Goal: Task Accomplishment & Management: Use online tool/utility

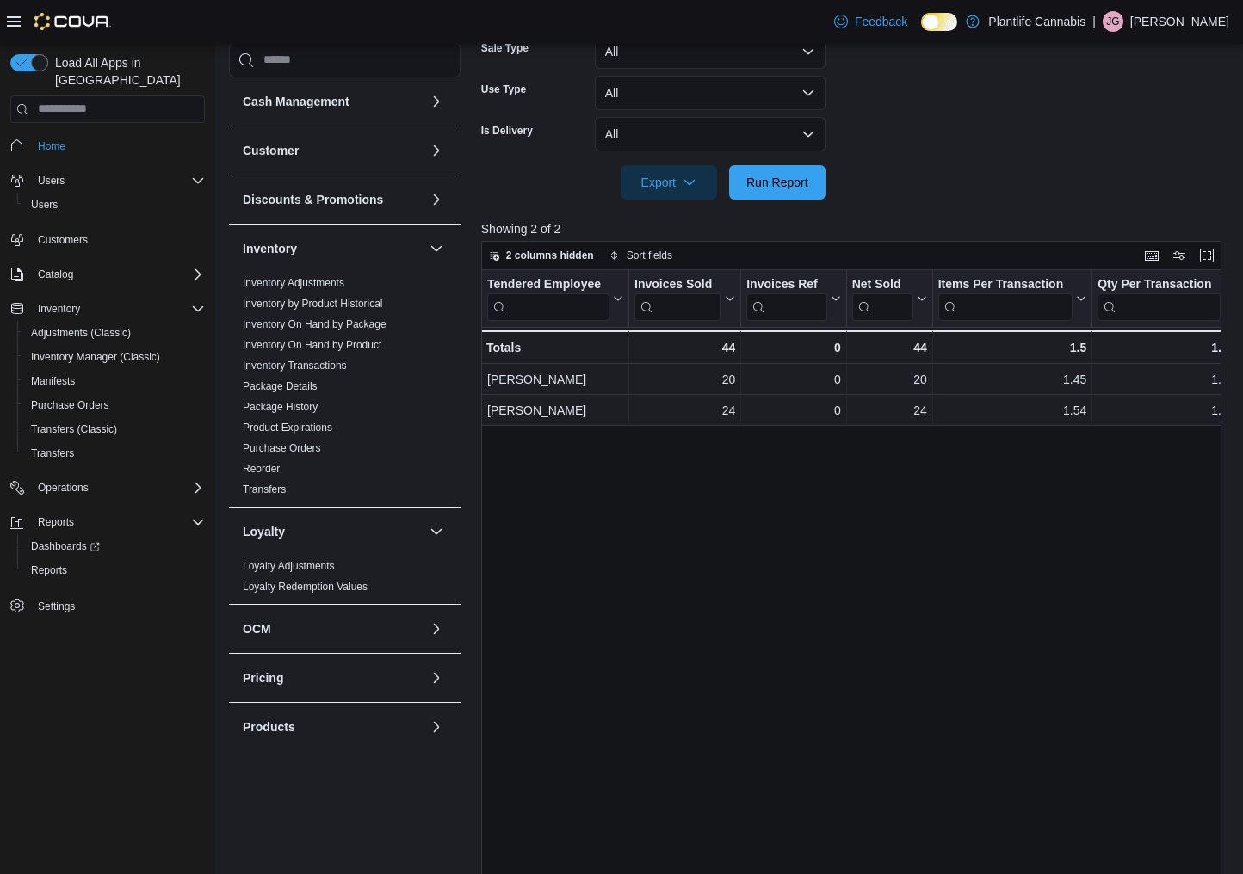
scroll to position [478, 0]
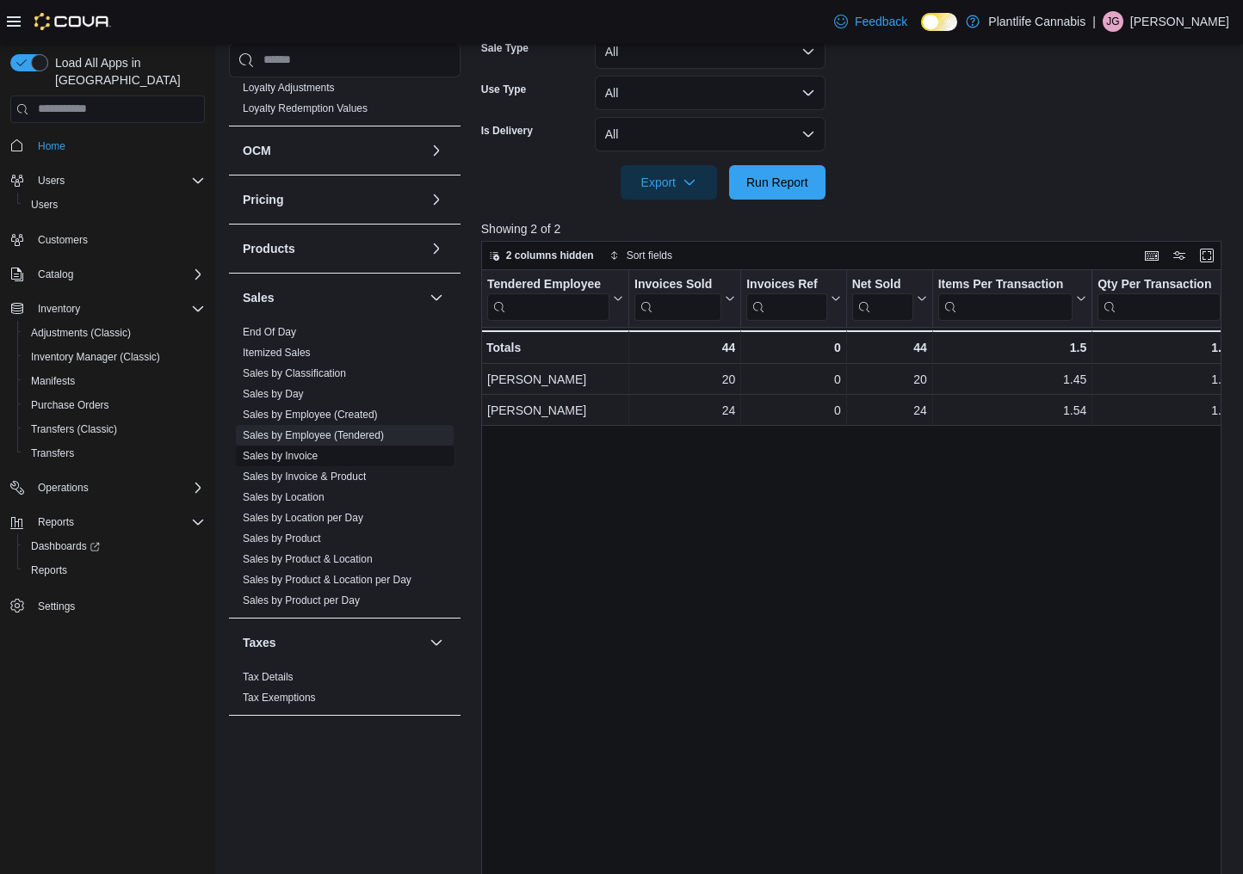
click at [266, 458] on link "Sales by Invoice" at bounding box center [280, 456] width 75 height 12
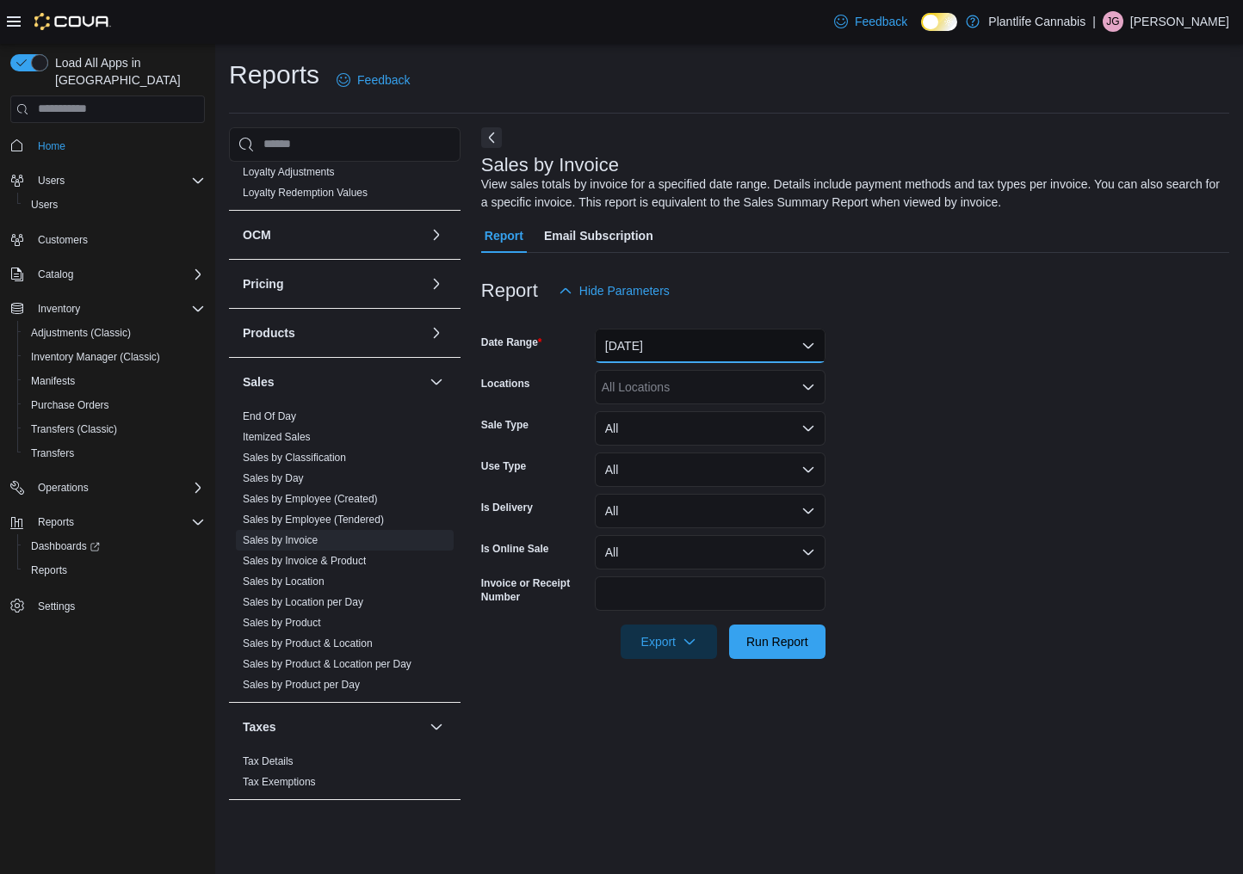
click at [657, 346] on button "[DATE]" at bounding box center [710, 346] width 231 height 34
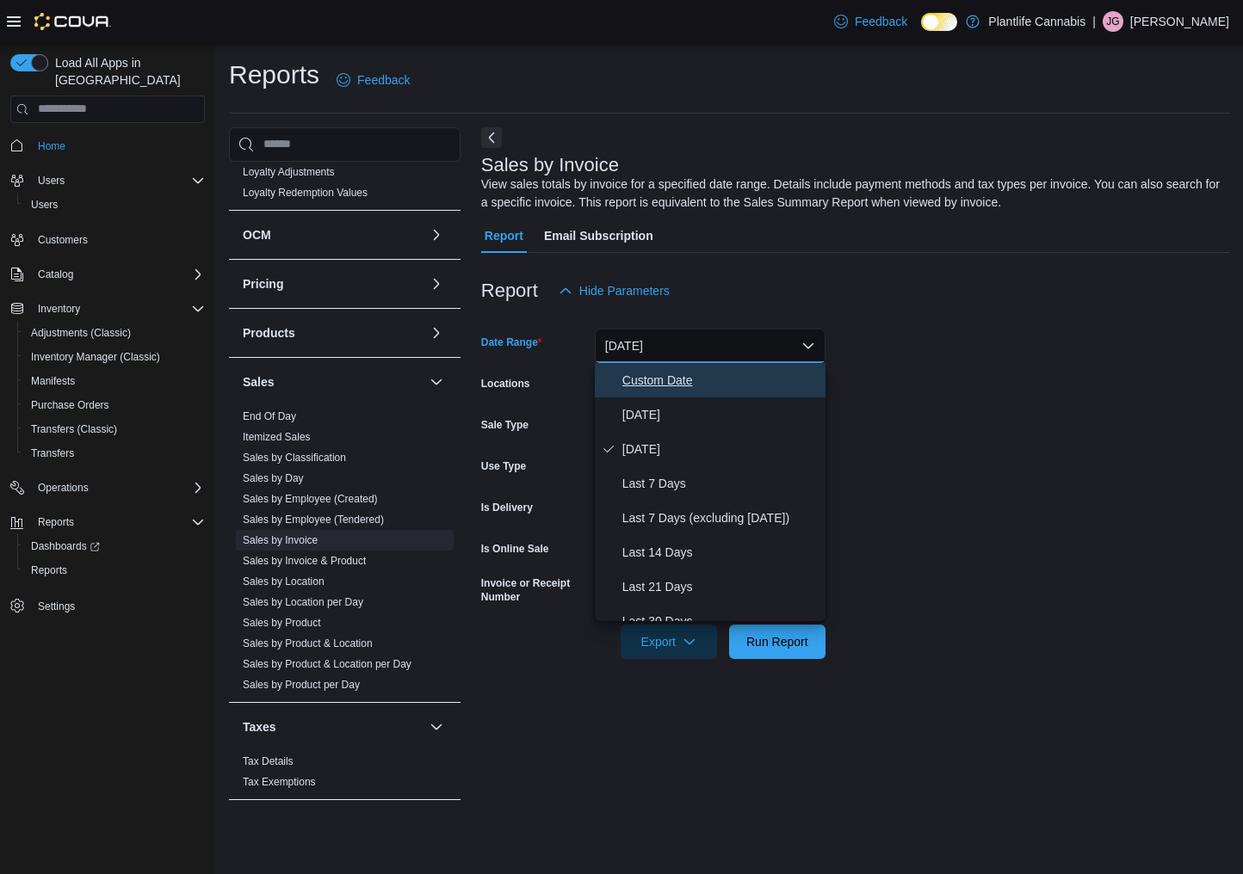
click at [650, 374] on span "Custom Date" at bounding box center [720, 380] width 196 height 21
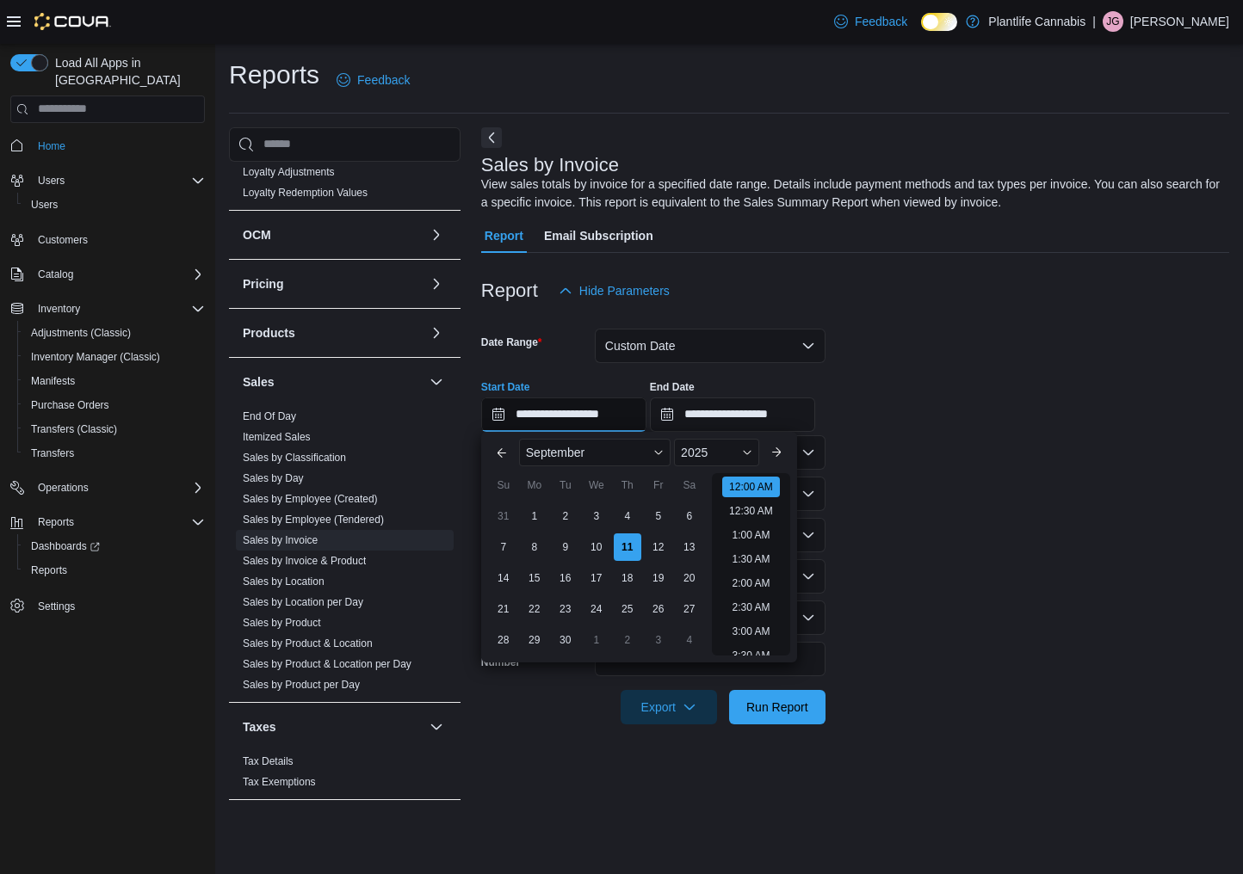
click at [597, 417] on input "**********" at bounding box center [563, 415] width 165 height 34
click at [553, 448] on span "September" at bounding box center [555, 453] width 59 height 14
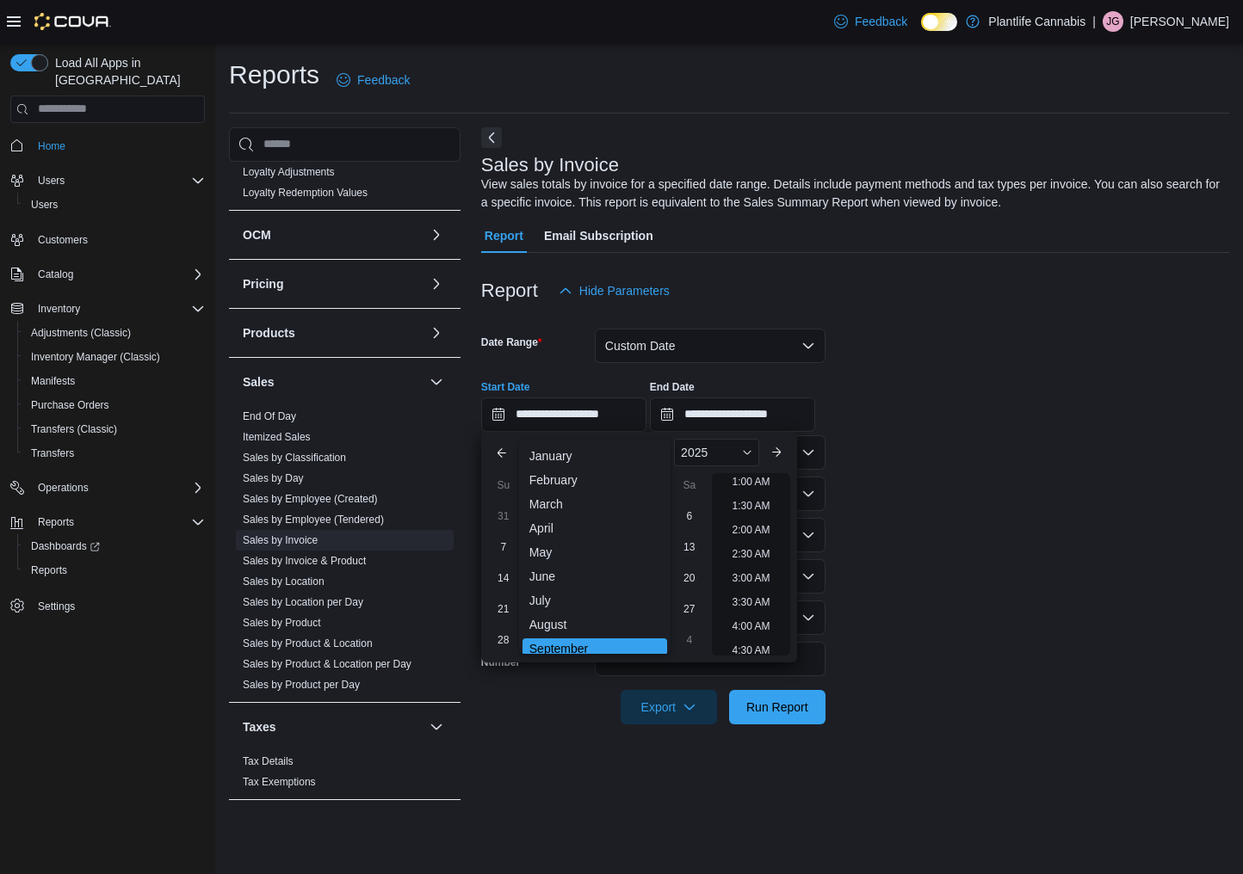
click at [549, 597] on div "July" at bounding box center [594, 600] width 145 height 21
type input "**********"
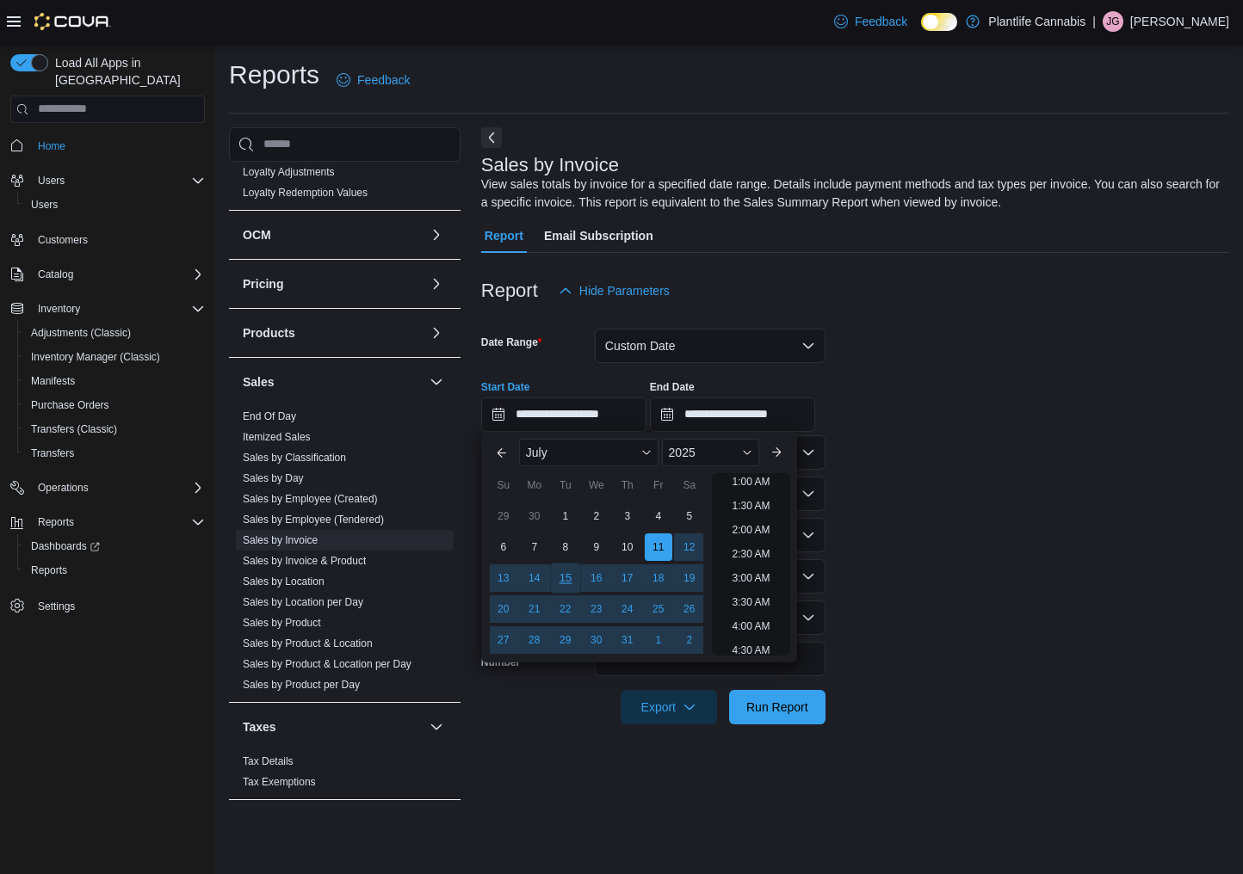
scroll to position [3, 0]
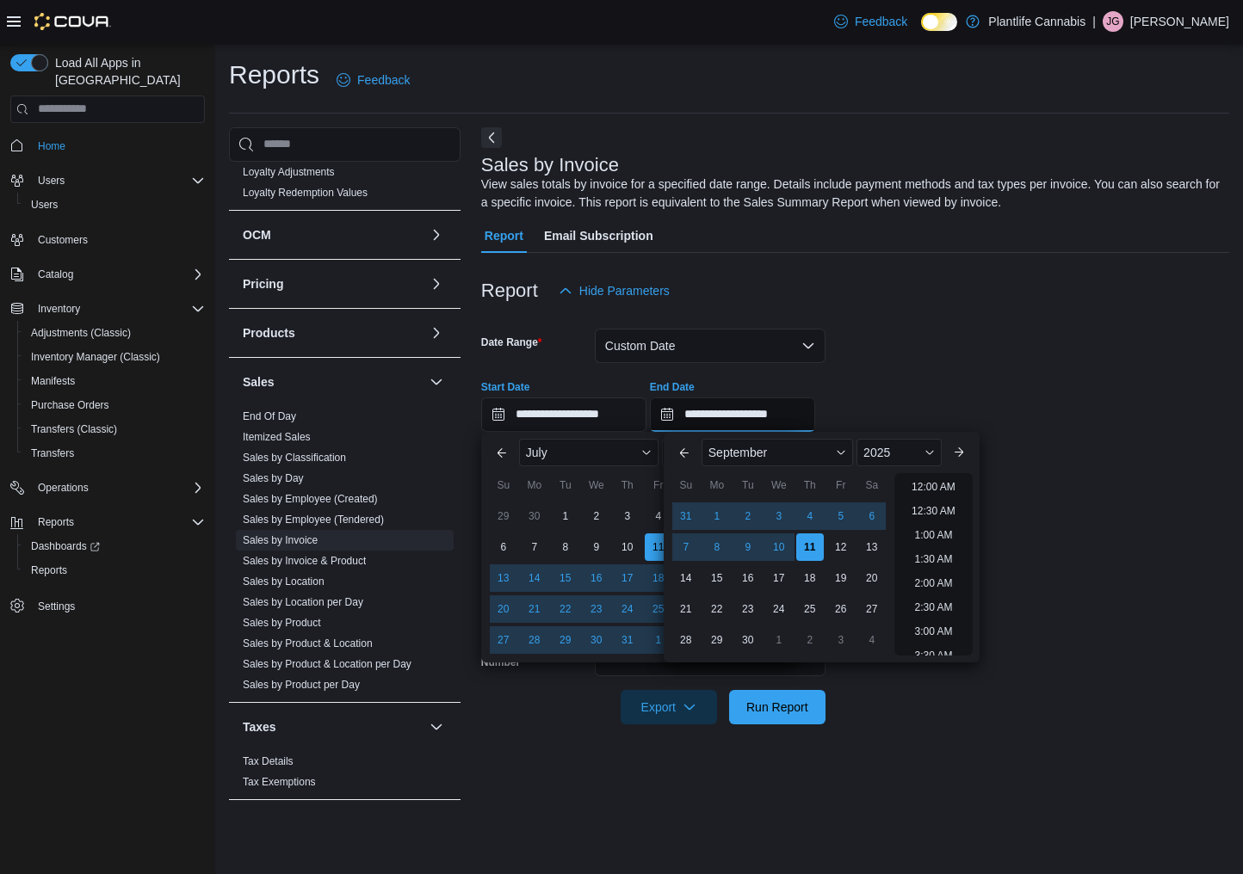
click at [736, 416] on input "**********" at bounding box center [732, 415] width 165 height 34
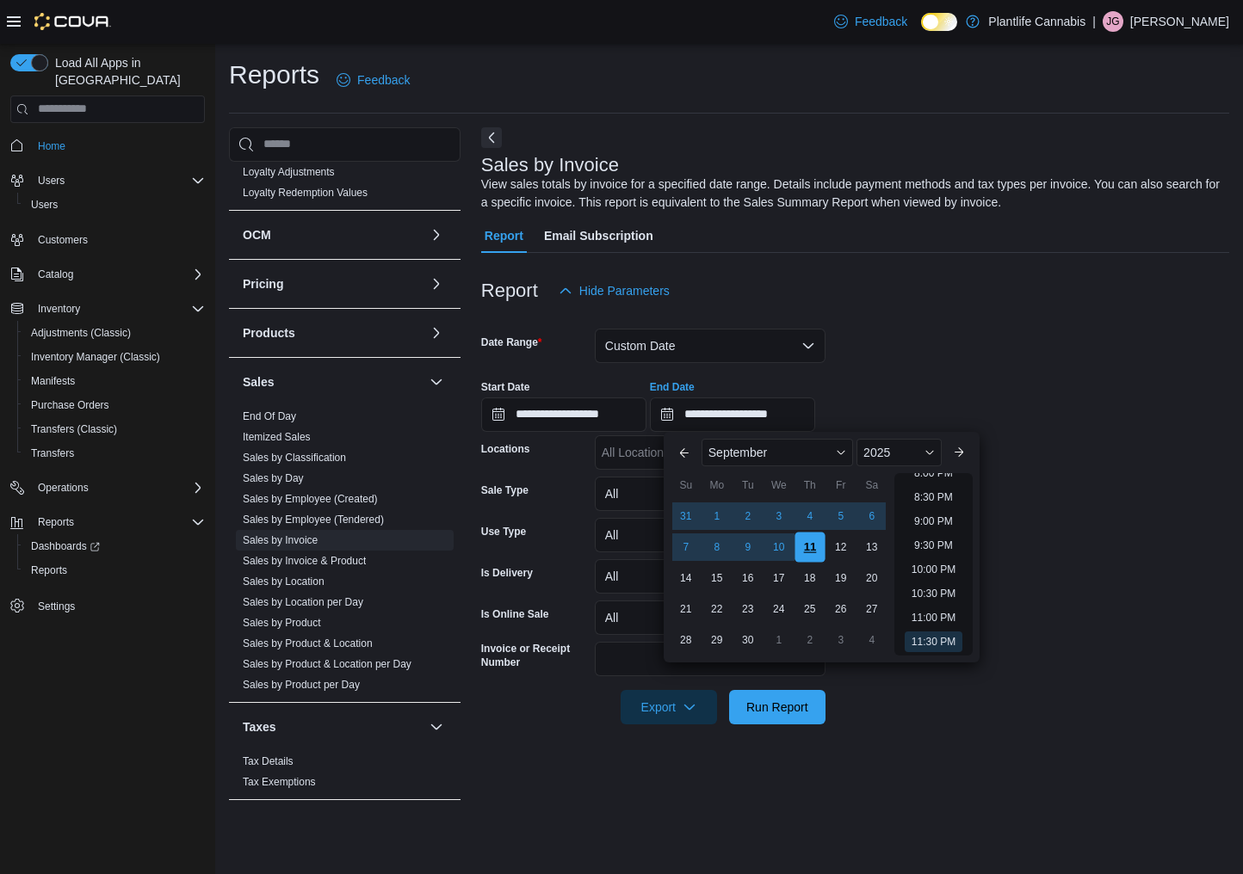
click at [813, 547] on div "11" at bounding box center [809, 547] width 30 height 30
click at [926, 493] on li "7:00 AM" at bounding box center [933, 491] width 52 height 21
type input "**********"
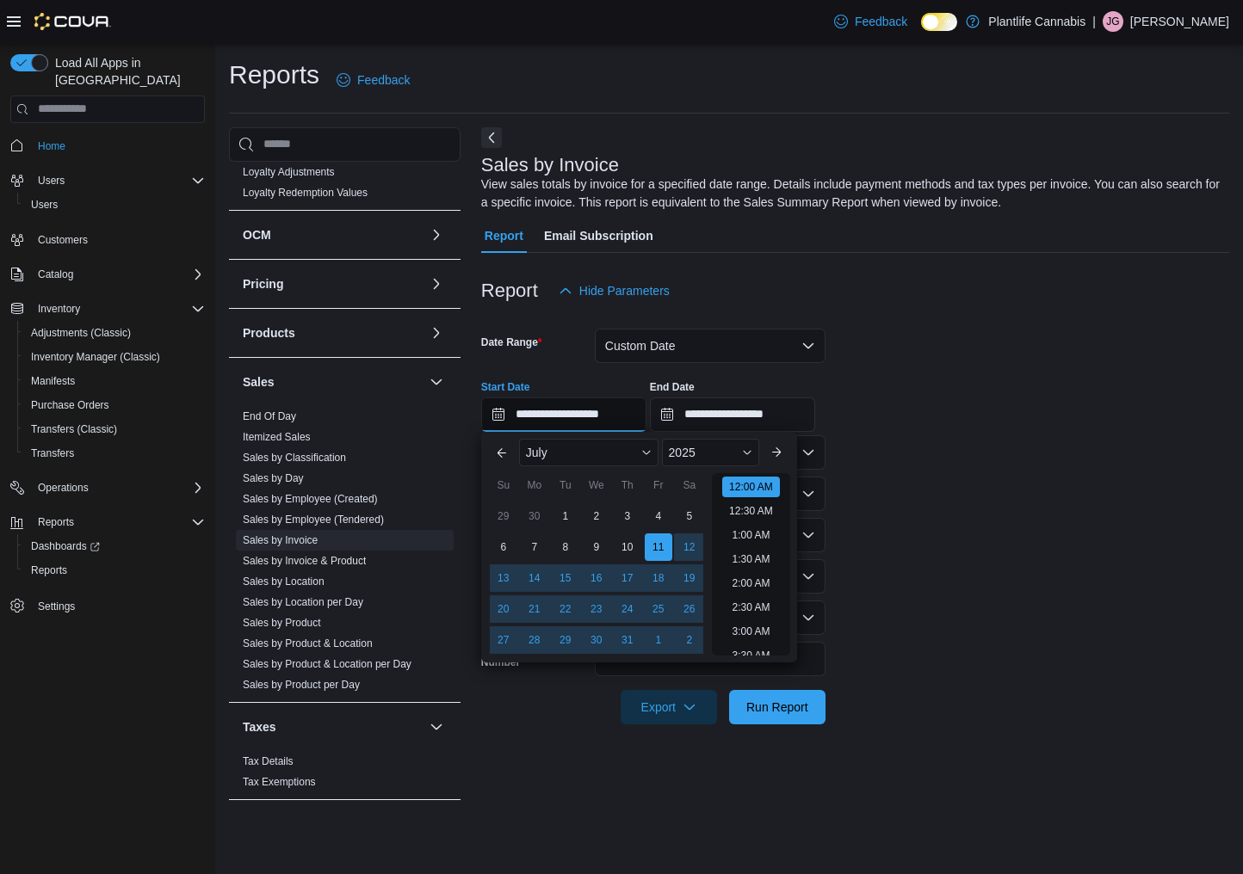
scroll to position [53, 0]
click at [620, 412] on input "**********" at bounding box center [563, 415] width 165 height 34
click at [761, 632] on li "7:00 AM" at bounding box center [751, 637] width 52 height 21
type input "**********"
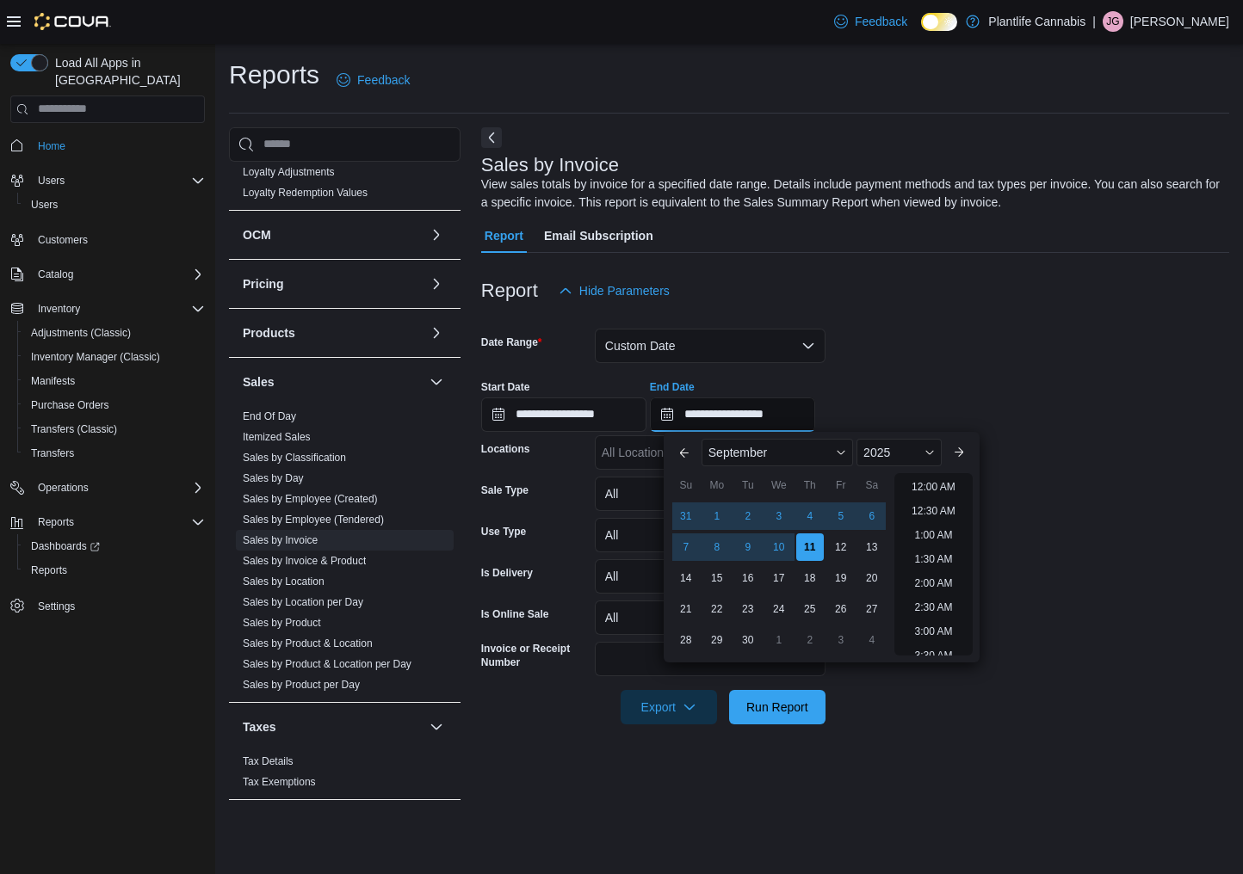
click at [815, 421] on input "**********" at bounding box center [732, 415] width 165 height 34
click at [954, 576] on li "10:00 AM" at bounding box center [933, 578] width 58 height 21
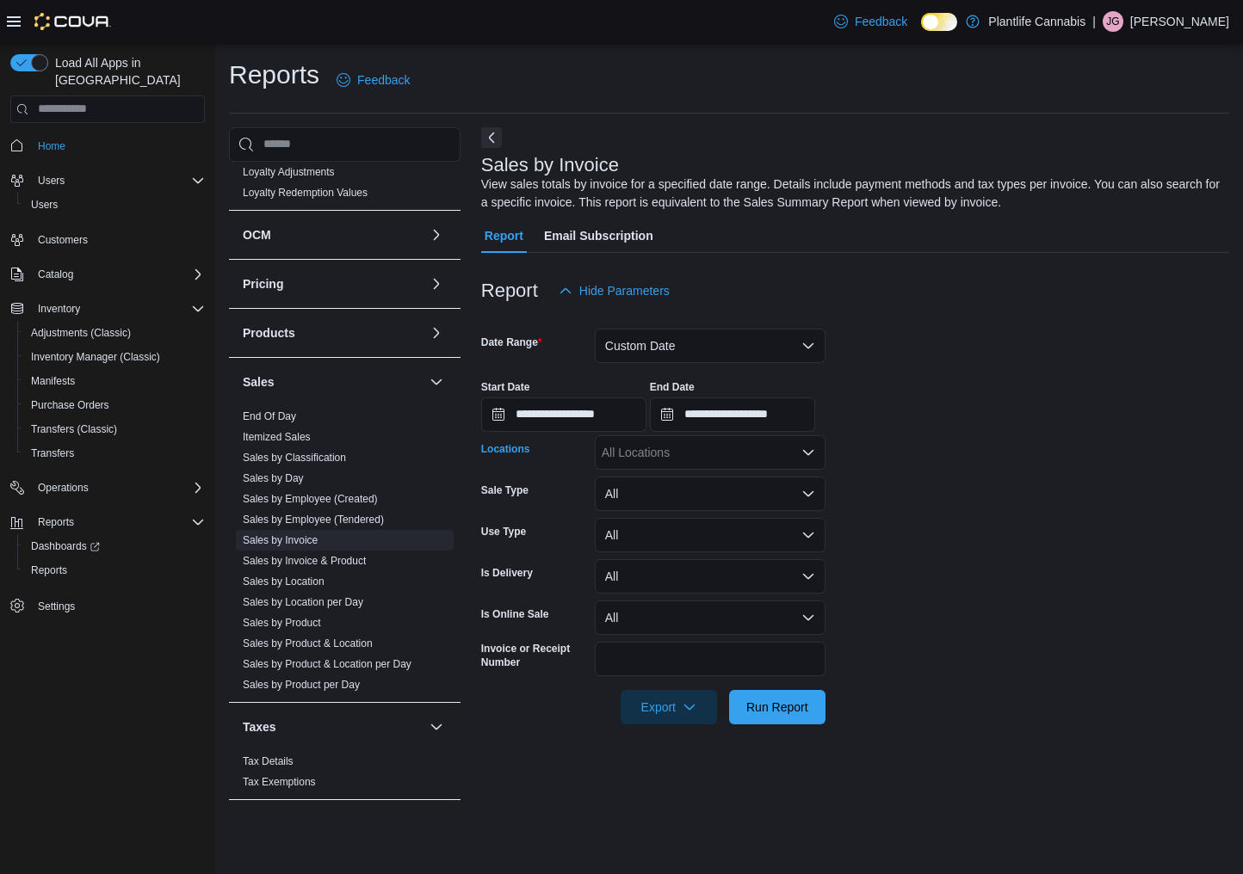
click at [652, 454] on div "All Locations" at bounding box center [710, 452] width 231 height 34
click at [1040, 459] on form "**********" at bounding box center [855, 516] width 748 height 416
click at [764, 711] on span "Run Report" at bounding box center [777, 706] width 62 height 17
click at [732, 410] on input "**********" at bounding box center [732, 415] width 165 height 34
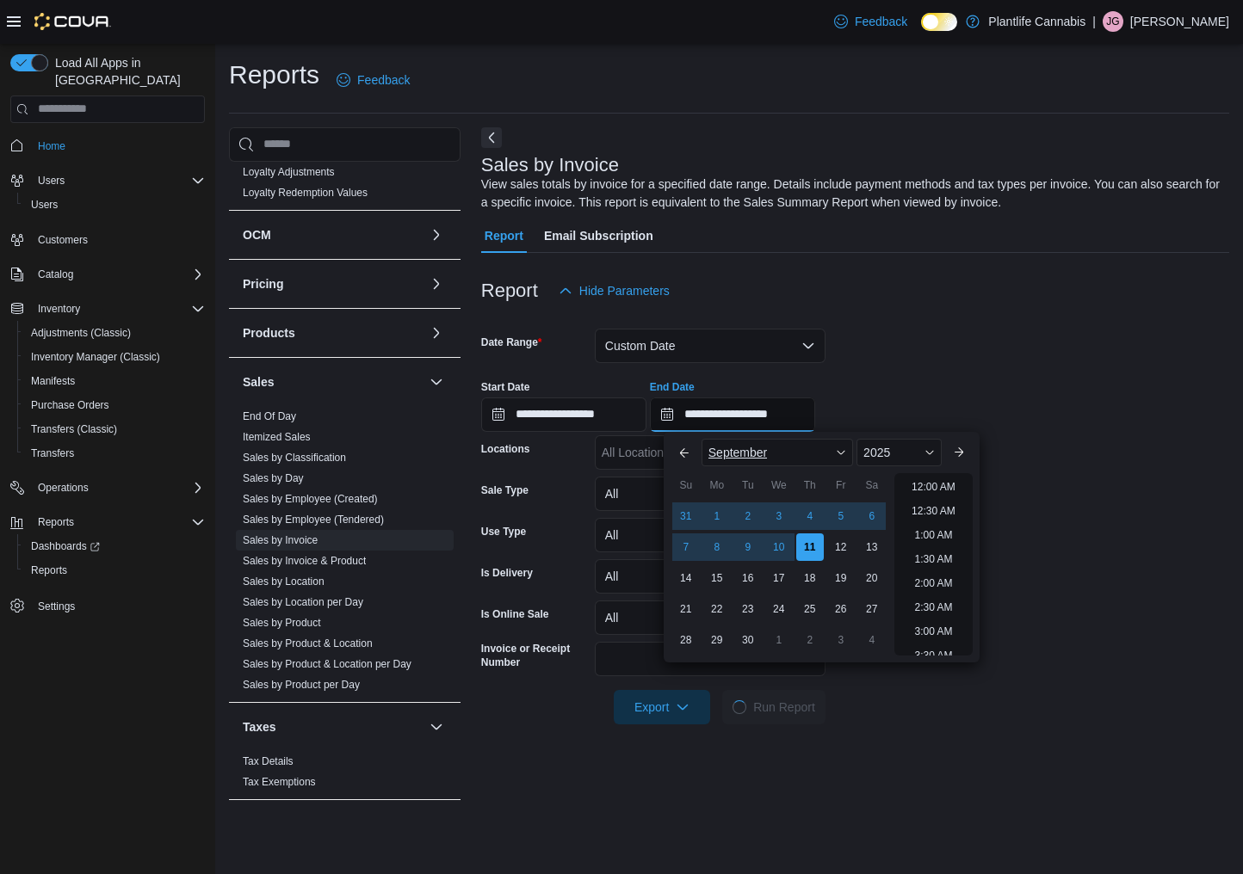
scroll to position [535, 0]
click at [734, 448] on span "September" at bounding box center [737, 453] width 59 height 14
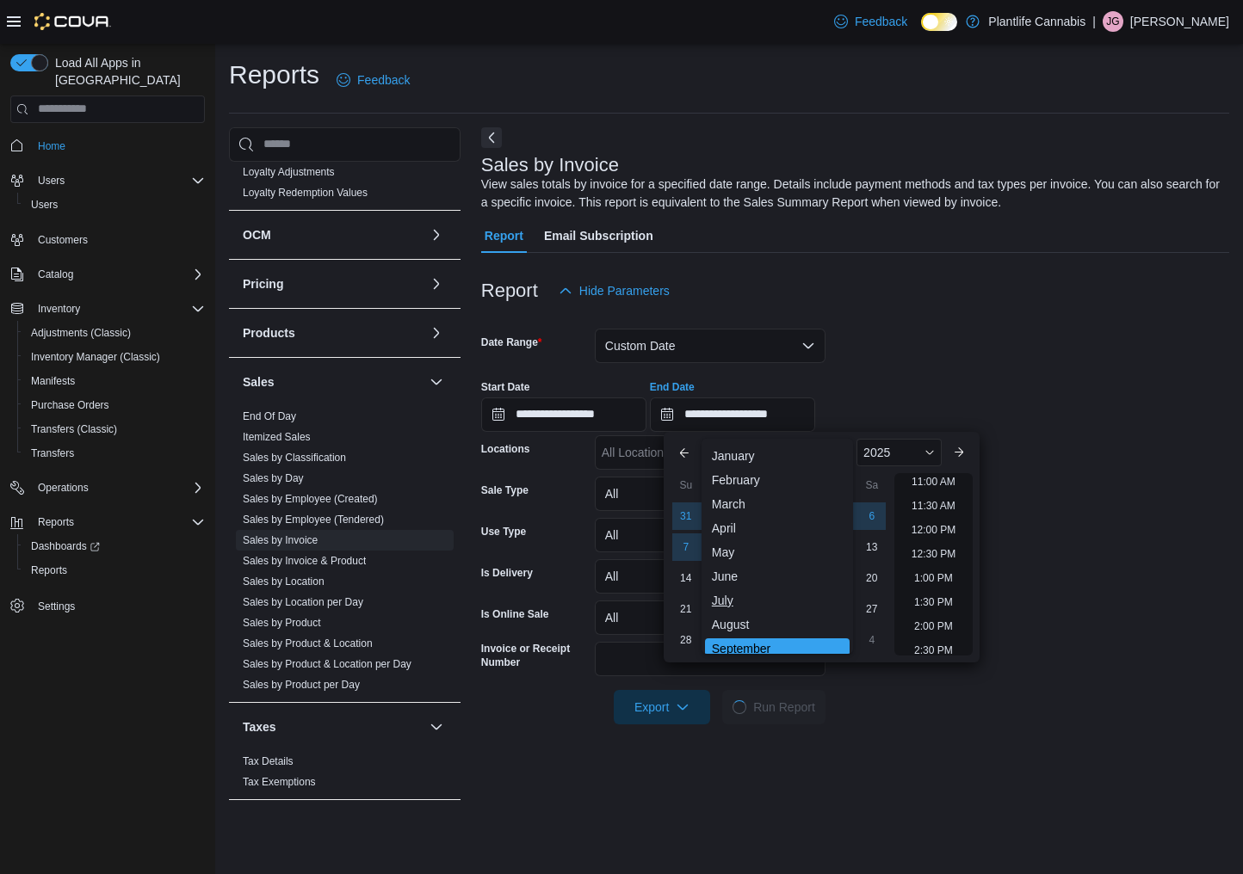
click at [743, 599] on div "July" at bounding box center [777, 600] width 145 height 21
type input "**********"
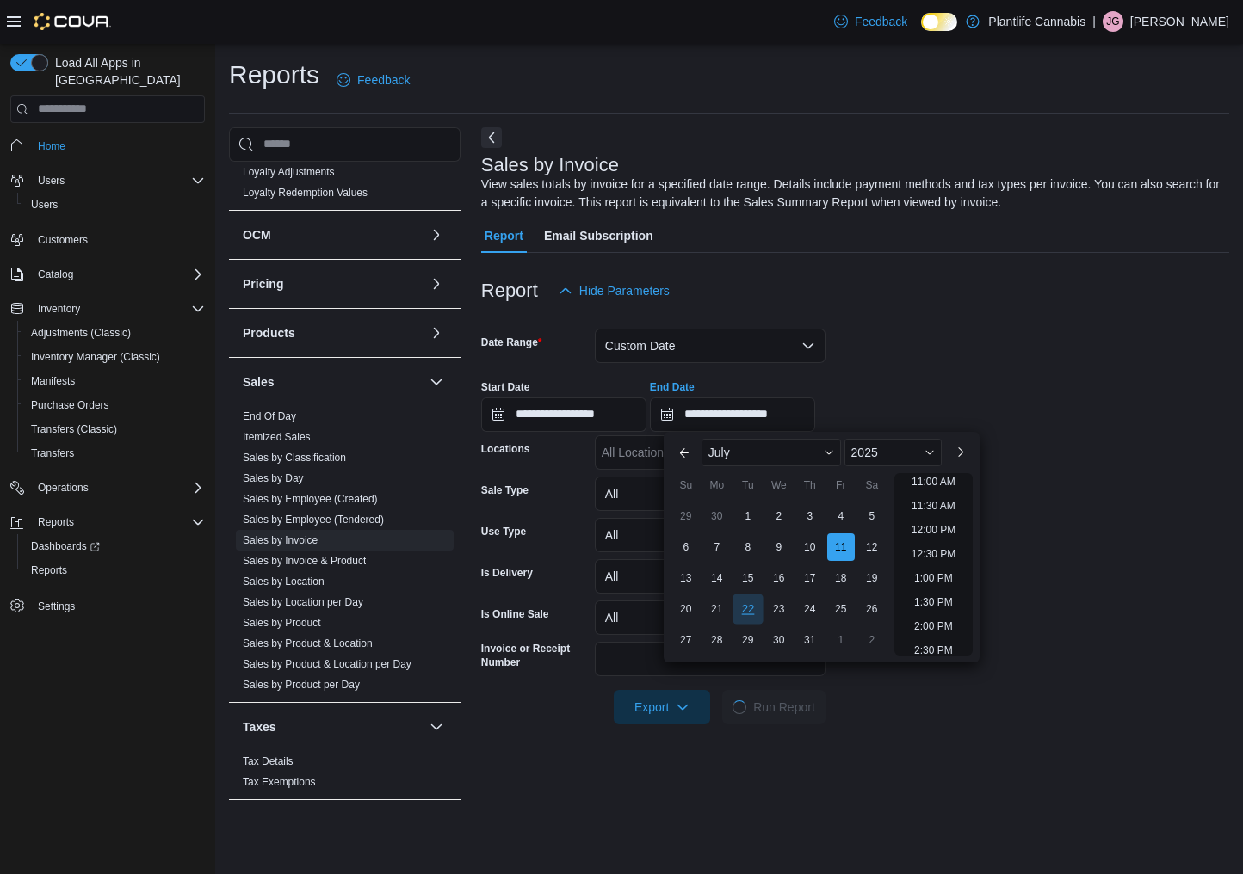
scroll to position [485, 0]
click at [848, 543] on div "11" at bounding box center [840, 547] width 30 height 30
click at [848, 542] on div "11" at bounding box center [840, 547] width 30 height 30
click at [940, 483] on li "10:00 AM" at bounding box center [933, 483] width 58 height 21
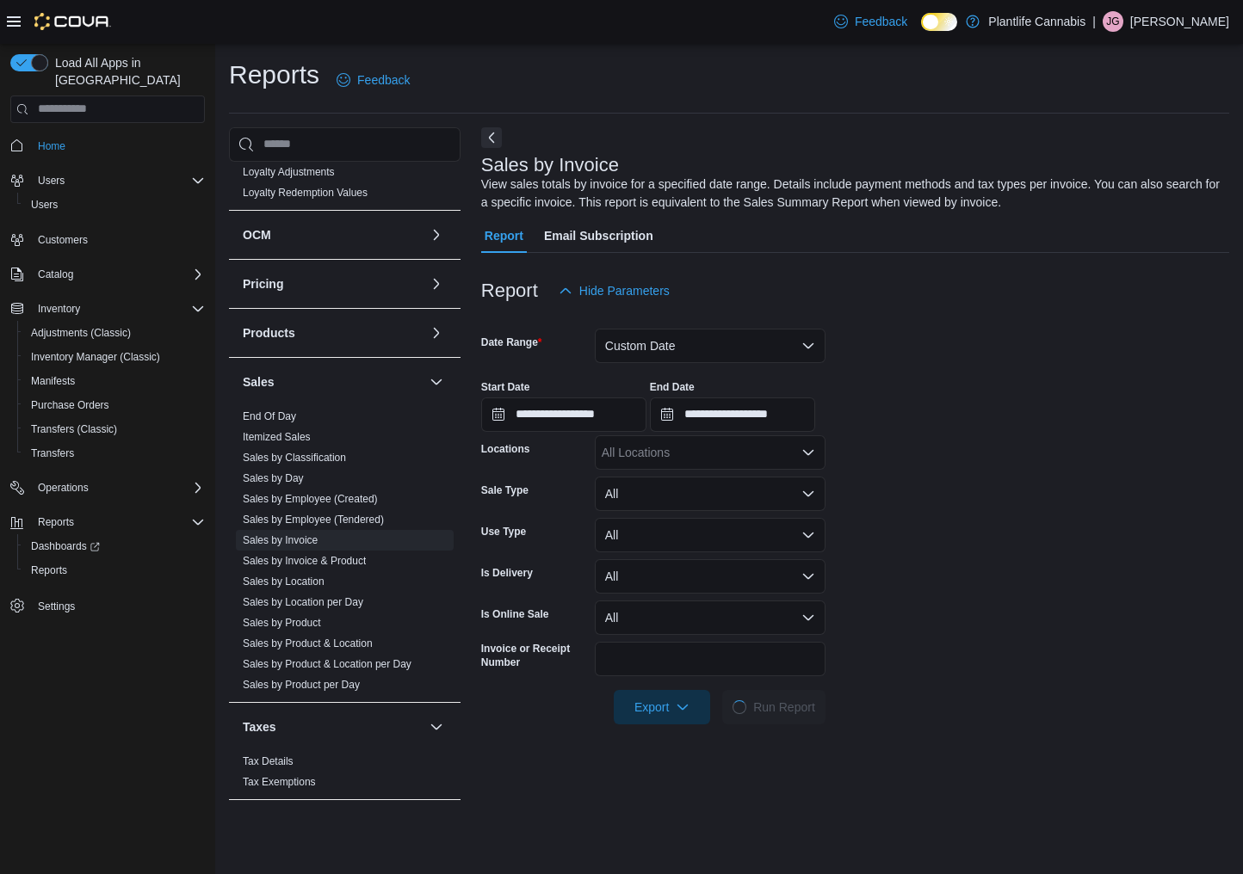
click at [1009, 414] on div "**********" at bounding box center [855, 399] width 748 height 65
click at [273, 484] on span "Sales by Day" at bounding box center [273, 479] width 61 height 14
click at [274, 482] on link "Sales by Day" at bounding box center [273, 478] width 61 height 12
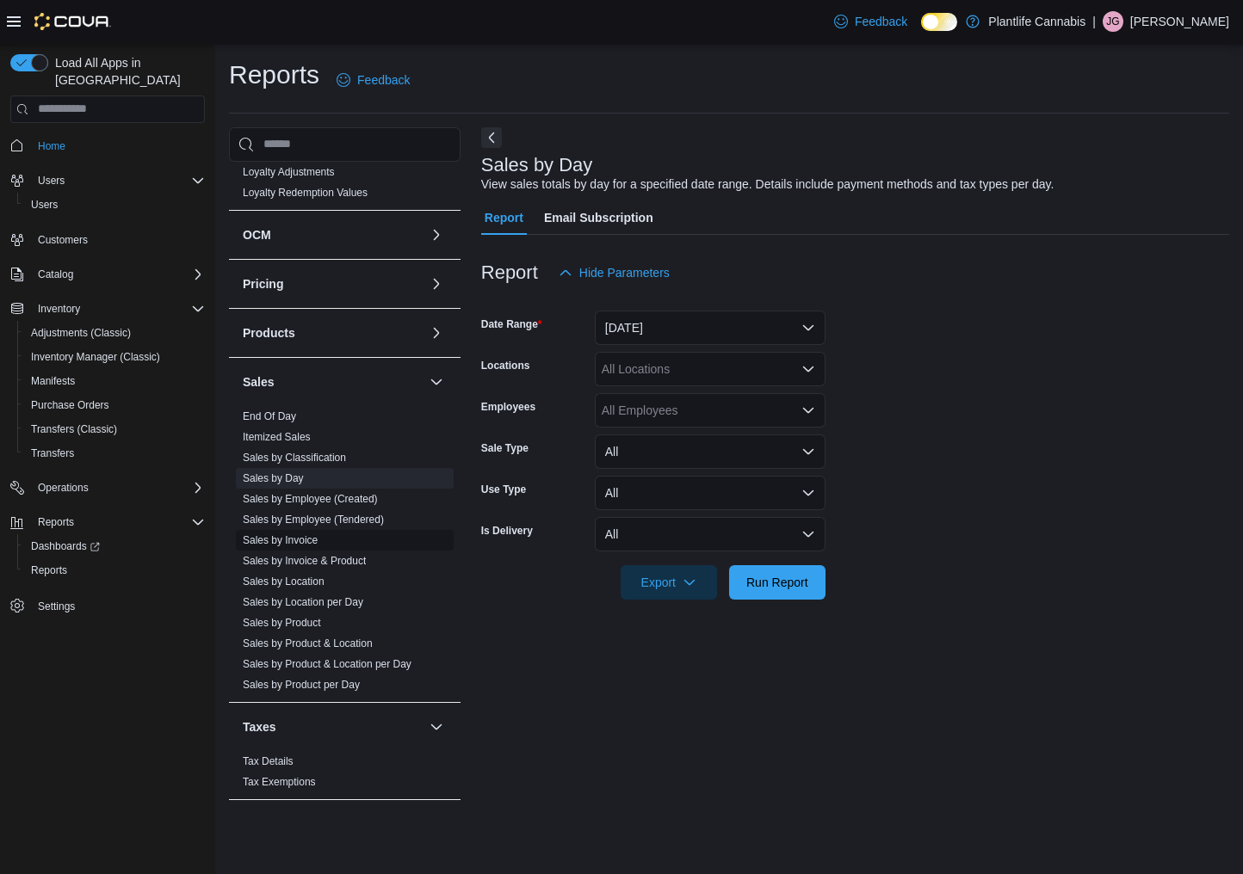
click at [303, 543] on link "Sales by Invoice" at bounding box center [280, 540] width 75 height 12
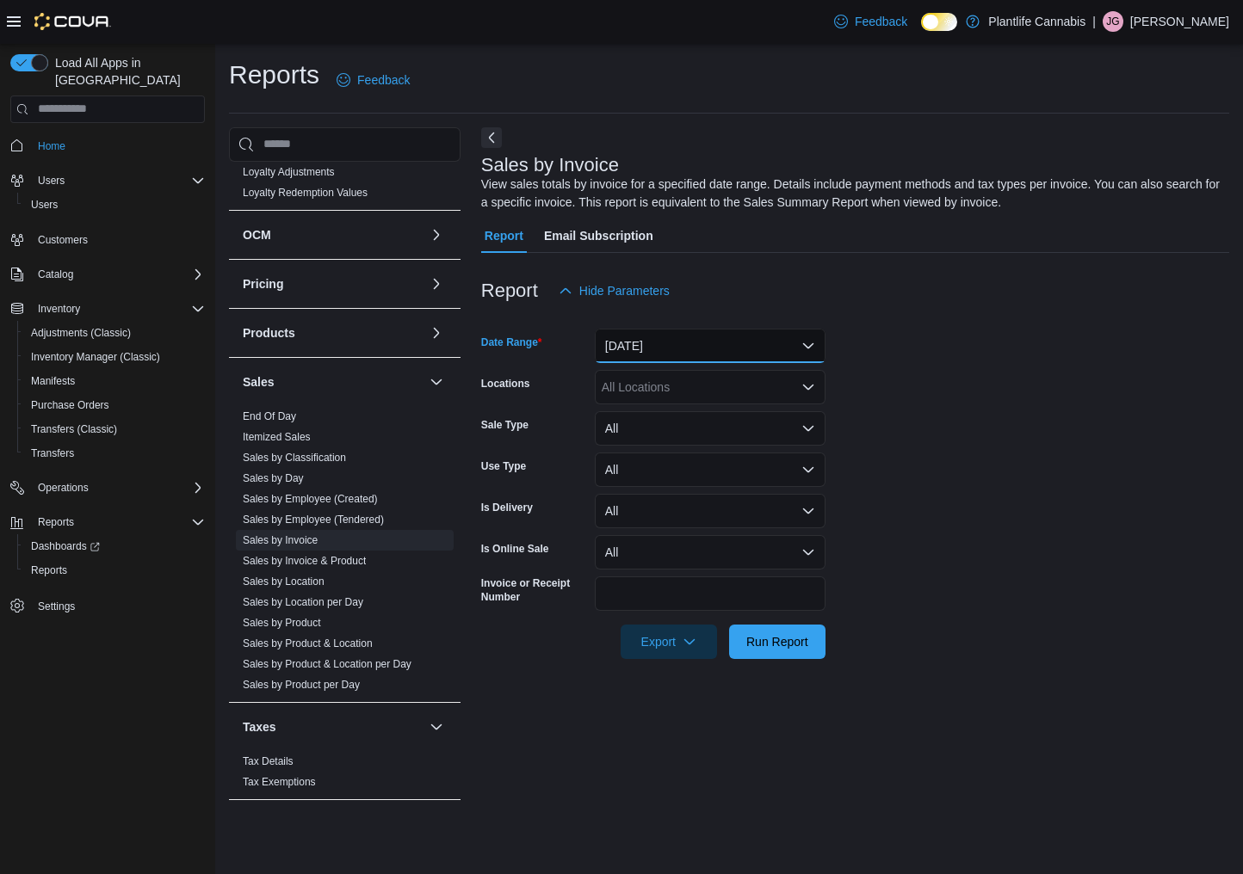
click at [648, 346] on button "[DATE]" at bounding box center [710, 346] width 231 height 34
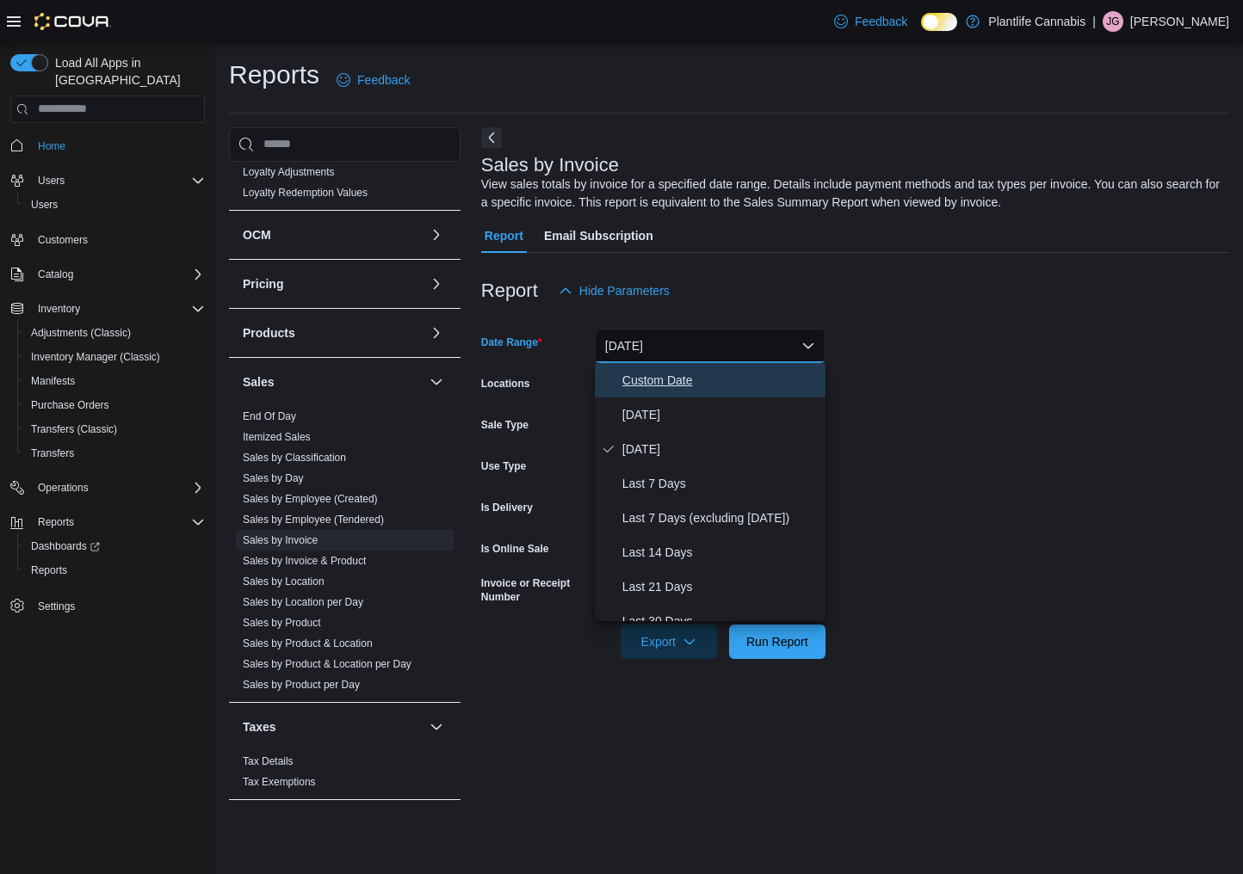
click at [642, 386] on span "Custom Date" at bounding box center [720, 380] width 196 height 21
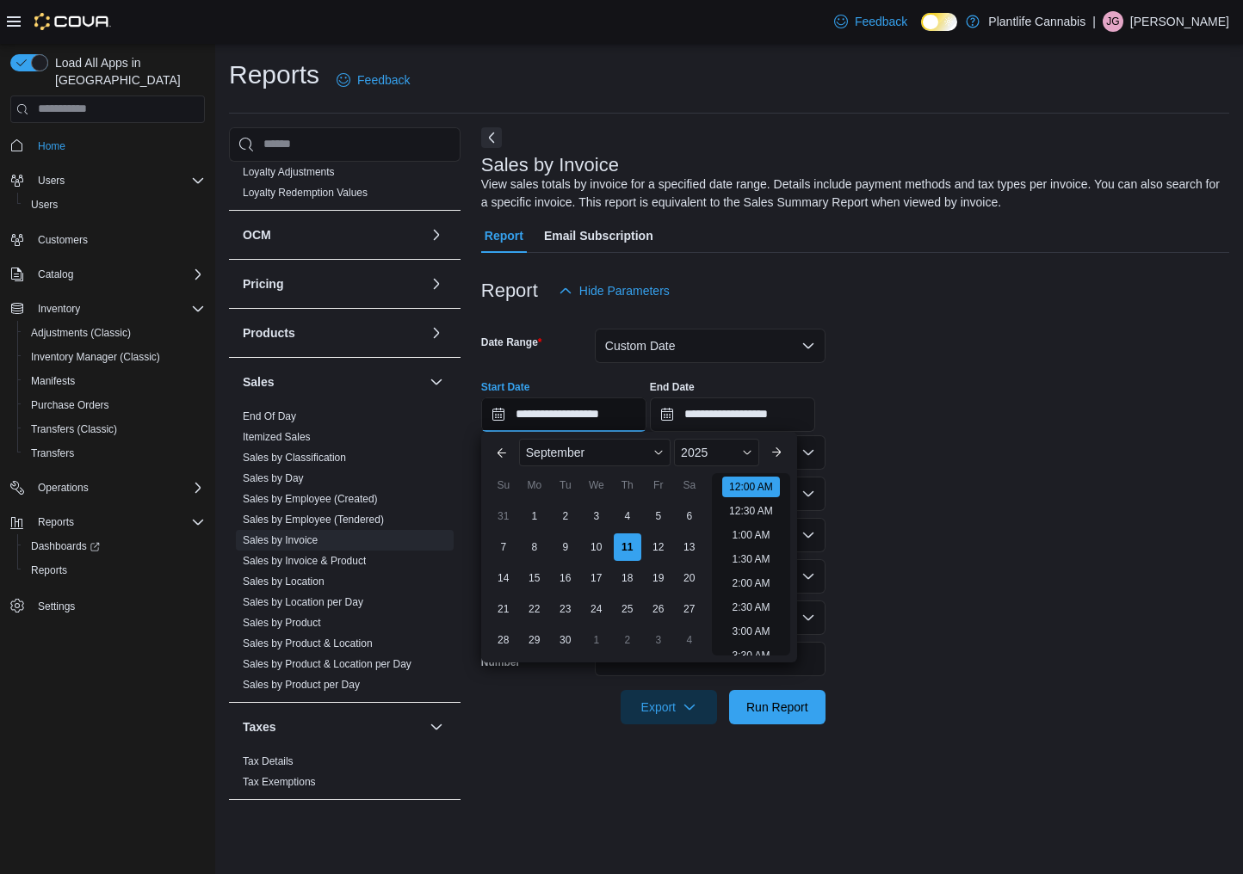
click at [515, 418] on input "**********" at bounding box center [563, 415] width 165 height 34
click at [573, 451] on span "September" at bounding box center [555, 453] width 59 height 14
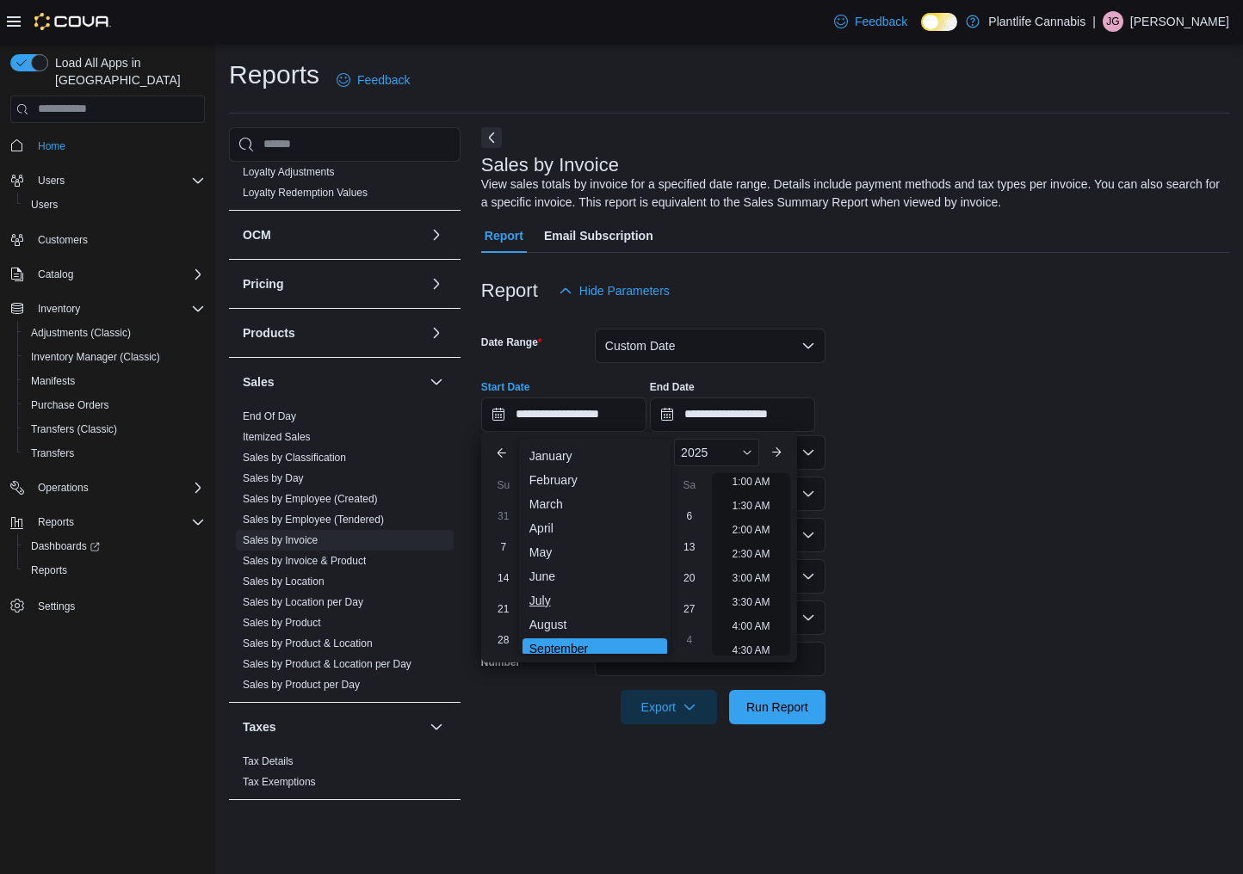
click at [556, 595] on div "July" at bounding box center [594, 600] width 145 height 21
type input "**********"
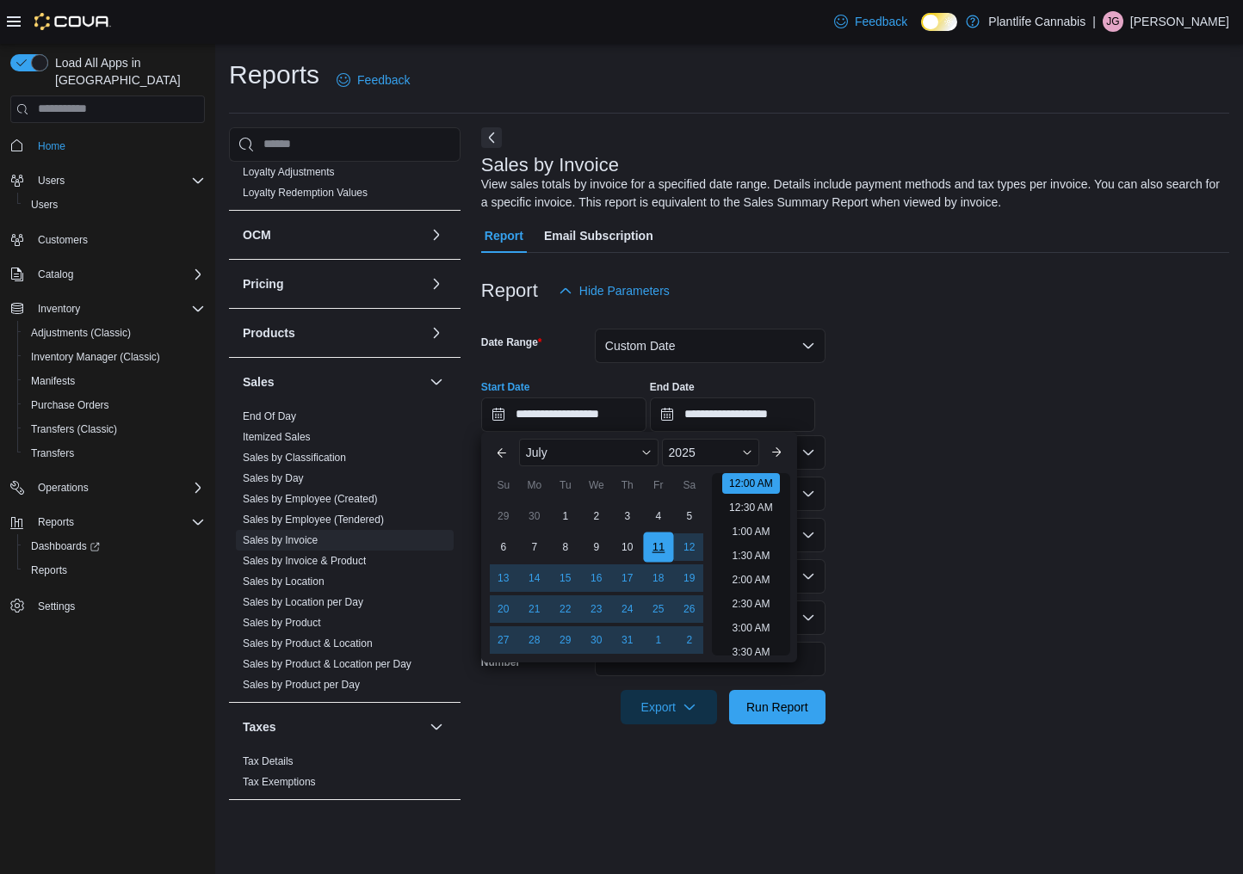
click at [659, 542] on div "11" at bounding box center [658, 547] width 30 height 30
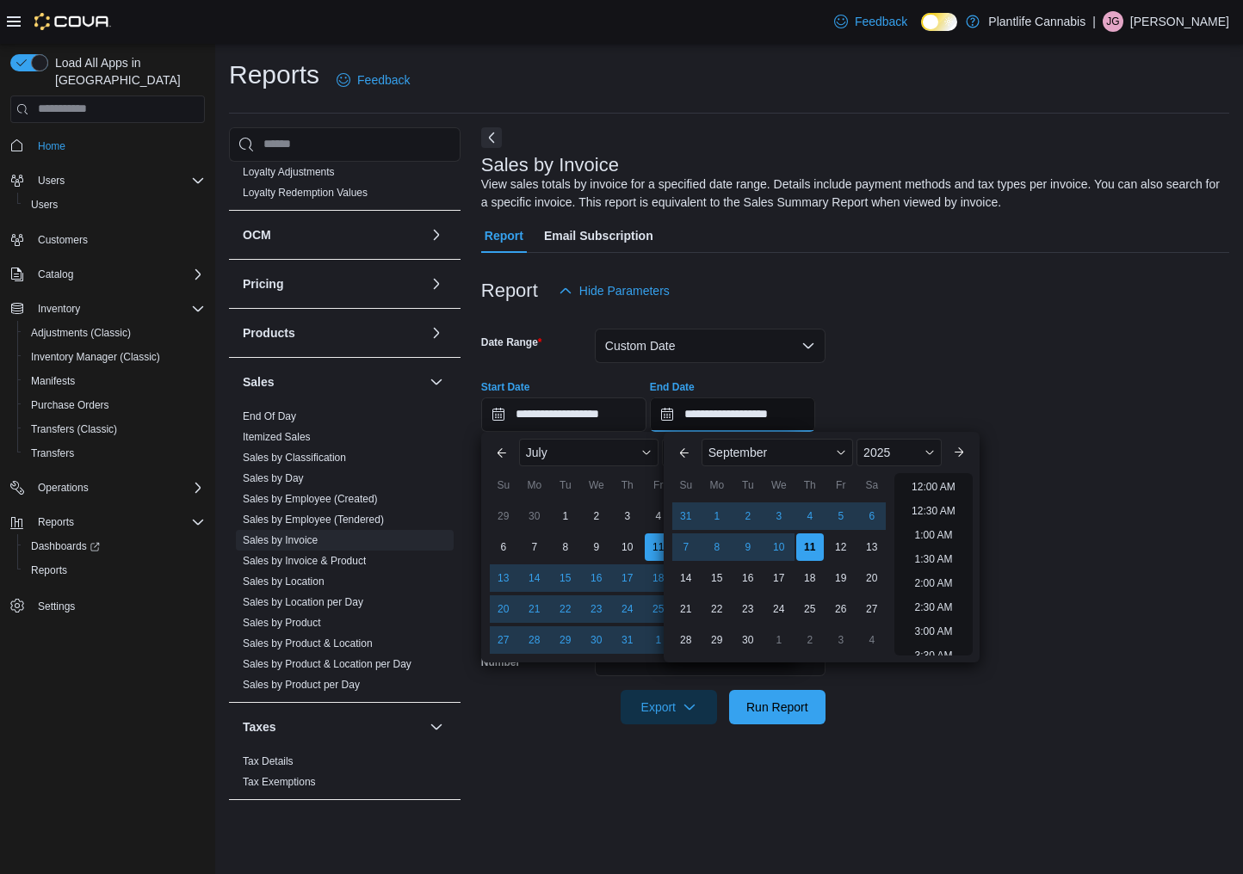
click at [758, 411] on input "**********" at bounding box center [732, 415] width 165 height 34
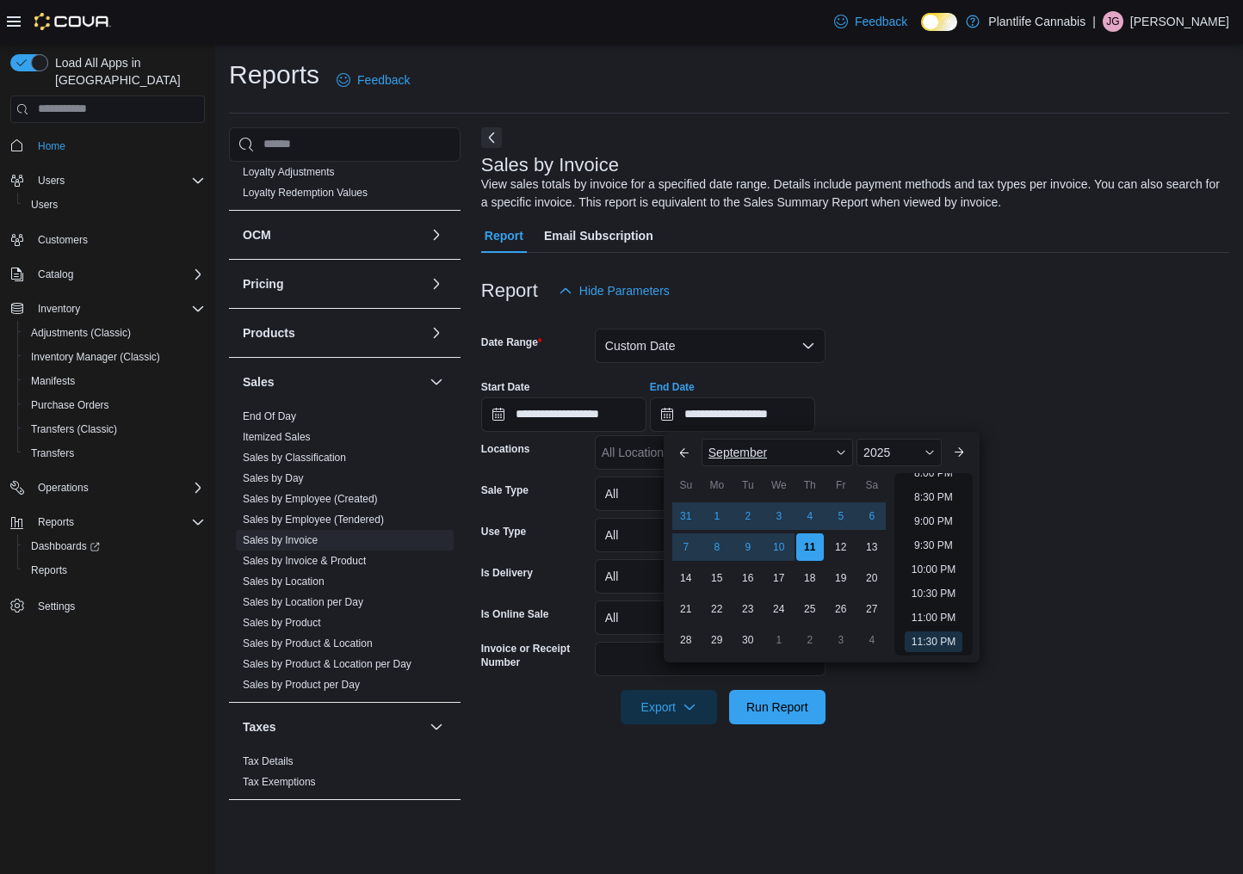
click at [752, 465] on div "September" at bounding box center [776, 453] width 151 height 28
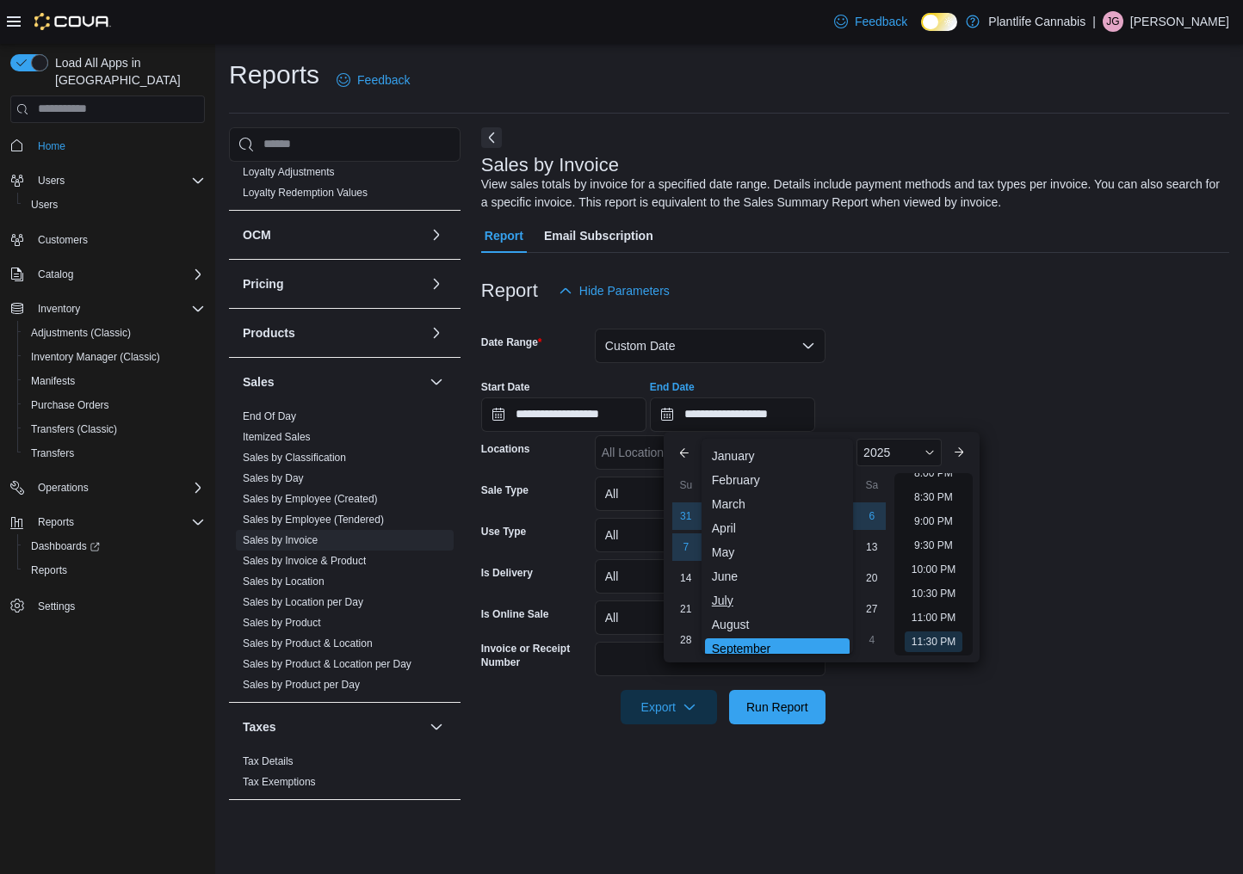
click at [724, 597] on div "July" at bounding box center [777, 600] width 145 height 21
type input "**********"
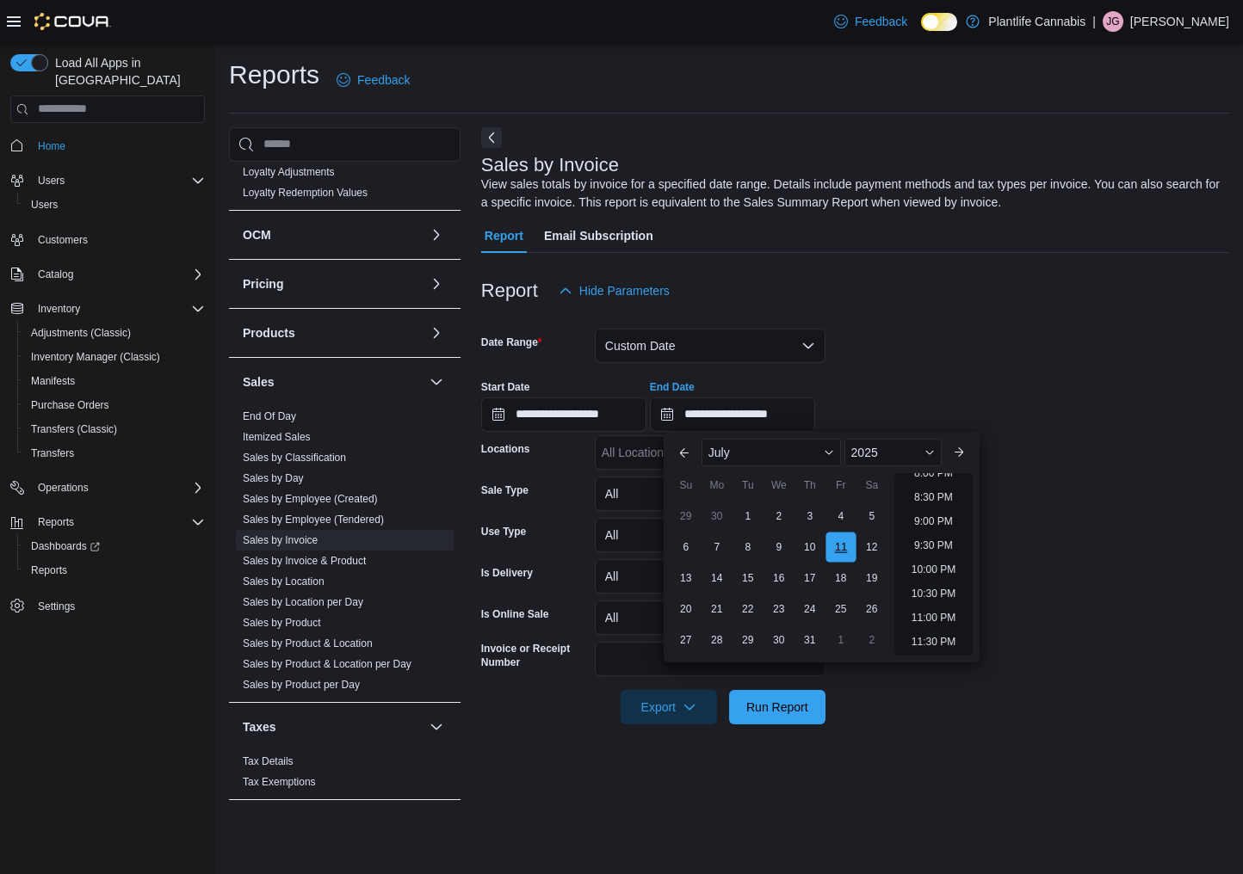
click at [838, 546] on div "11" at bounding box center [840, 547] width 30 height 30
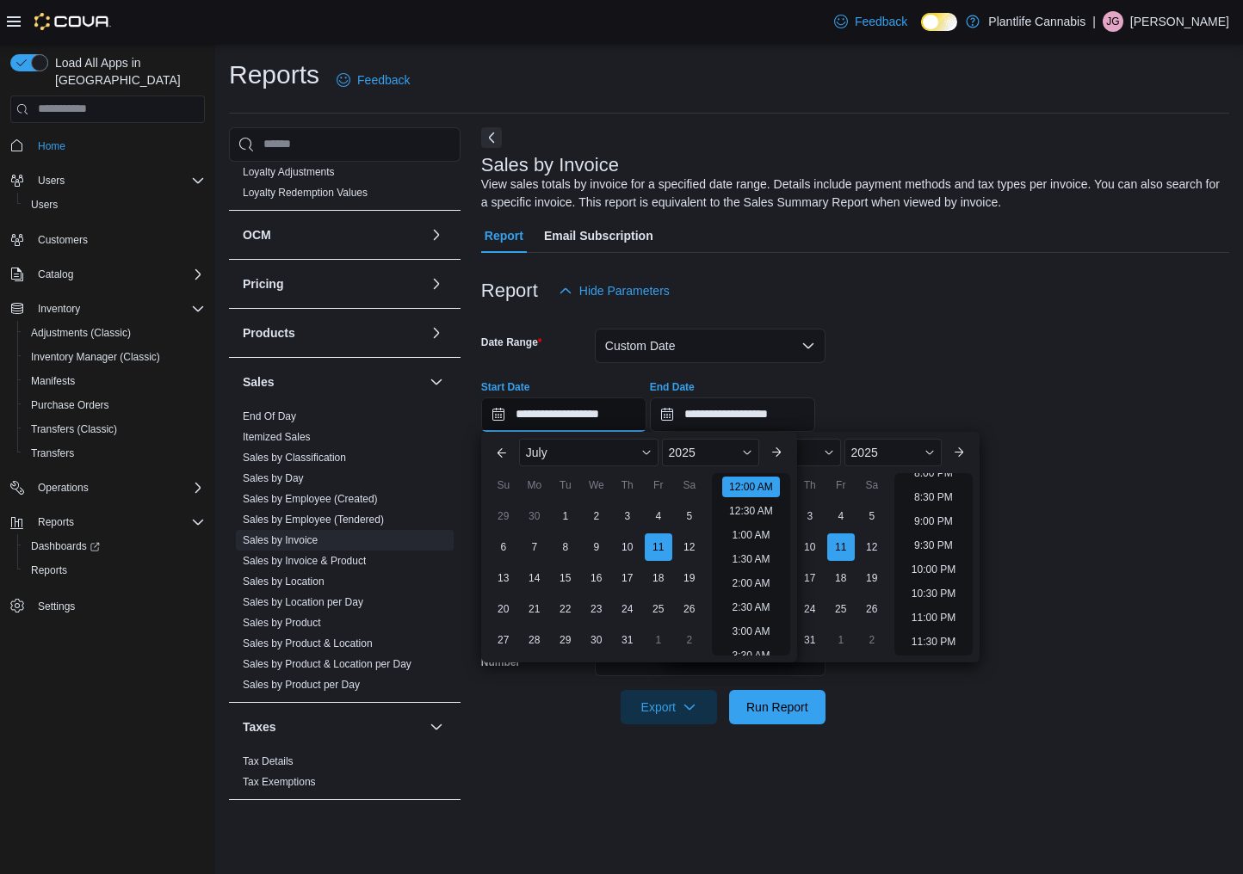
click at [611, 416] on input "**********" at bounding box center [563, 415] width 165 height 34
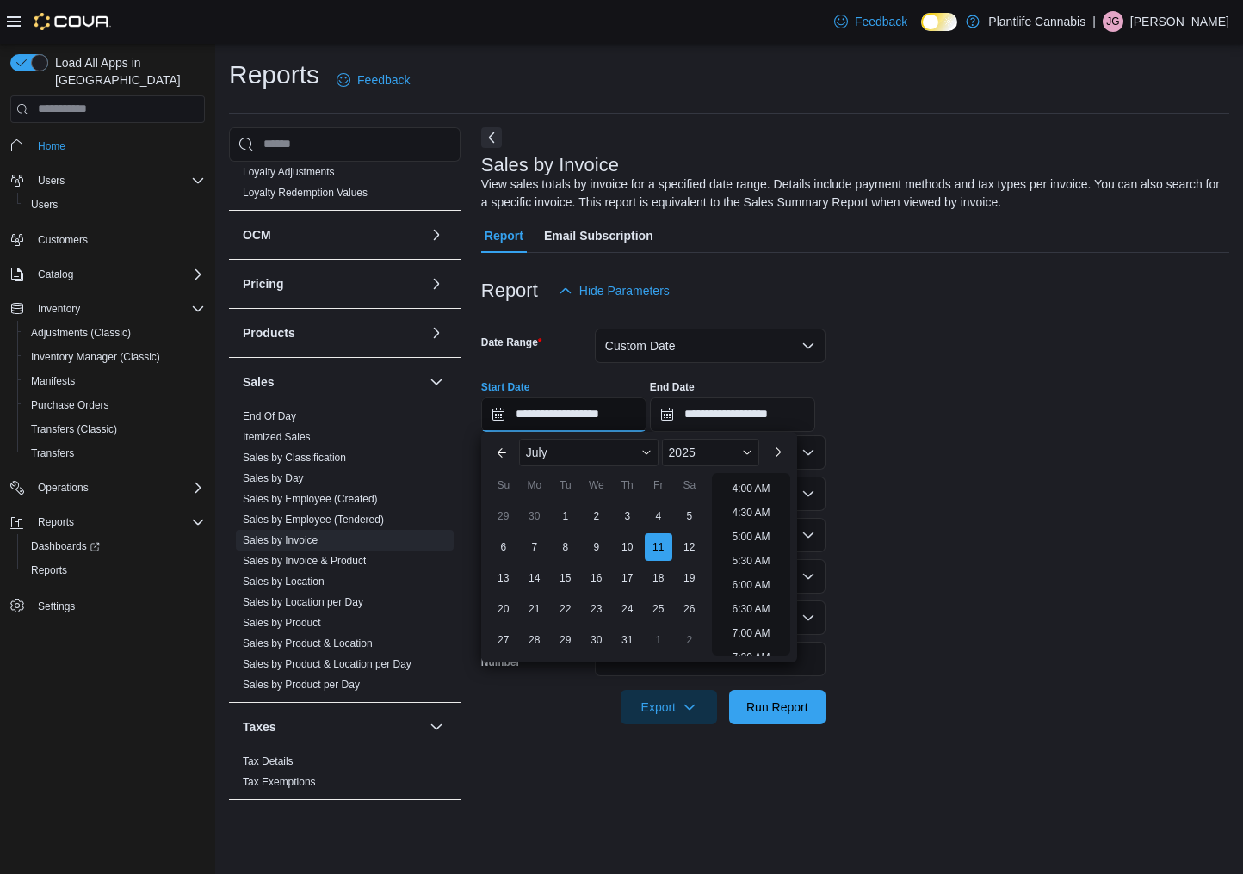
scroll to position [219, 0]
click at [736, 604] on li "7:00 AM" at bounding box center [751, 605] width 52 height 21
type input "**********"
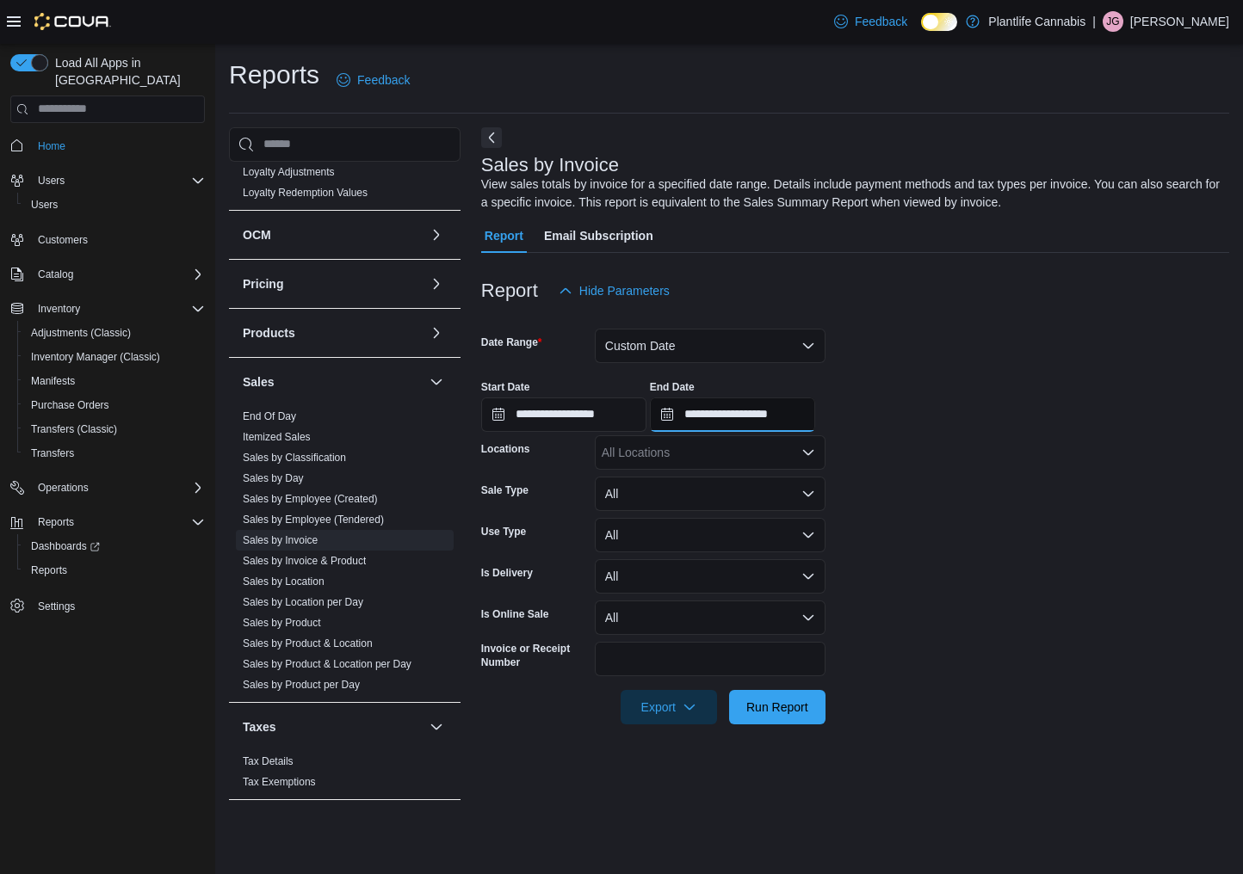
click at [790, 417] on input "**********" at bounding box center [732, 415] width 165 height 34
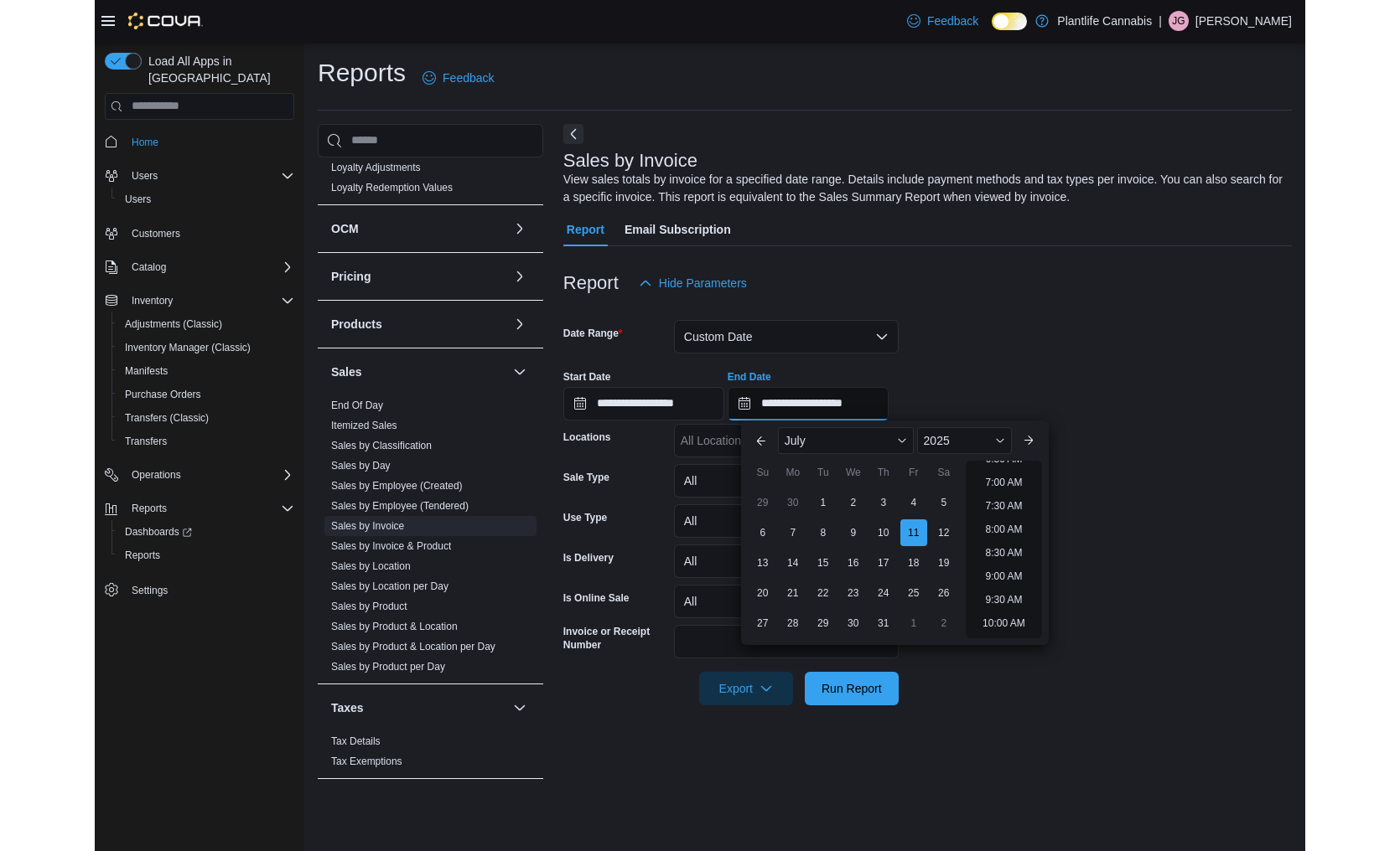
scroll to position [352, 0]
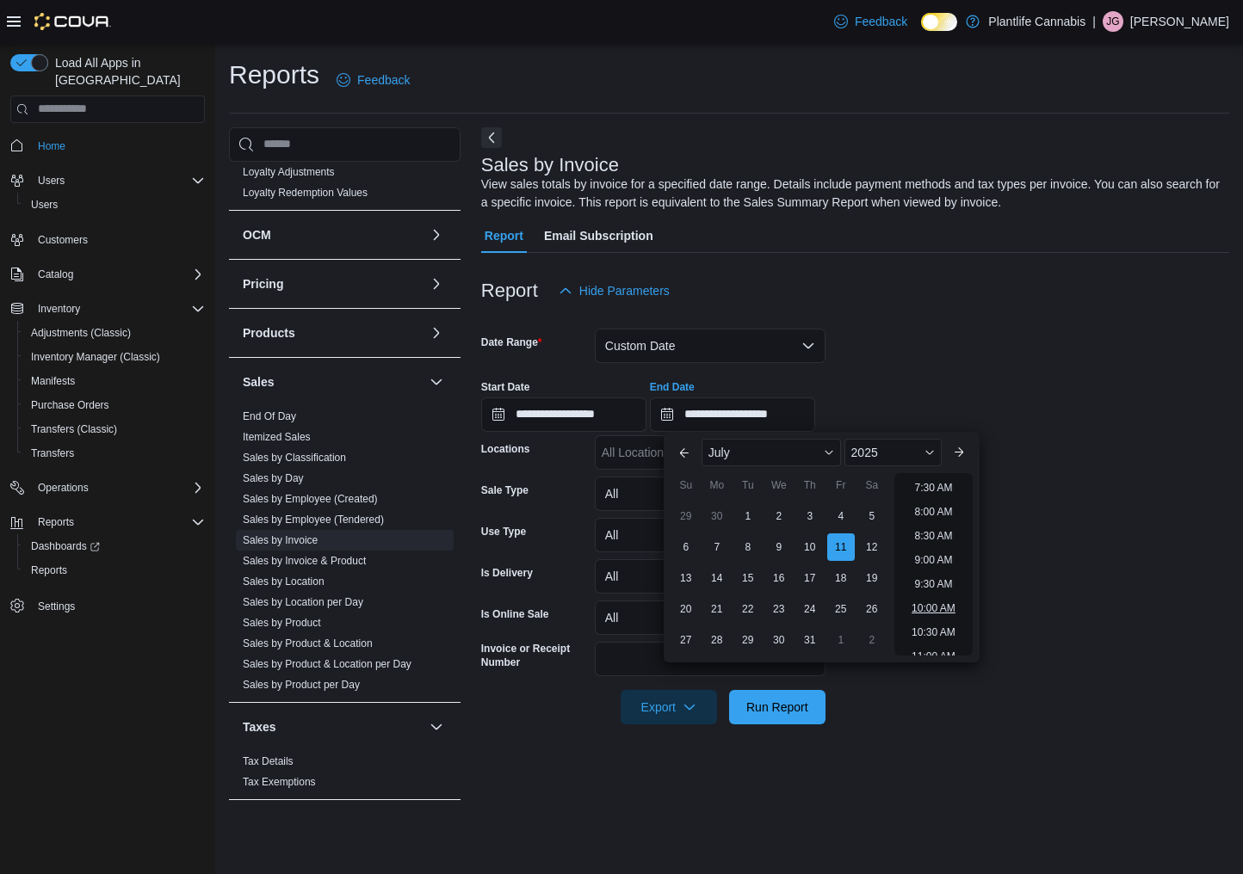
click at [939, 606] on li "10:00 AM" at bounding box center [933, 608] width 58 height 21
type input "**********"
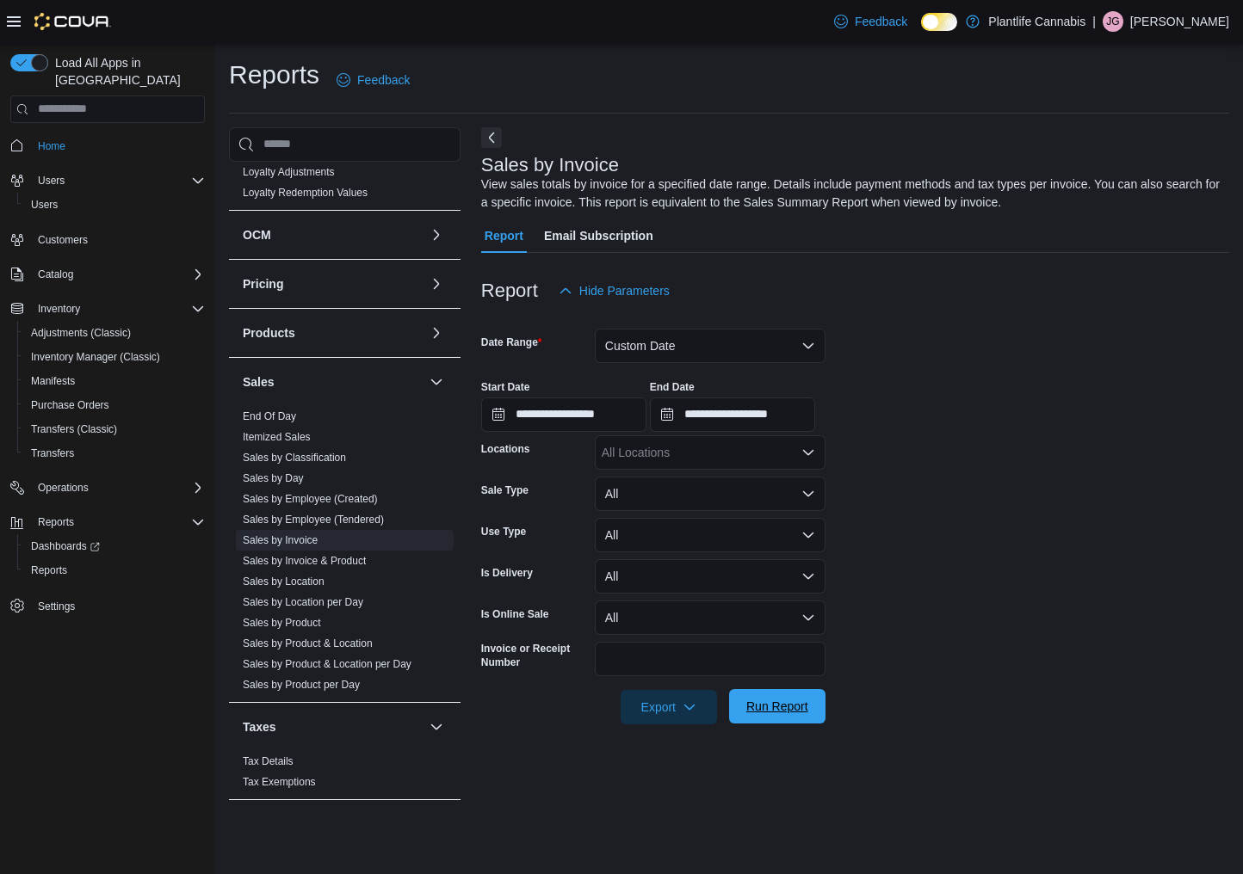
click at [774, 708] on span "Run Report" at bounding box center [777, 706] width 62 height 17
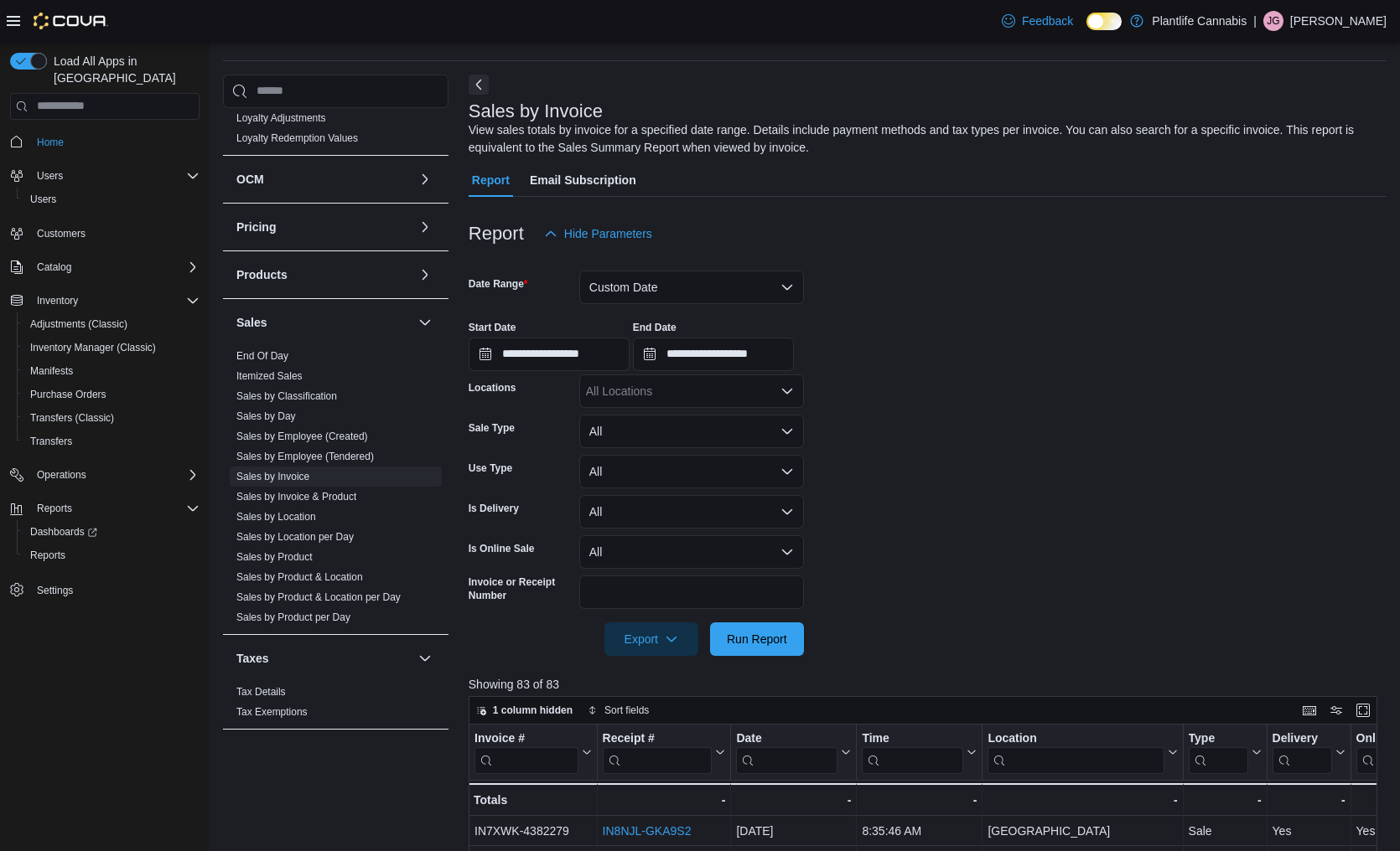
scroll to position [352, 0]
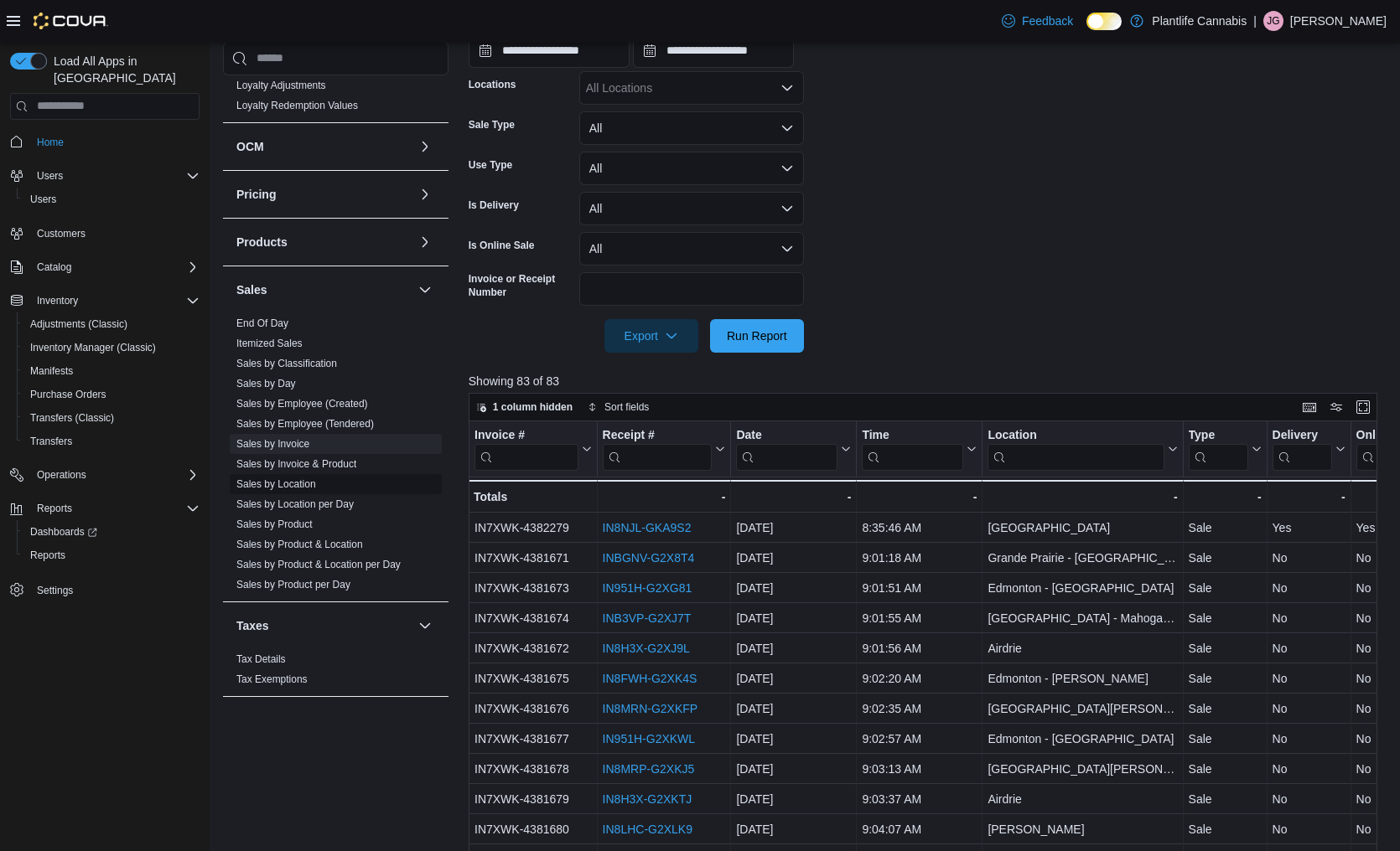
click at [275, 488] on link "Sales by Location" at bounding box center [277, 484] width 80 height 12
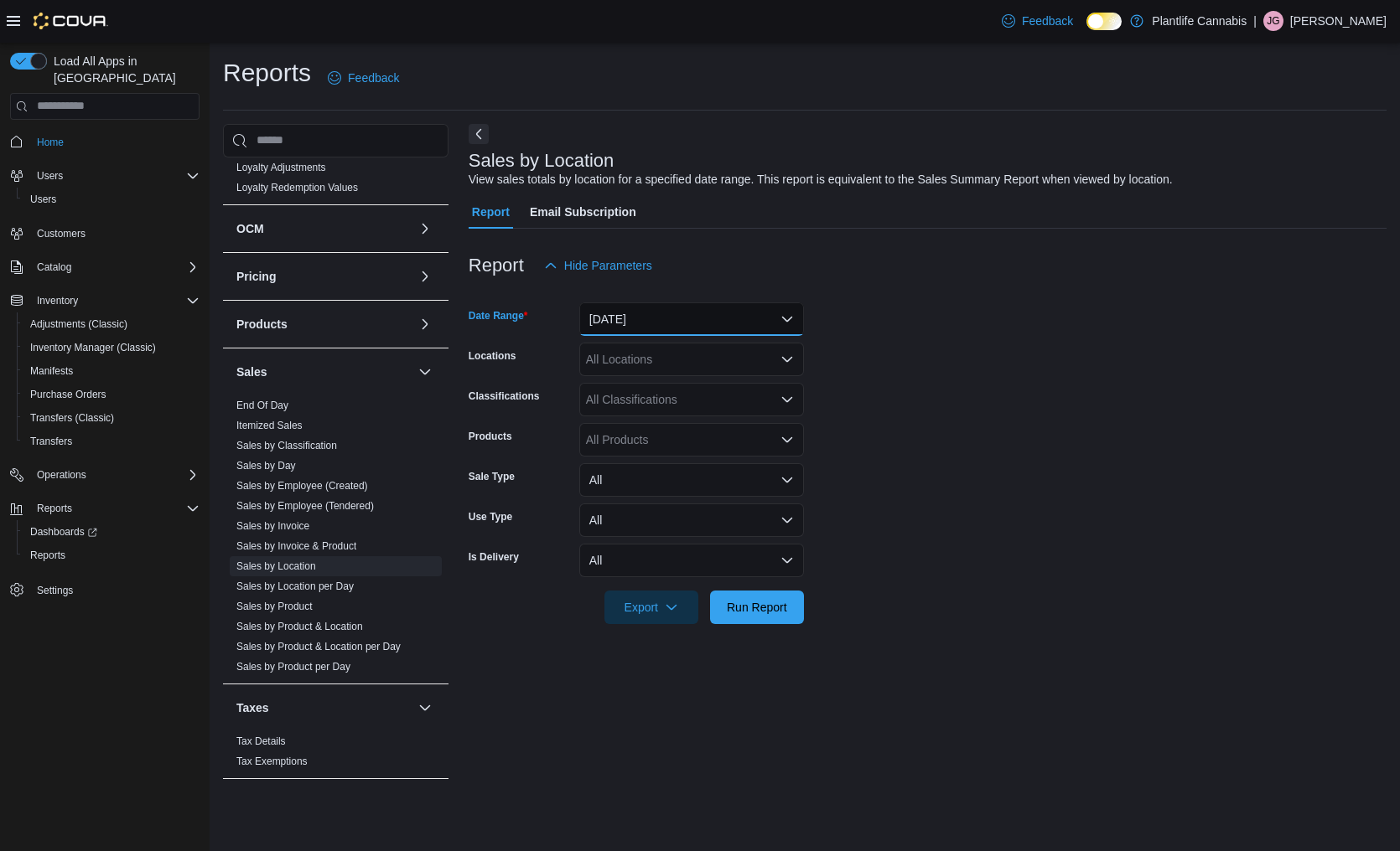
drag, startPoint x: 673, startPoint y: 323, endPoint x: 665, endPoint y: 333, distance: 12.8
click at [673, 324] on button "[DATE]" at bounding box center [692, 319] width 225 height 33
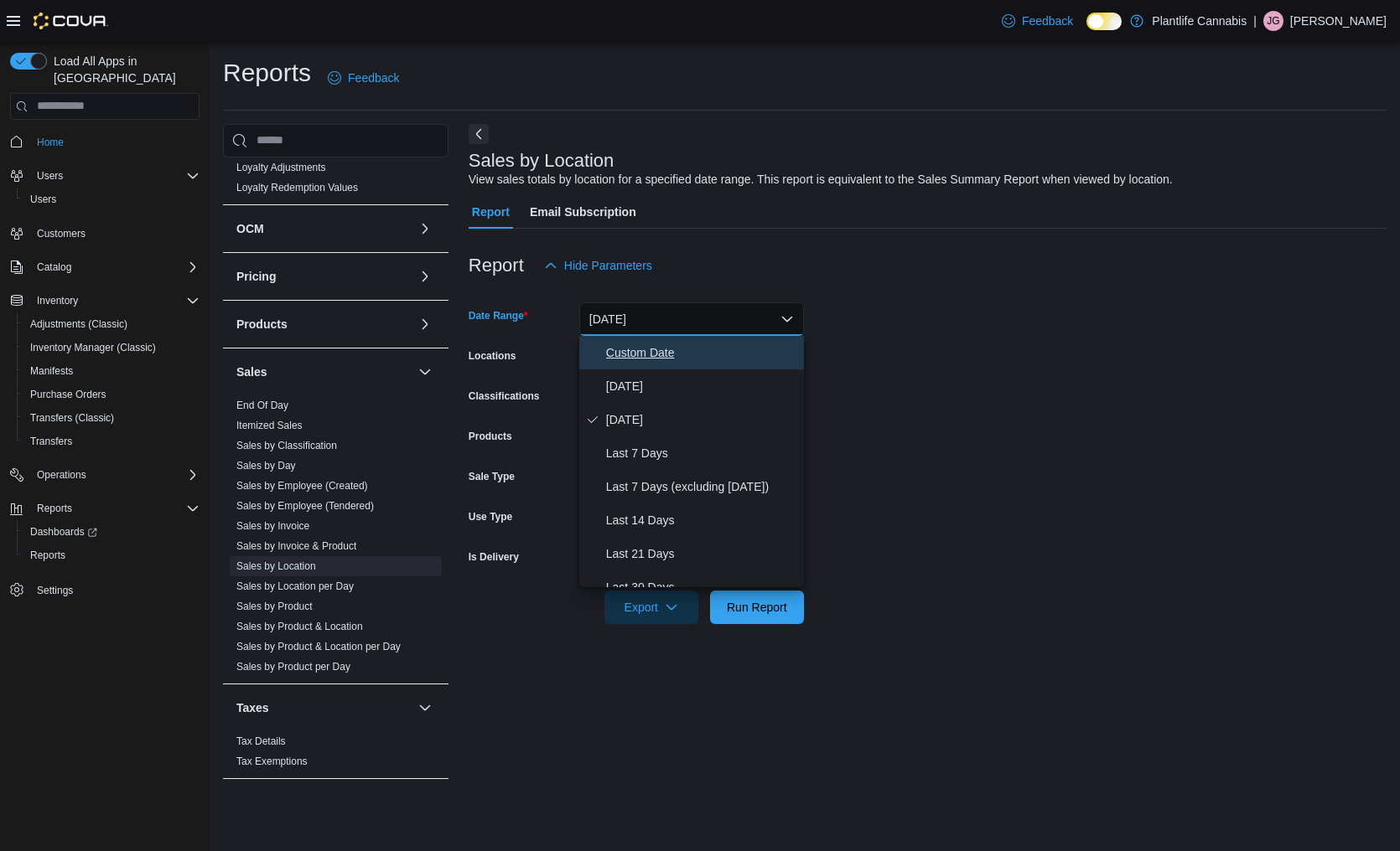
click at [639, 358] on span "Custom Date" at bounding box center [701, 352] width 191 height 20
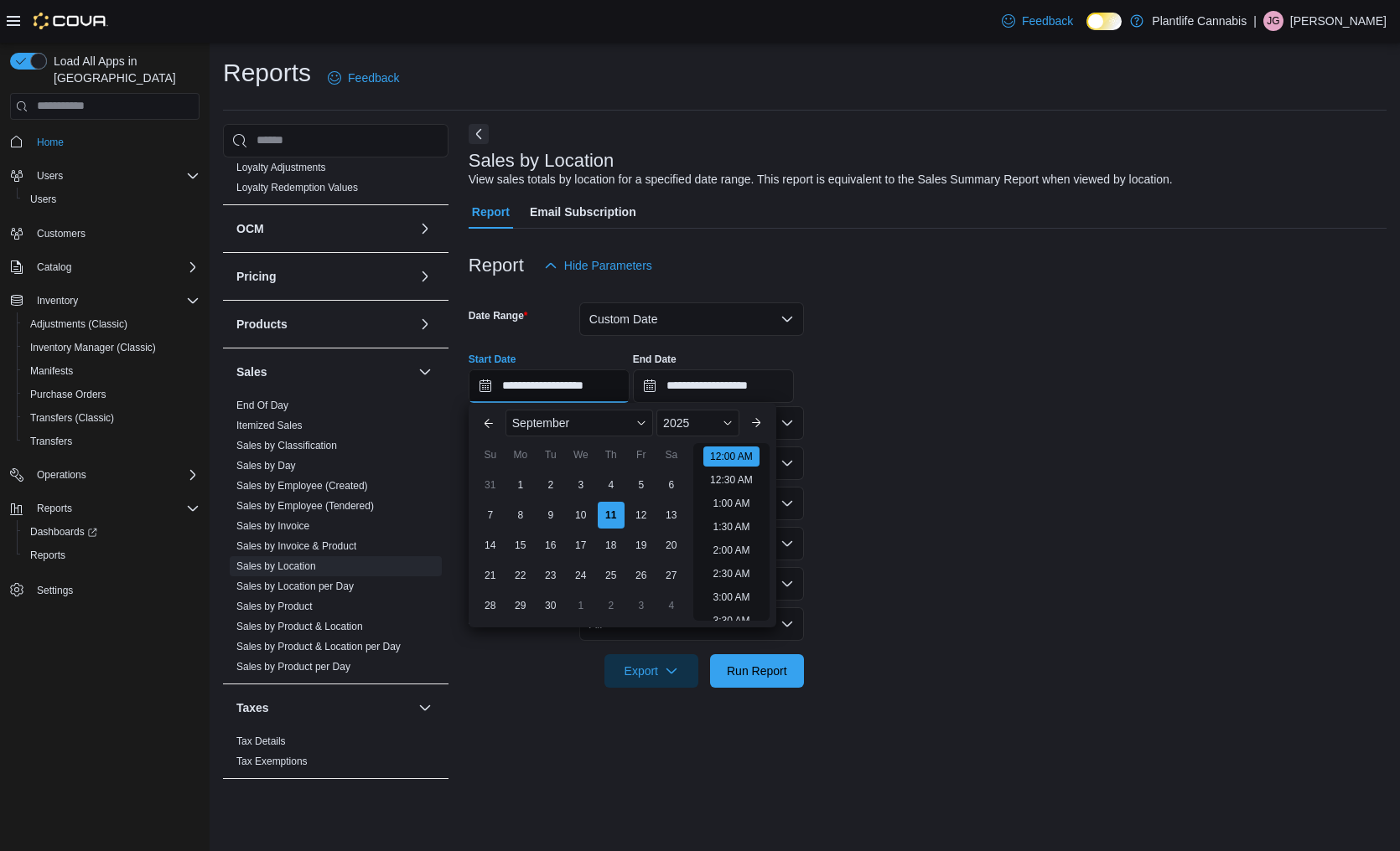
click at [543, 390] on input "**********" at bounding box center [549, 386] width 161 height 33
click at [549, 419] on span "September" at bounding box center [541, 424] width 57 height 14
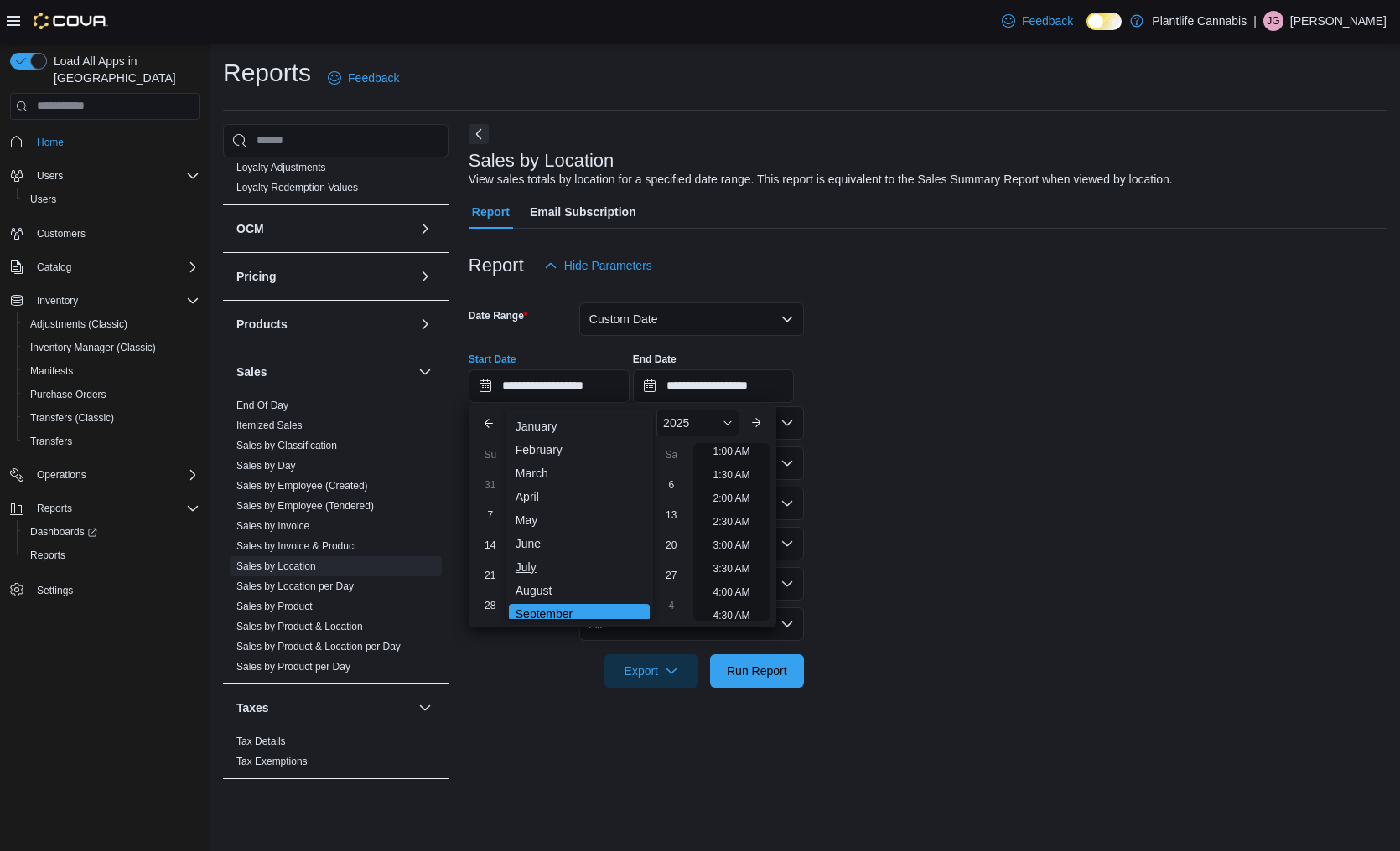
click at [531, 564] on div "July" at bounding box center [579, 567] width 141 height 20
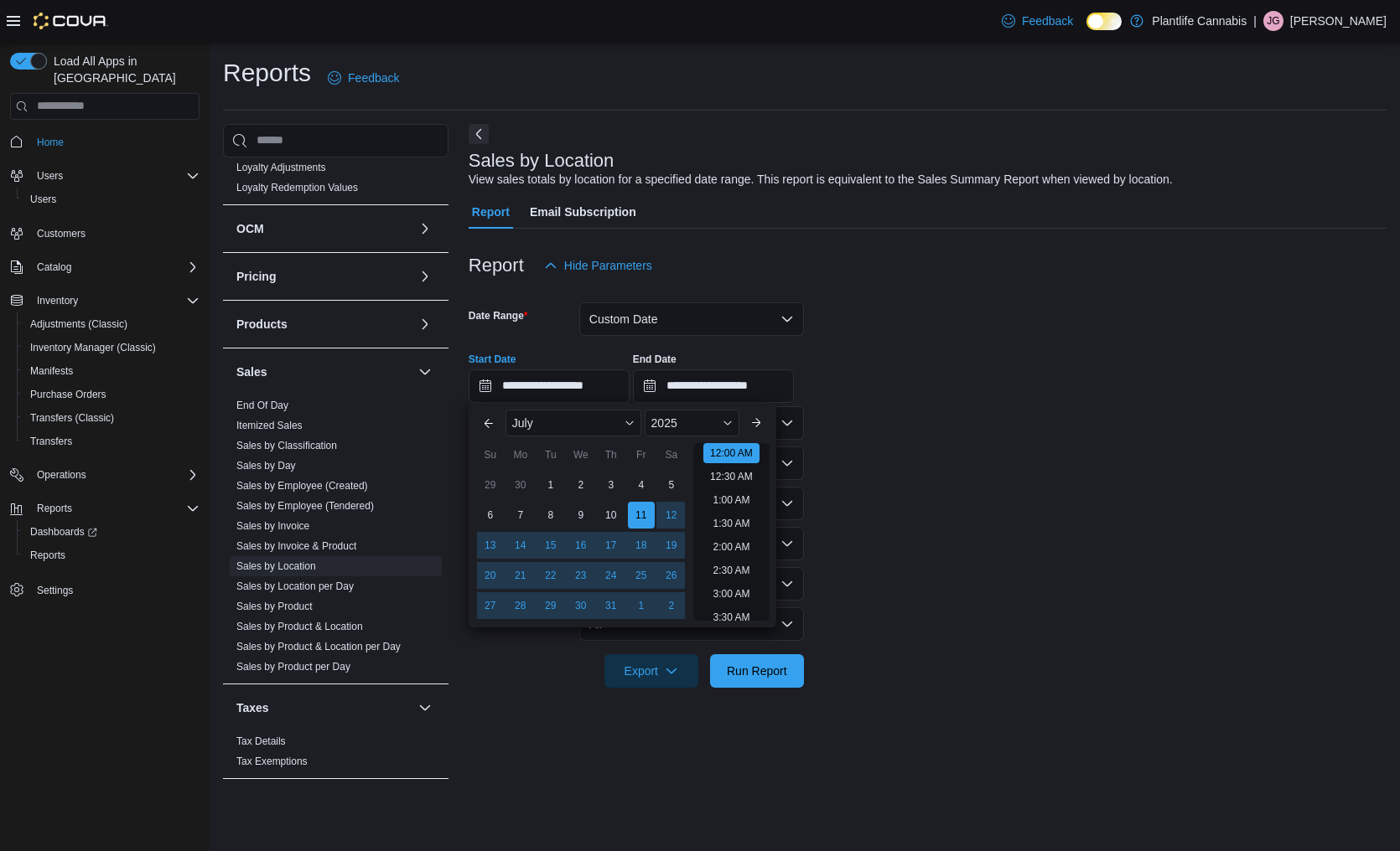
click at [624, 513] on div "6 7 8 9 10 11 12" at bounding box center [581, 515] width 211 height 30
click at [634, 513] on div "11" at bounding box center [641, 515] width 29 height 29
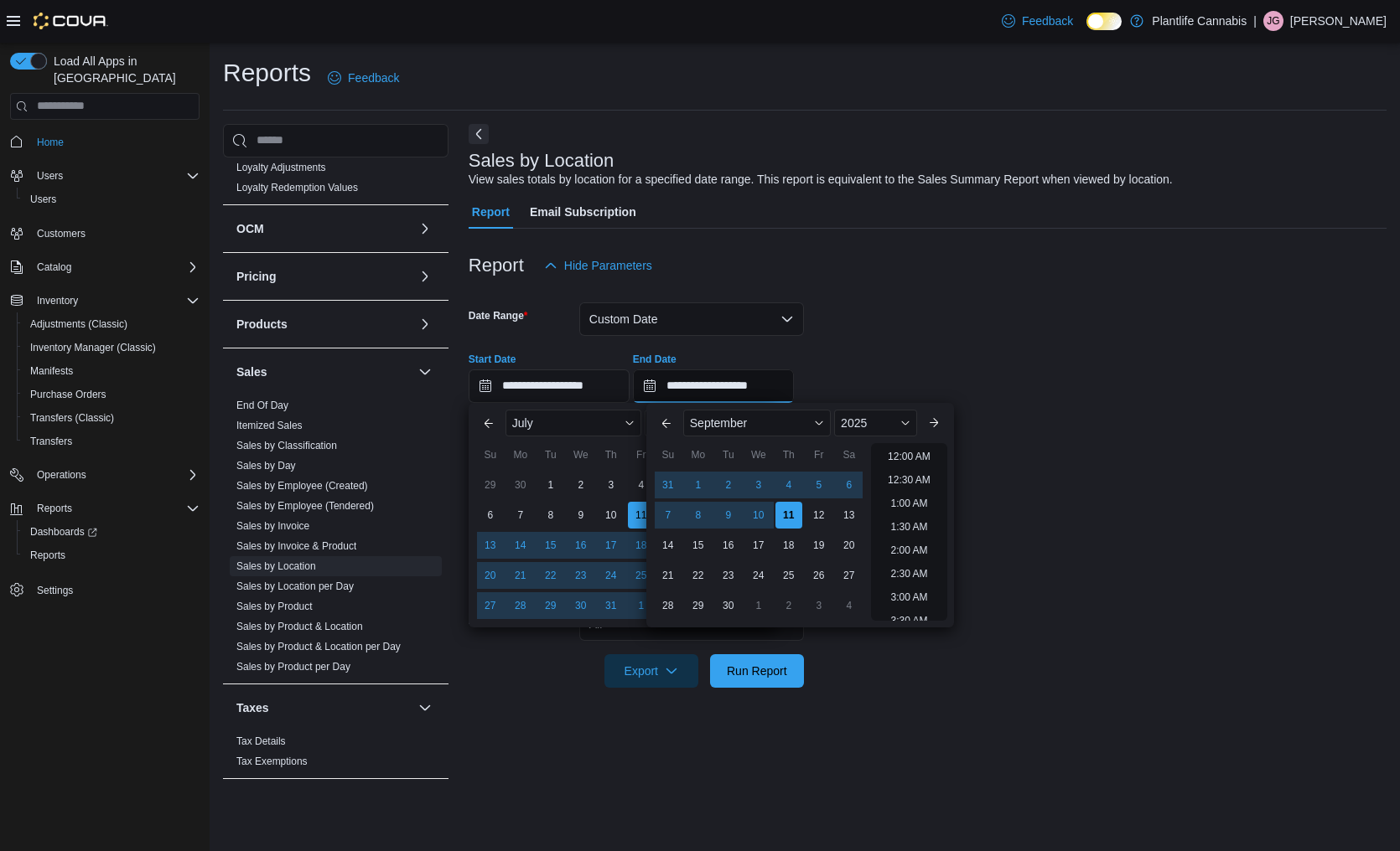
scroll to position [952, 0]
click at [717, 388] on input "**********" at bounding box center [713, 386] width 161 height 33
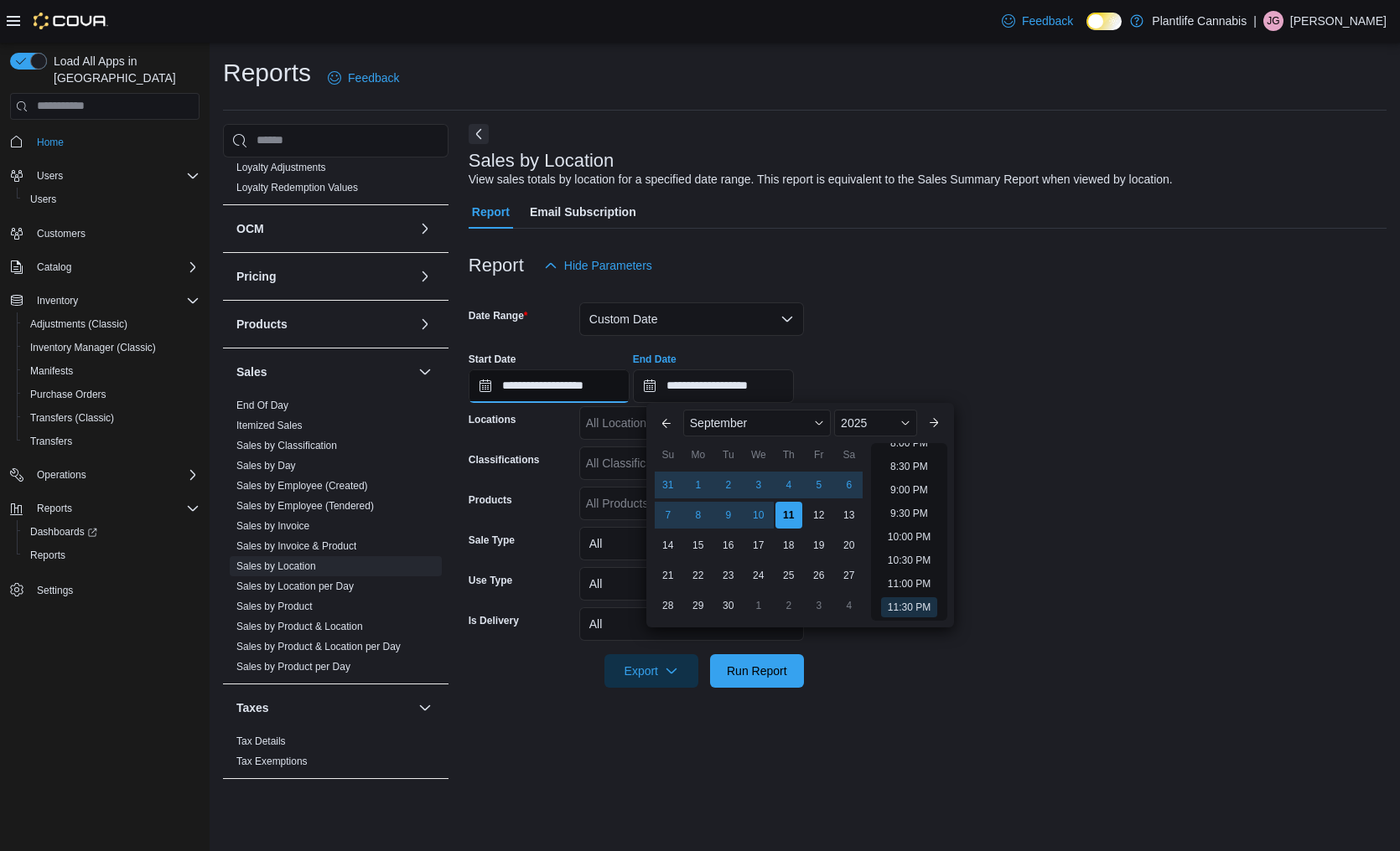
click at [581, 382] on input "**********" at bounding box center [549, 386] width 161 height 33
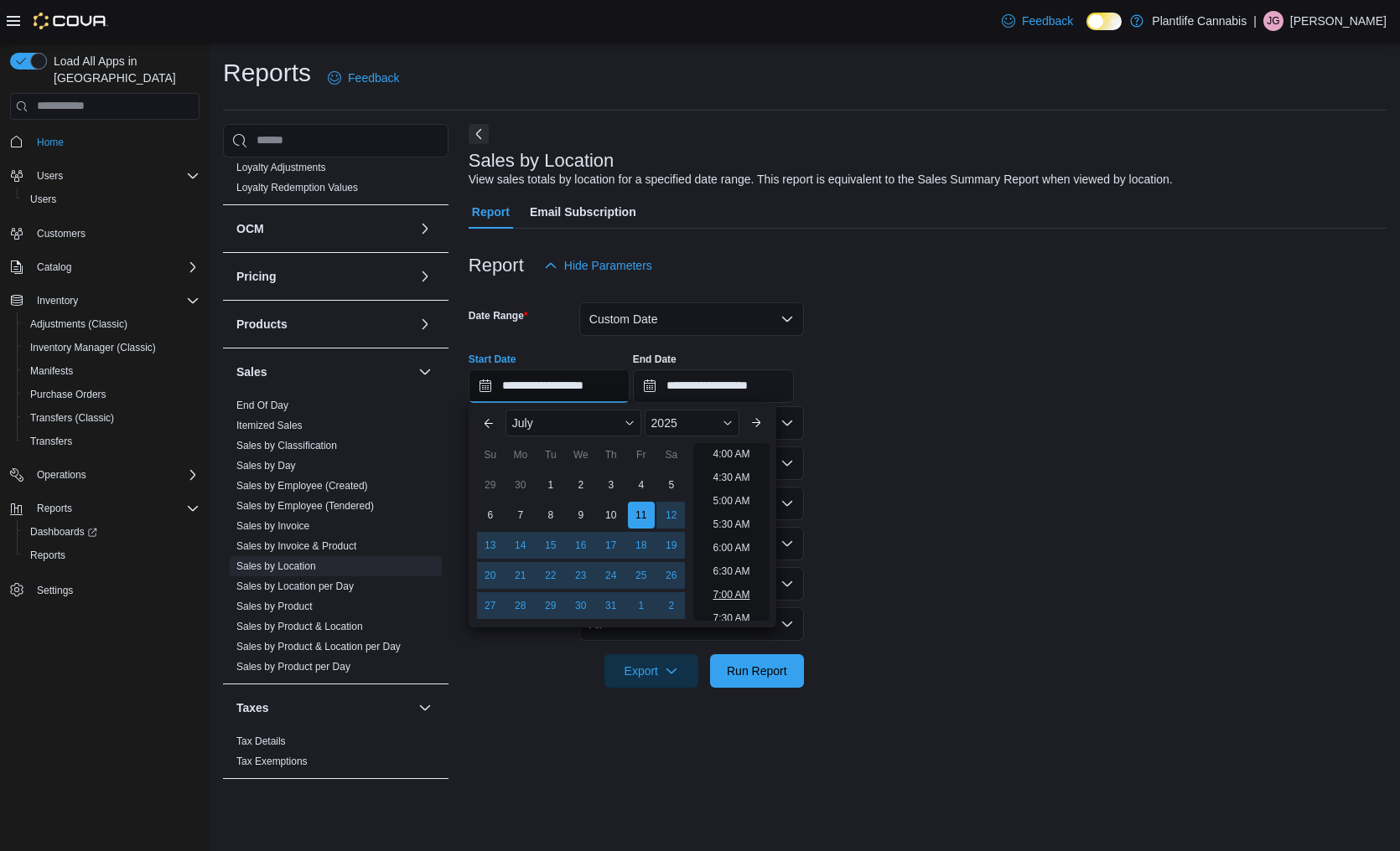
scroll to position [189, 0]
click at [736, 589] on li "7:00 AM" at bounding box center [732, 595] width 51 height 20
type input "**********"
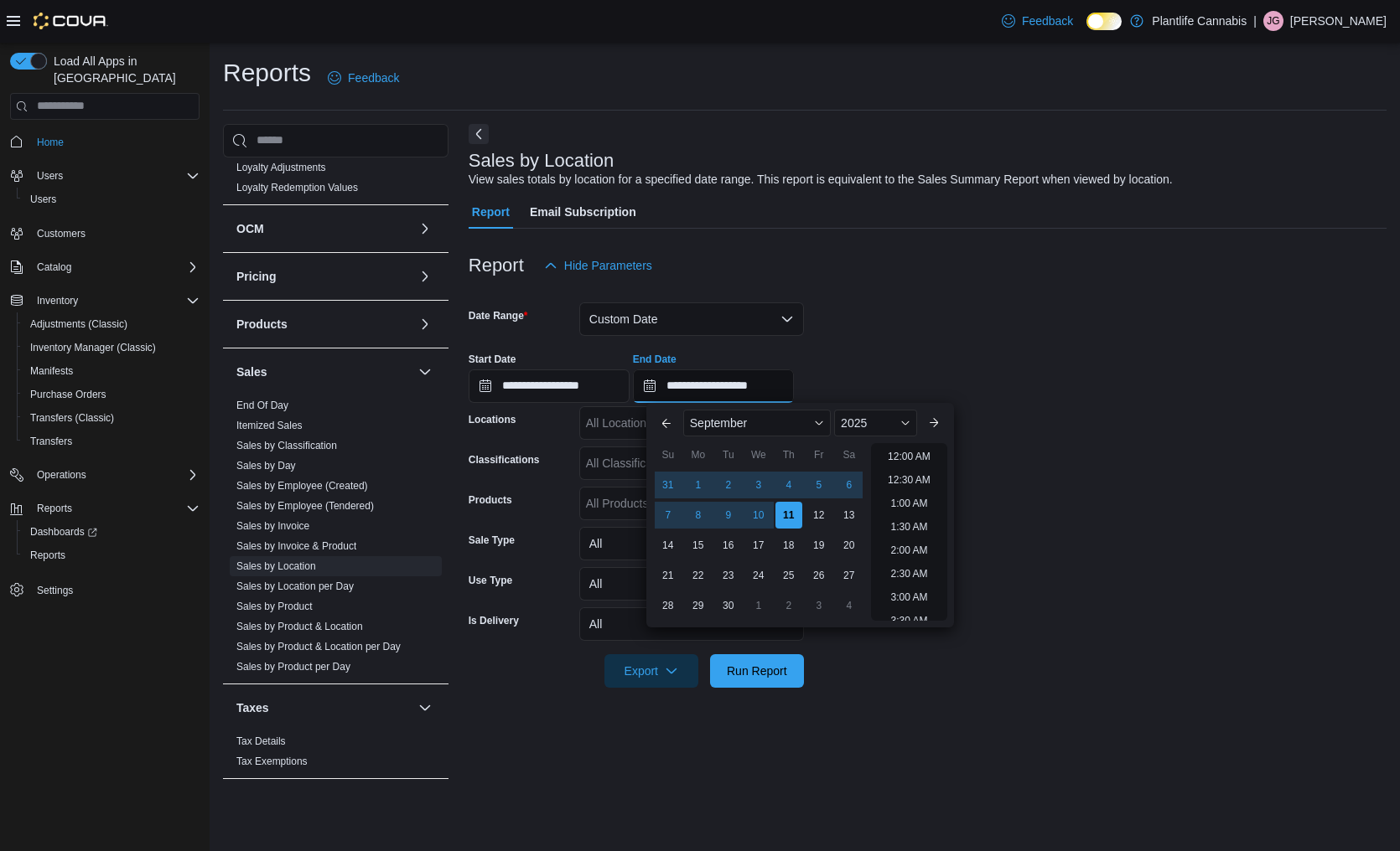
click at [690, 388] on input "**********" at bounding box center [713, 386] width 161 height 33
click at [718, 425] on span "September" at bounding box center [718, 424] width 57 height 14
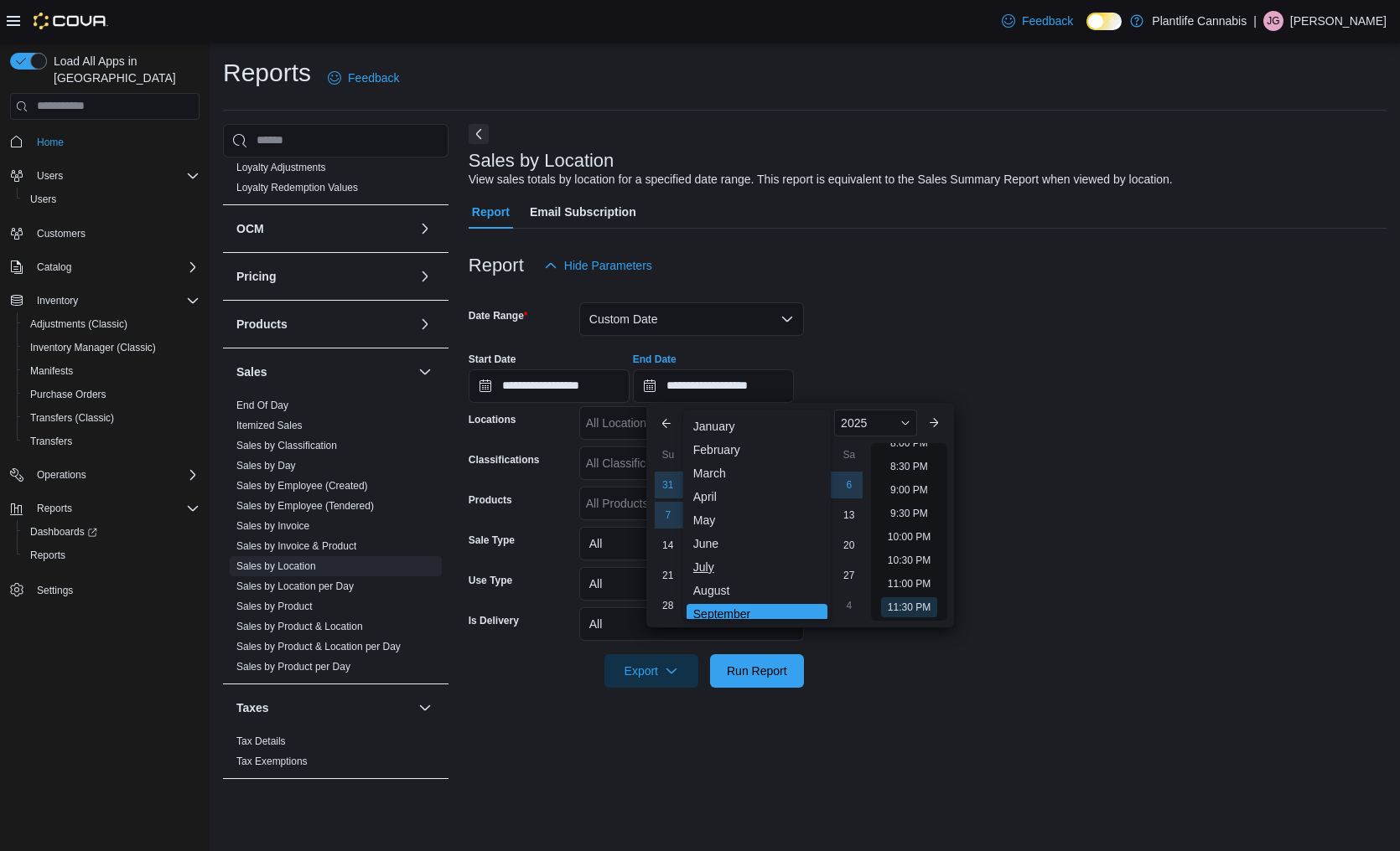
click at [713, 562] on div "July" at bounding box center [757, 567] width 141 height 20
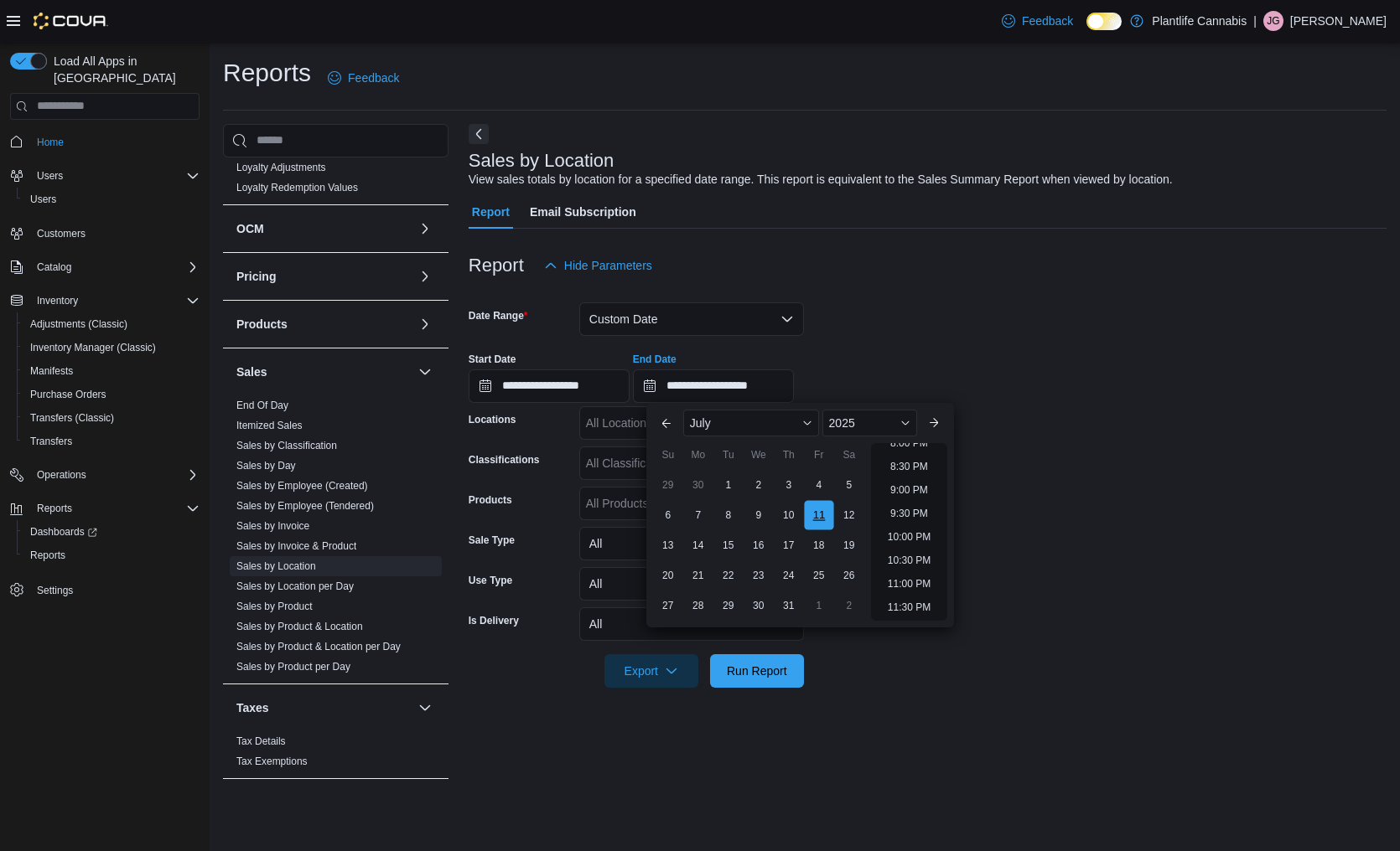
click at [824, 518] on div "11" at bounding box center [818, 515] width 29 height 29
click at [910, 452] on li "10:00 AM" at bounding box center [909, 446] width 57 height 20
type input "**********"
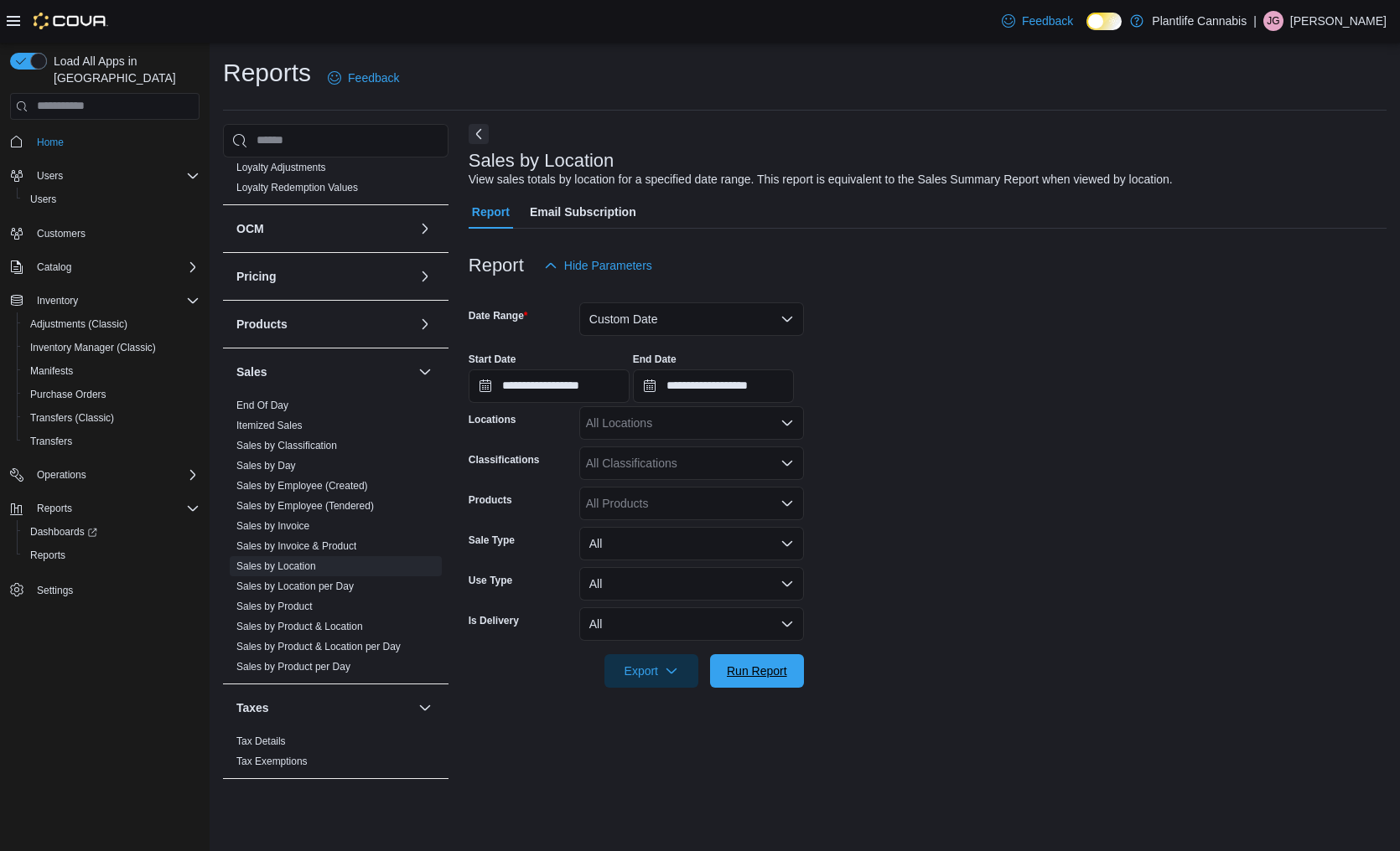
drag, startPoint x: 748, startPoint y: 674, endPoint x: 998, endPoint y: 660, distance: 250.4
click at [748, 674] on span "Run Report" at bounding box center [757, 671] width 60 height 17
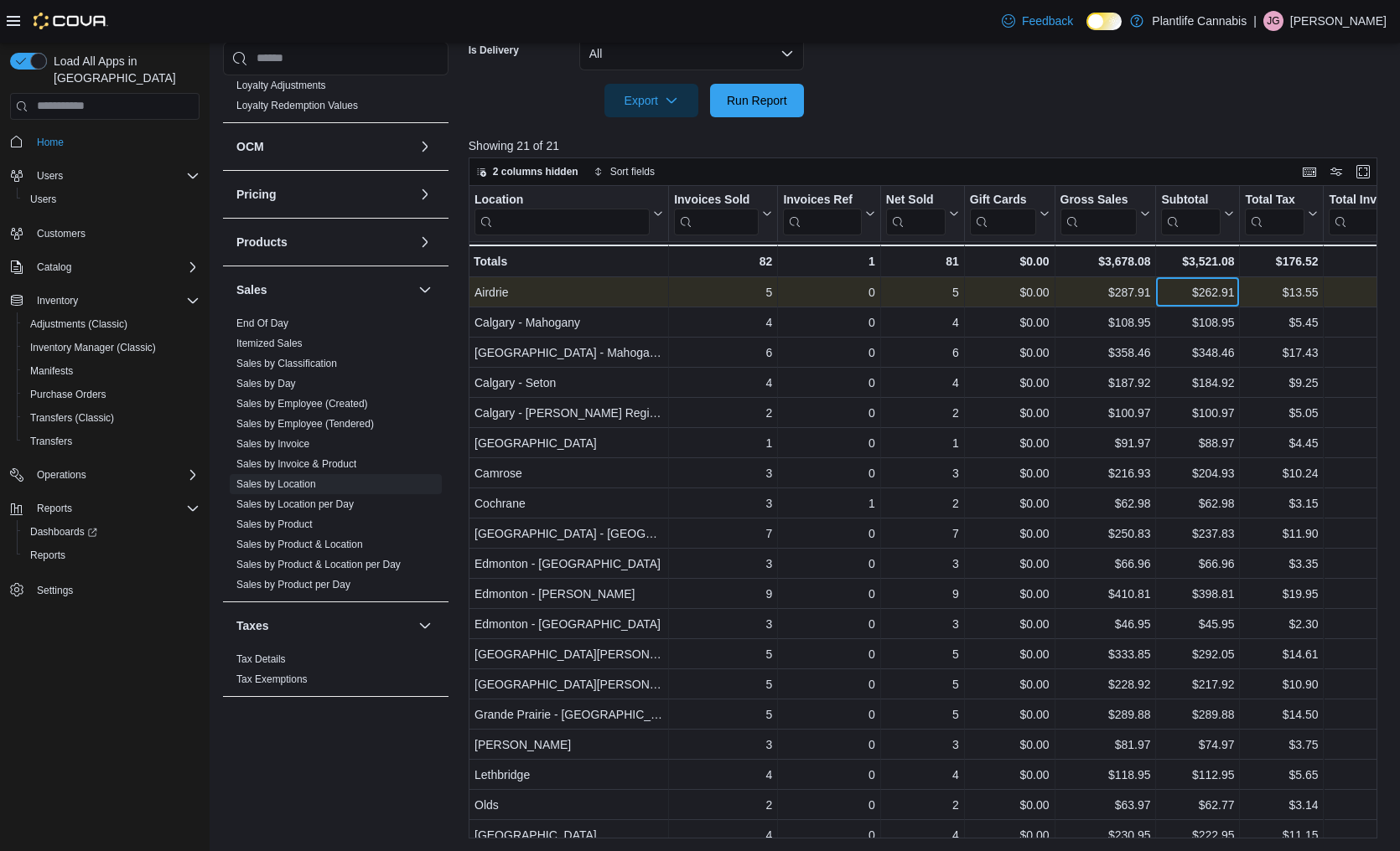
click at [1176, 294] on div "$262.91" at bounding box center [1197, 292] width 73 height 20
click at [1177, 294] on div "$262.91" at bounding box center [1197, 292] width 73 height 20
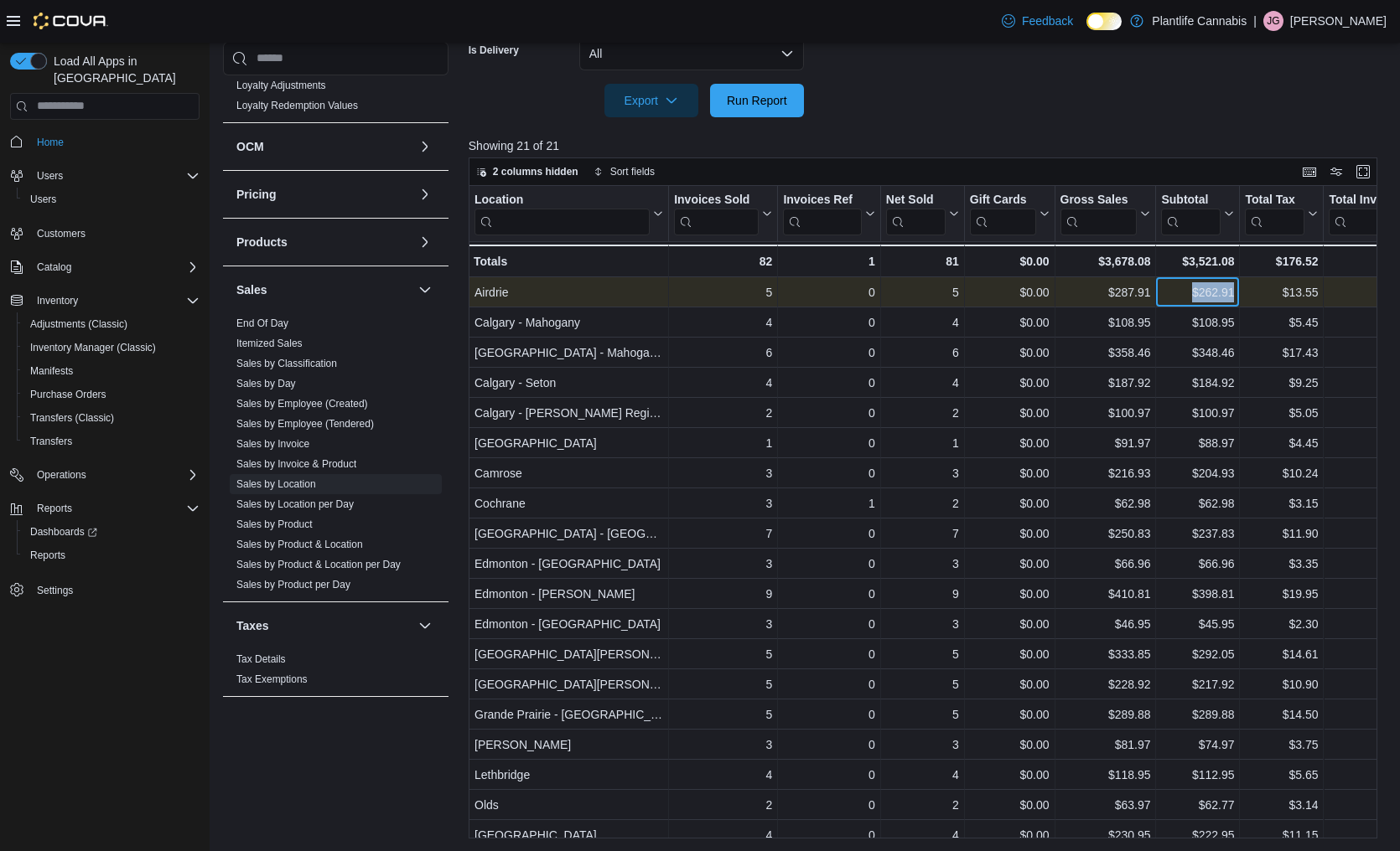
click at [1177, 294] on div "$262.91" at bounding box center [1197, 292] width 73 height 20
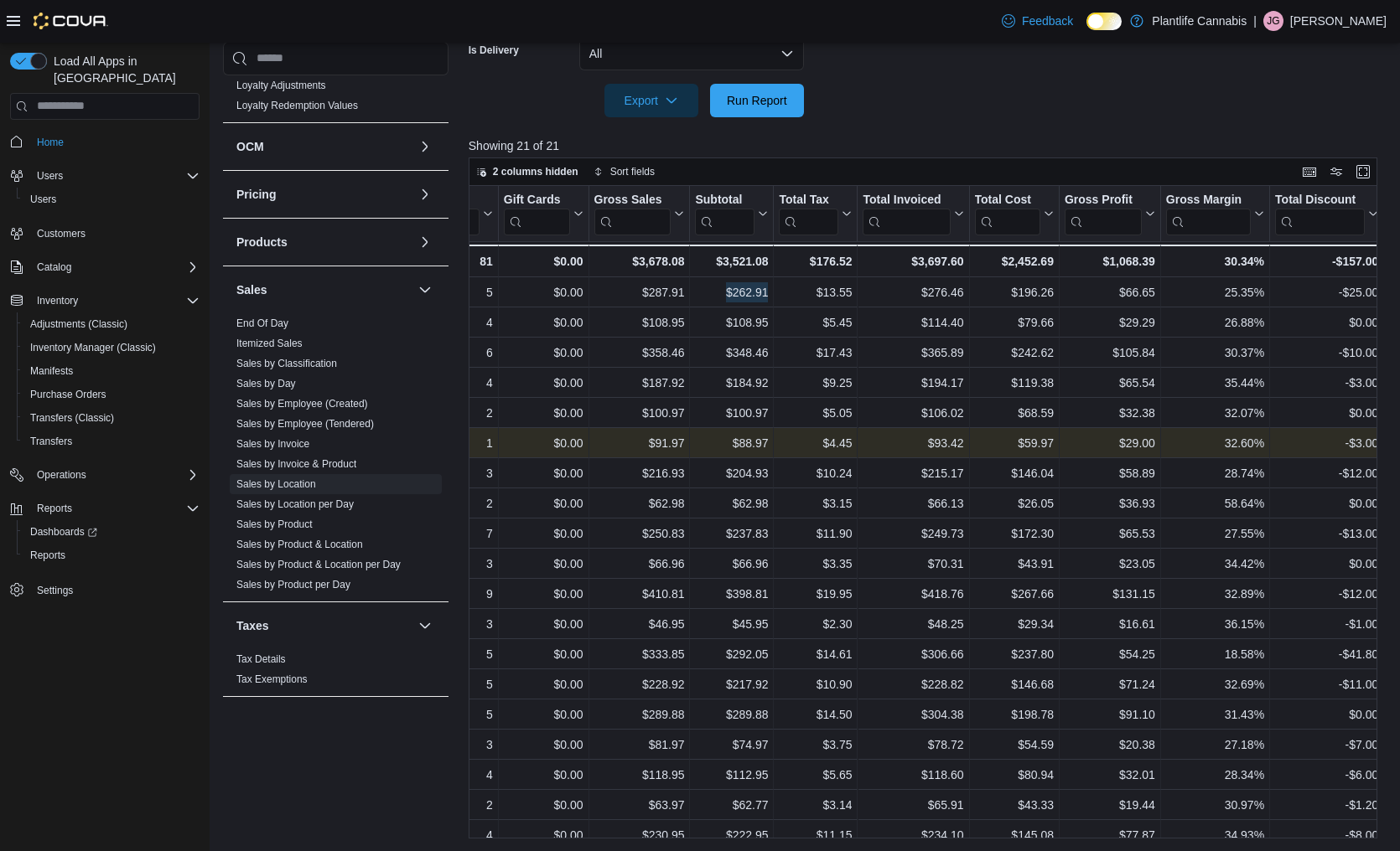
scroll to position [0, 481]
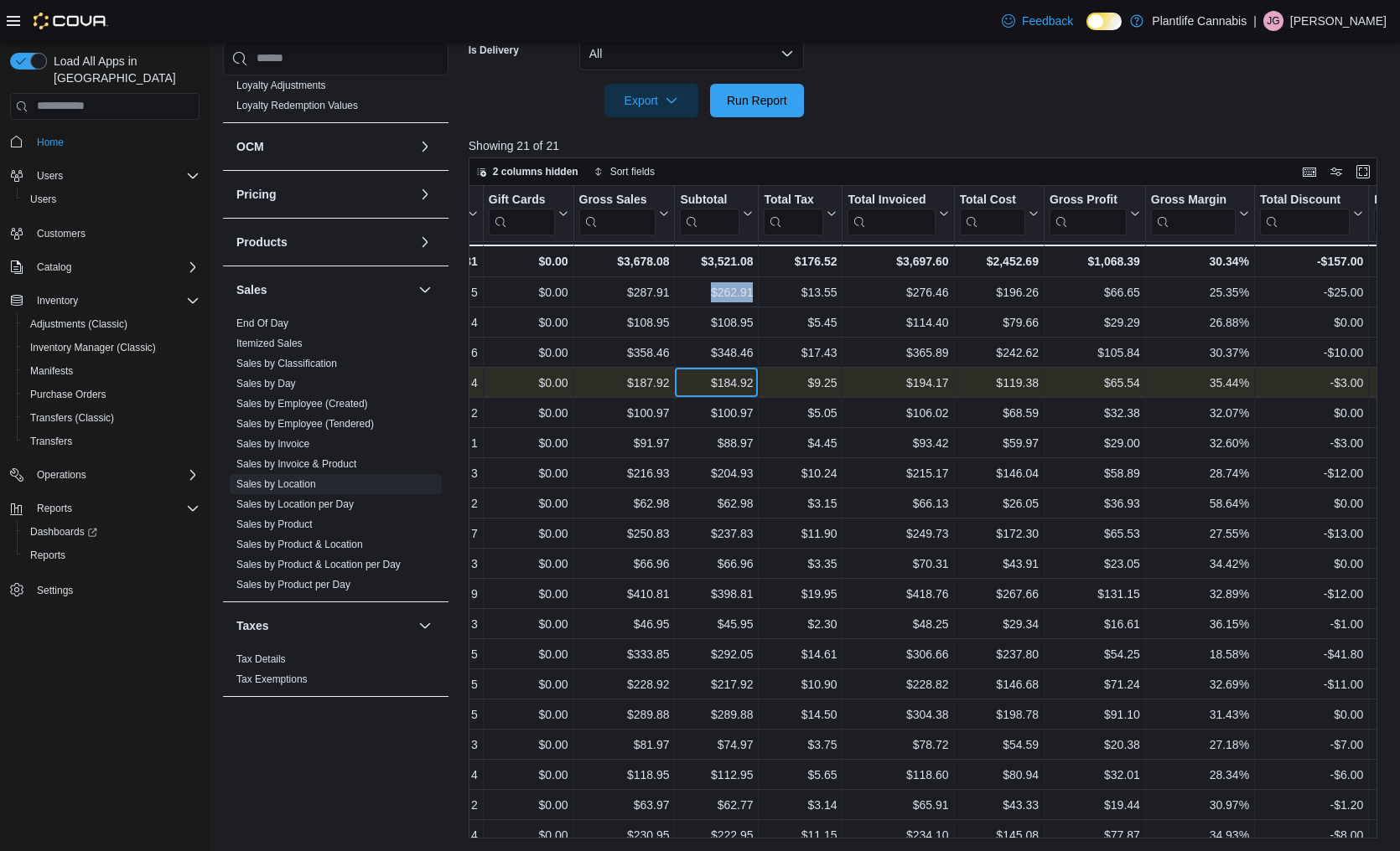
click at [700, 386] on div "$184.92" at bounding box center [716, 383] width 73 height 20
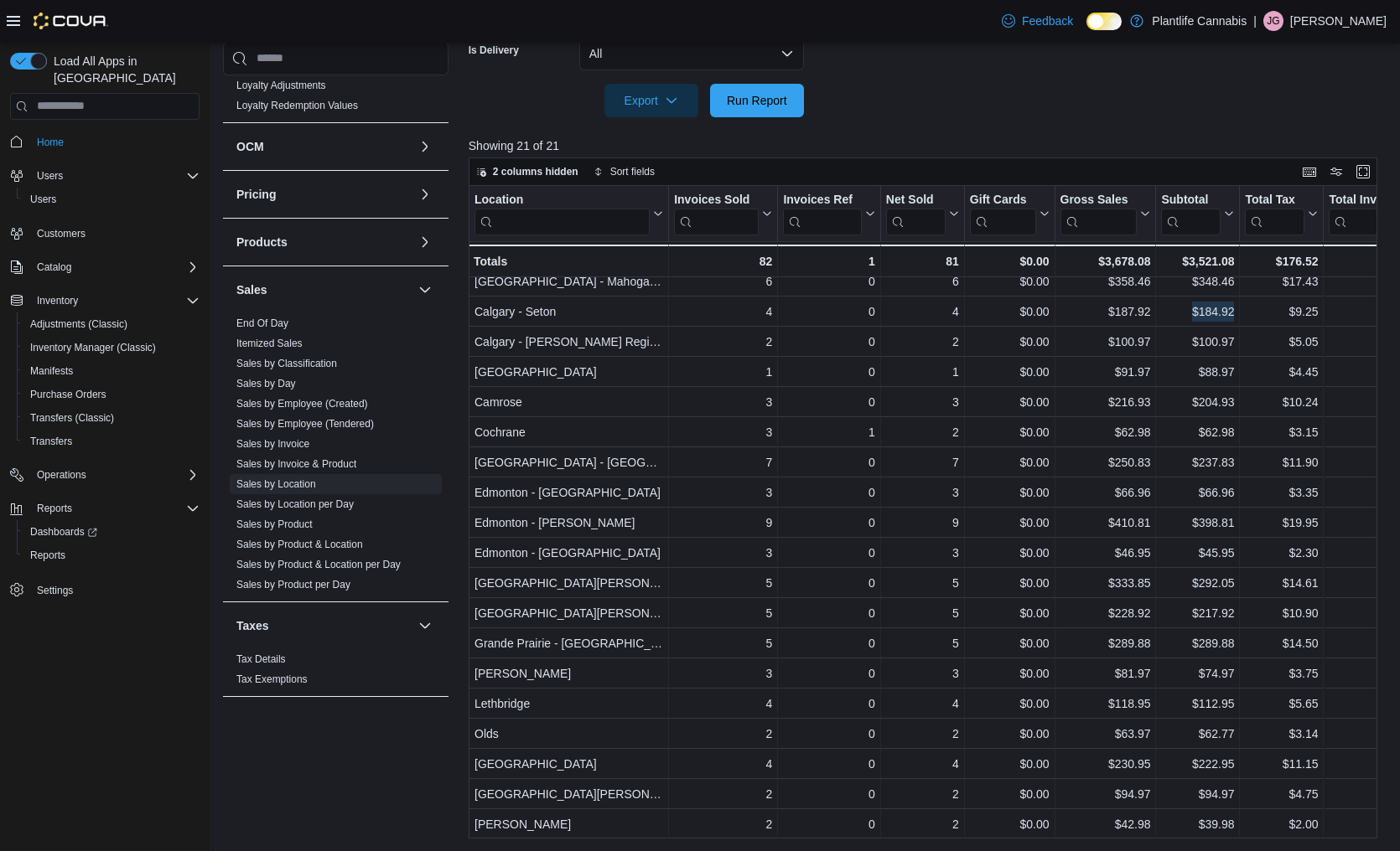
scroll to position [72, 0]
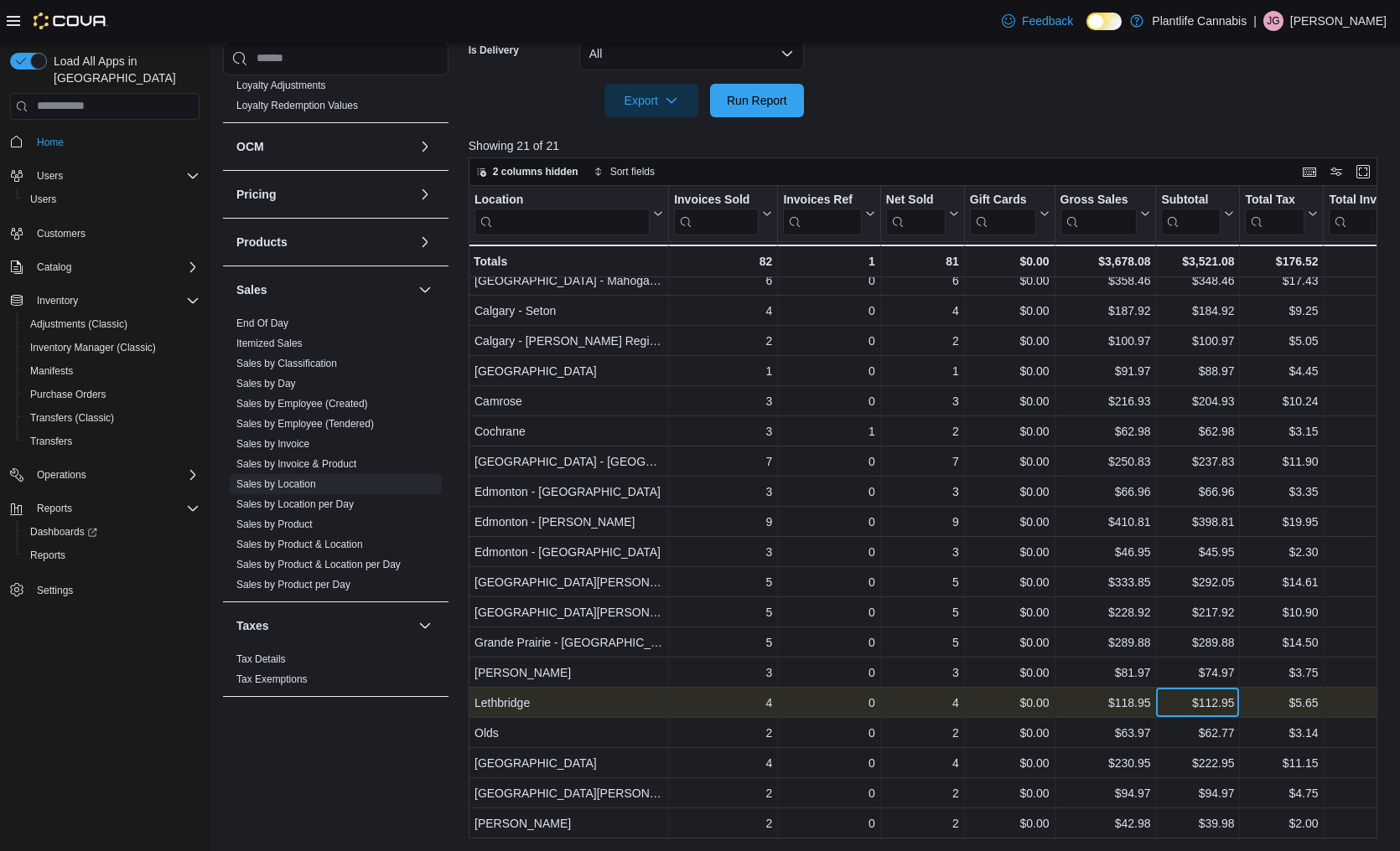
click at [1166, 703] on div "$112.95" at bounding box center [1197, 703] width 73 height 20
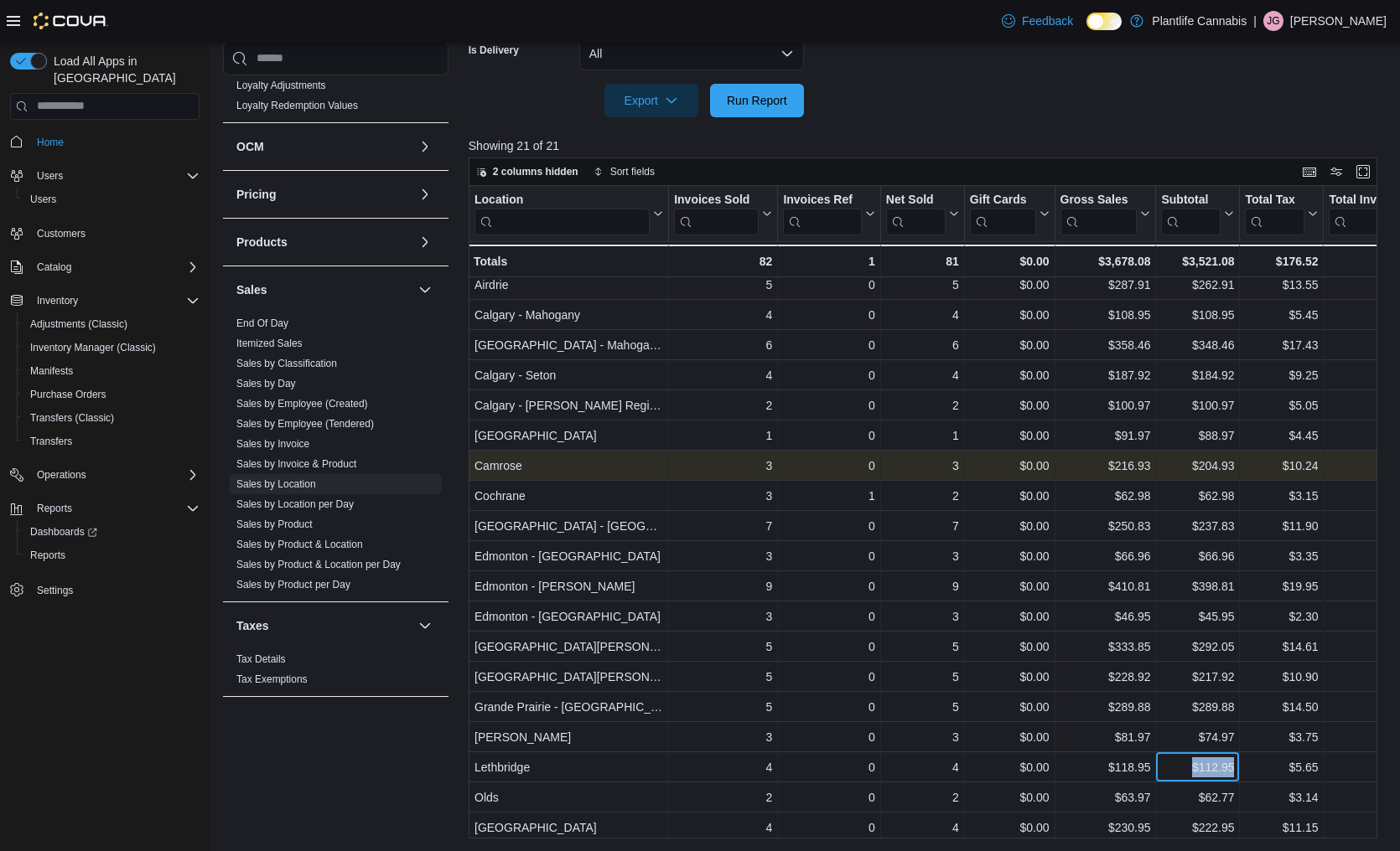
scroll to position [0, 0]
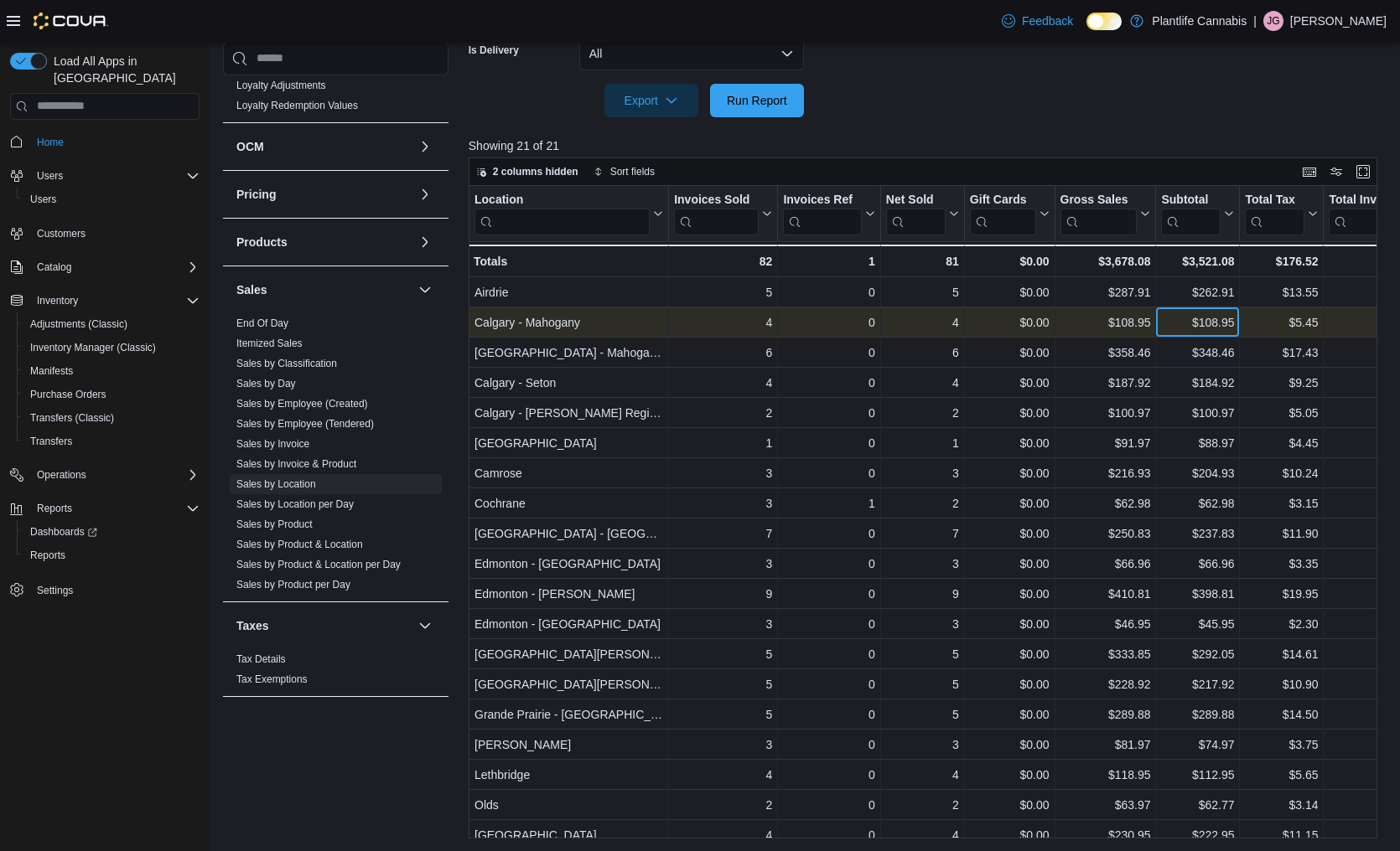
click at [1187, 321] on div "$108.95" at bounding box center [1197, 322] width 73 height 20
copy div "$108.95"
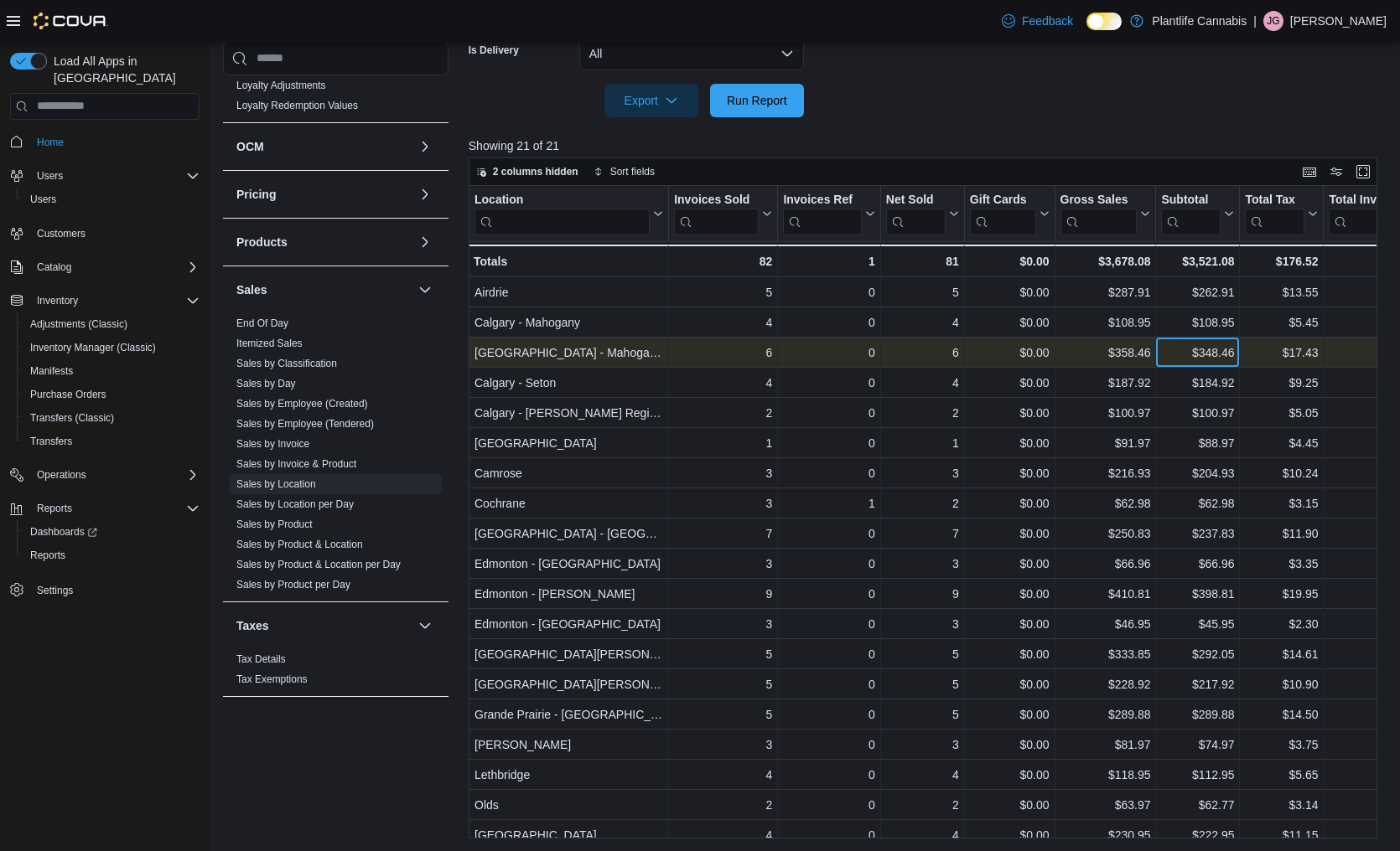
click at [1180, 357] on div "$348.46" at bounding box center [1197, 352] width 73 height 20
copy div "$348.46"
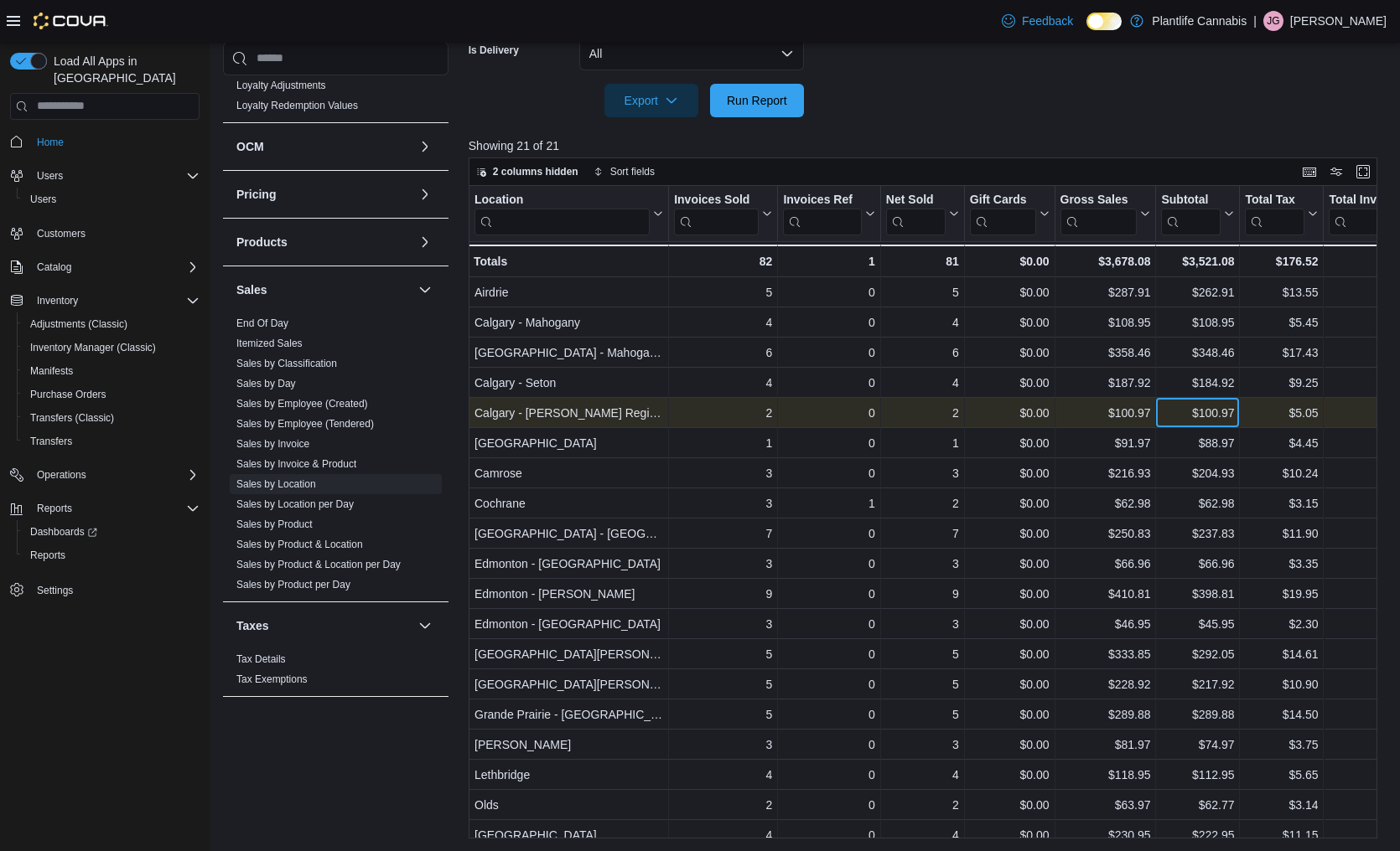
click at [1186, 416] on div "$100.97" at bounding box center [1197, 413] width 73 height 20
copy div "$100.97"
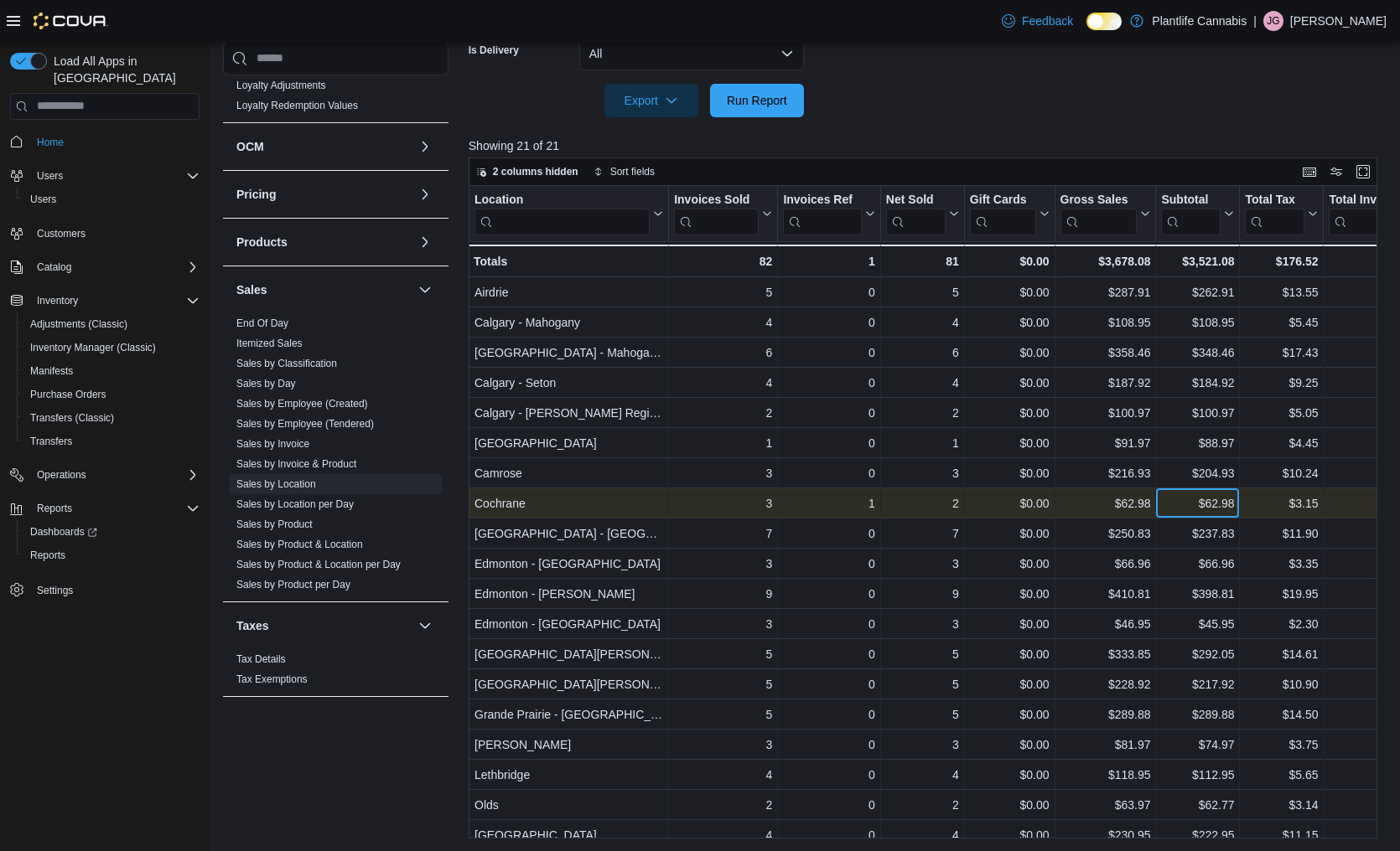
click at [1160, 504] on div "$62.98 - Subtotal, column 7, row 8" at bounding box center [1198, 503] width 84 height 30
copy div "$62.98"
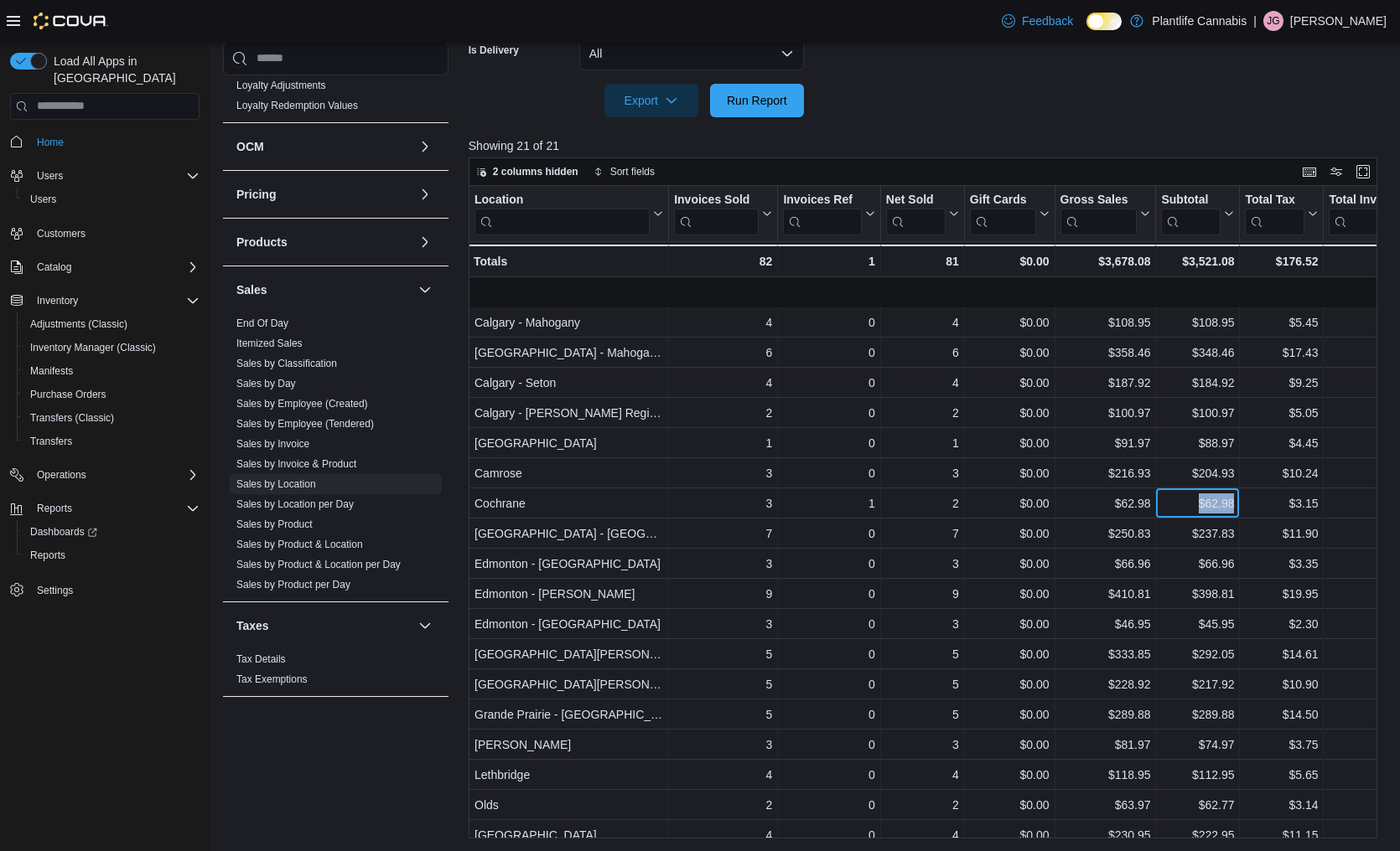
scroll to position [72, 0]
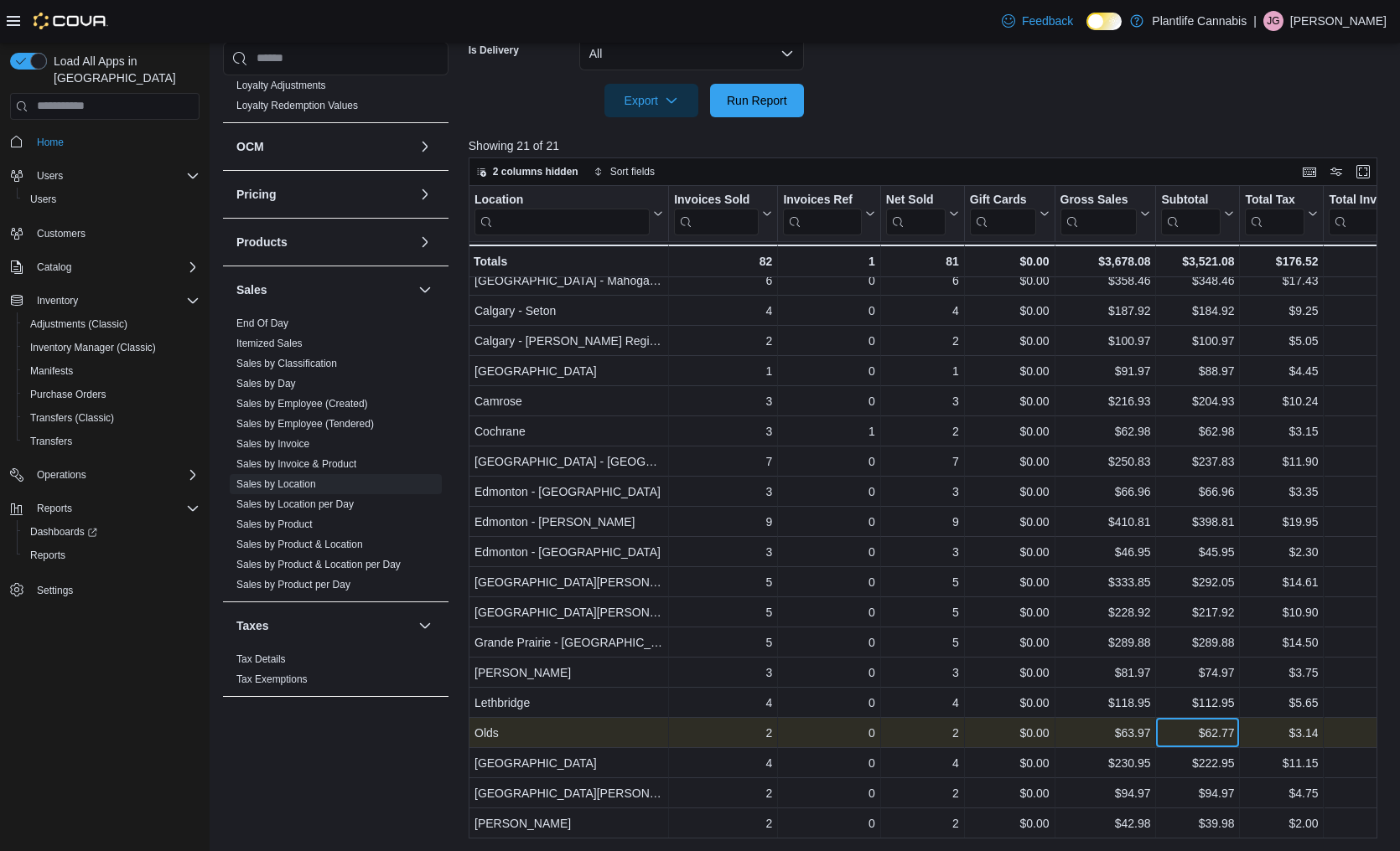
click at [1192, 739] on div "$62.77" at bounding box center [1197, 733] width 73 height 20
copy div "$62.77"
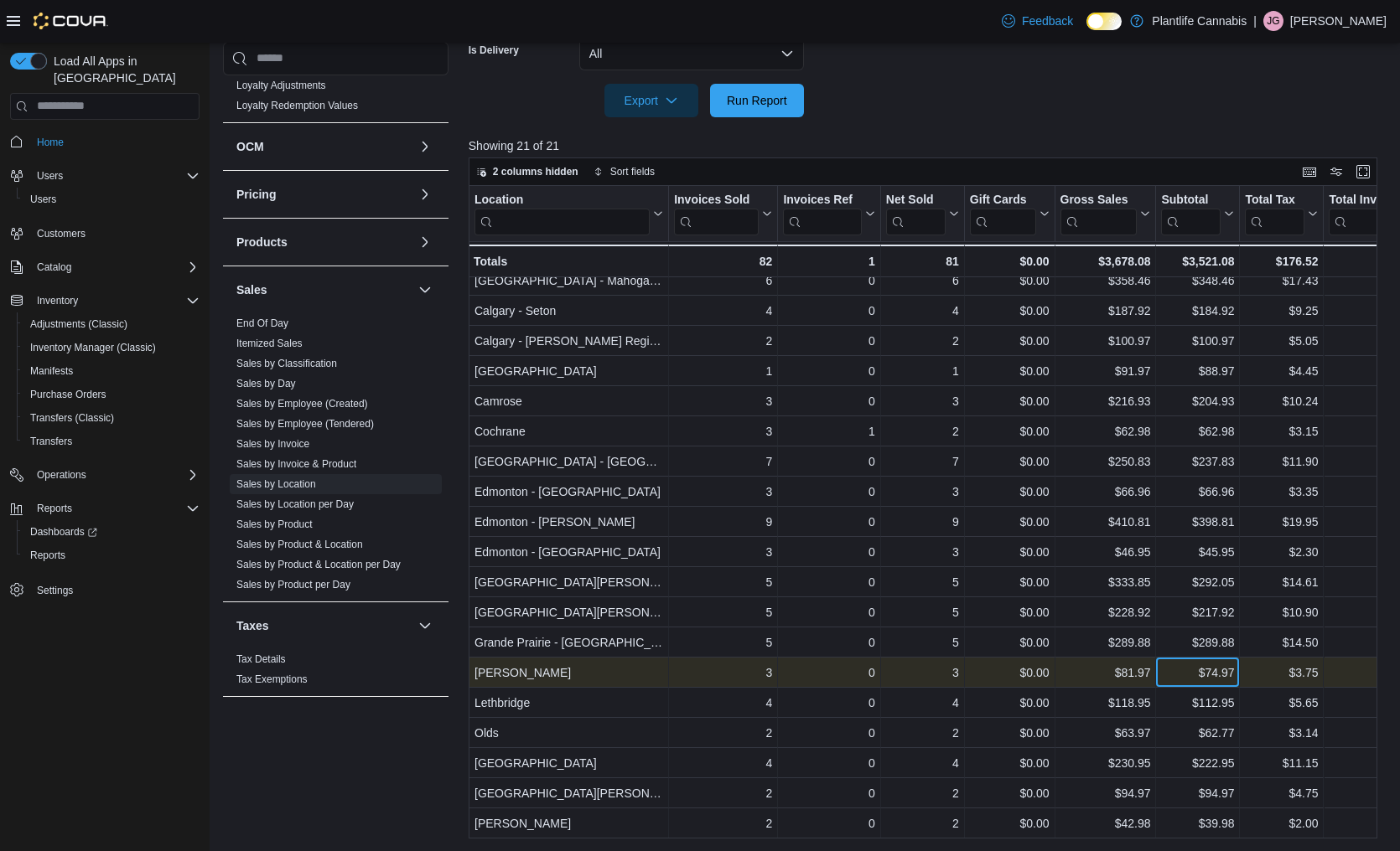
click at [1186, 677] on div "$74.97" at bounding box center [1197, 673] width 73 height 20
copy div "$74.97"
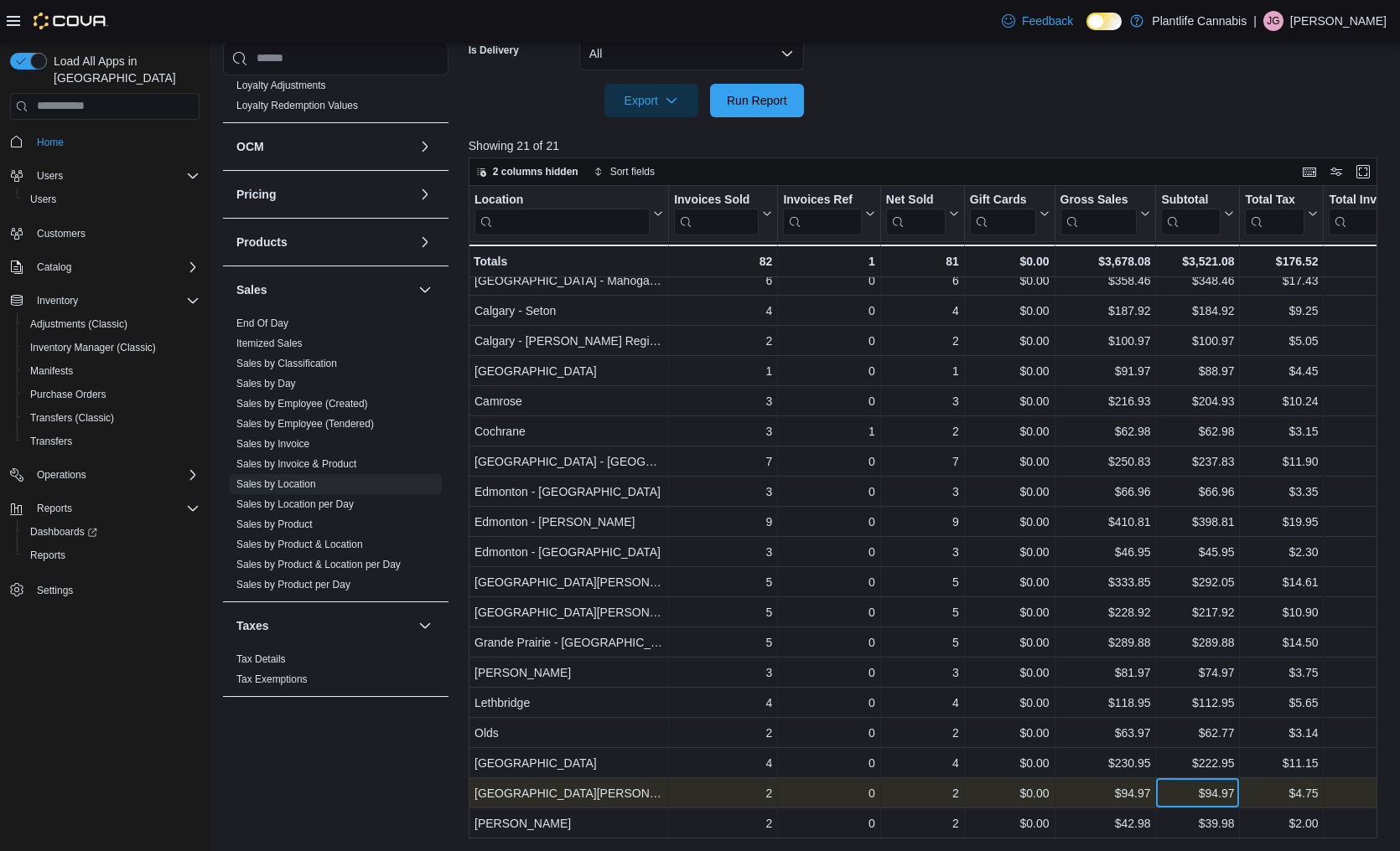
click at [1182, 798] on div "$94.97" at bounding box center [1197, 794] width 73 height 20
copy div "$94.97"
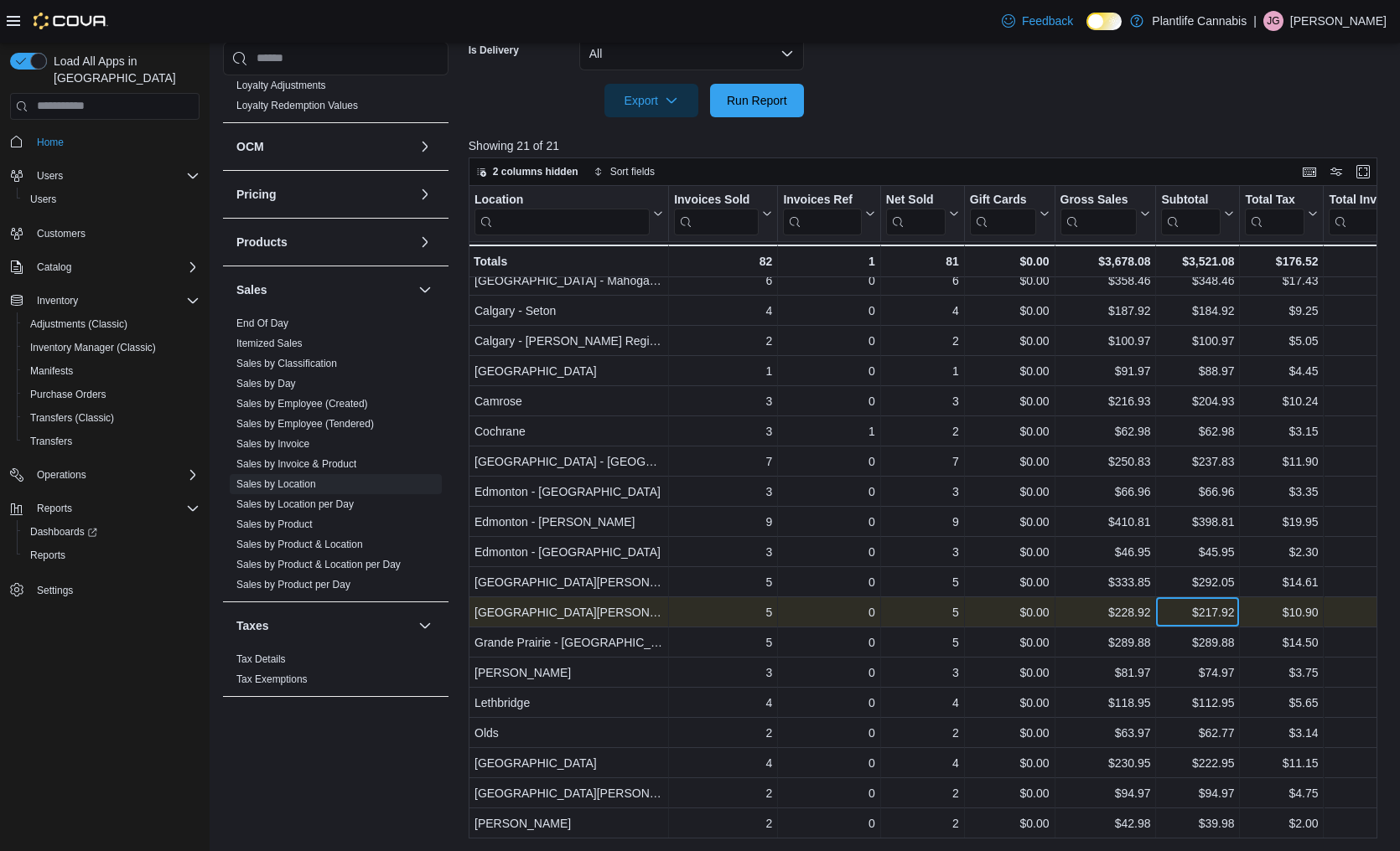
click at [1177, 614] on div "$217.92" at bounding box center [1197, 612] width 73 height 20
copy div "$217.92"
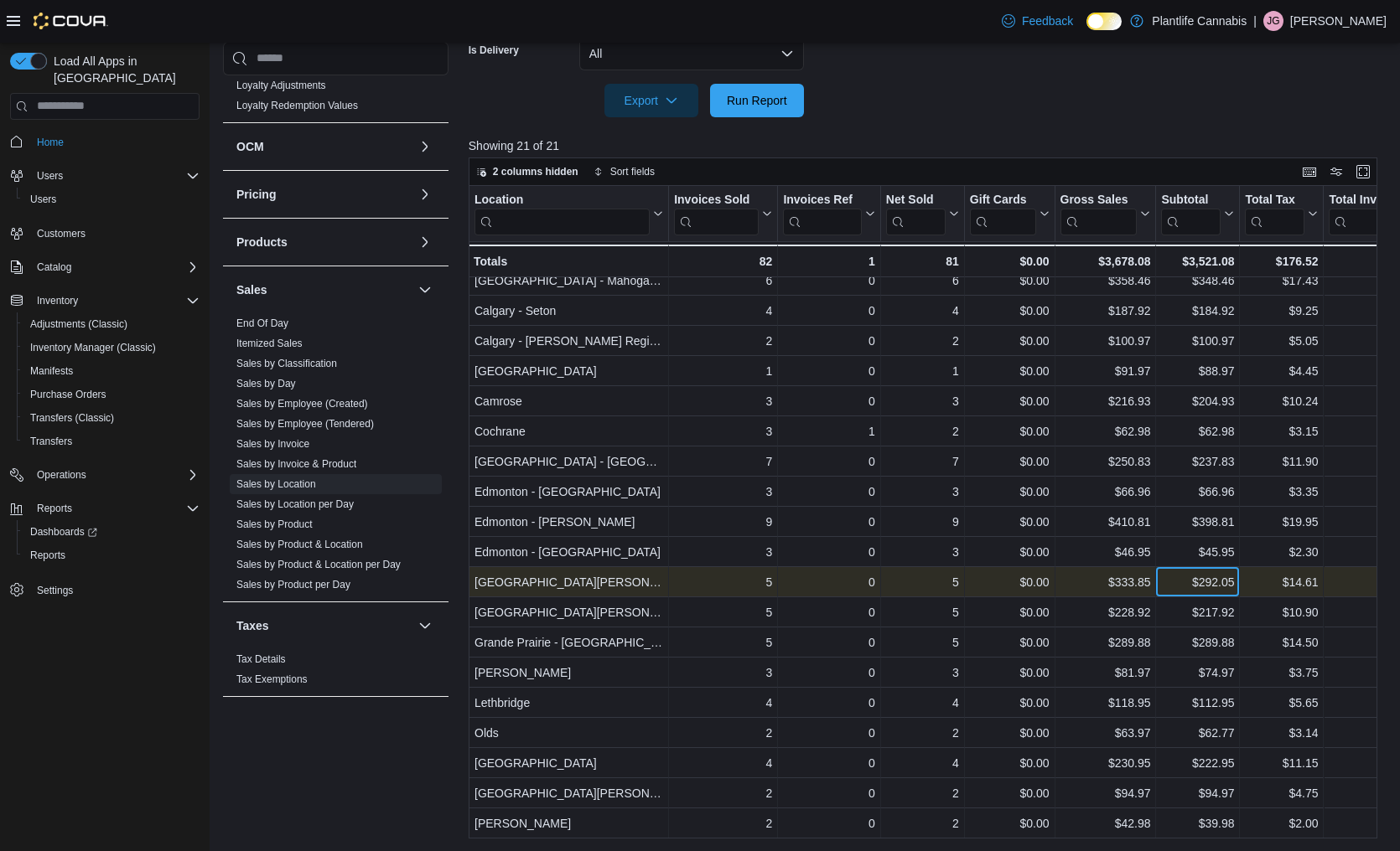
click at [1177, 583] on div "$292.05" at bounding box center [1197, 582] width 73 height 20
copy div "$292.05"
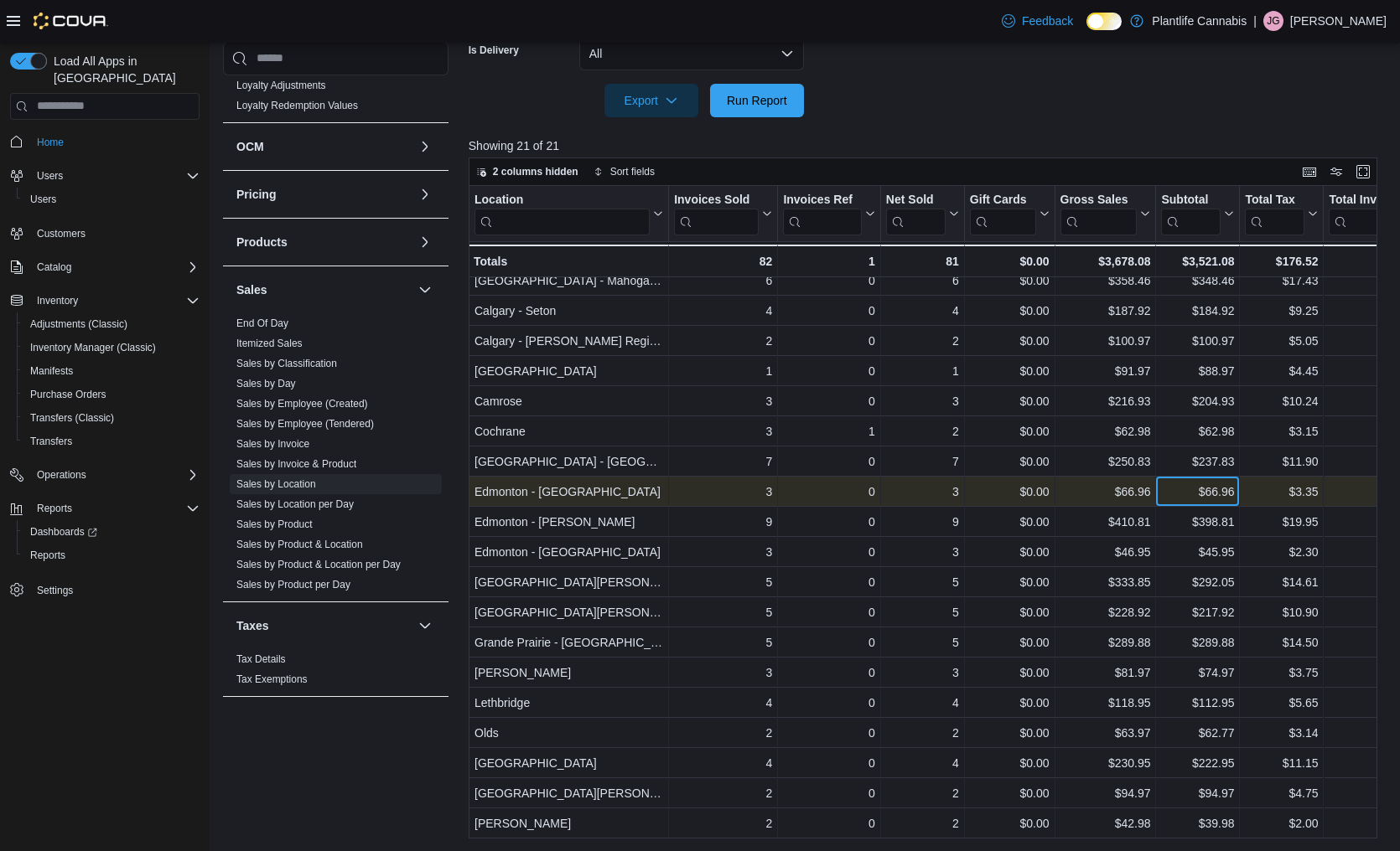
click at [1192, 496] on div "$66.96" at bounding box center [1197, 492] width 73 height 20
copy div "$66.96"
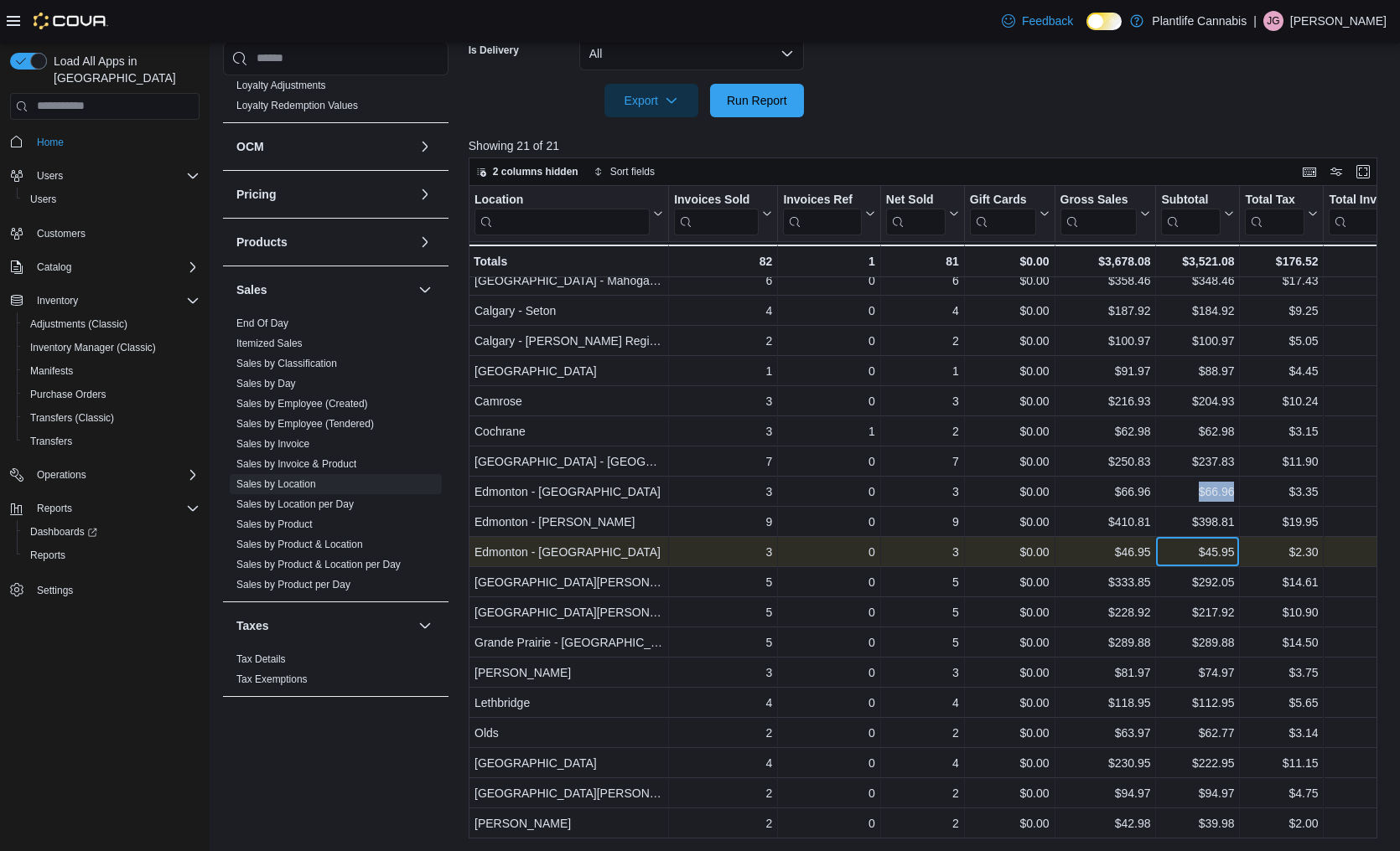
click at [1197, 550] on div "$45.95" at bounding box center [1197, 552] width 73 height 20
click at [1183, 552] on div "$45.95" at bounding box center [1197, 552] width 73 height 20
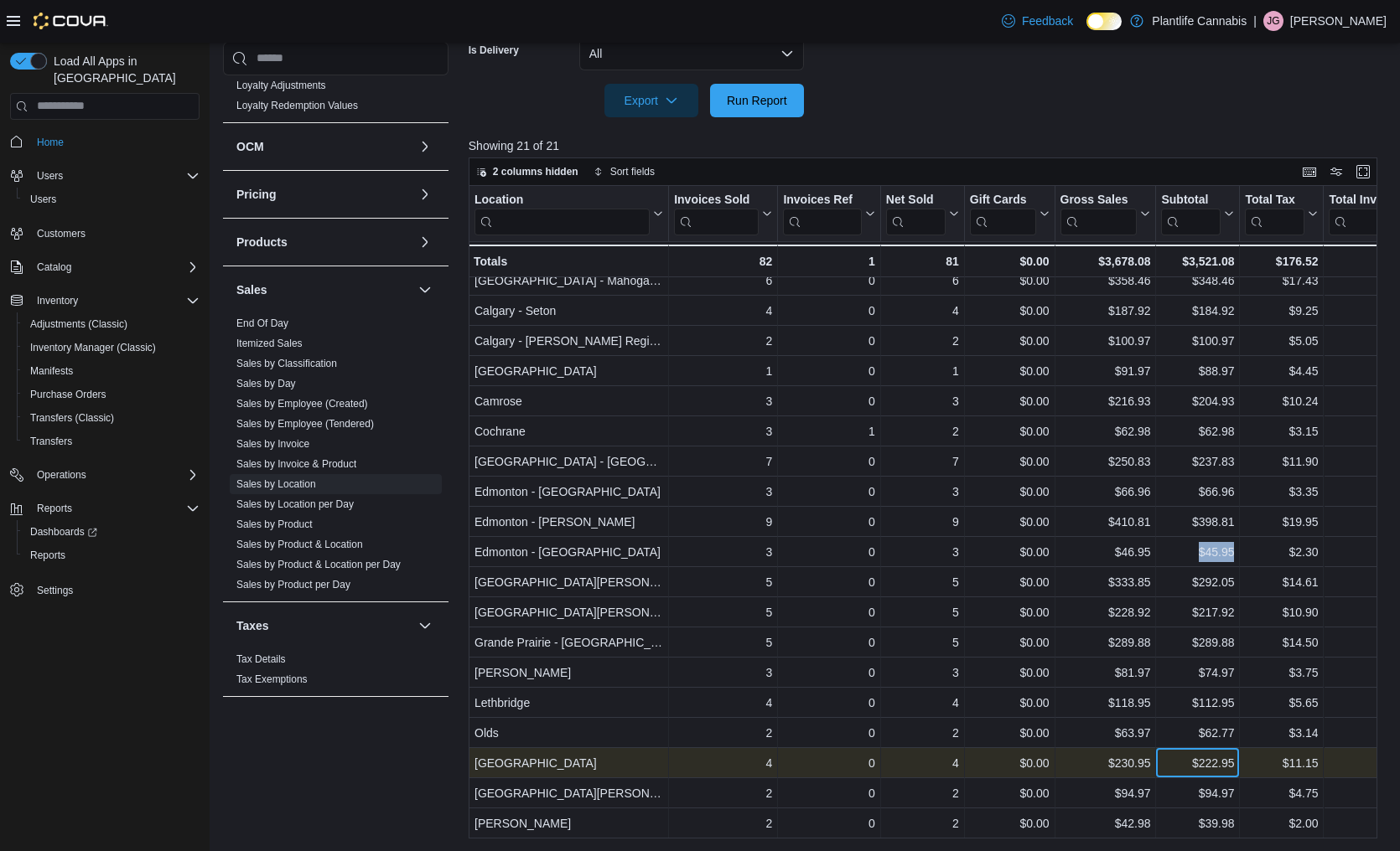
click at [1181, 770] on div "$222.95" at bounding box center [1197, 763] width 73 height 20
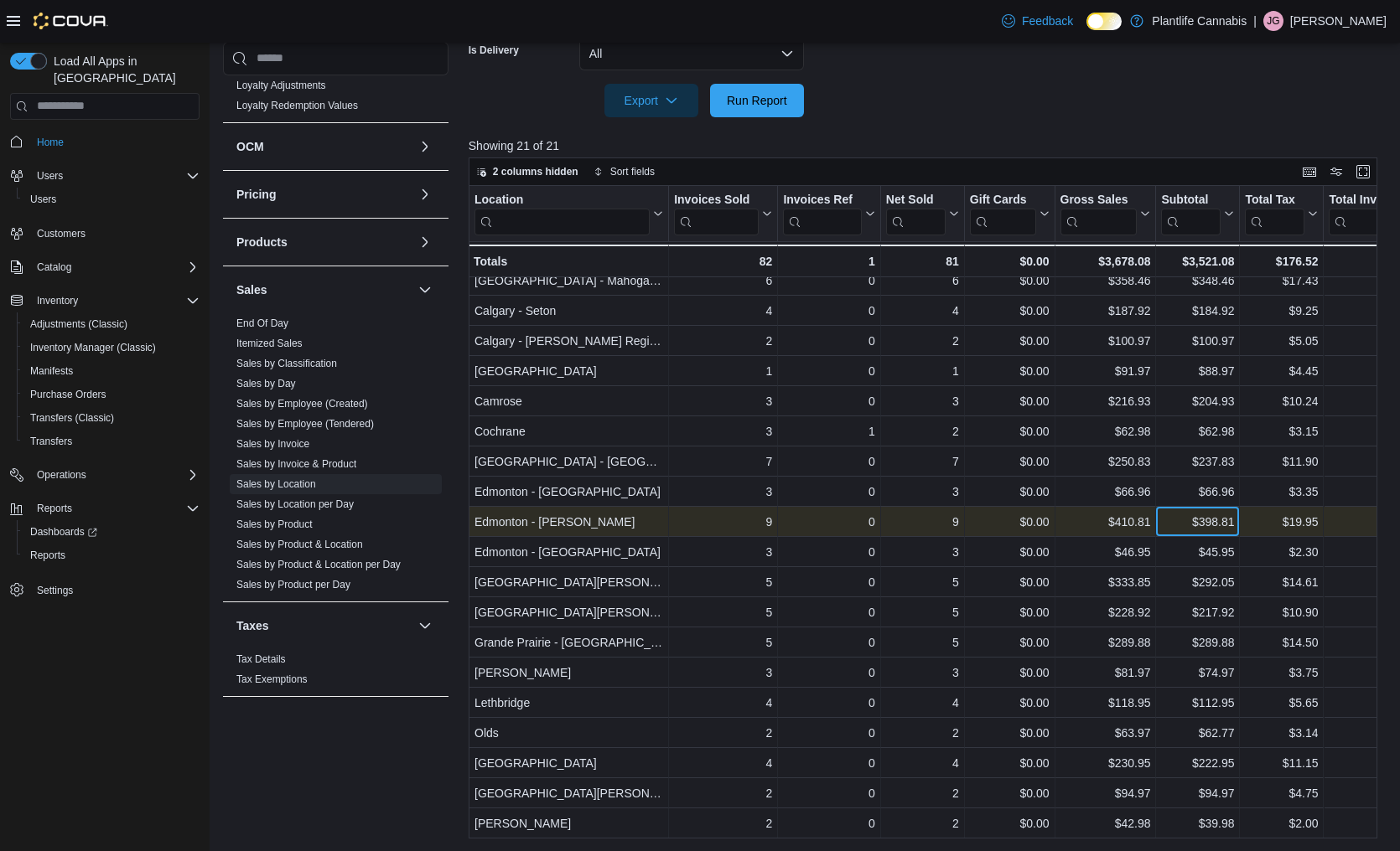
click at [1169, 522] on div "$398.81" at bounding box center [1197, 522] width 73 height 20
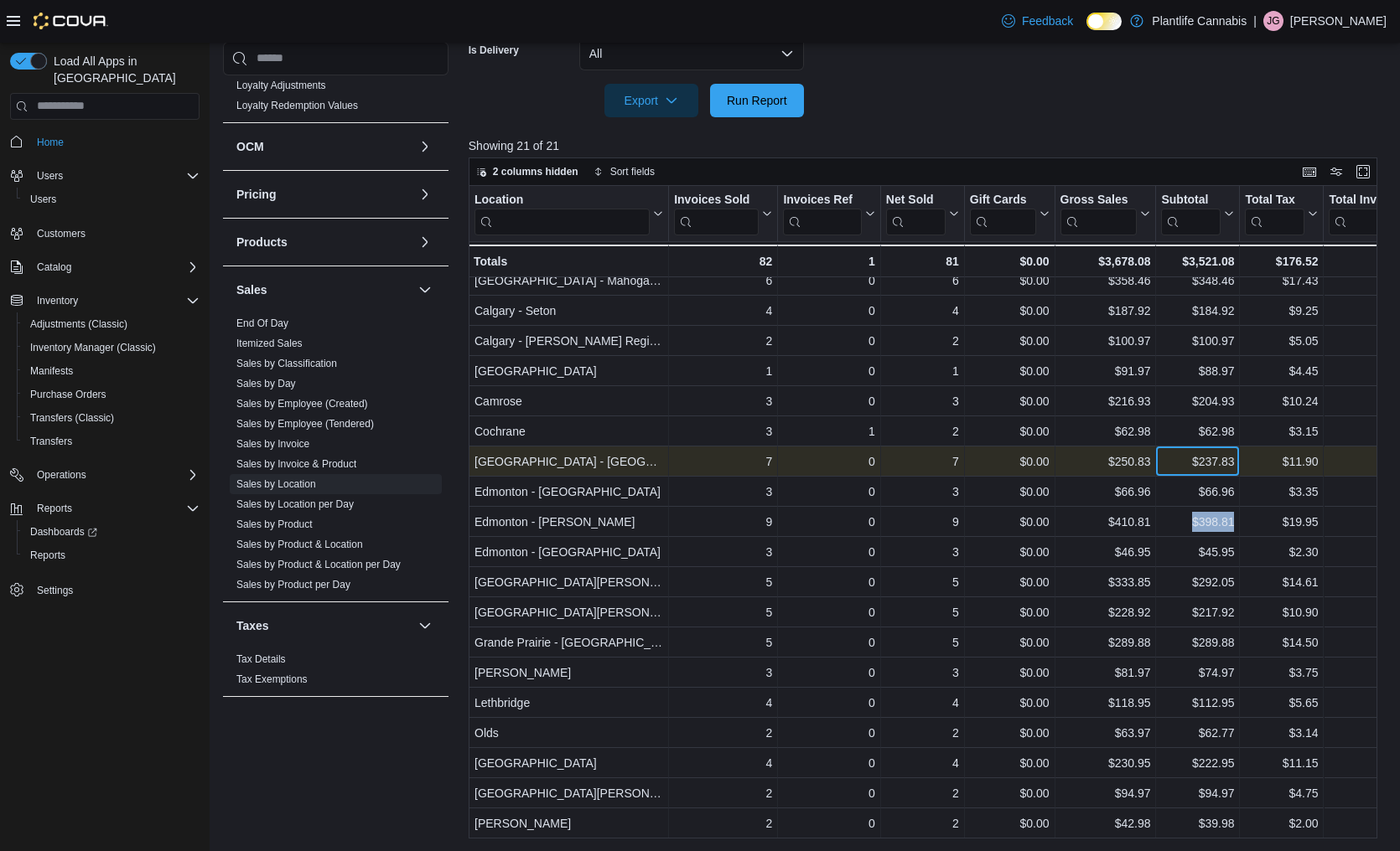
click at [1175, 462] on div "$237.83" at bounding box center [1197, 462] width 73 height 20
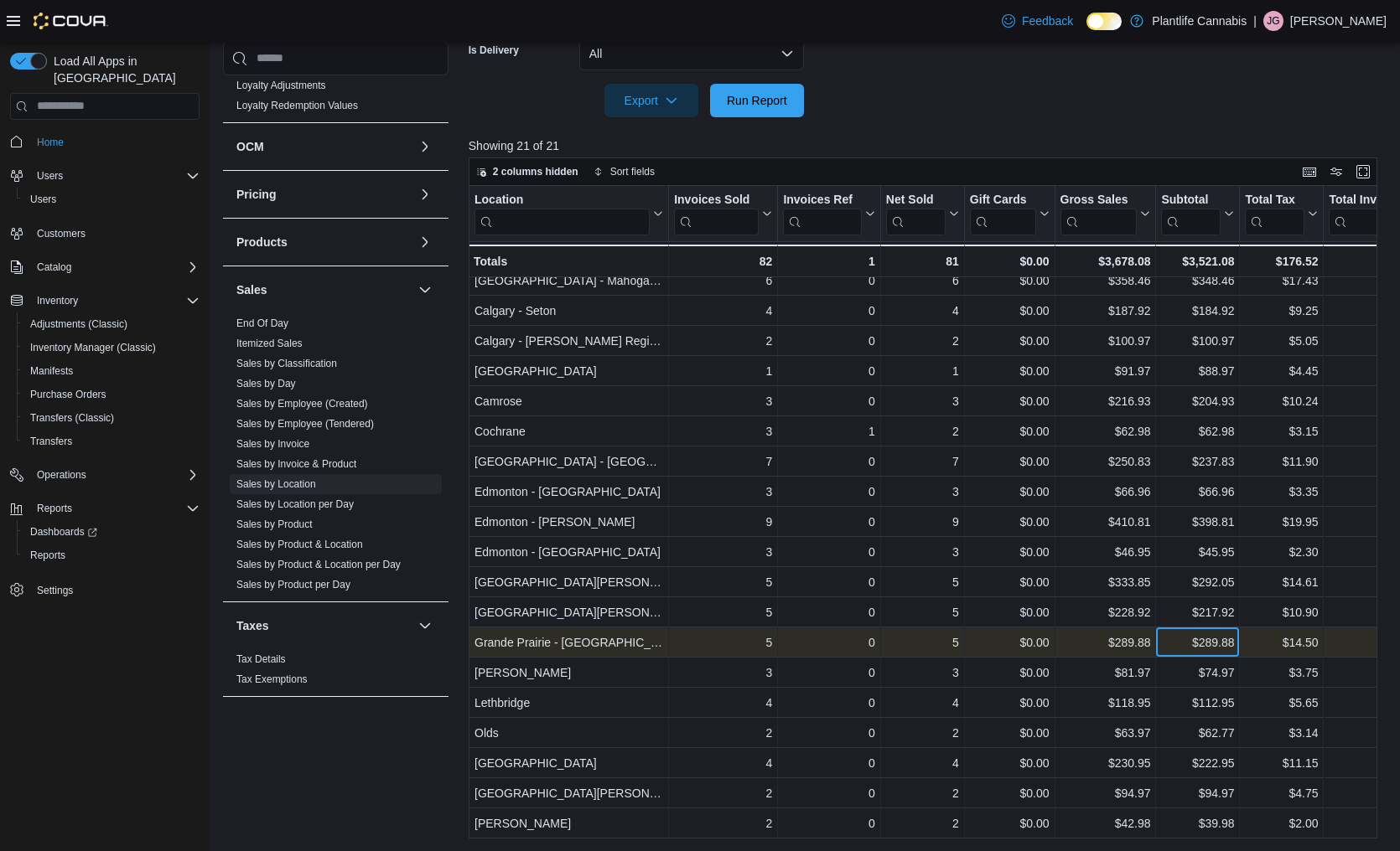
click at [1175, 646] on div "$289.88" at bounding box center [1197, 643] width 73 height 20
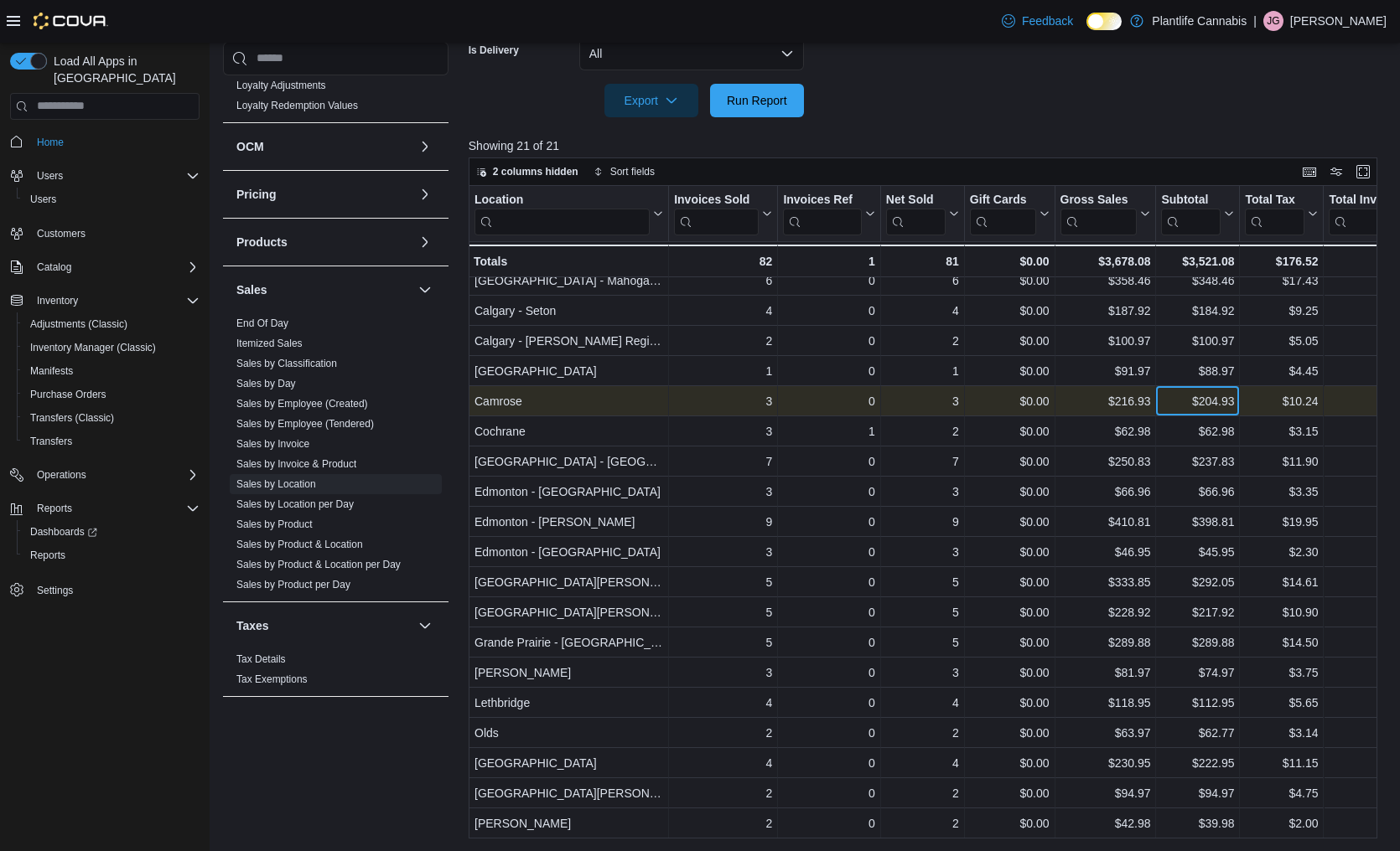
click at [1178, 399] on div "$204.93" at bounding box center [1197, 401] width 73 height 20
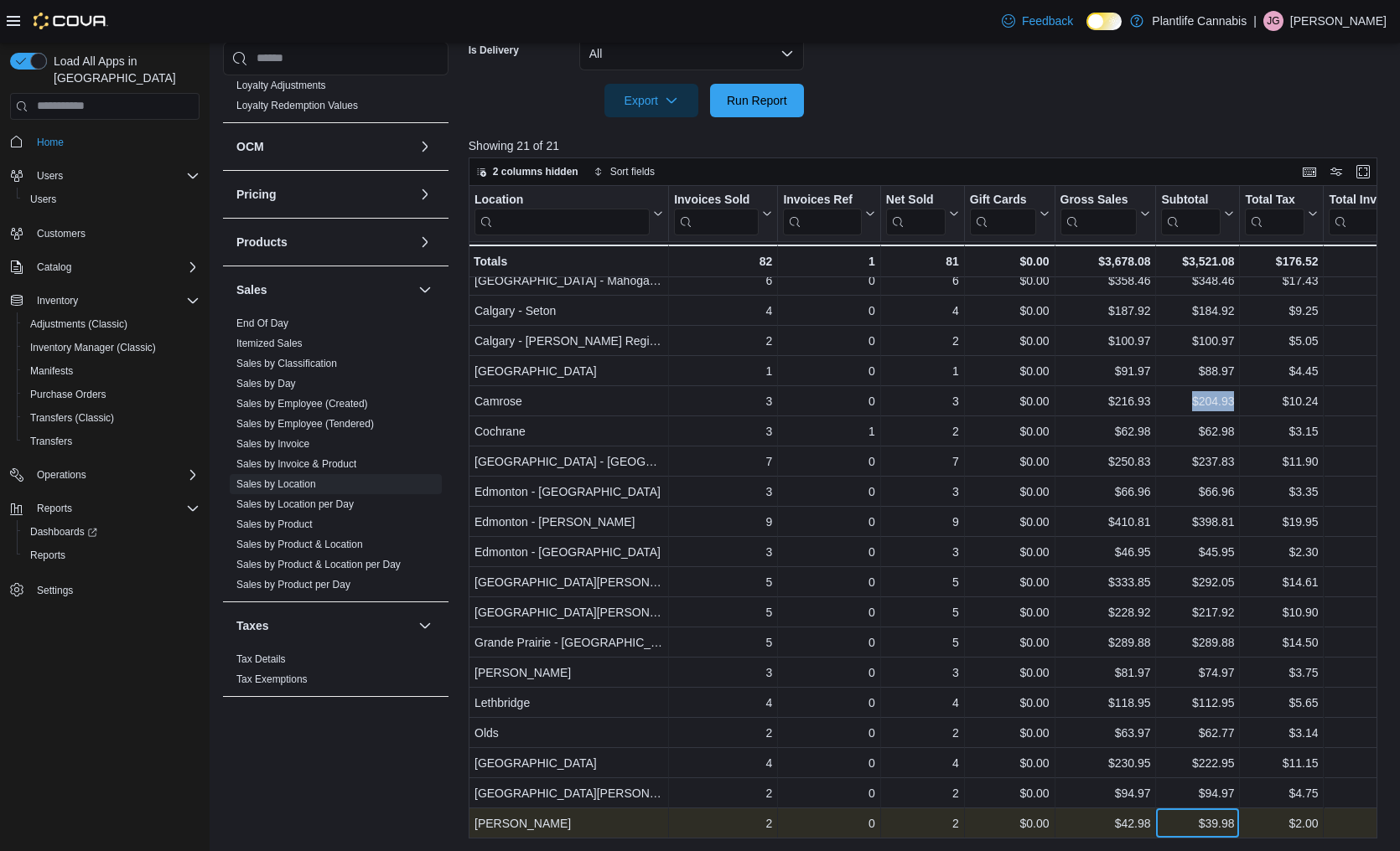
click at [1190, 827] on div "$39.98" at bounding box center [1197, 824] width 73 height 20
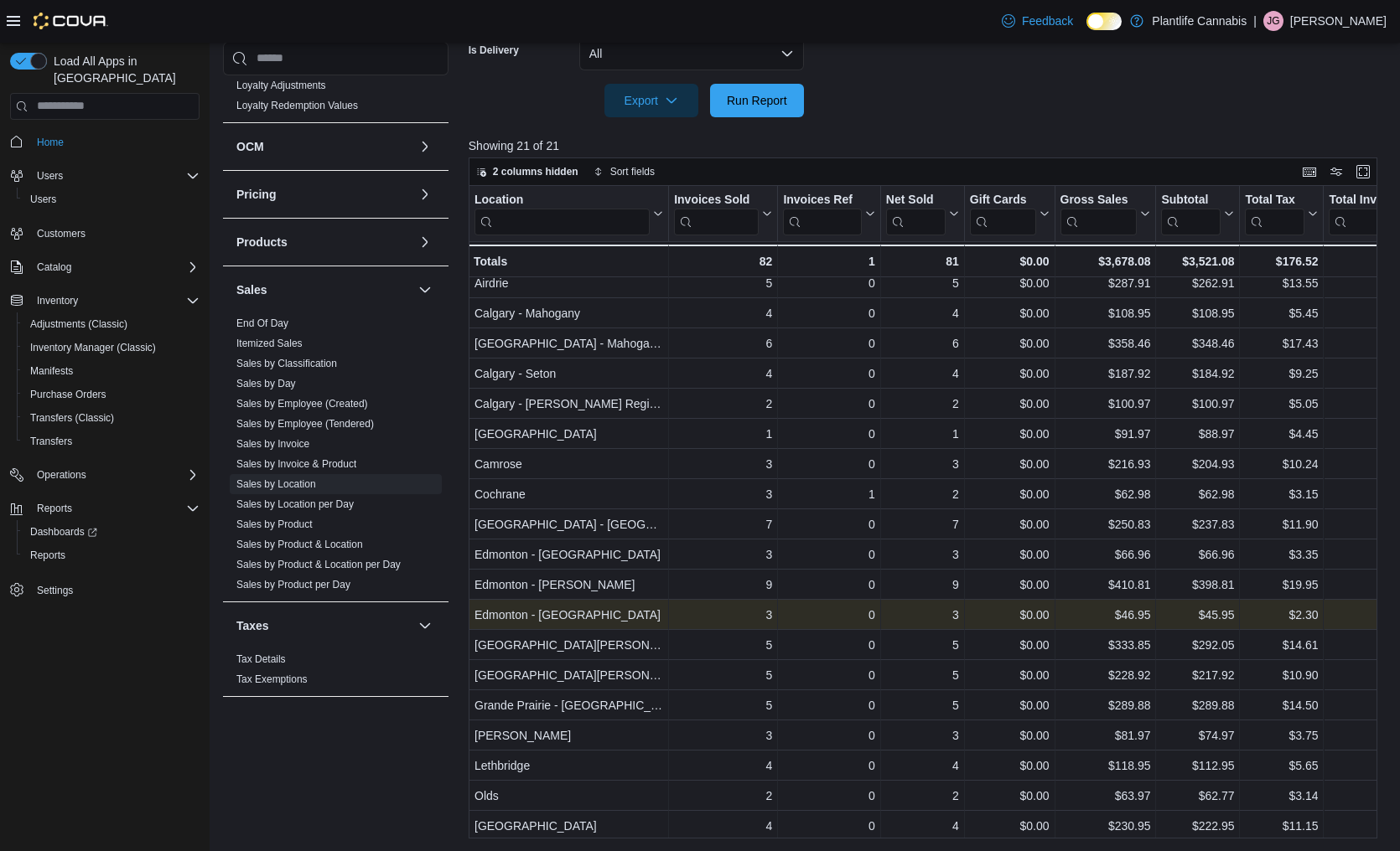
scroll to position [0, 0]
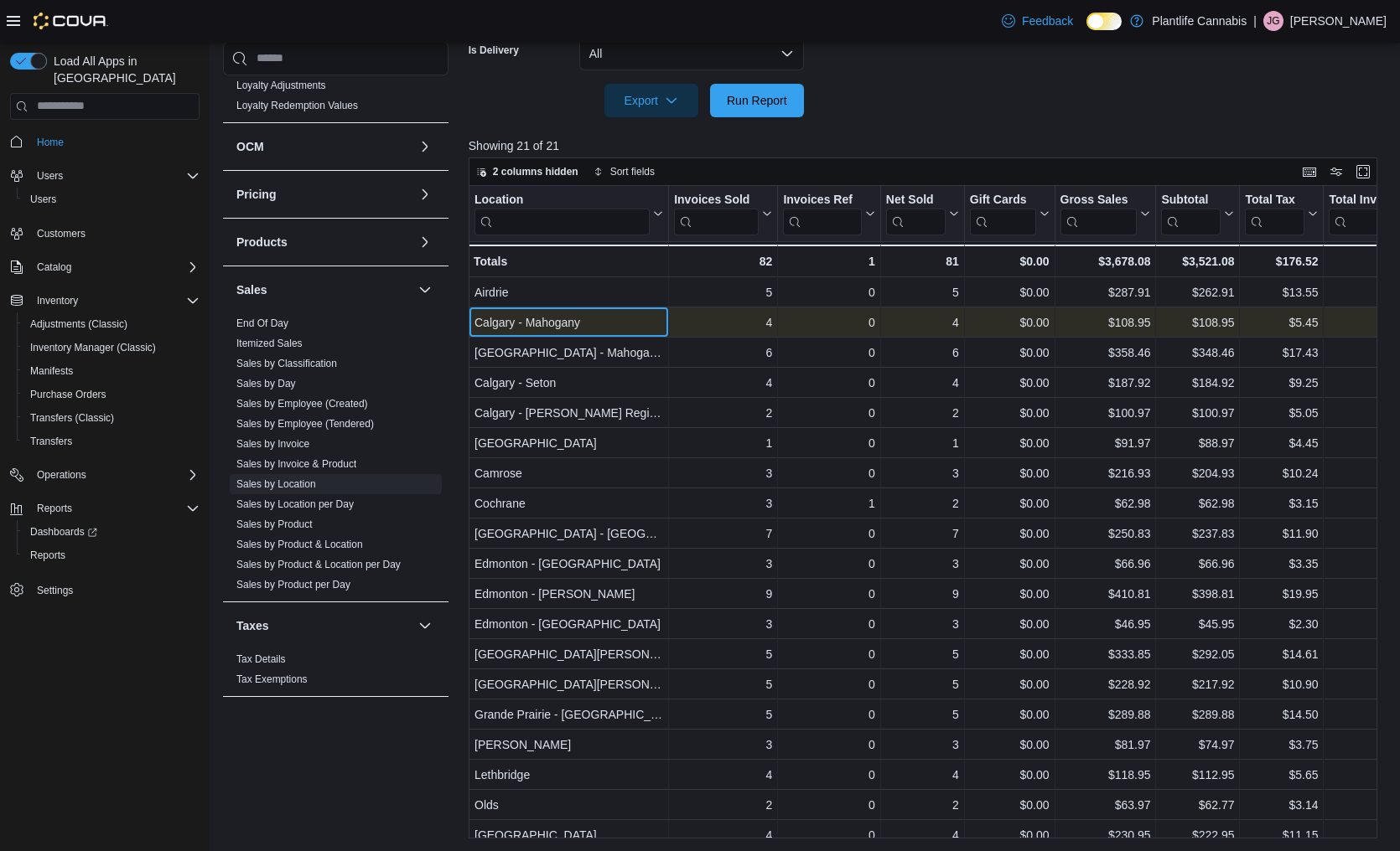
click at [507, 324] on div "Calgary - Mahogany" at bounding box center [569, 322] width 189 height 20
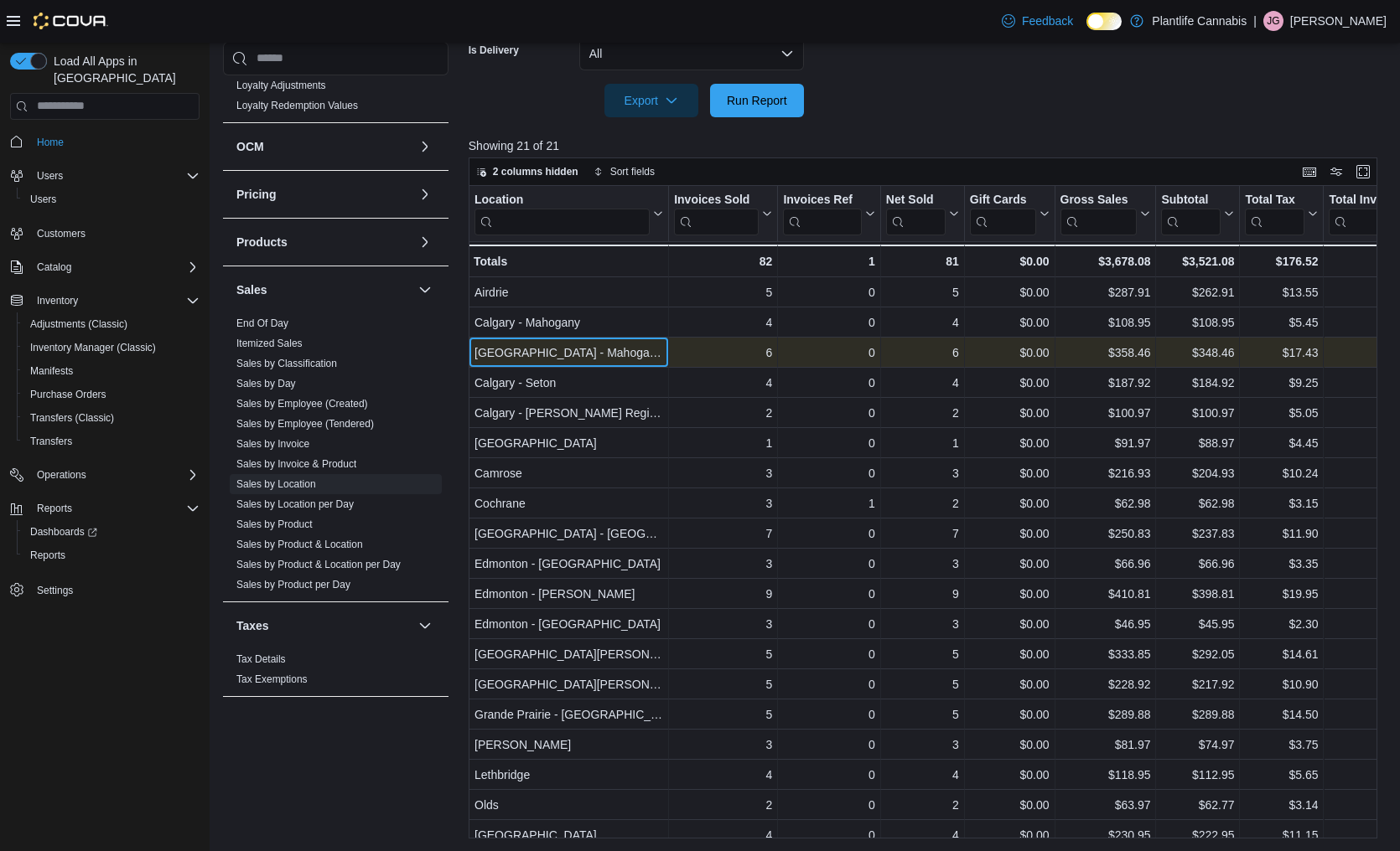
click at [499, 356] on div "[GEOGRAPHIC_DATA] - Mahogany Market" at bounding box center [569, 352] width 189 height 20
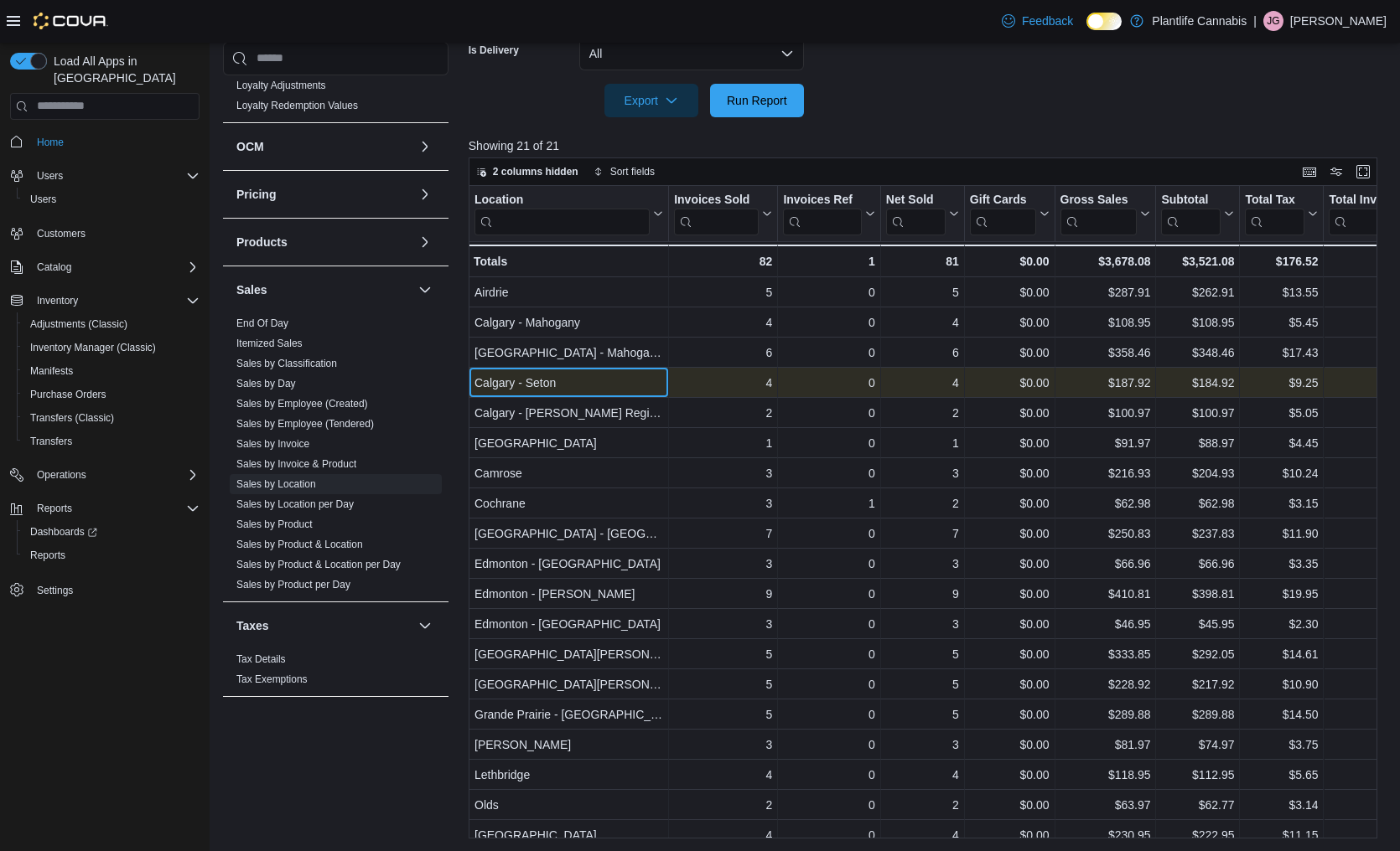
click at [498, 386] on div "Calgary - Seton" at bounding box center [569, 383] width 189 height 20
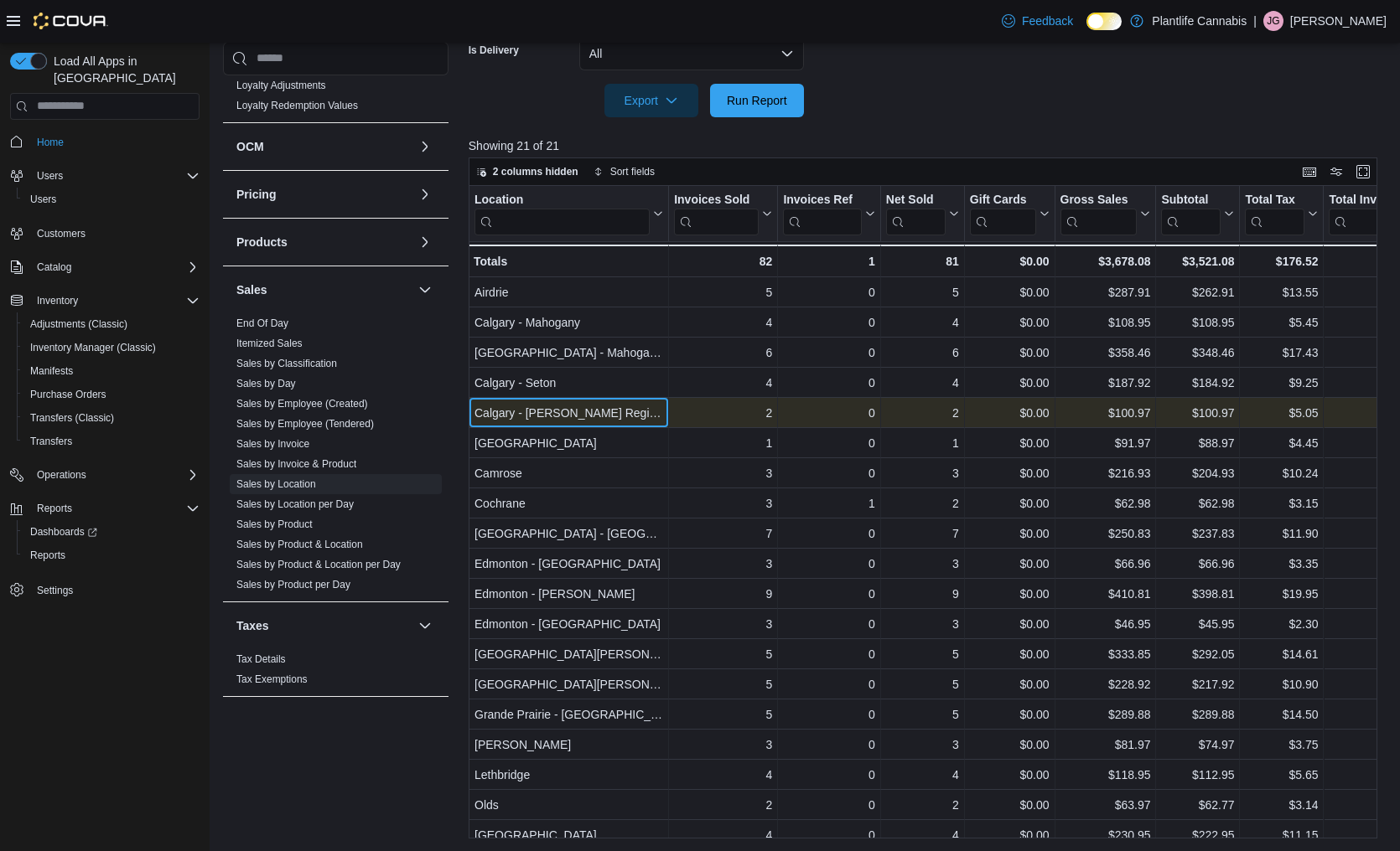
click at [498, 417] on div "Calgary - [PERSON_NAME] Regional" at bounding box center [569, 413] width 189 height 20
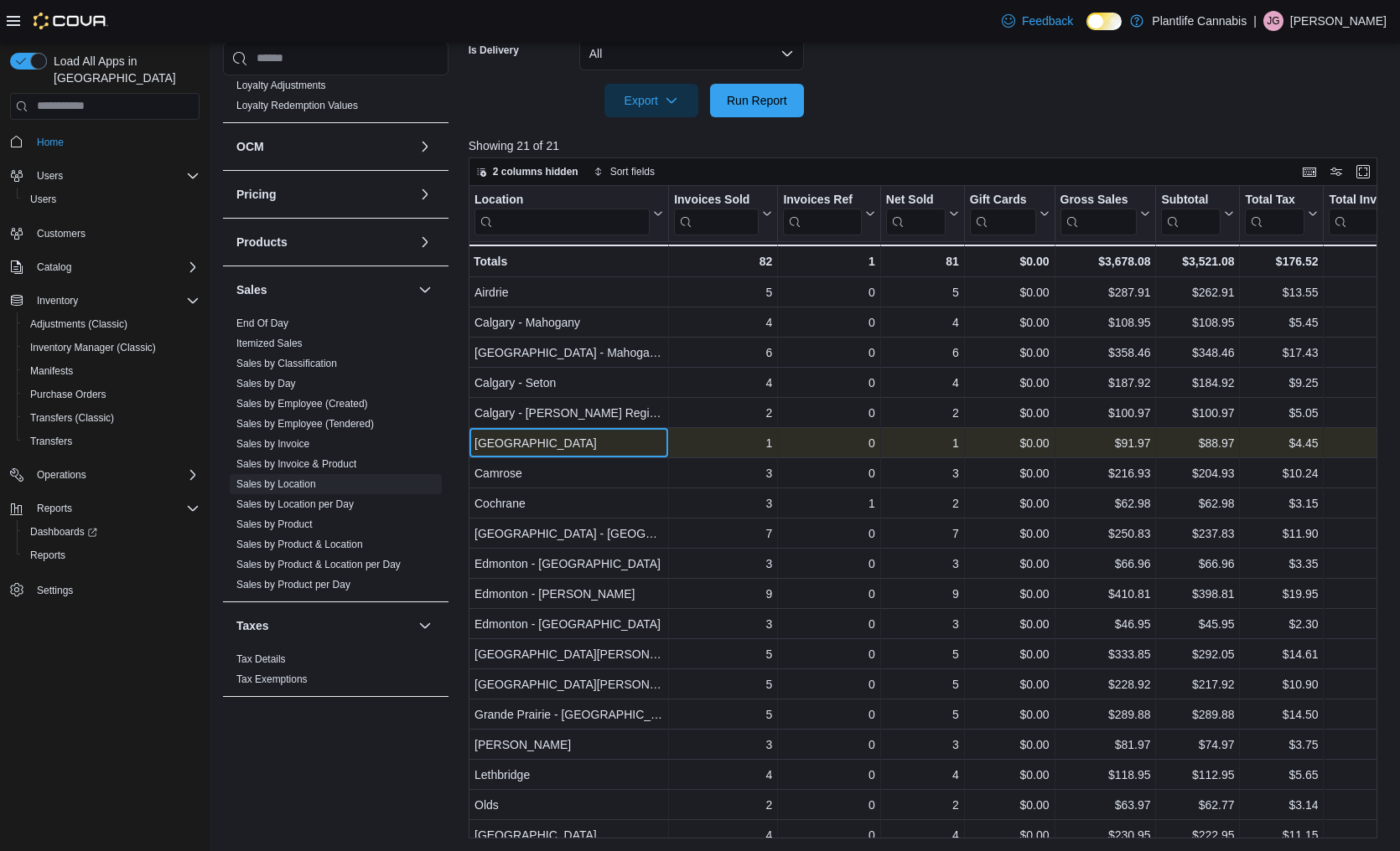
click at [497, 442] on div "[GEOGRAPHIC_DATA]" at bounding box center [569, 443] width 189 height 20
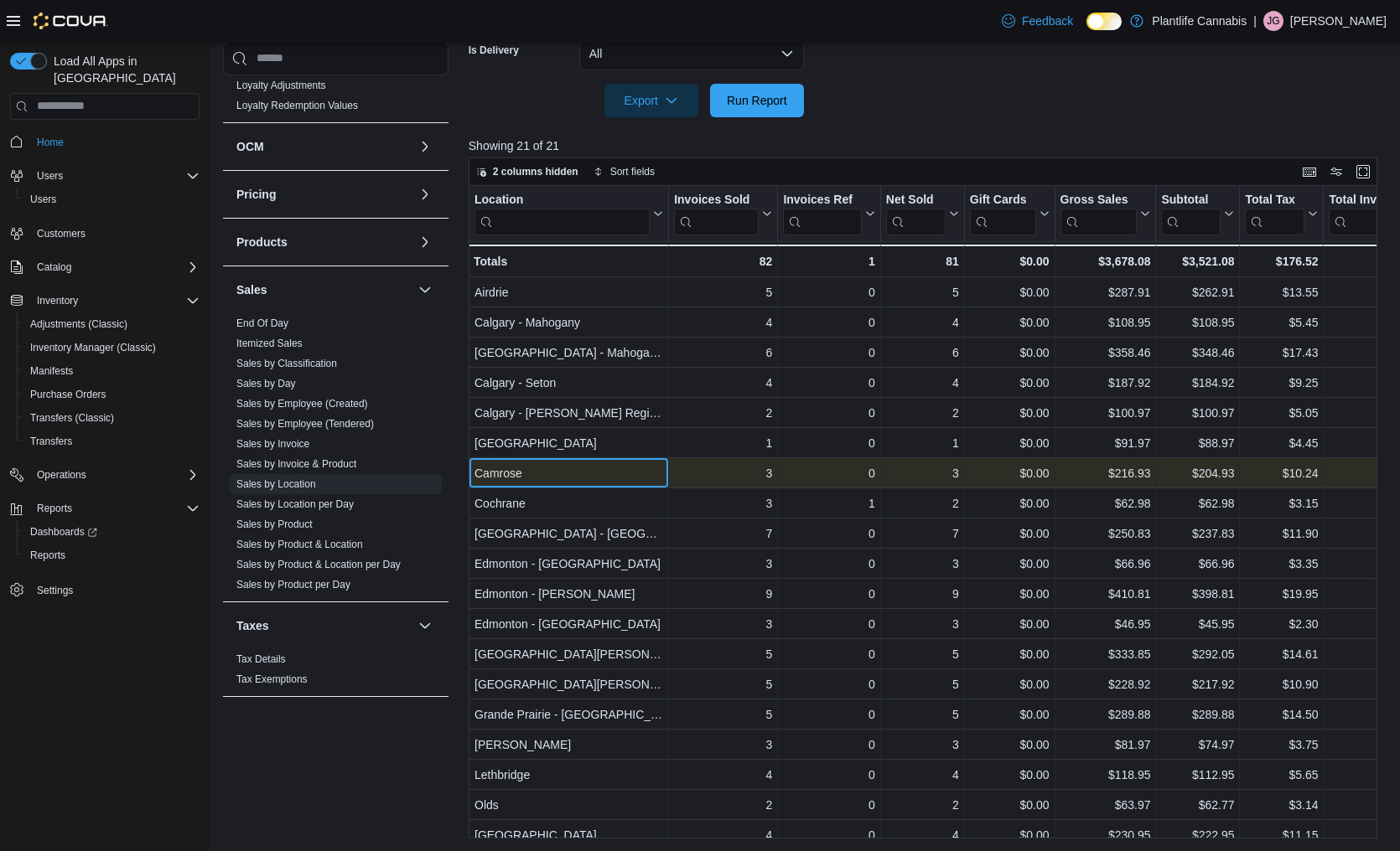
click at [490, 477] on div "Camrose" at bounding box center [569, 473] width 189 height 20
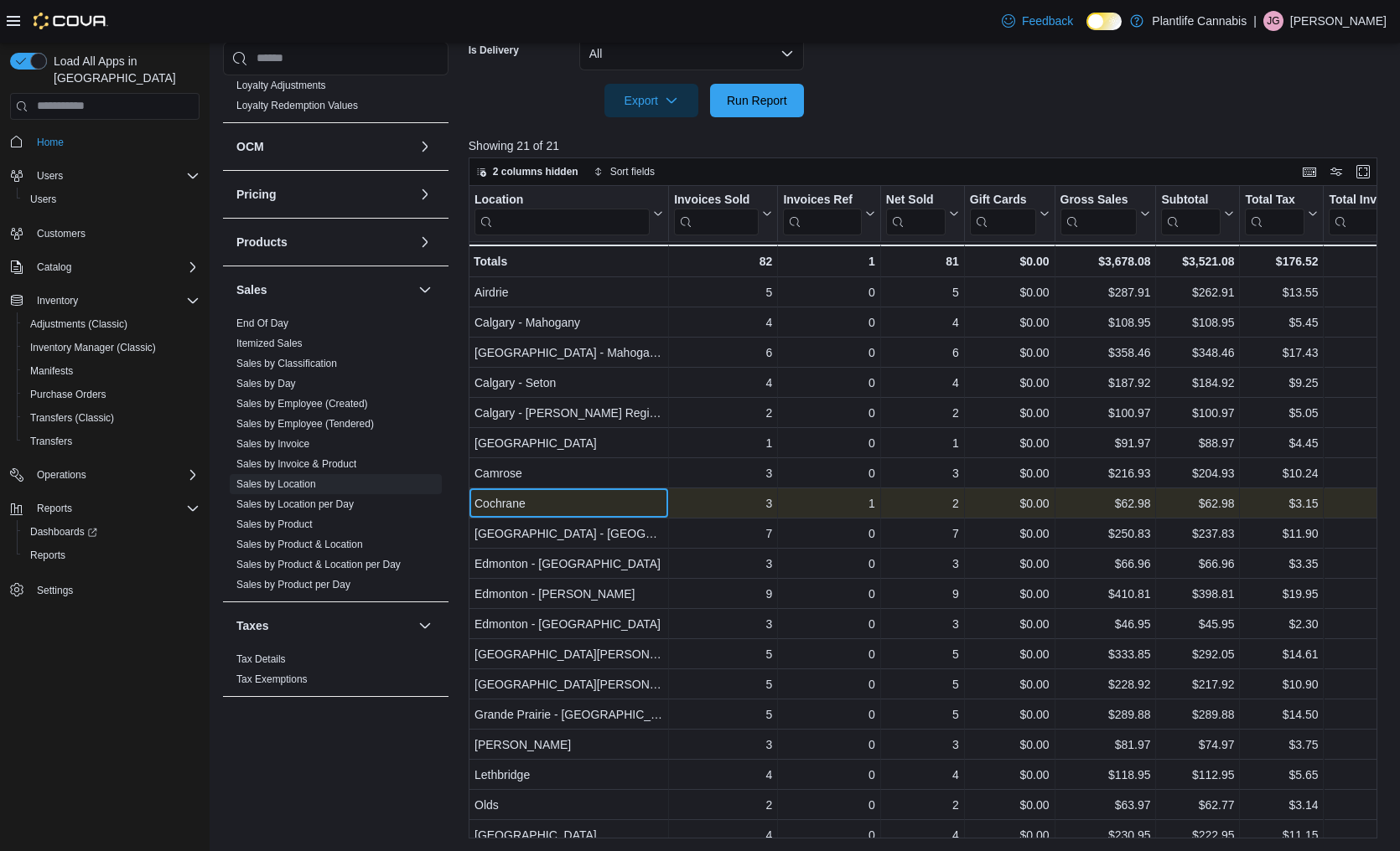
click at [485, 504] on div "Cochrane" at bounding box center [569, 503] width 189 height 20
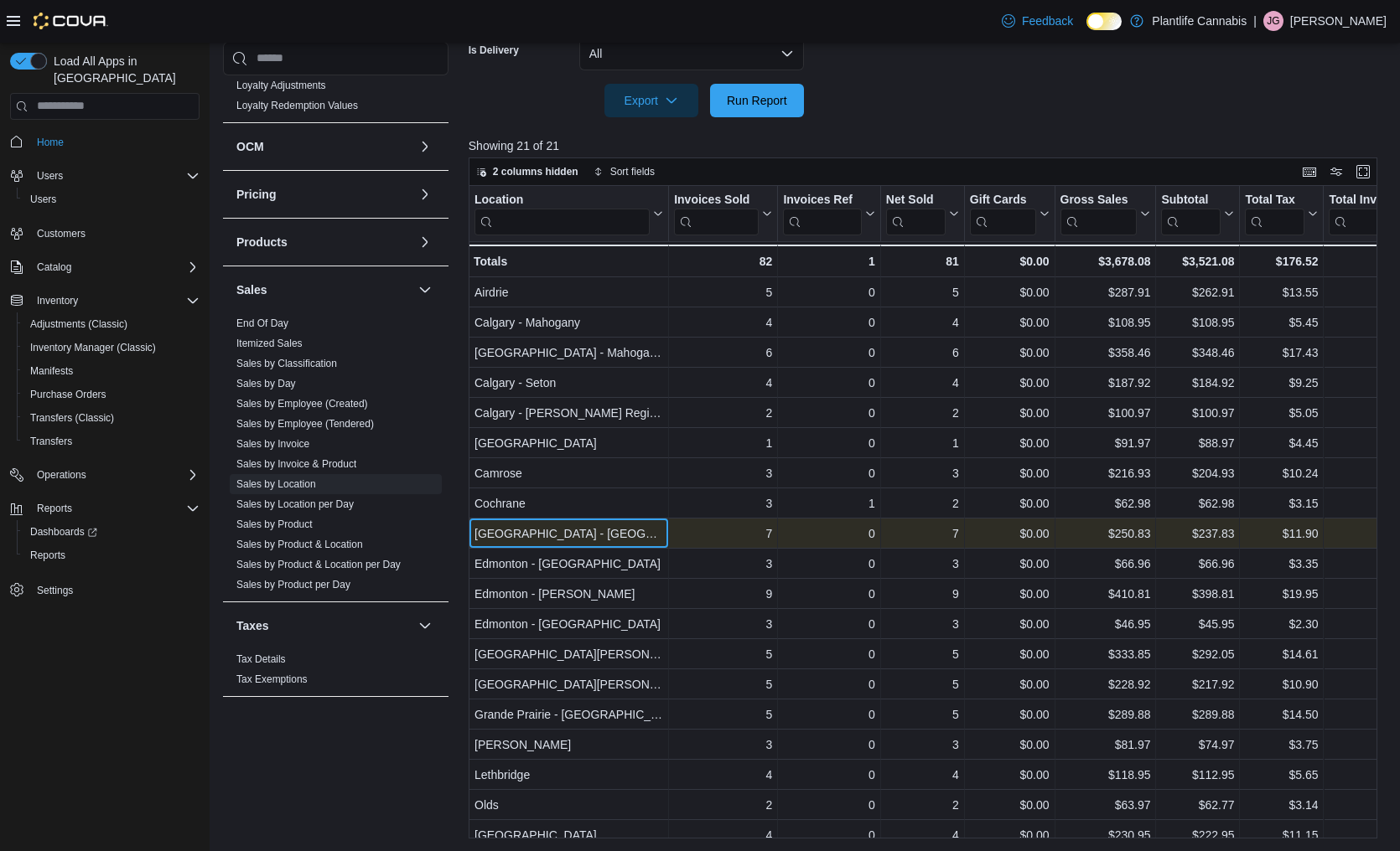
click at [496, 535] on div "[GEOGRAPHIC_DATA] - [GEOGRAPHIC_DATA]" at bounding box center [569, 534] width 189 height 20
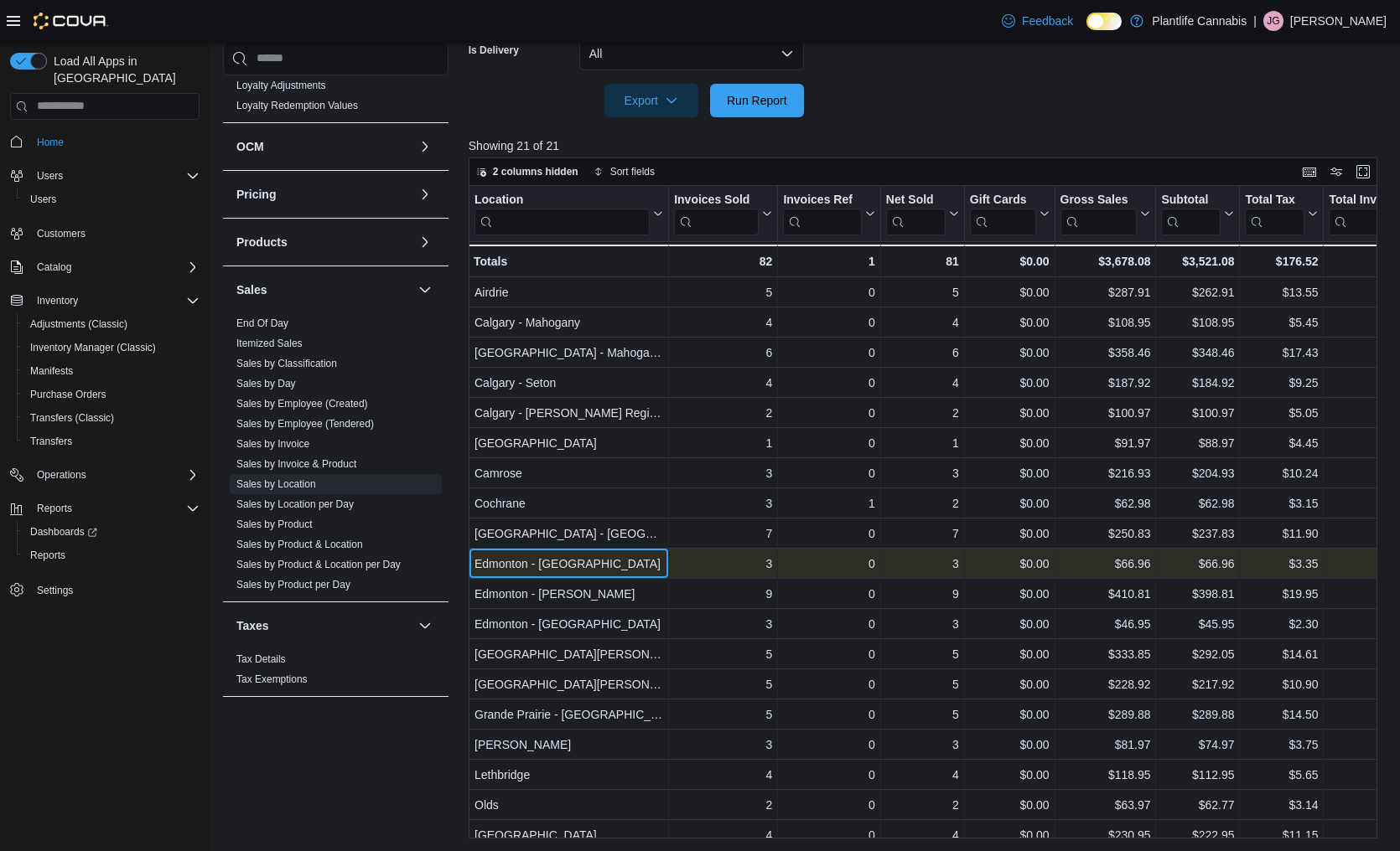
click at [498, 558] on div "Edmonton - [GEOGRAPHIC_DATA]" at bounding box center [569, 564] width 189 height 20
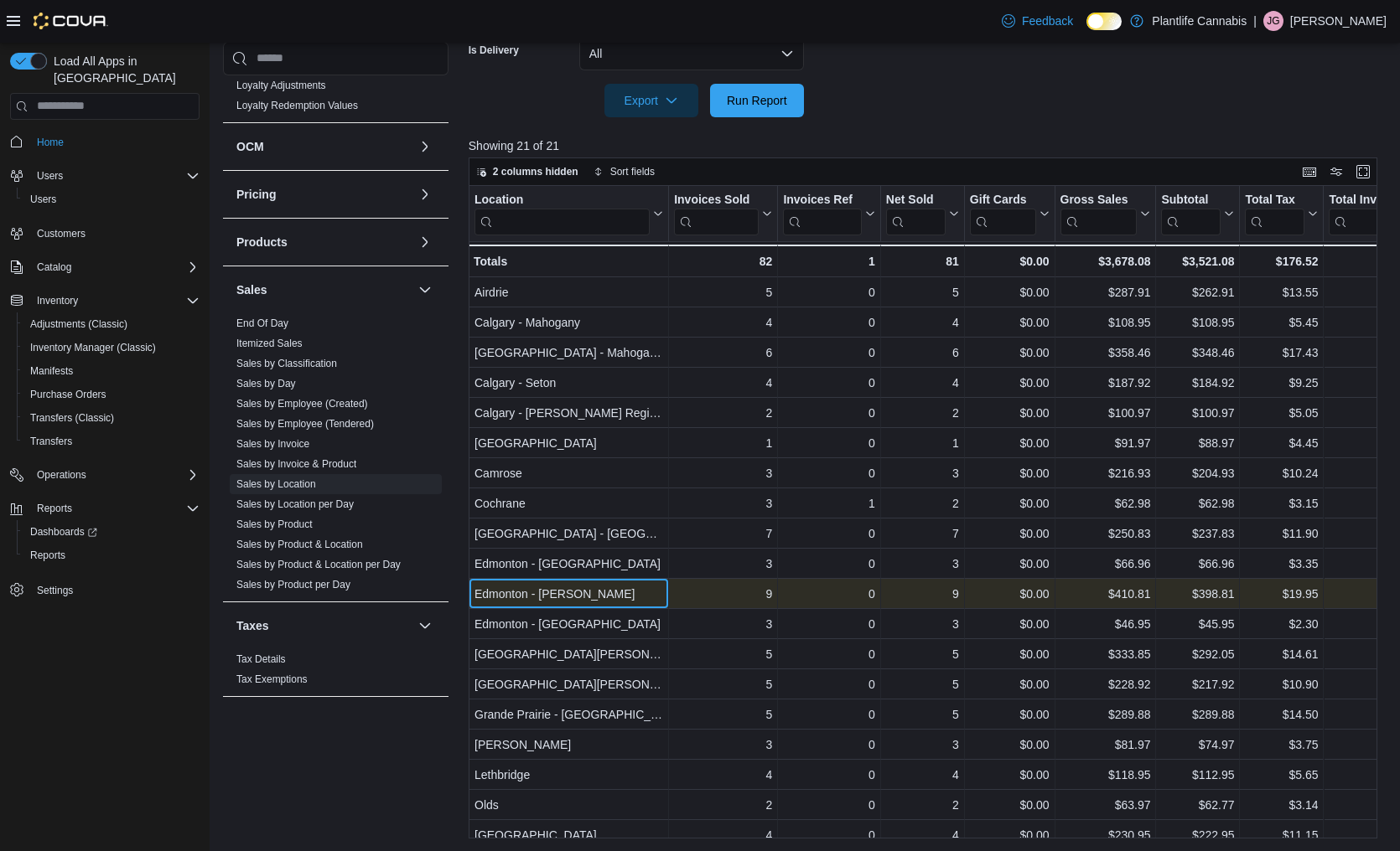
click at [501, 588] on div "Edmonton - [PERSON_NAME]" at bounding box center [569, 594] width 189 height 20
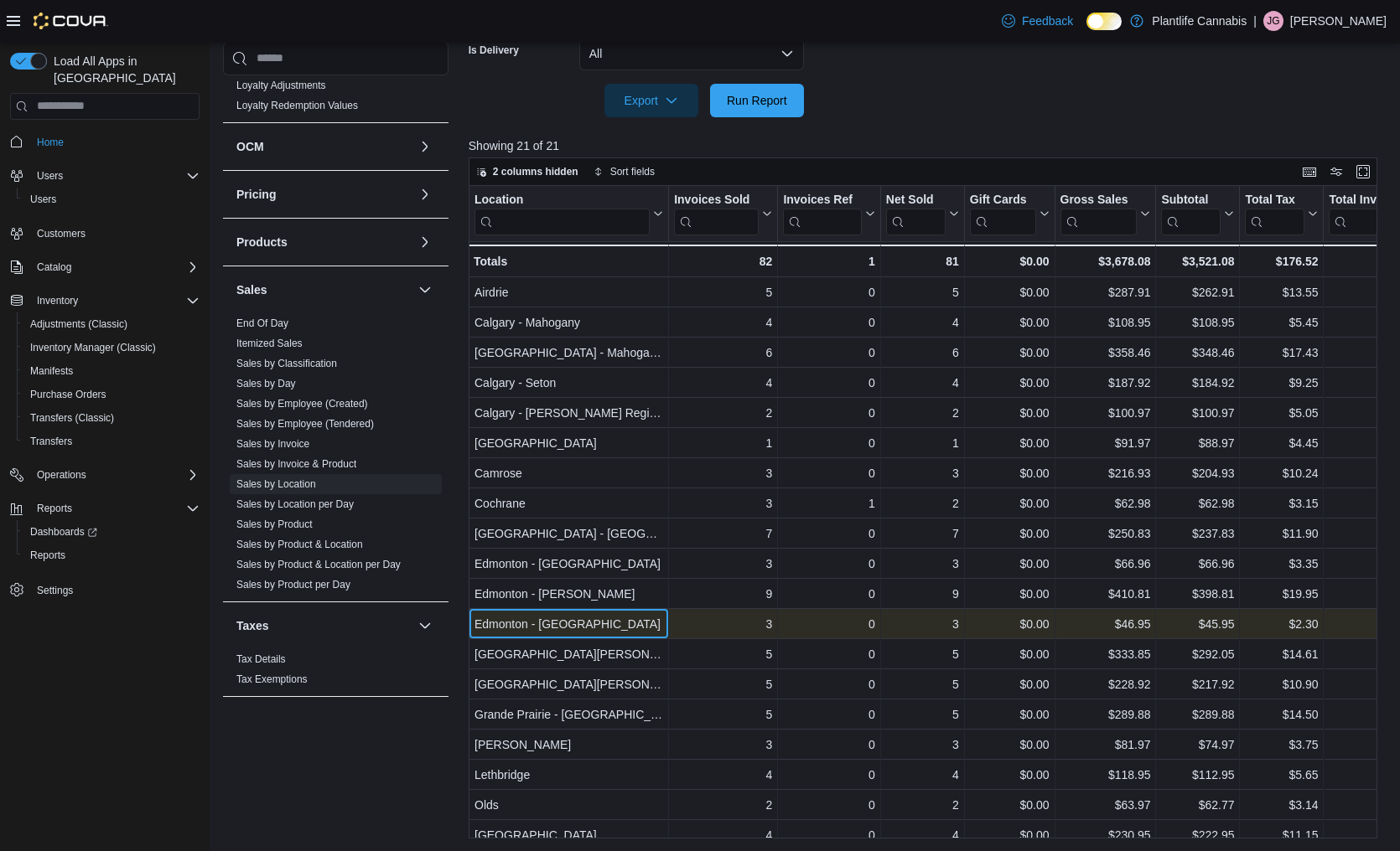
drag, startPoint x: 502, startPoint y: 619, endPoint x: 507, endPoint y: 629, distance: 11.2
click at [503, 619] on div "Edmonton - [GEOGRAPHIC_DATA]" at bounding box center [569, 624] width 189 height 20
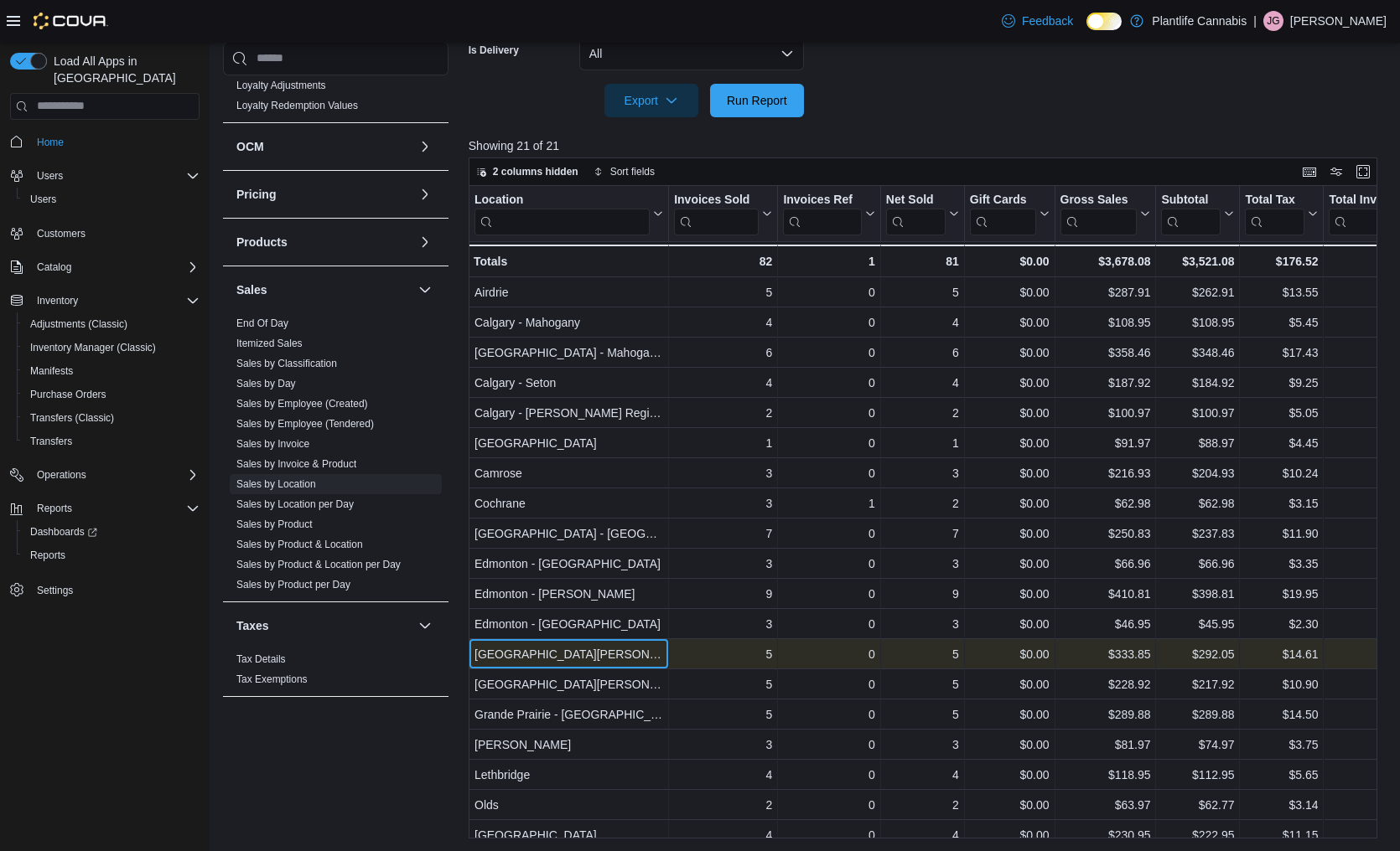
click at [503, 651] on div "[GEOGRAPHIC_DATA][PERSON_NAME] - [GEOGRAPHIC_DATA]" at bounding box center [569, 654] width 189 height 20
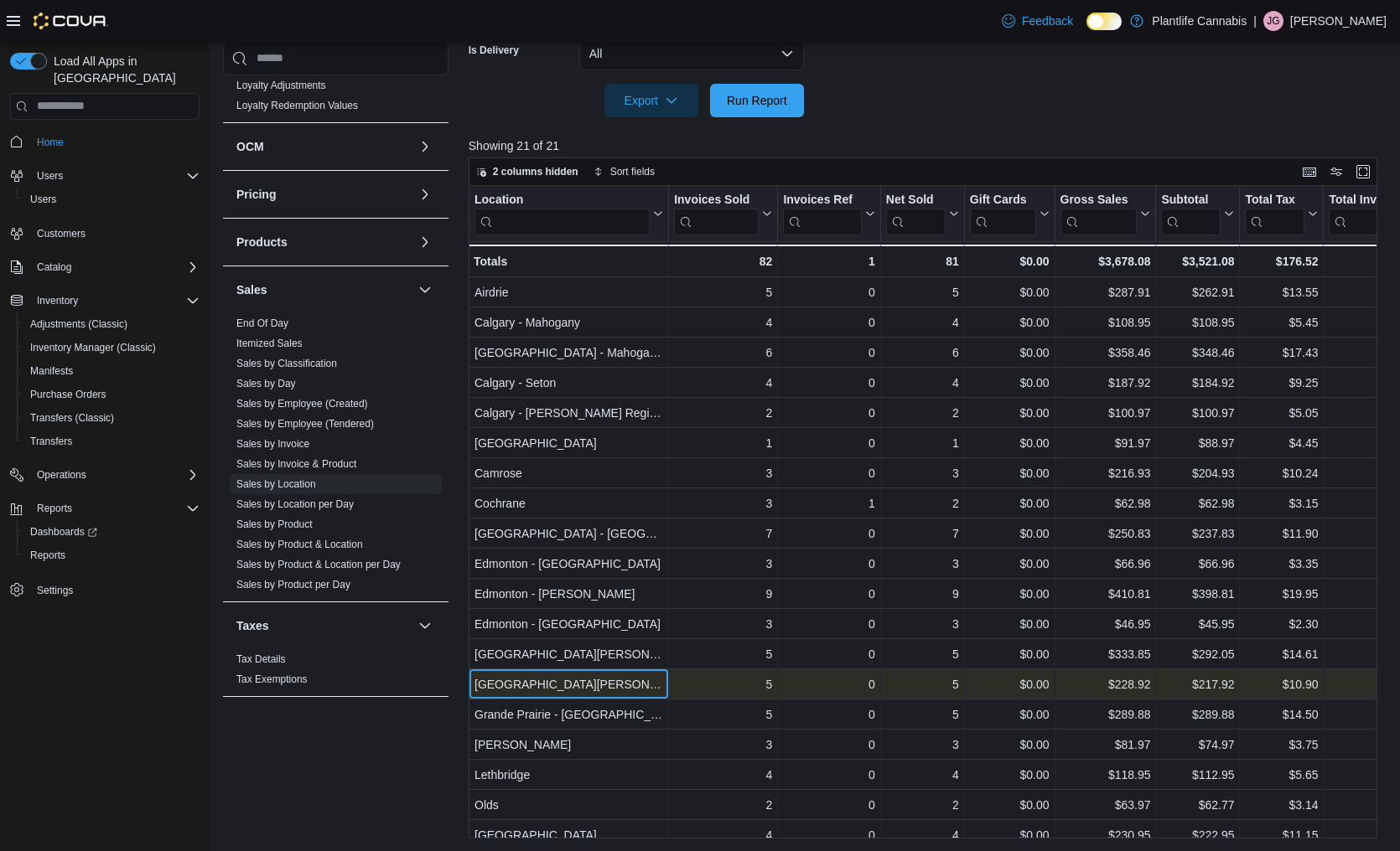
drag, startPoint x: 508, startPoint y: 674, endPoint x: 509, endPoint y: 695, distance: 21.0
click at [508, 675] on div "[GEOGRAPHIC_DATA][PERSON_NAME][GEOGRAPHIC_DATA]" at bounding box center [569, 684] width 189 height 20
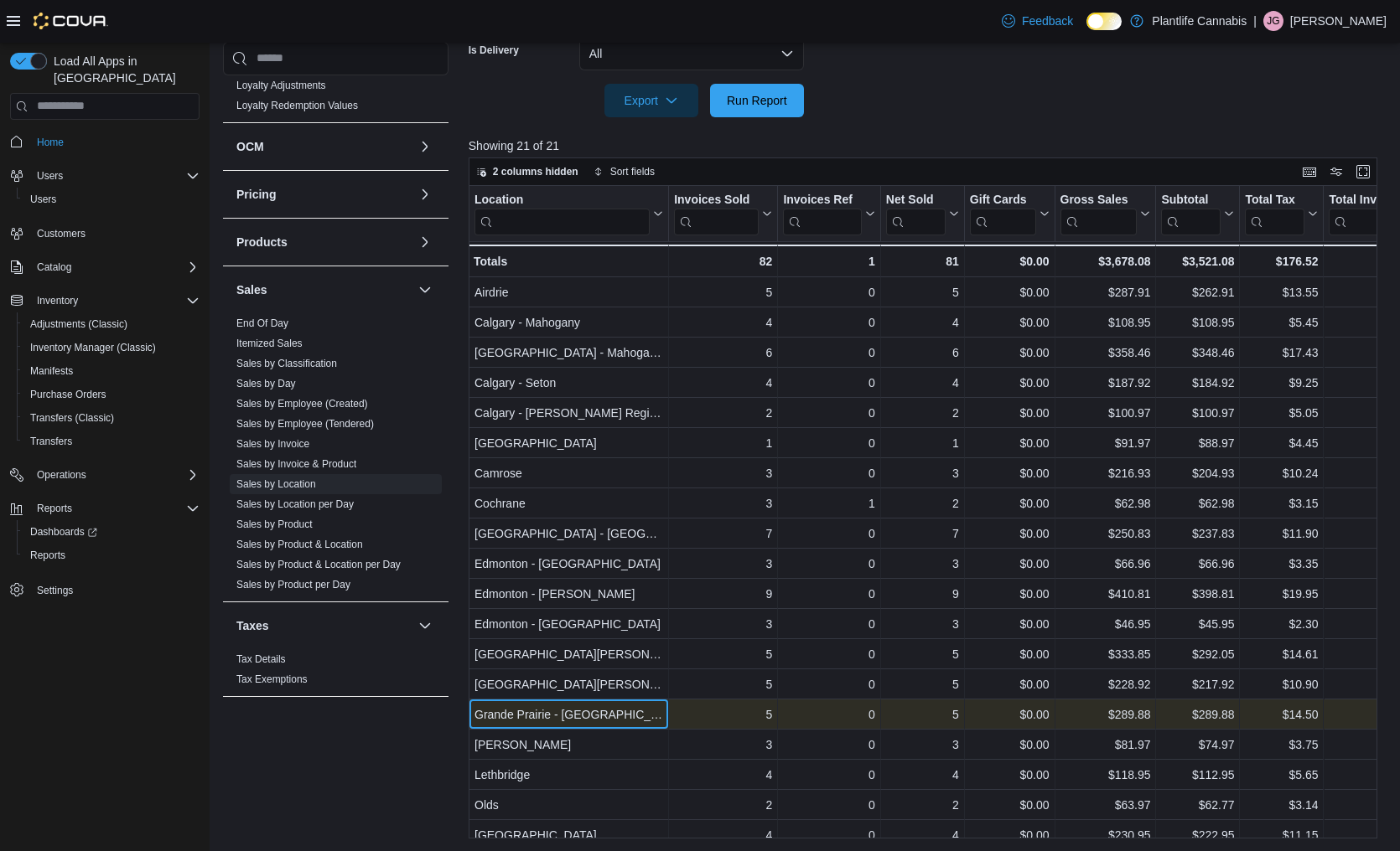
drag, startPoint x: 508, startPoint y: 703, endPoint x: 505, endPoint y: 722, distance: 19.2
click at [508, 704] on div "Grande Prairie - Cobblestone - Location, column 1, row 15" at bounding box center [569, 715] width 201 height 30
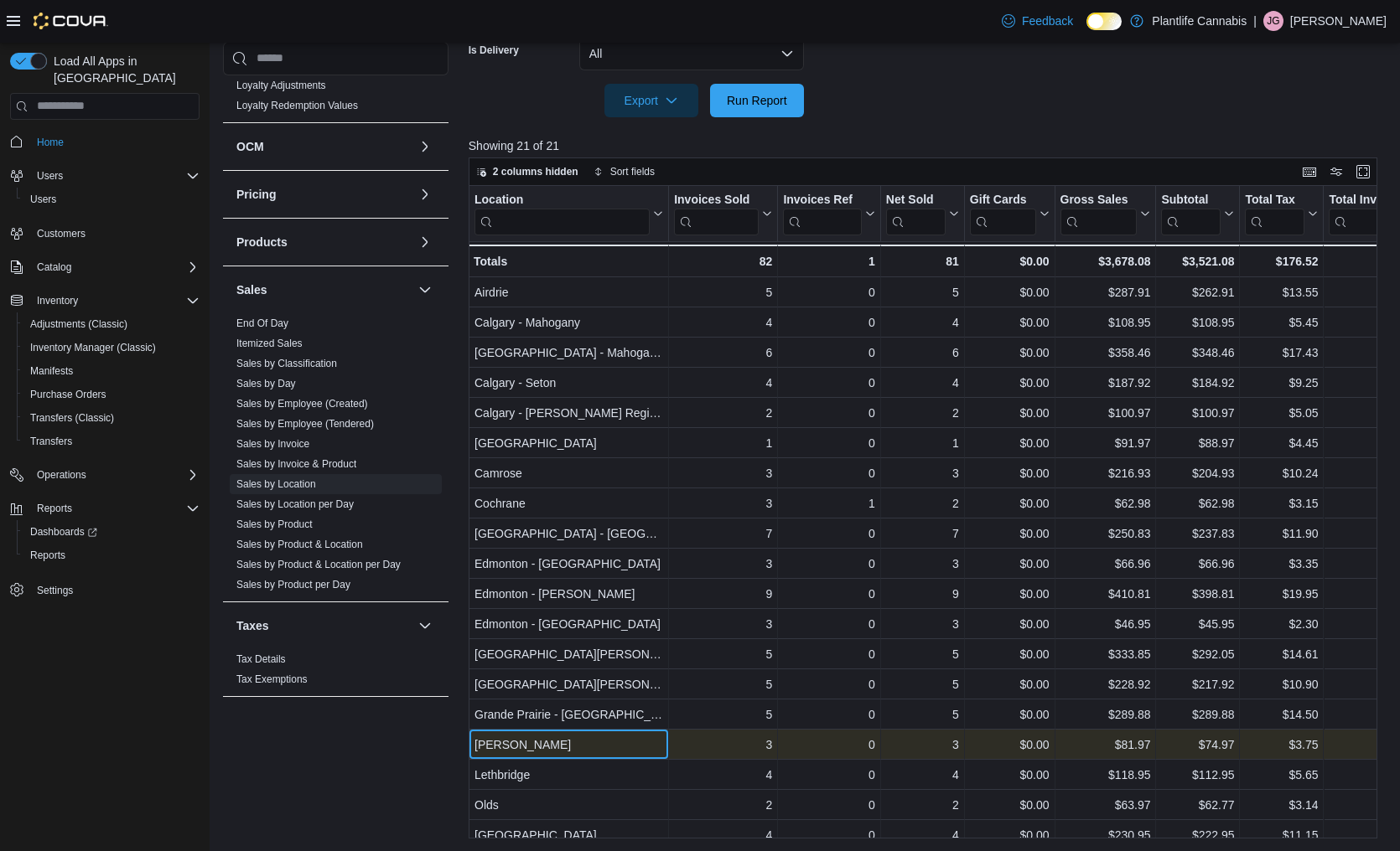
click at [494, 741] on div "[PERSON_NAME]" at bounding box center [569, 745] width 189 height 20
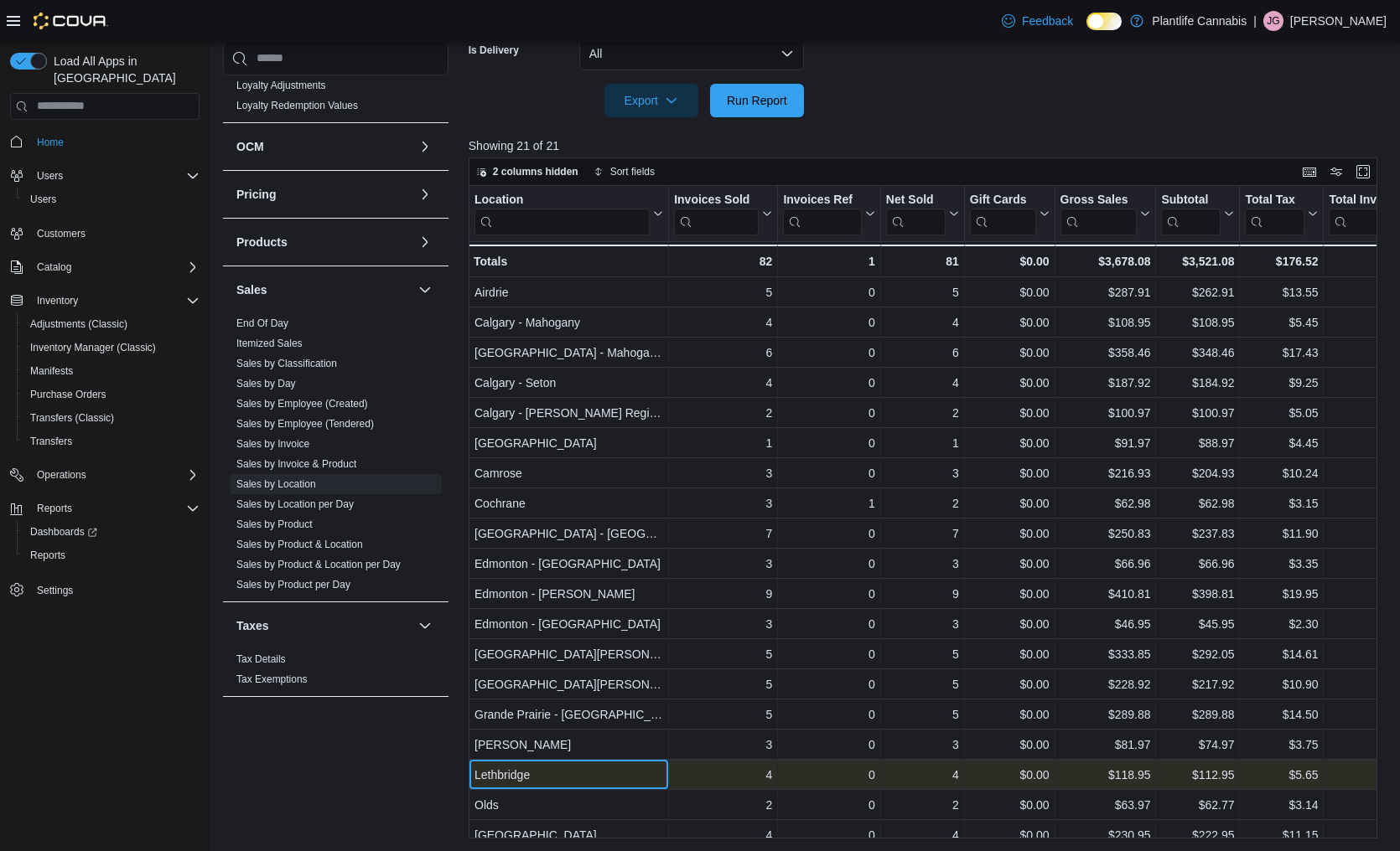
click at [502, 778] on div "Lethbridge" at bounding box center [569, 775] width 189 height 20
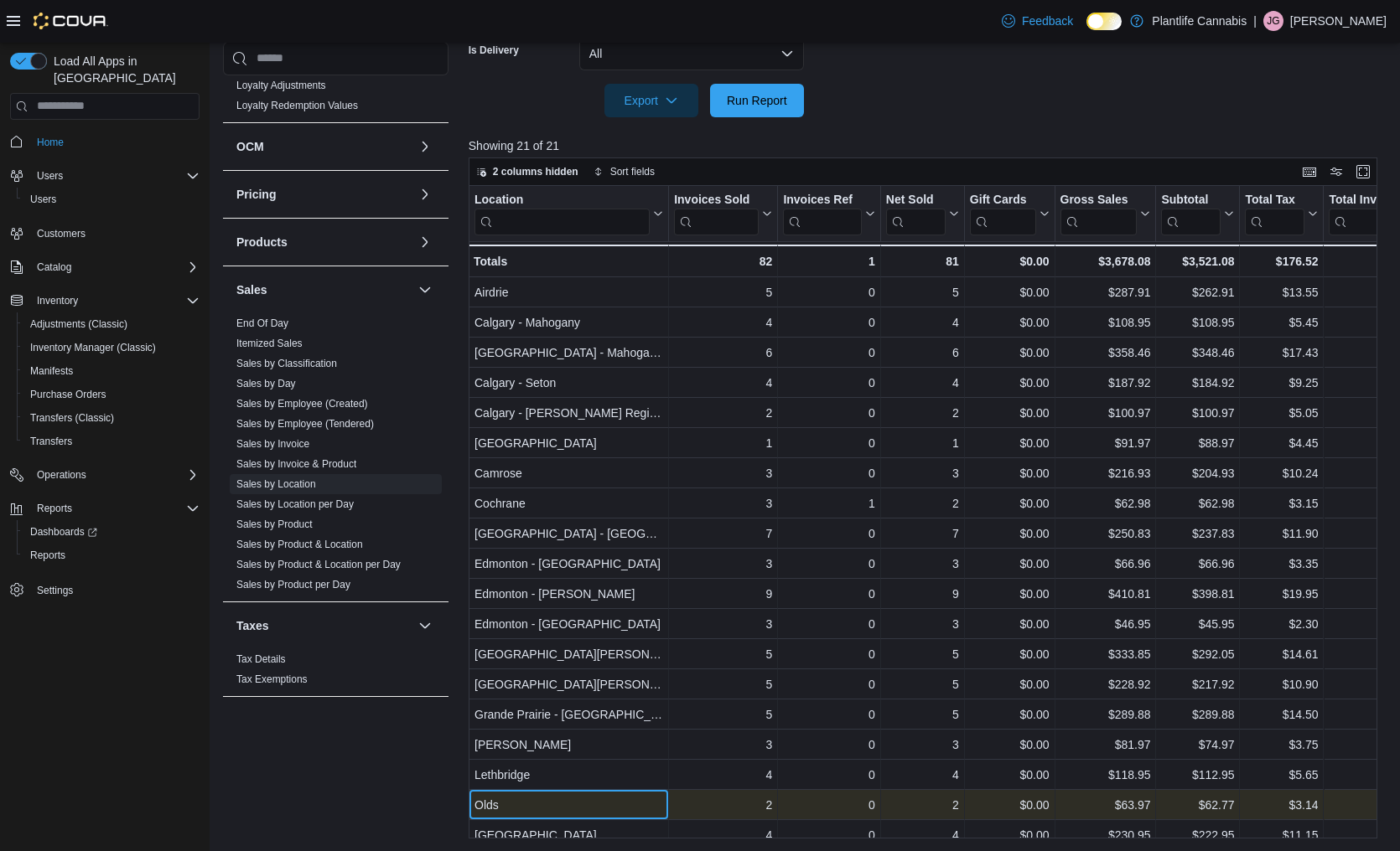
click at [502, 798] on div "Olds" at bounding box center [569, 805] width 189 height 20
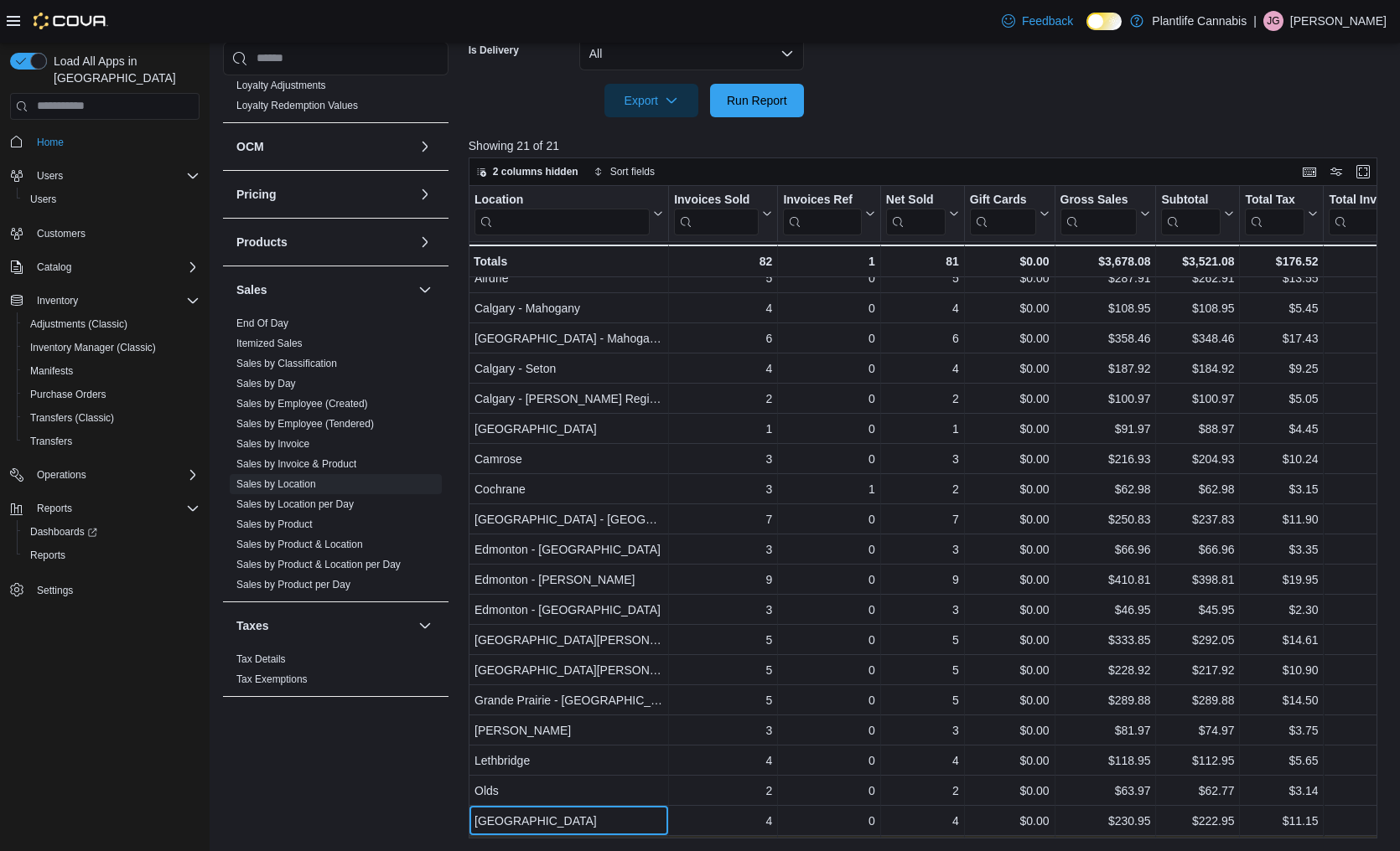
drag, startPoint x: 526, startPoint y: 820, endPoint x: 534, endPoint y: 807, distance: 15.3
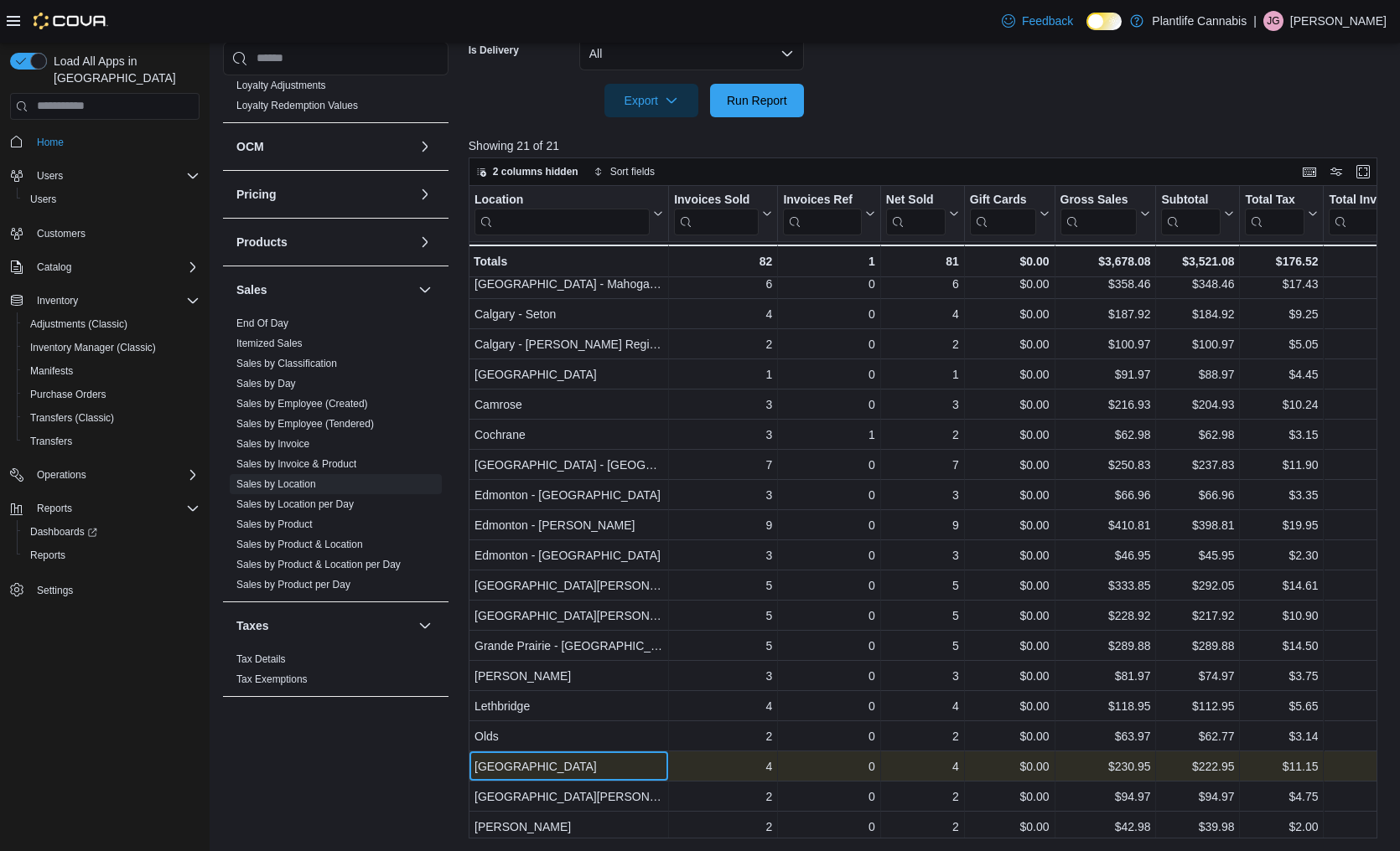
scroll to position [72, 0]
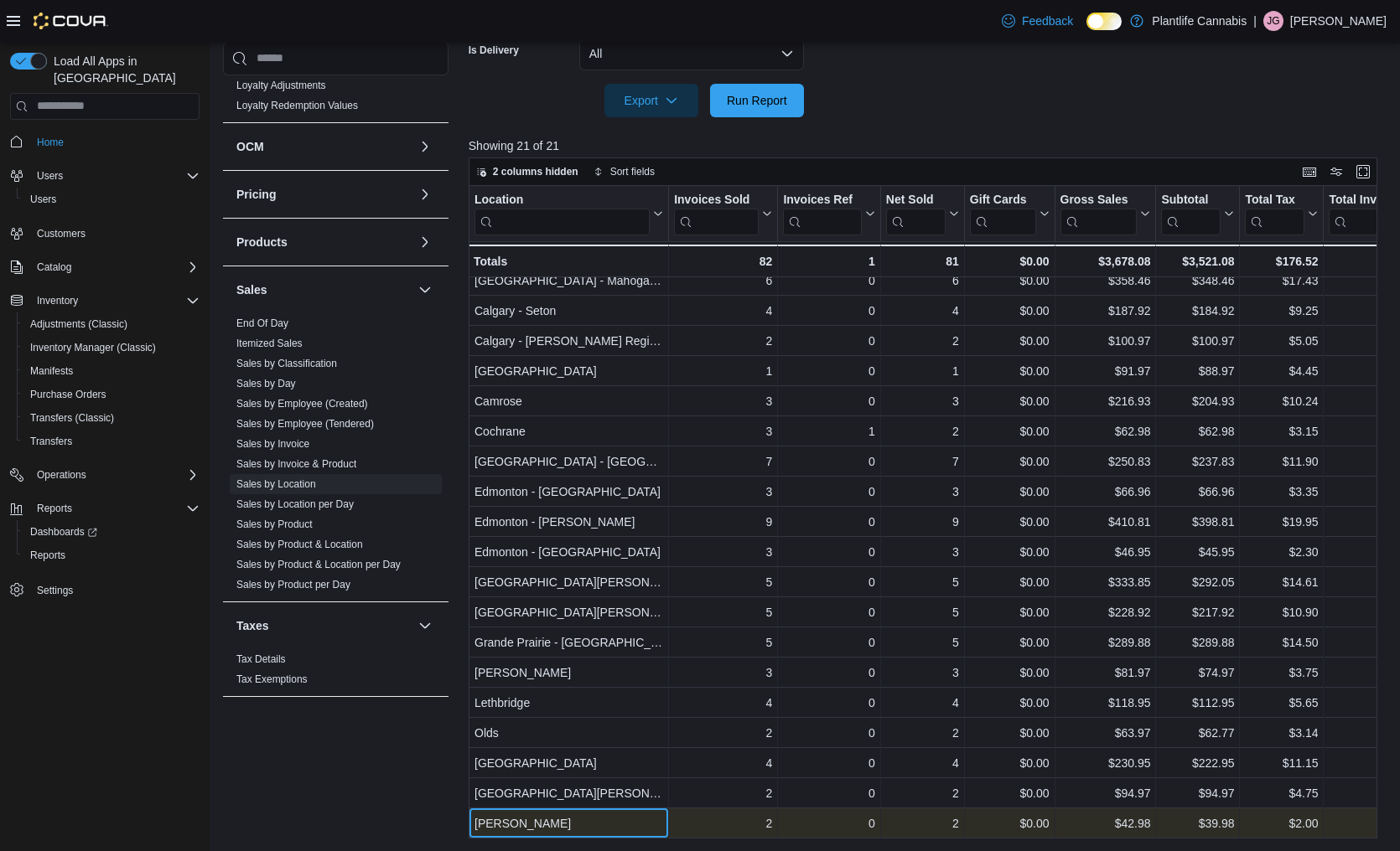
click at [531, 820] on div "[PERSON_NAME]" at bounding box center [569, 824] width 189 height 20
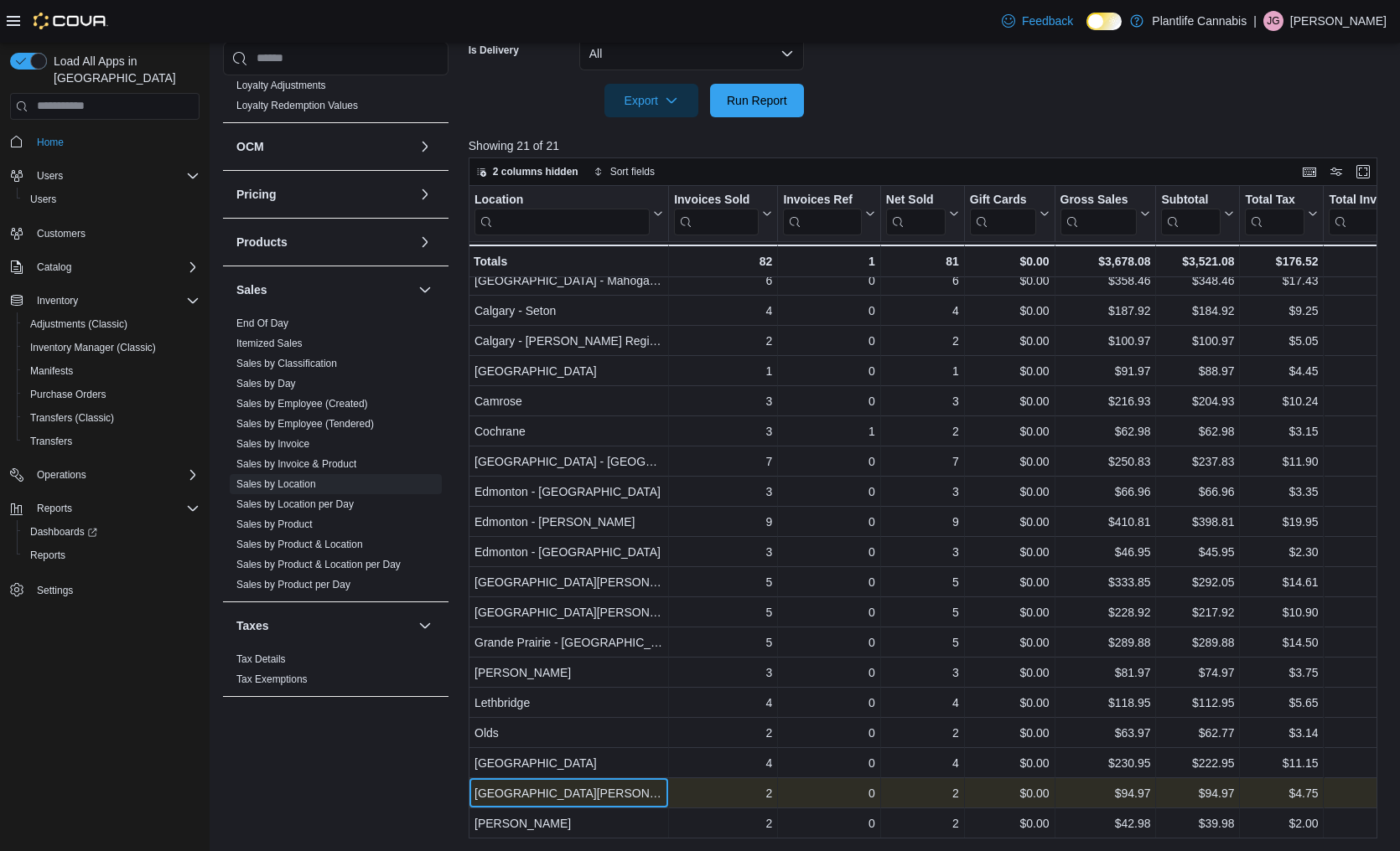
click at [527, 793] on div "[GEOGRAPHIC_DATA][PERSON_NAME]" at bounding box center [569, 794] width 189 height 20
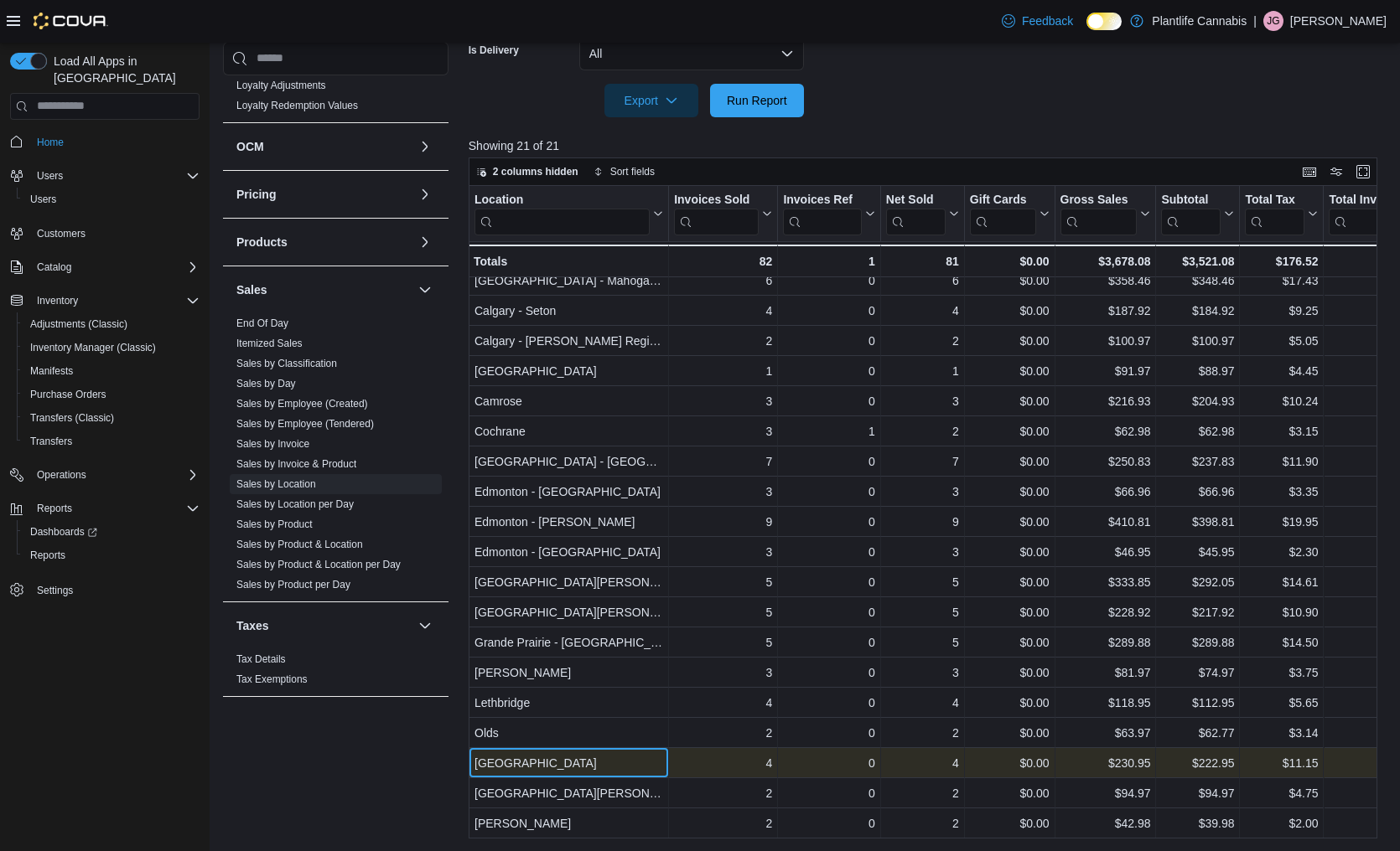
click at [513, 764] on div "[GEOGRAPHIC_DATA]" at bounding box center [569, 763] width 189 height 20
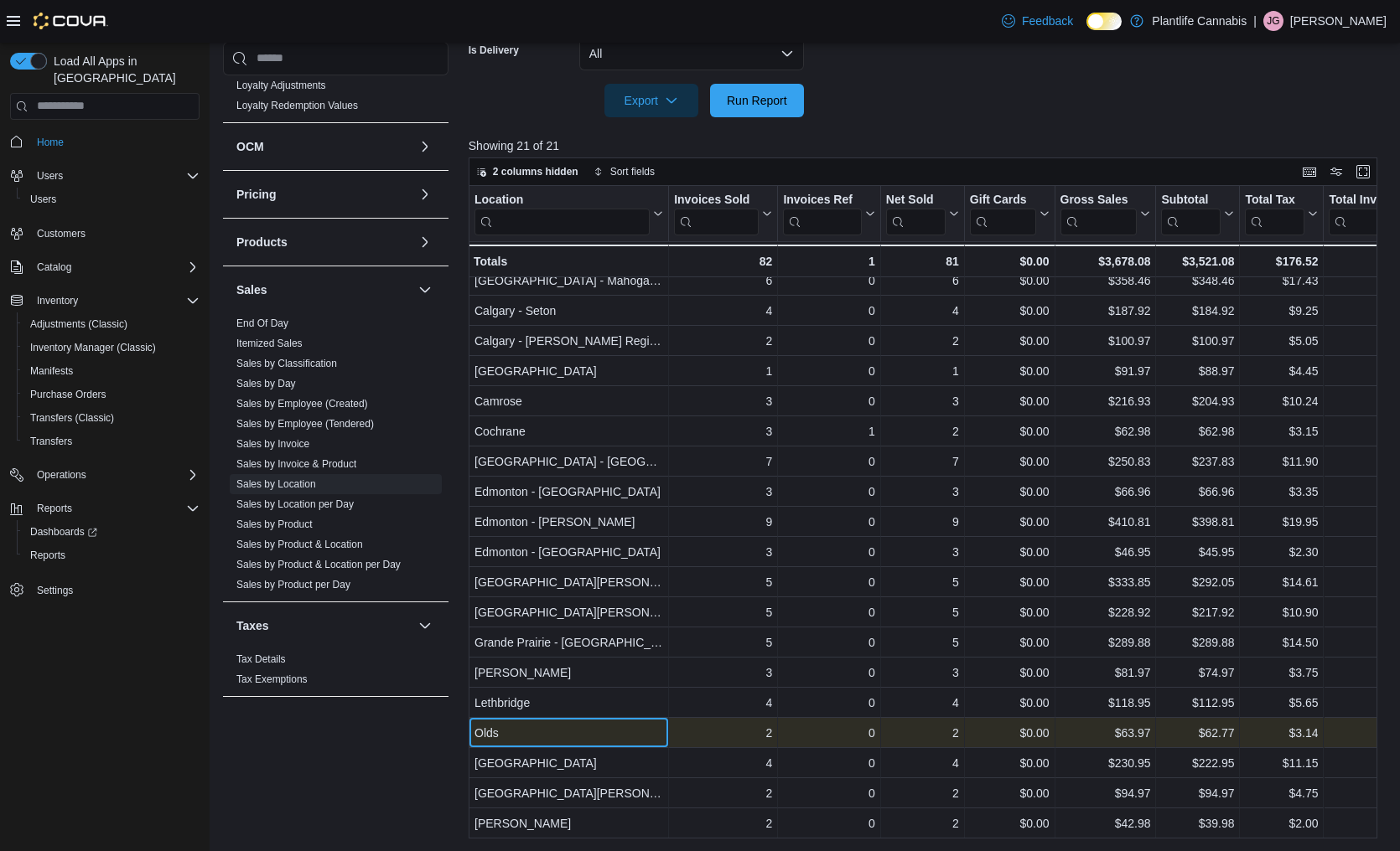
click at [514, 731] on div "Olds" at bounding box center [569, 733] width 189 height 20
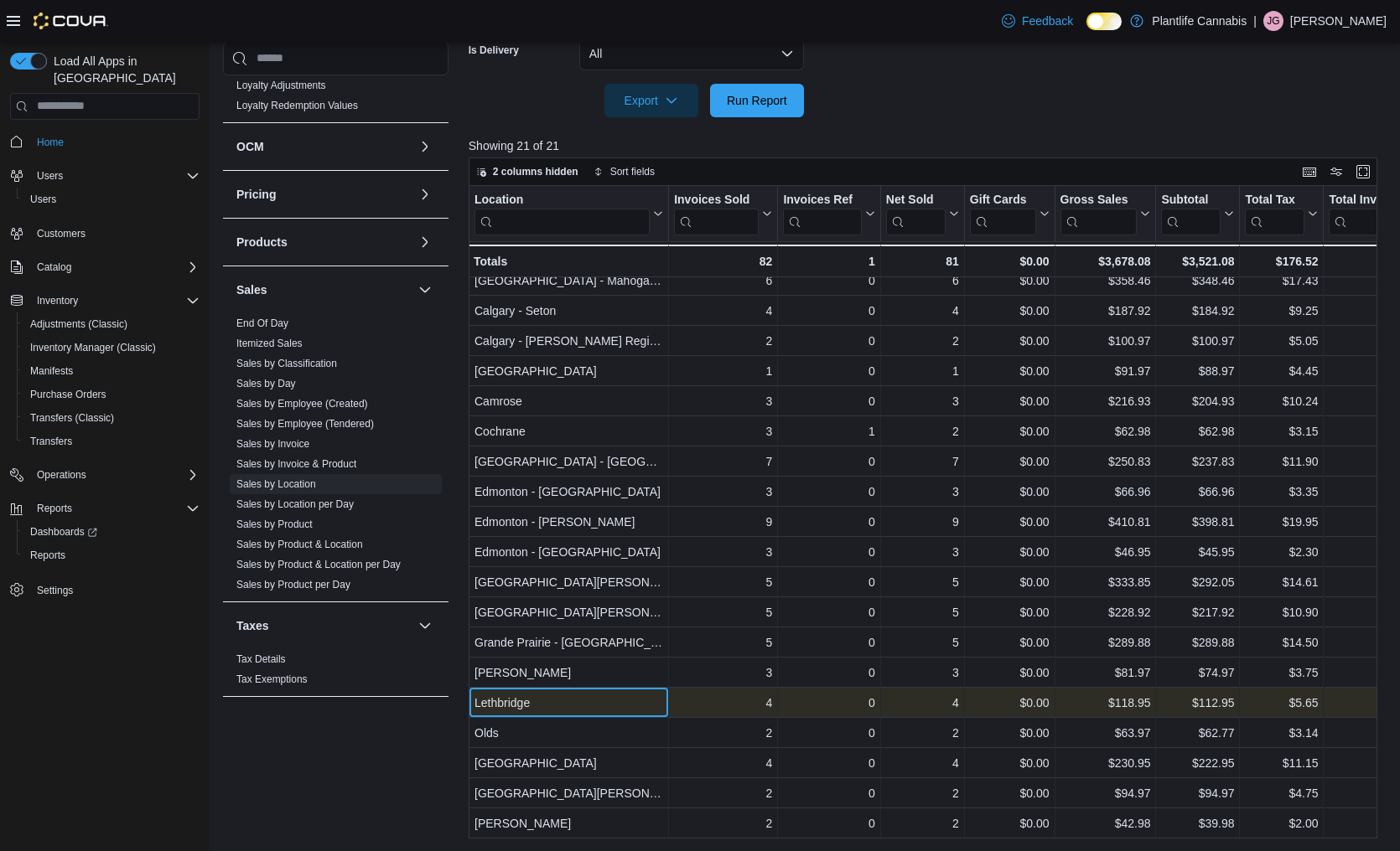
click at [516, 705] on div "Lethbridge" at bounding box center [569, 703] width 189 height 20
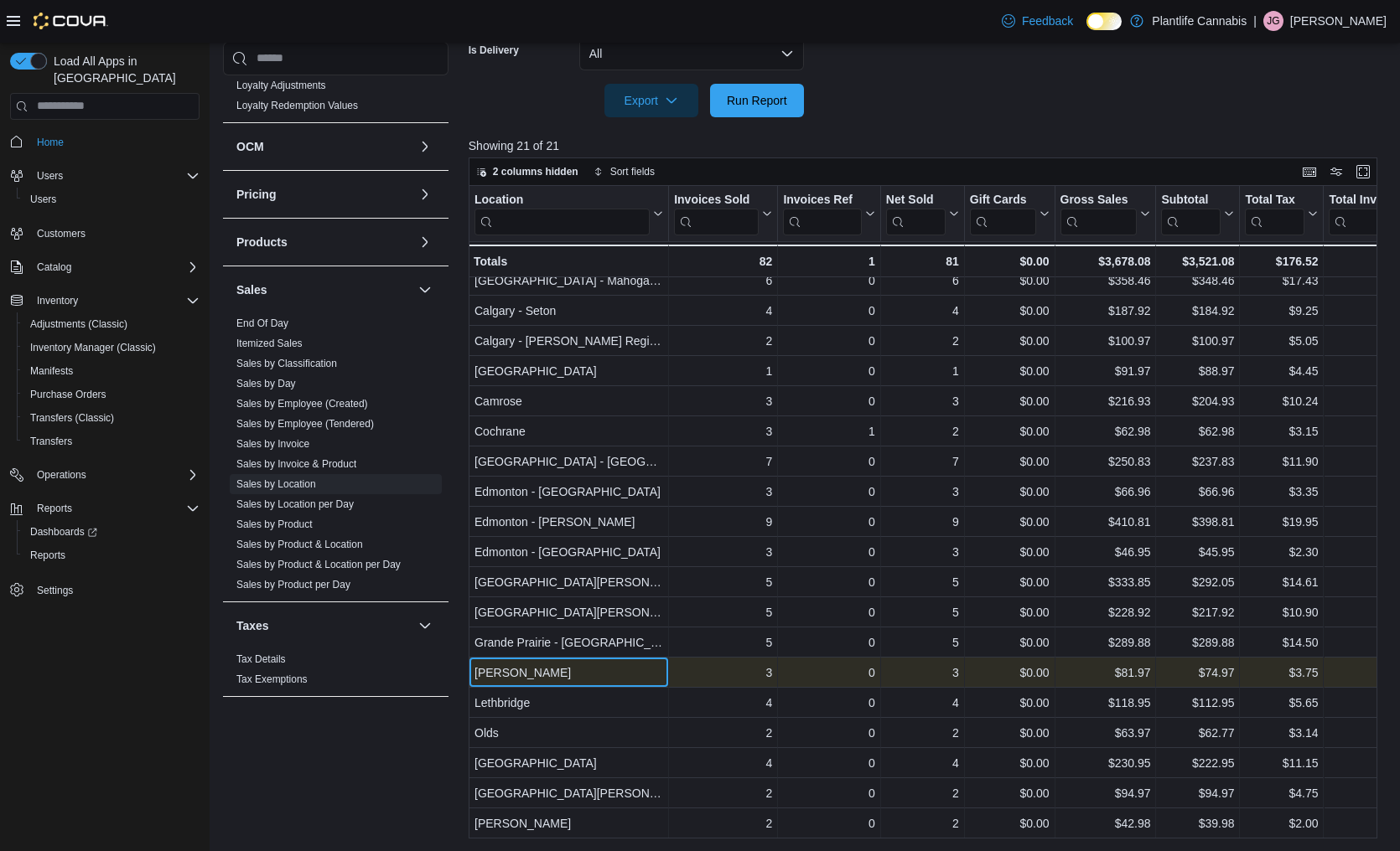
click at [513, 682] on div "[PERSON_NAME]" at bounding box center [569, 673] width 189 height 20
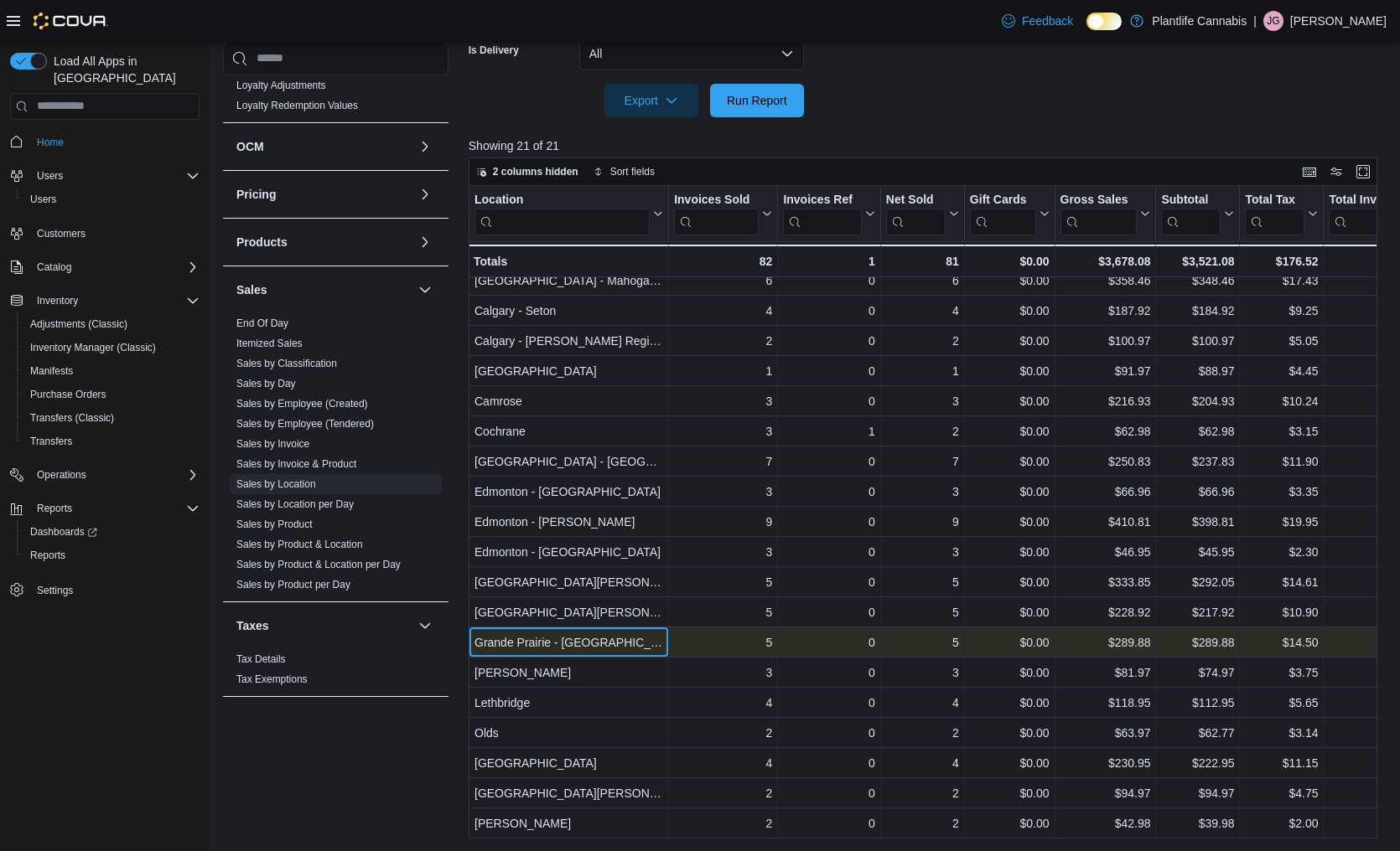
drag, startPoint x: 521, startPoint y: 650, endPoint x: 518, endPoint y: 635, distance: 15.3
click at [520, 646] on div "Grande Prairie - [GEOGRAPHIC_DATA]" at bounding box center [569, 643] width 189 height 20
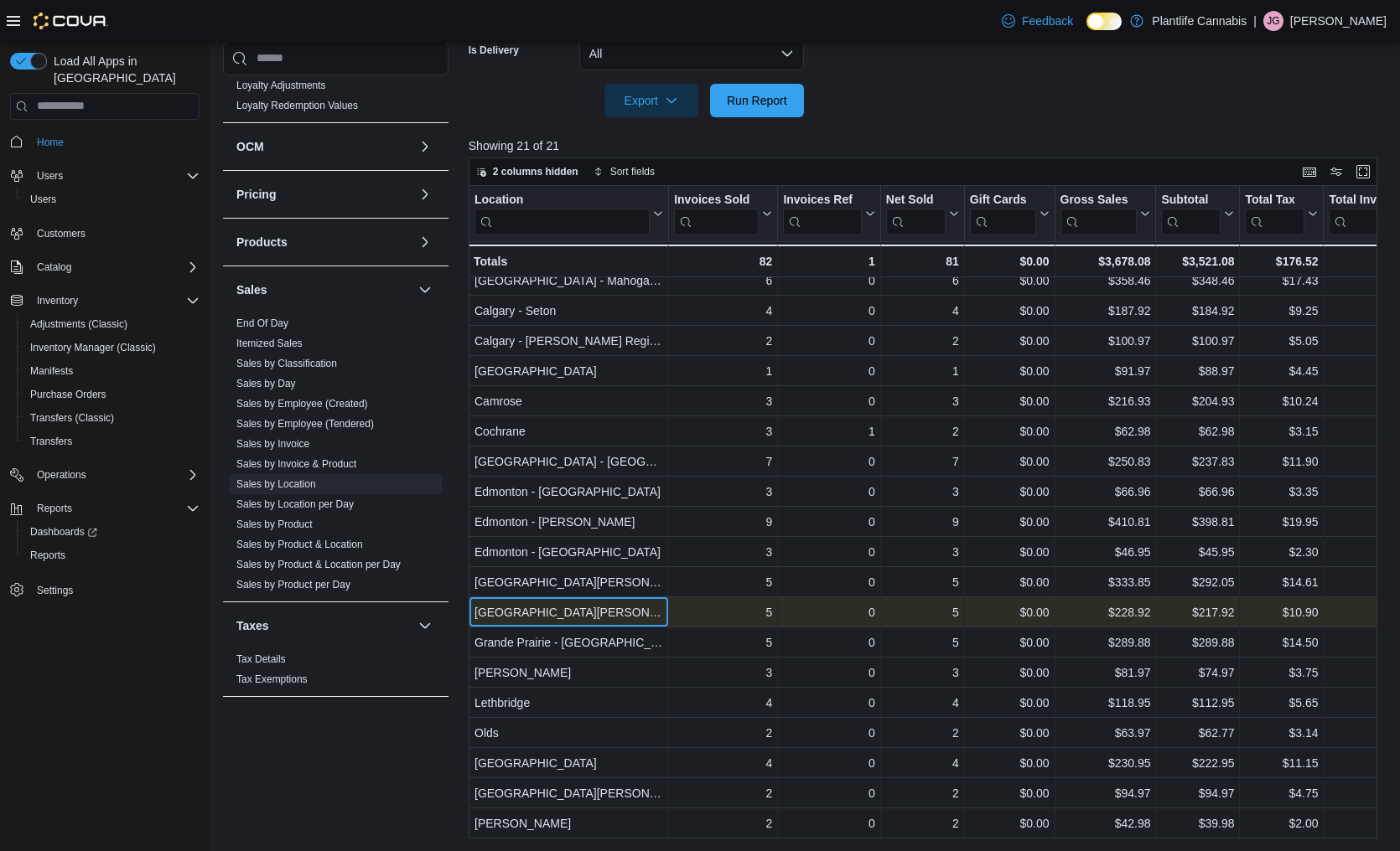
click at [516, 610] on div "[GEOGRAPHIC_DATA][PERSON_NAME][GEOGRAPHIC_DATA]" at bounding box center [569, 612] width 189 height 20
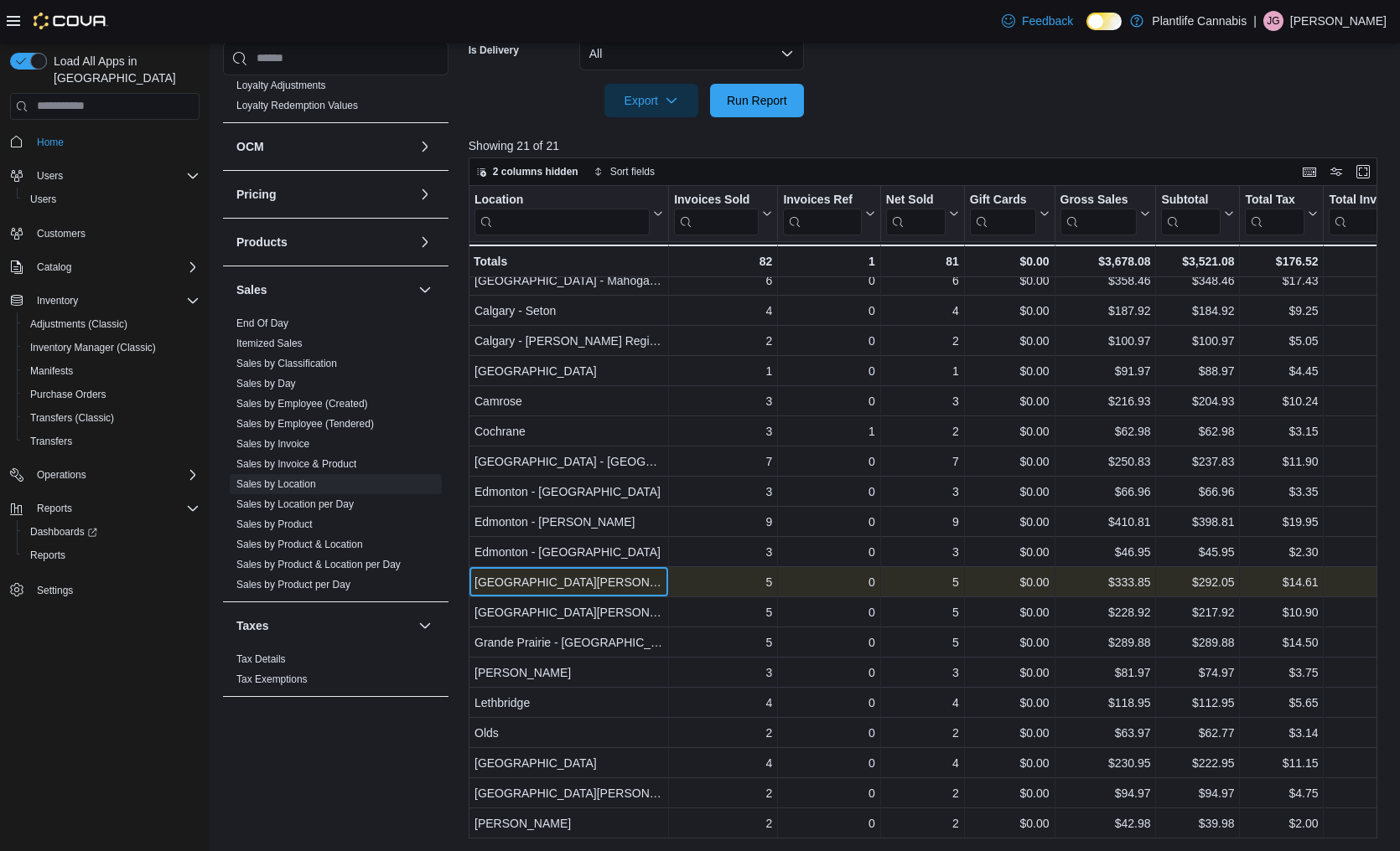
drag, startPoint x: 515, startPoint y: 585, endPoint x: 513, endPoint y: 572, distance: 13.2
click at [515, 585] on div "[GEOGRAPHIC_DATA][PERSON_NAME] - [GEOGRAPHIC_DATA]" at bounding box center [569, 582] width 189 height 20
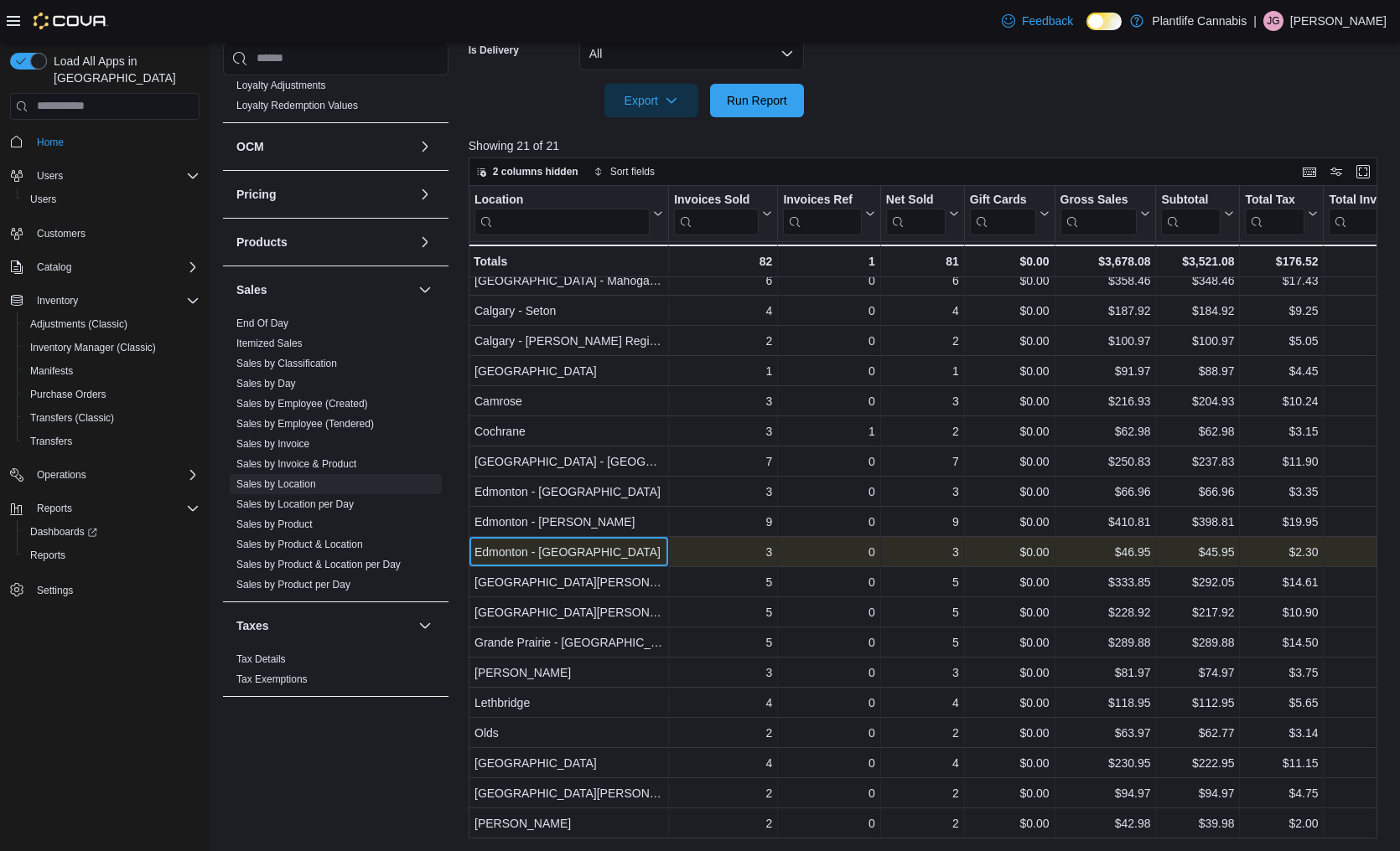
click at [513, 562] on div "Edmonton - Winterburn - Location, column 1, row 12" at bounding box center [569, 552] width 201 height 30
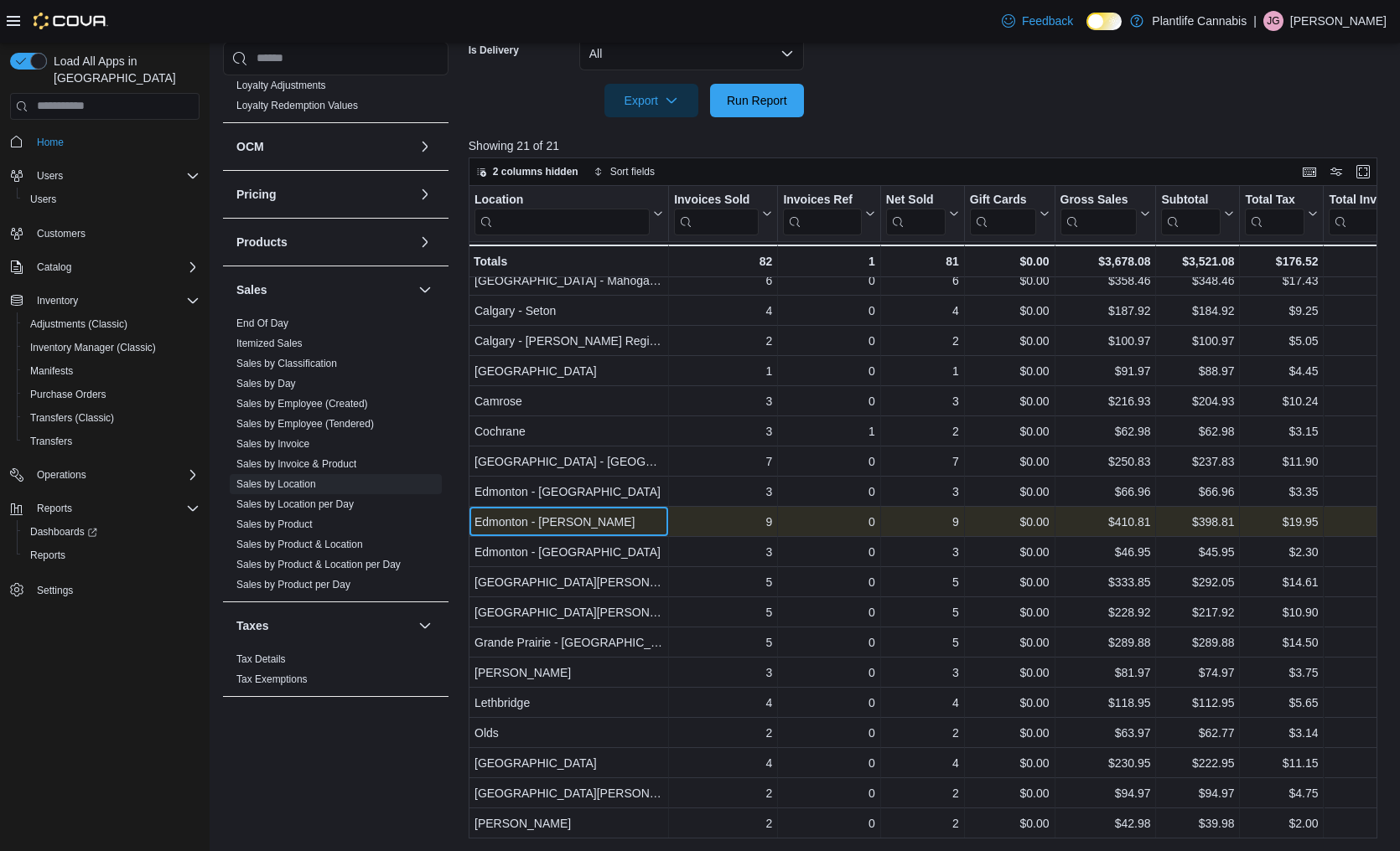
click at [512, 518] on div "Edmonton - [PERSON_NAME]" at bounding box center [569, 522] width 189 height 20
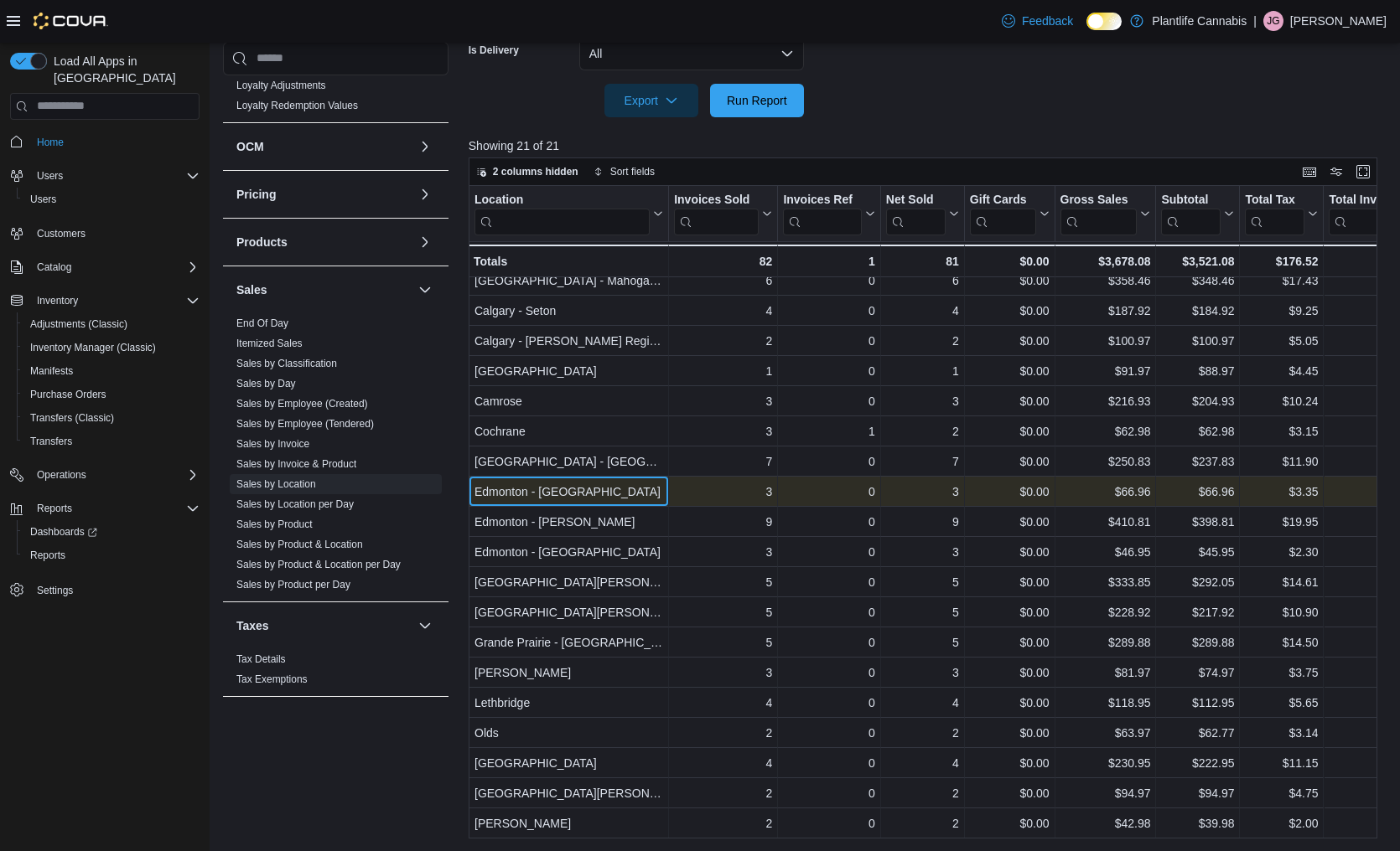
click at [512, 502] on div "Edmonton - Harvest Pointe - Location, column 1, row 10" at bounding box center [569, 492] width 201 height 30
click at [513, 482] on div "Edmonton - [GEOGRAPHIC_DATA]" at bounding box center [569, 492] width 189 height 20
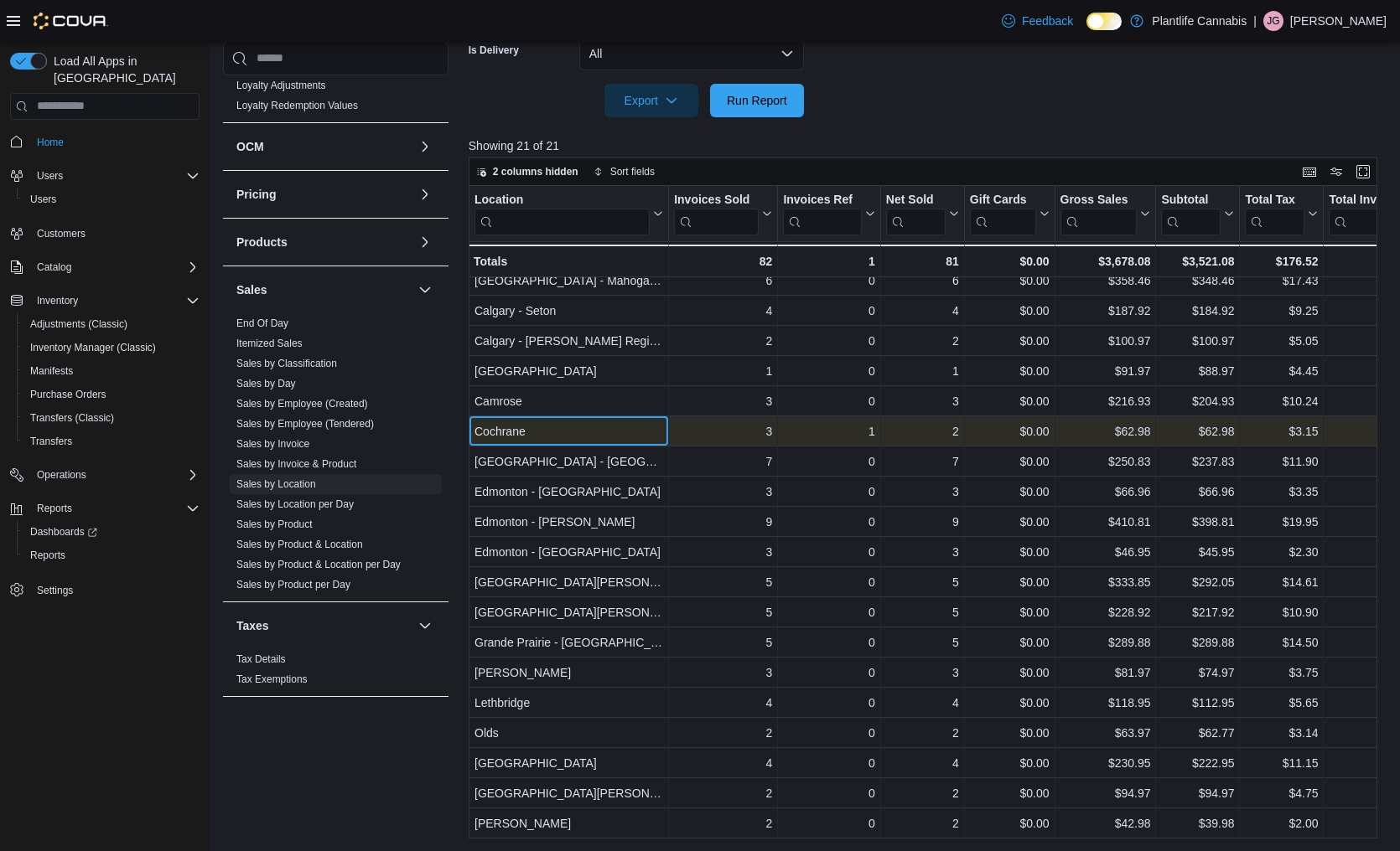
click at [514, 439] on div "Cochrane" at bounding box center [569, 431] width 189 height 20
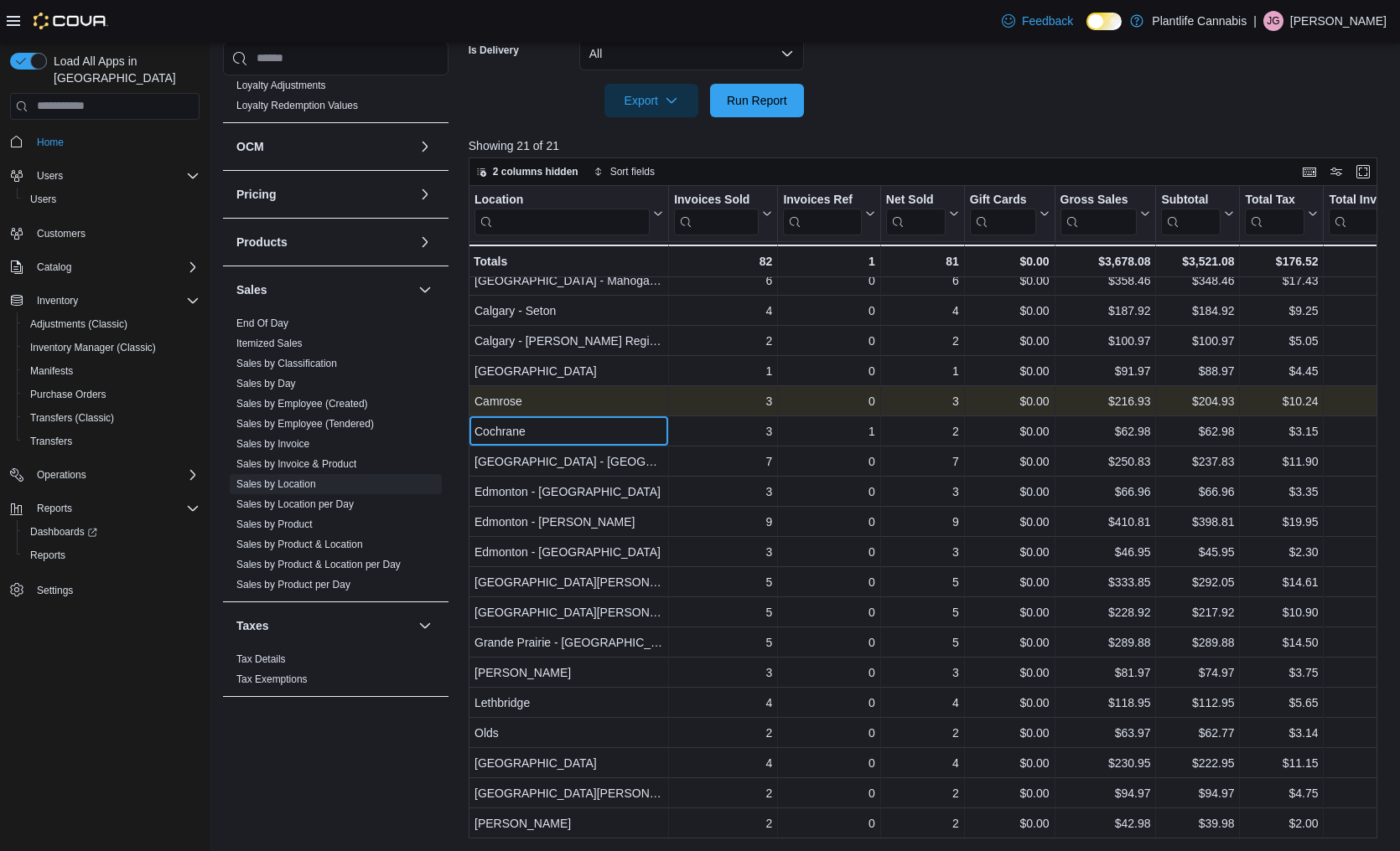
drag, startPoint x: 515, startPoint y: 423, endPoint x: 517, endPoint y: 411, distance: 12.2
click at [515, 422] on div "Cochrane" at bounding box center [569, 431] width 189 height 20
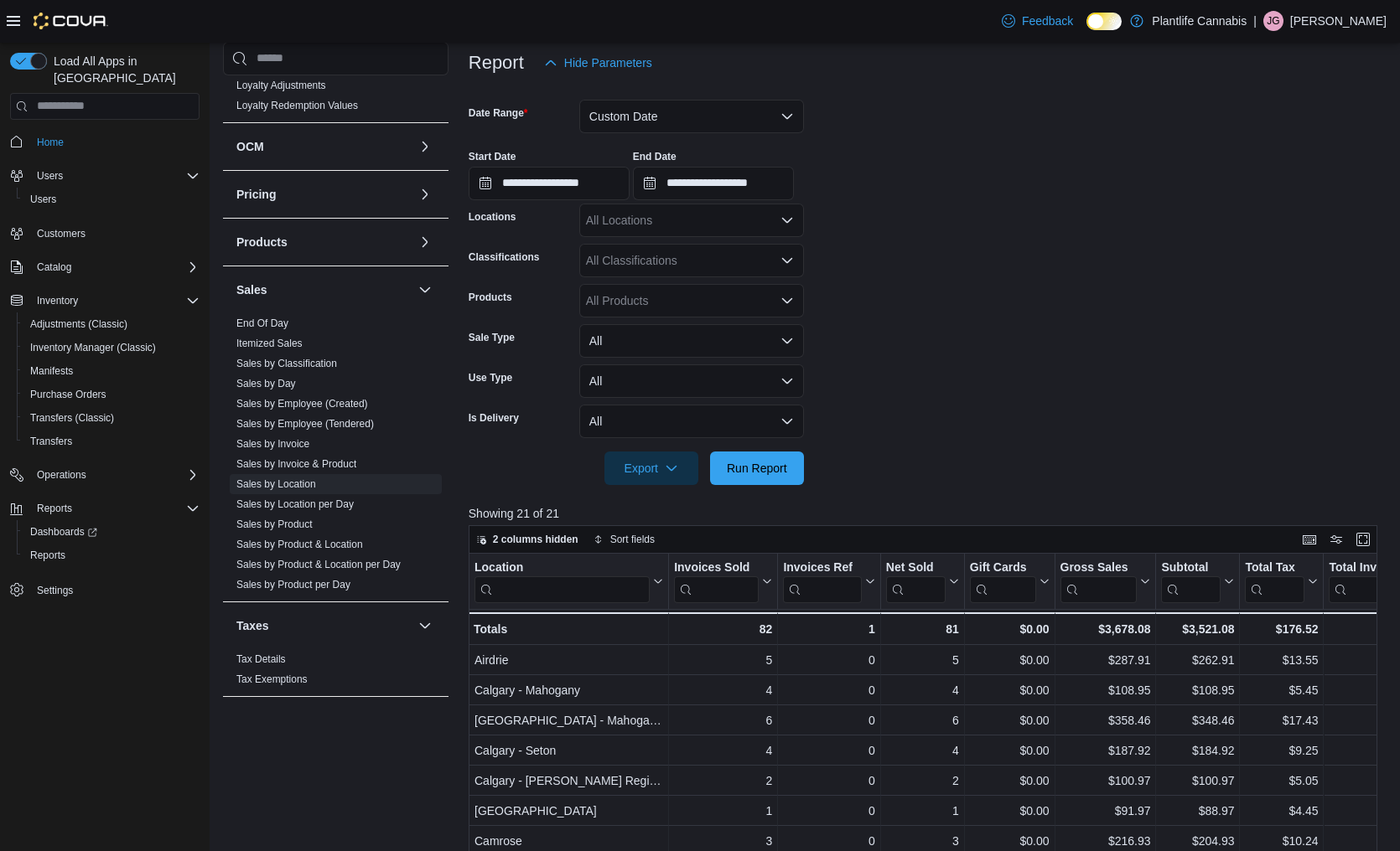
scroll to position [191, 0]
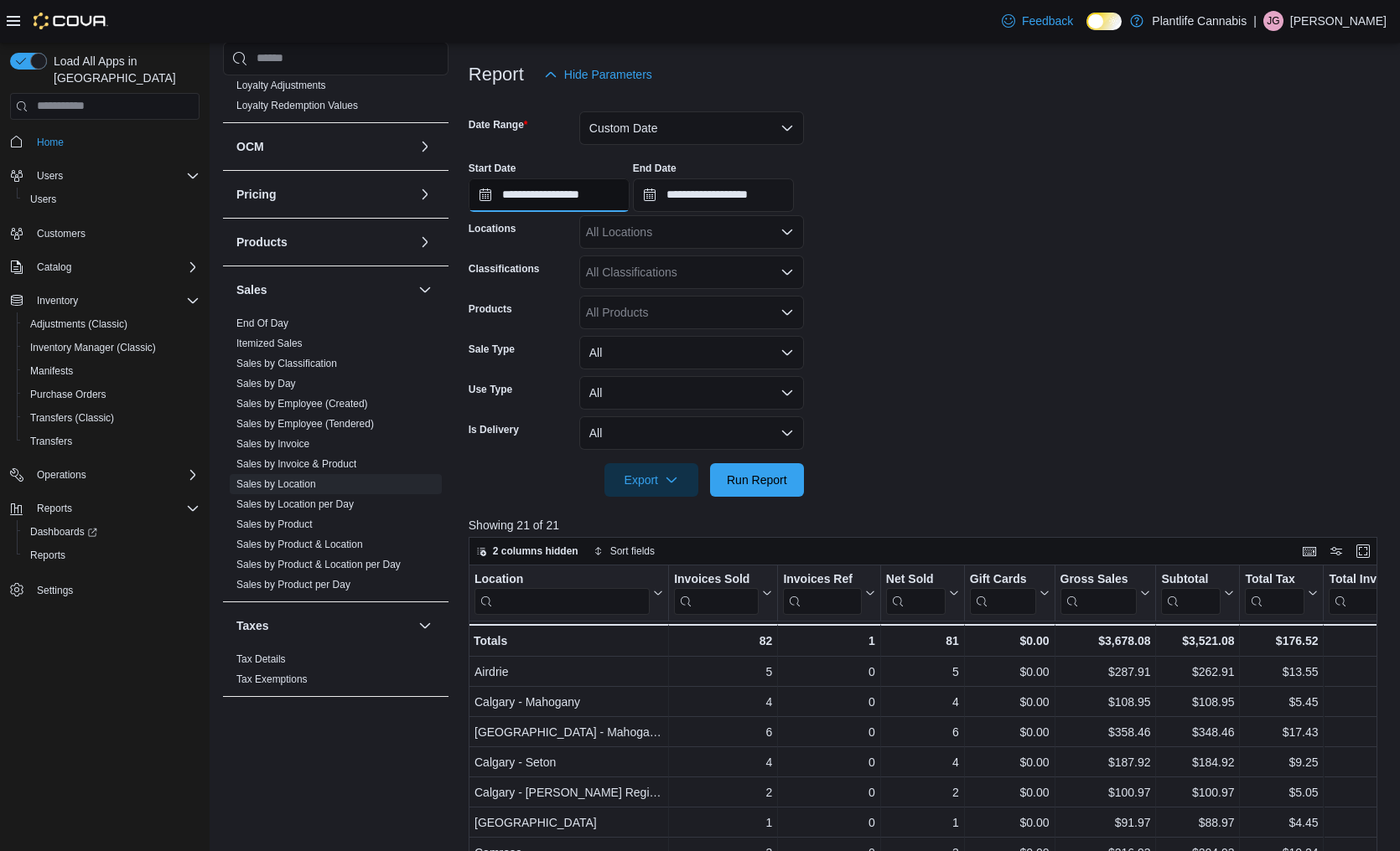
click at [567, 194] on input "**********" at bounding box center [549, 195] width 161 height 33
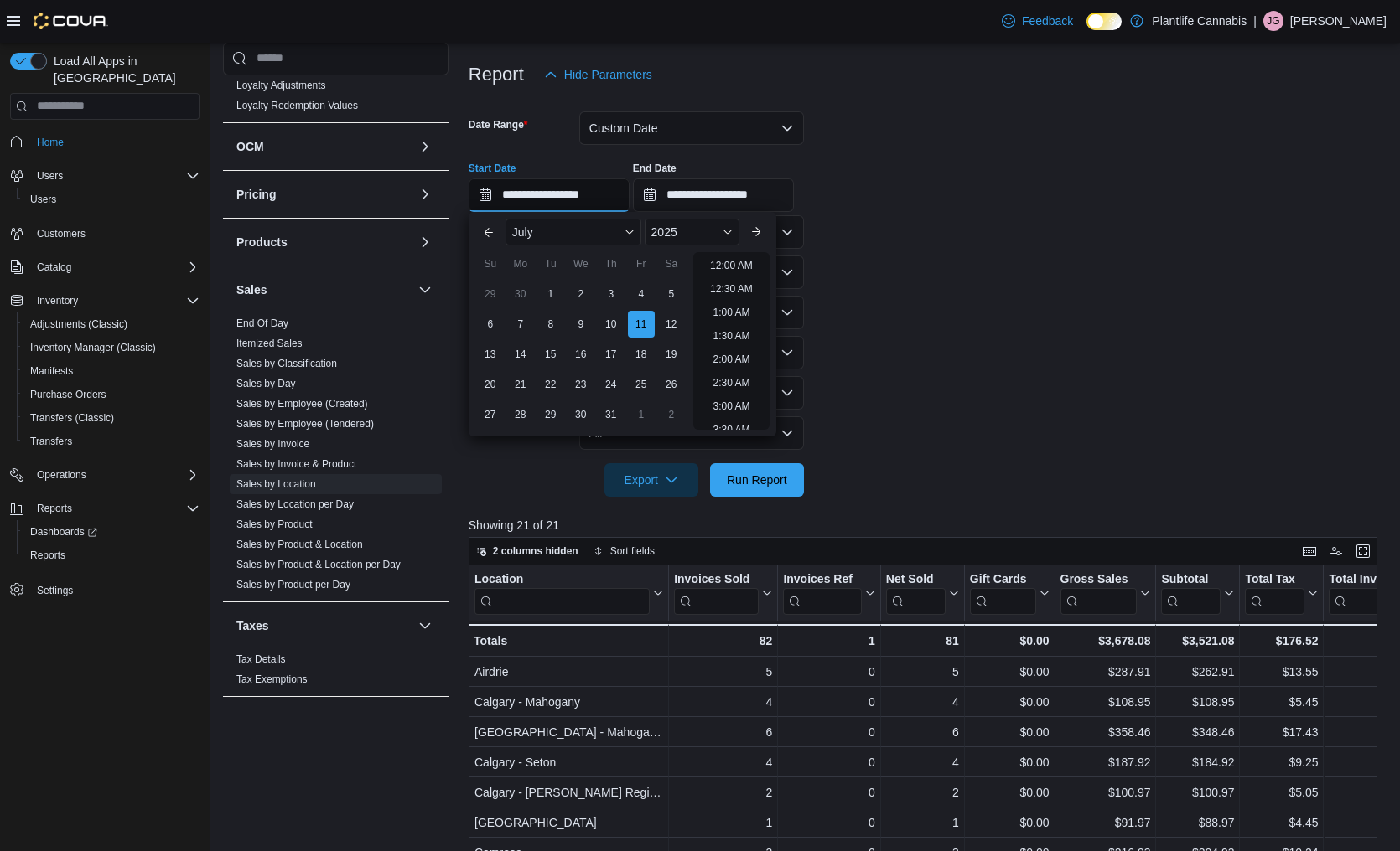
scroll to position [381, 0]
click at [675, 327] on div "12" at bounding box center [671, 324] width 29 height 29
type input "**********"
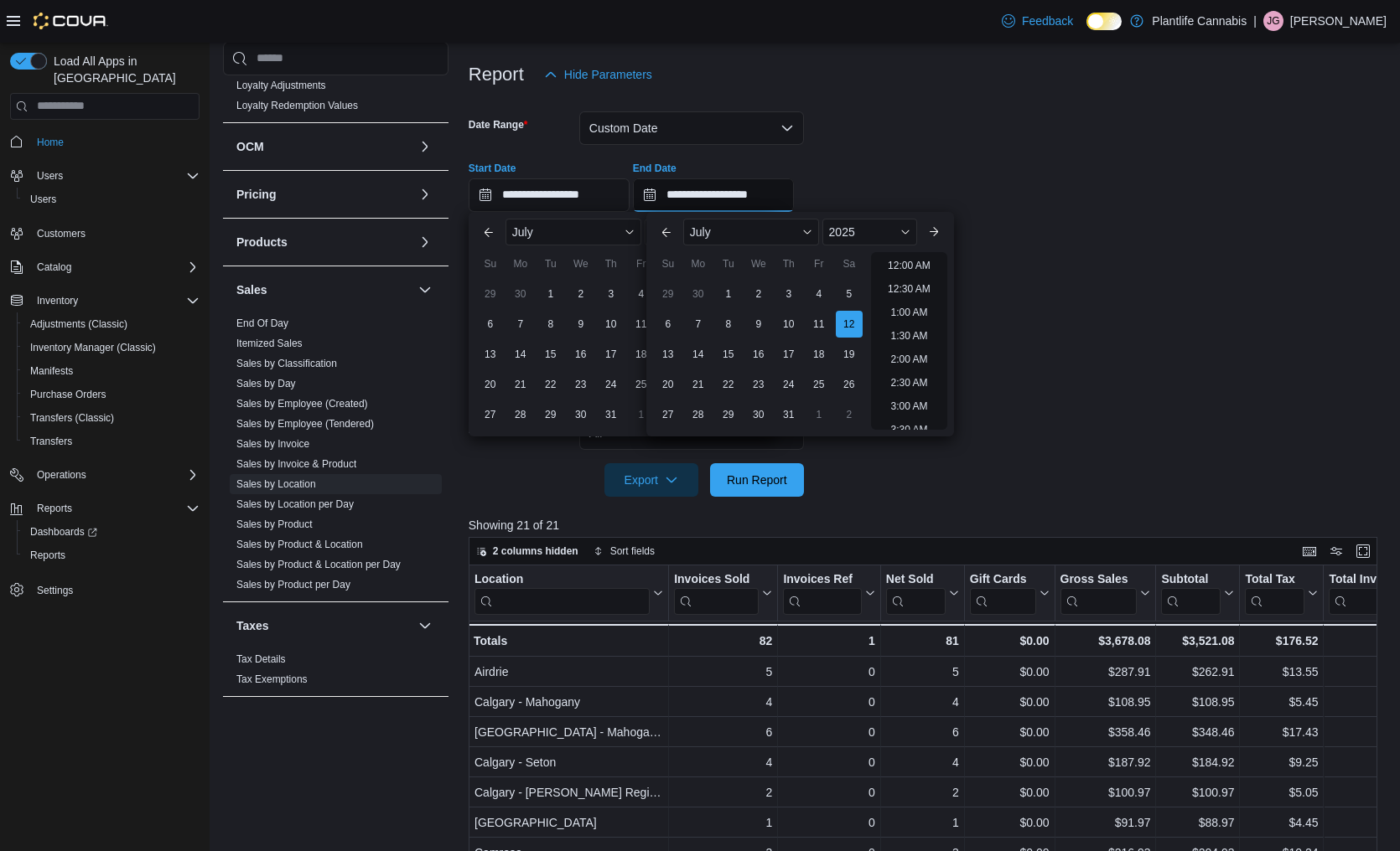
click at [715, 197] on input "**********" at bounding box center [713, 195] width 161 height 33
click at [851, 322] on div "12" at bounding box center [849, 324] width 29 height 29
click at [971, 142] on form "**********" at bounding box center [927, 294] width 918 height 405
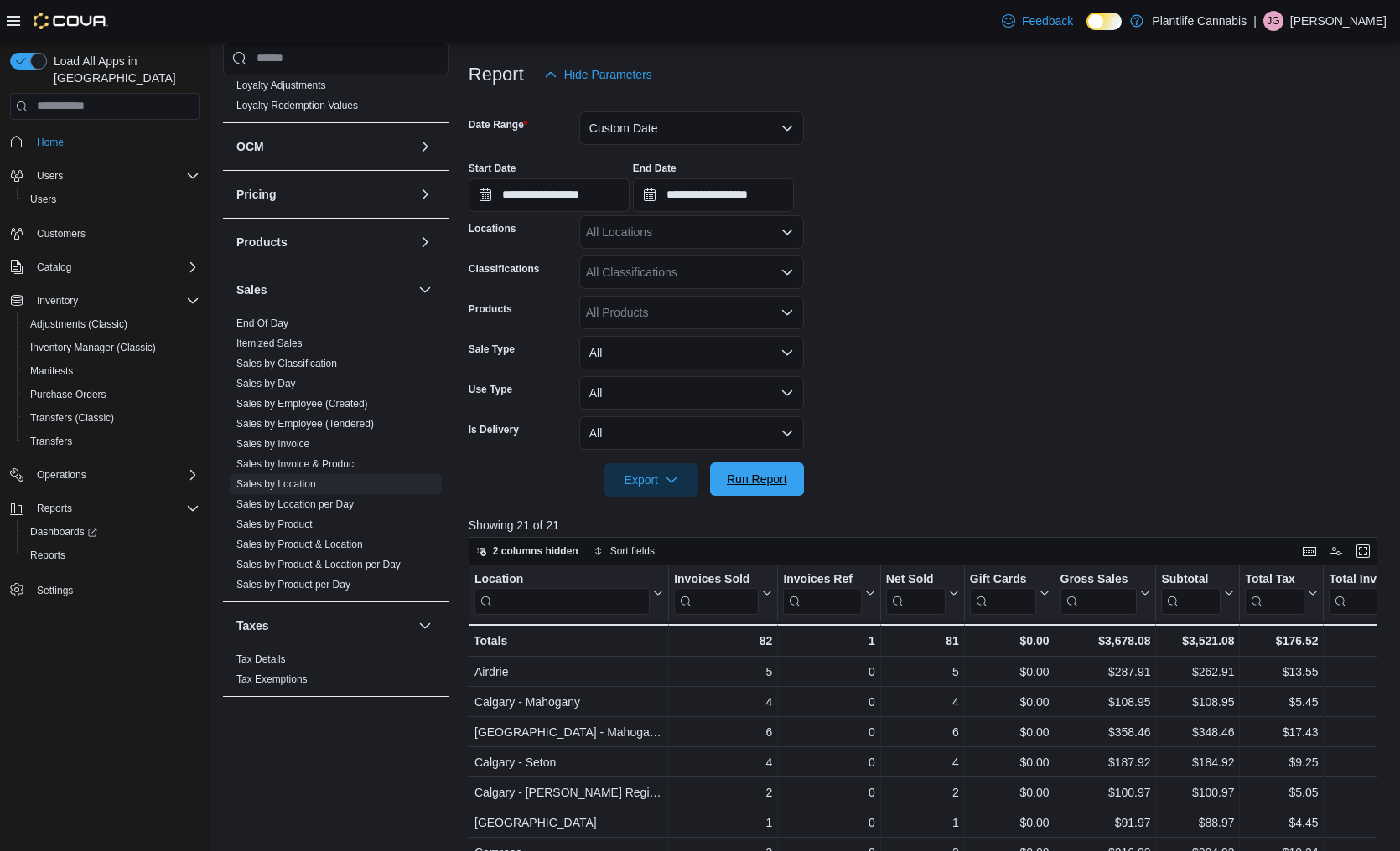
click at [758, 485] on span "Run Report" at bounding box center [757, 479] width 60 height 17
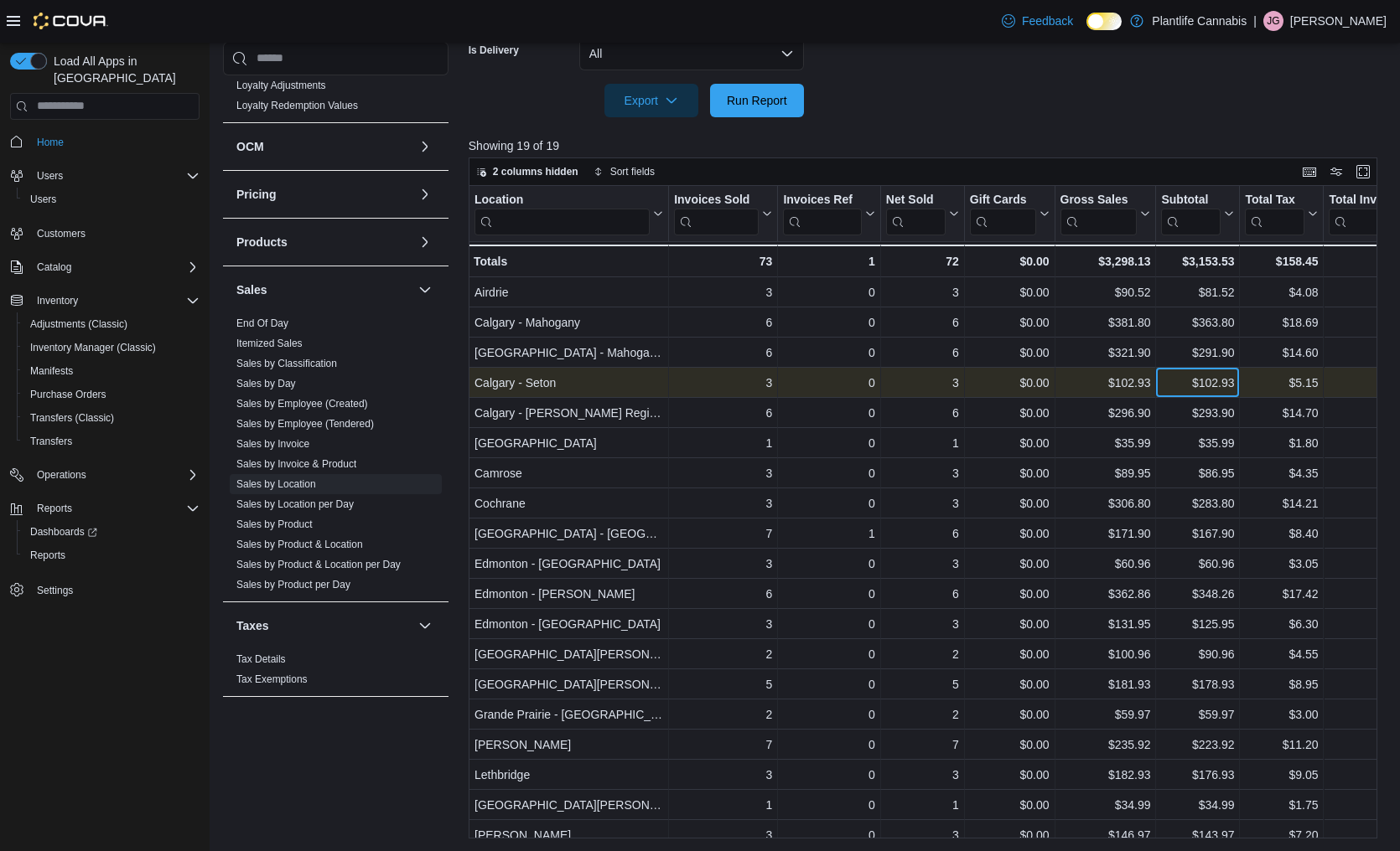
click at [1181, 388] on div "$102.93" at bounding box center [1197, 383] width 73 height 20
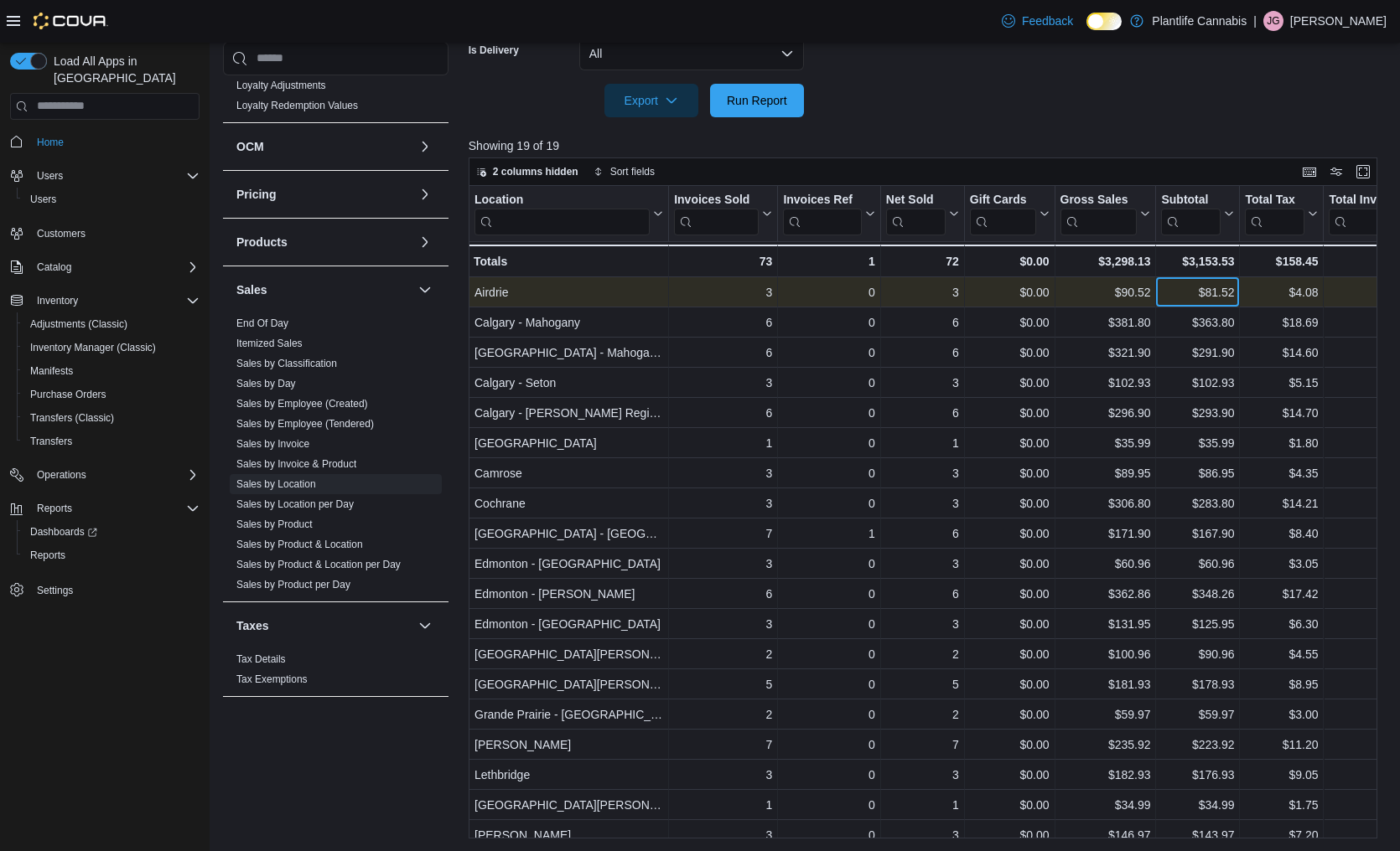
click at [1181, 295] on div "$81.52" at bounding box center [1197, 292] width 73 height 20
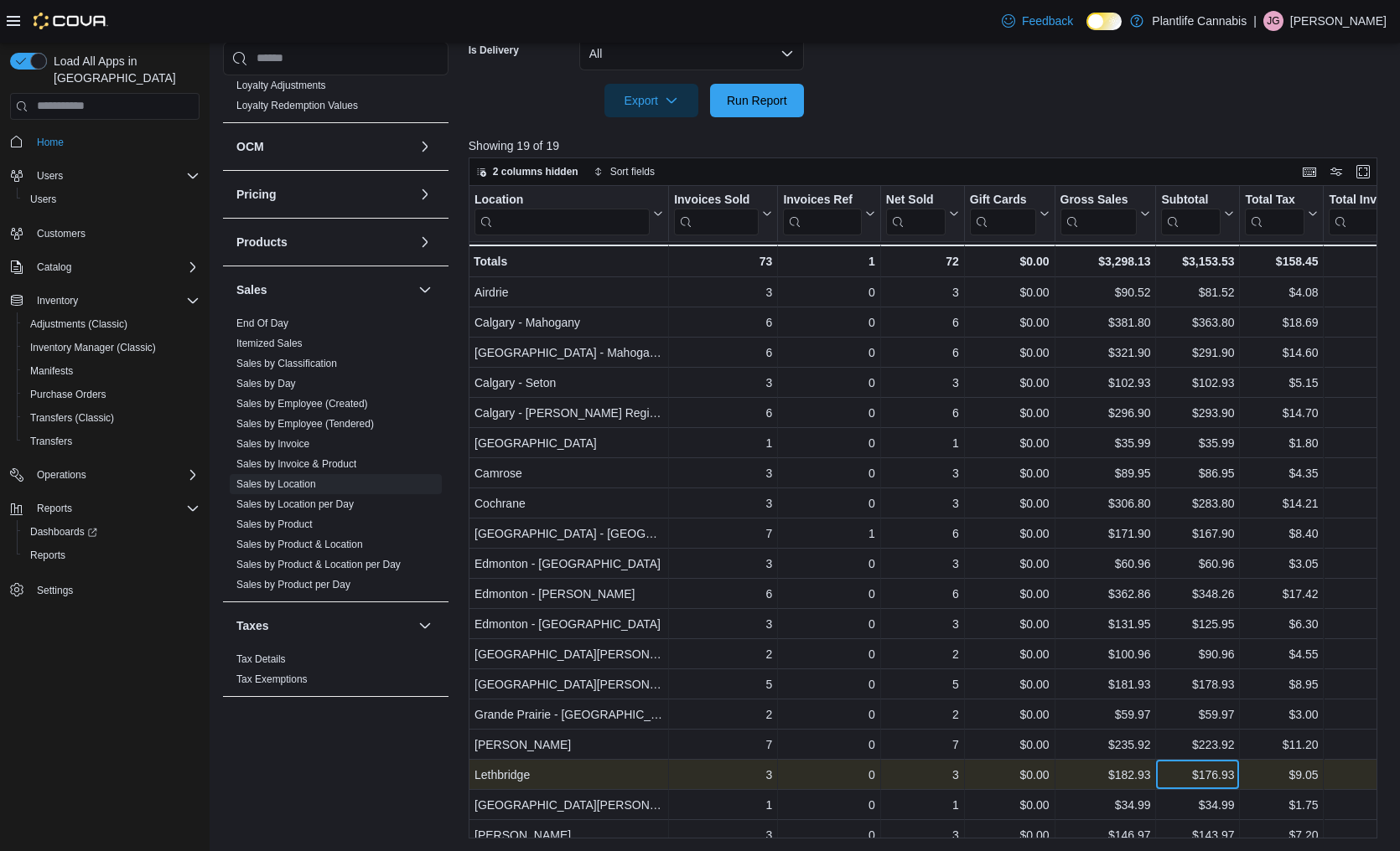
click at [1179, 778] on div "$176.93" at bounding box center [1197, 775] width 73 height 20
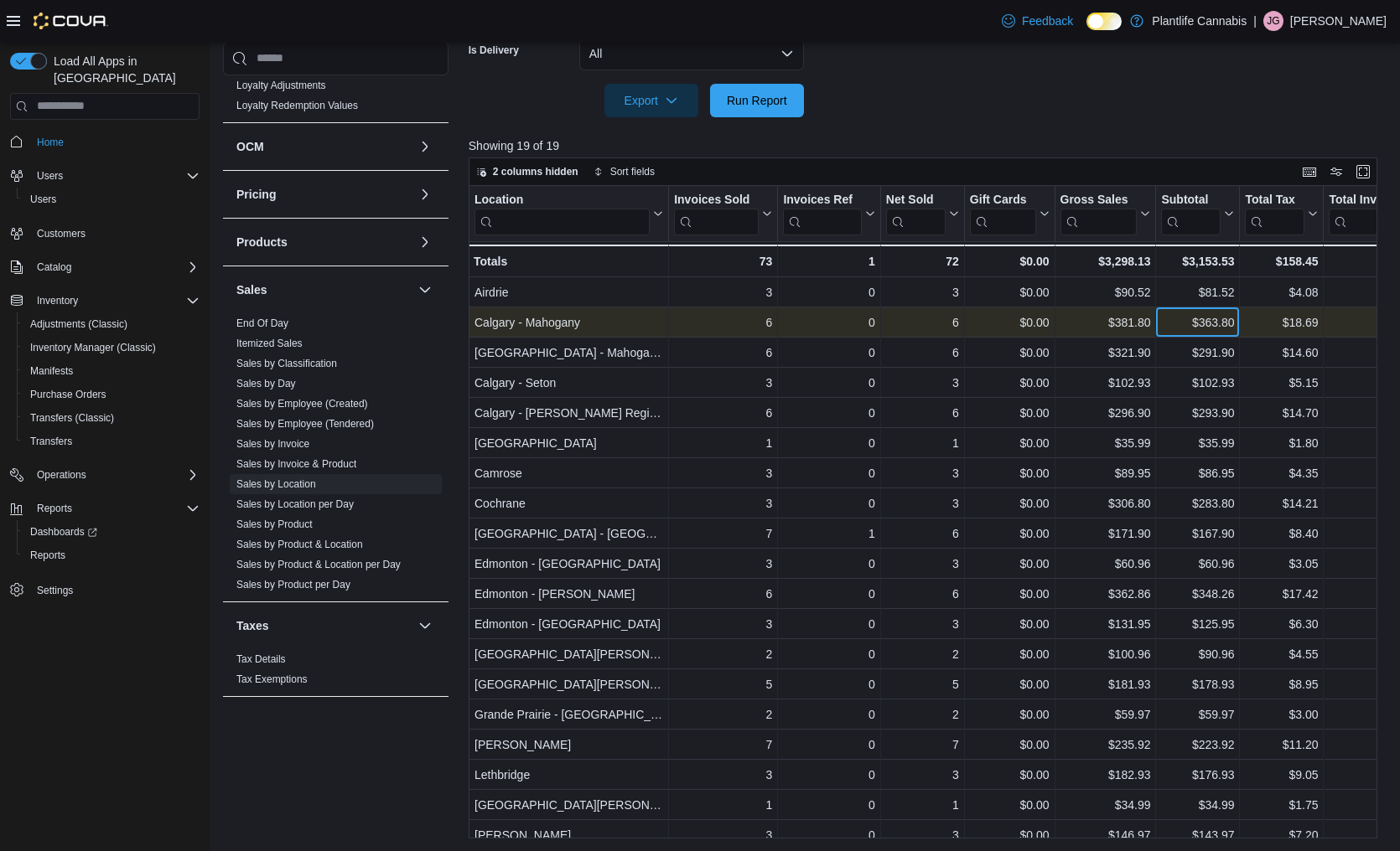
click at [1185, 317] on div "$363.80" at bounding box center [1197, 322] width 73 height 20
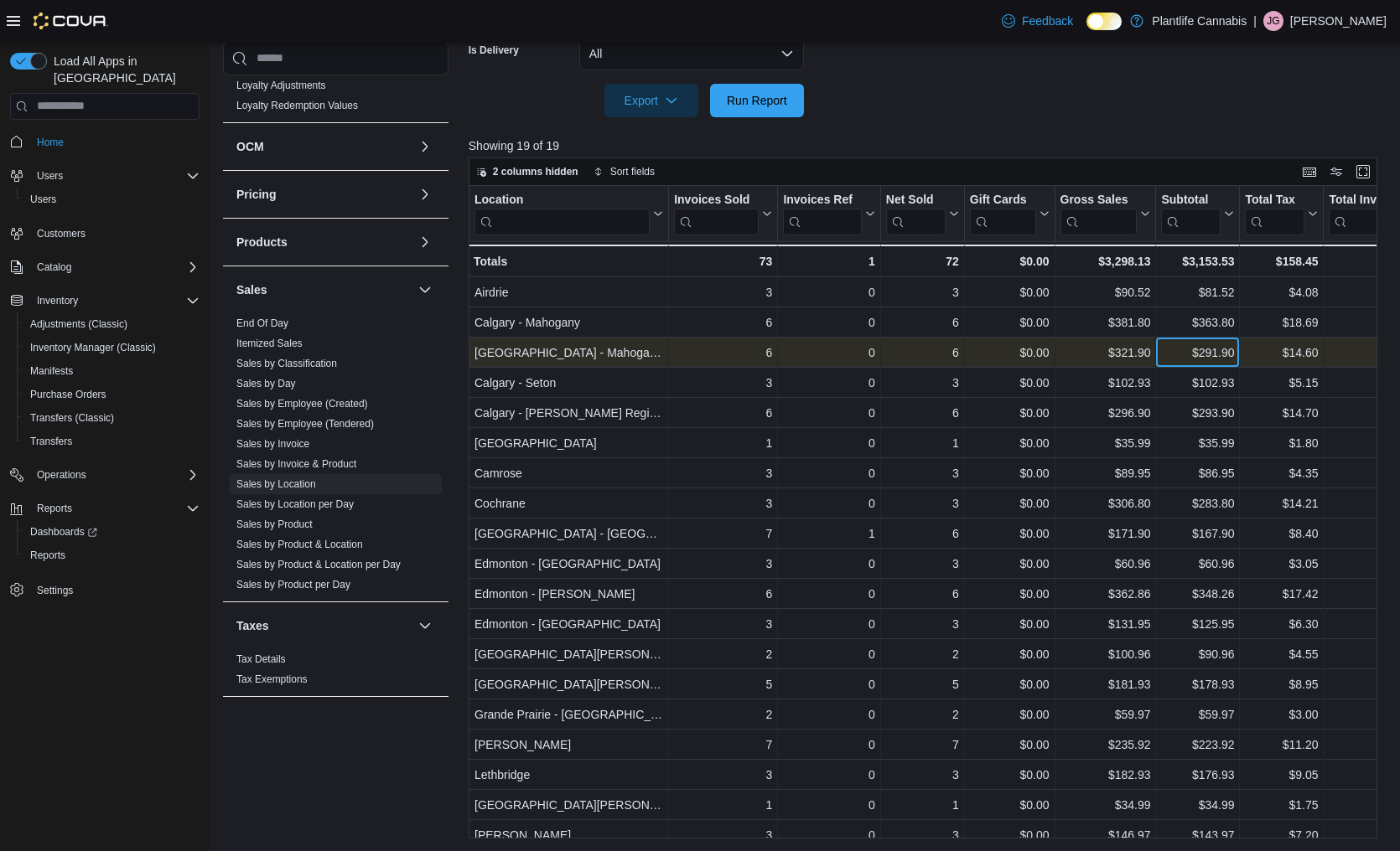
click at [1187, 361] on div "$291.90" at bounding box center [1197, 352] width 73 height 20
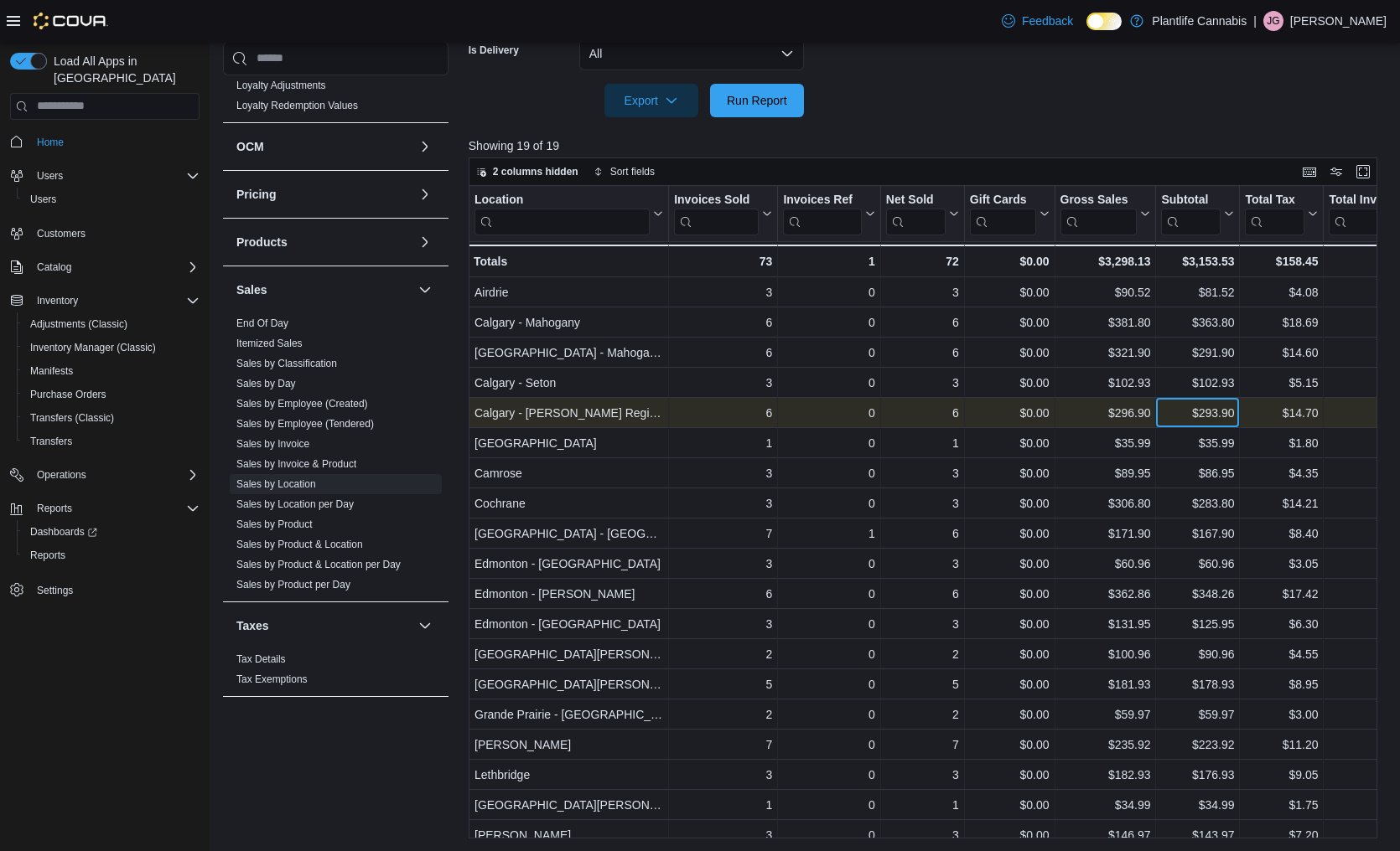
click at [1178, 418] on div "$293.90" at bounding box center [1197, 413] width 73 height 20
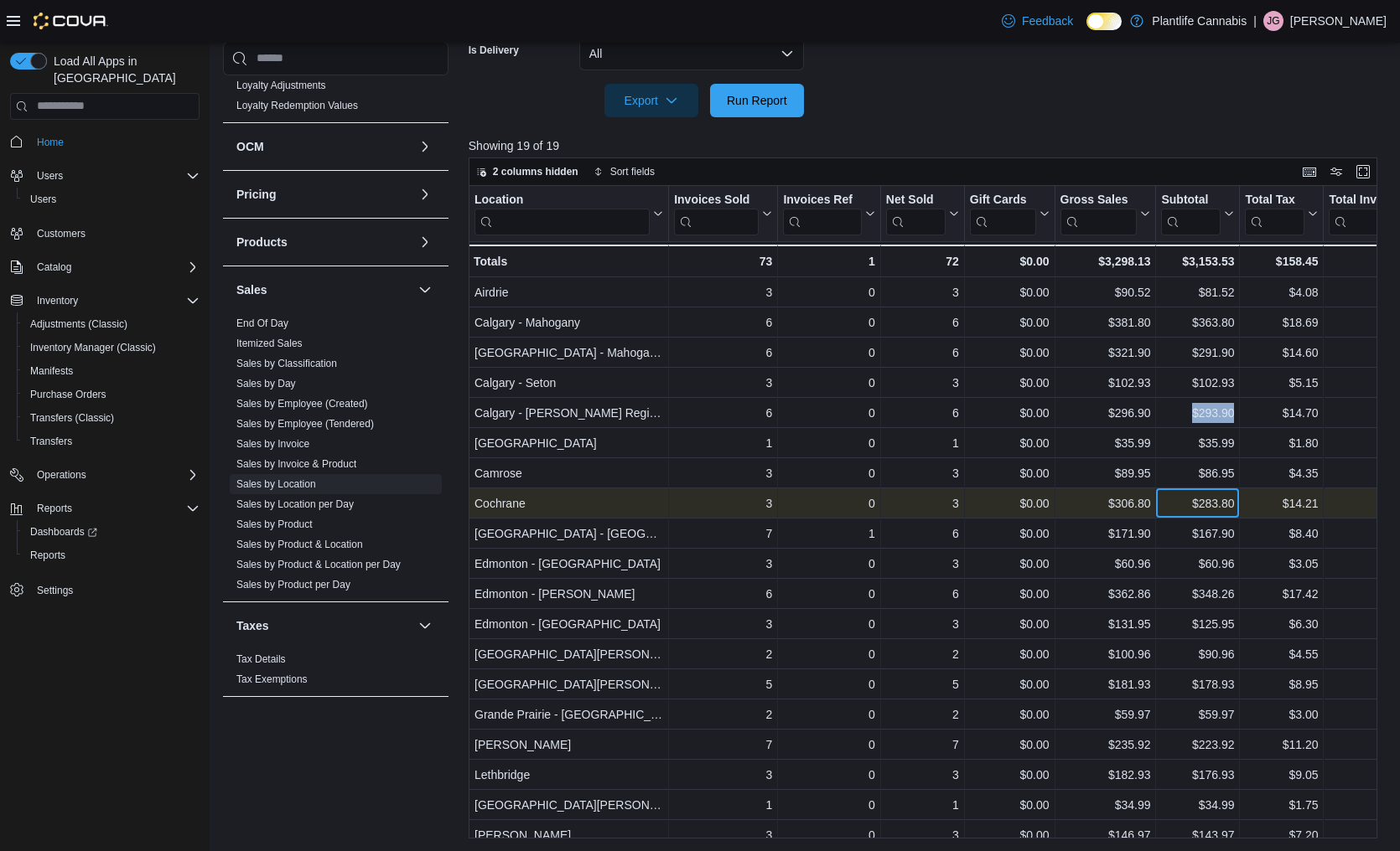
click at [1188, 510] on div "$283.80" at bounding box center [1197, 503] width 73 height 20
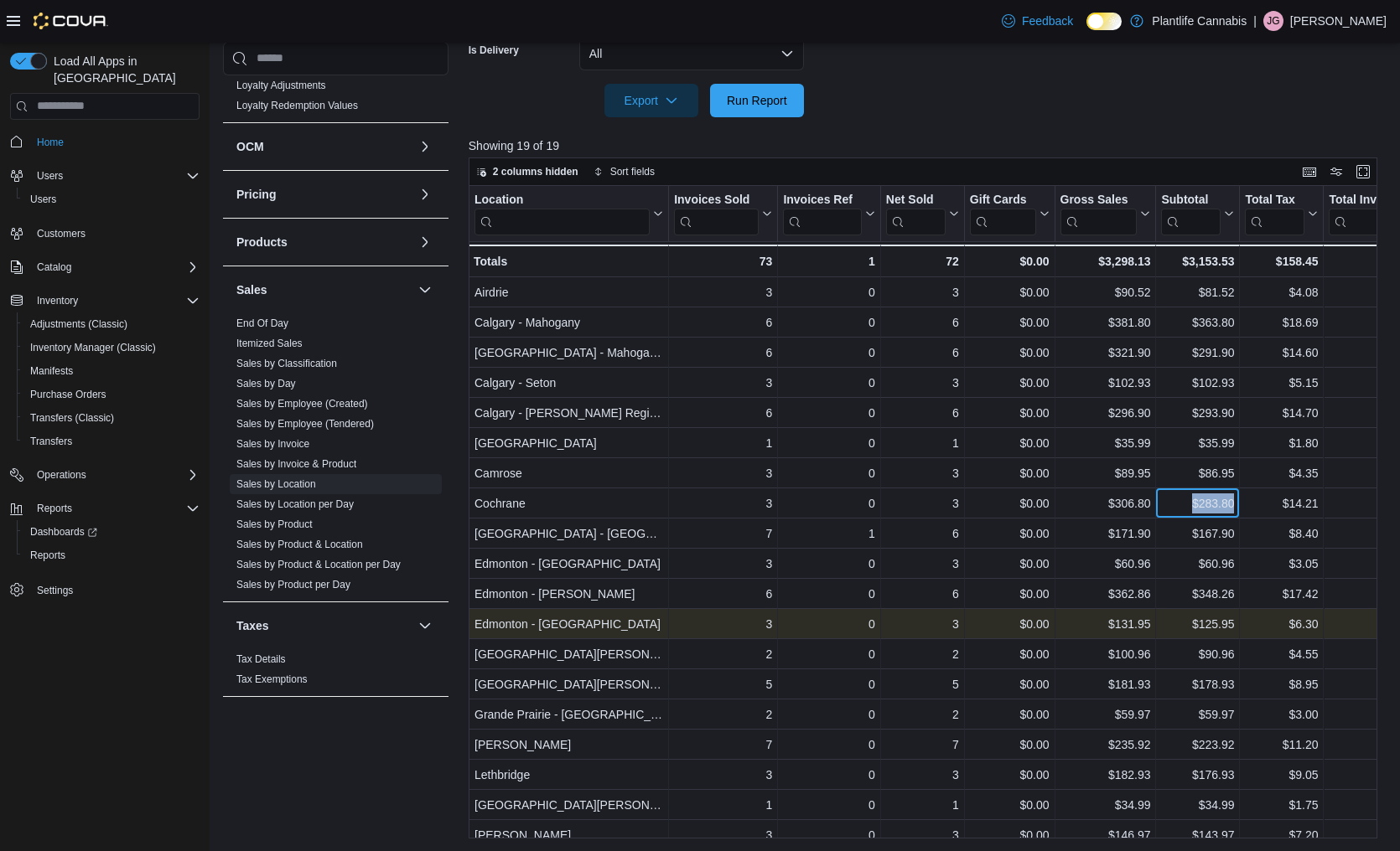
scroll to position [12, 0]
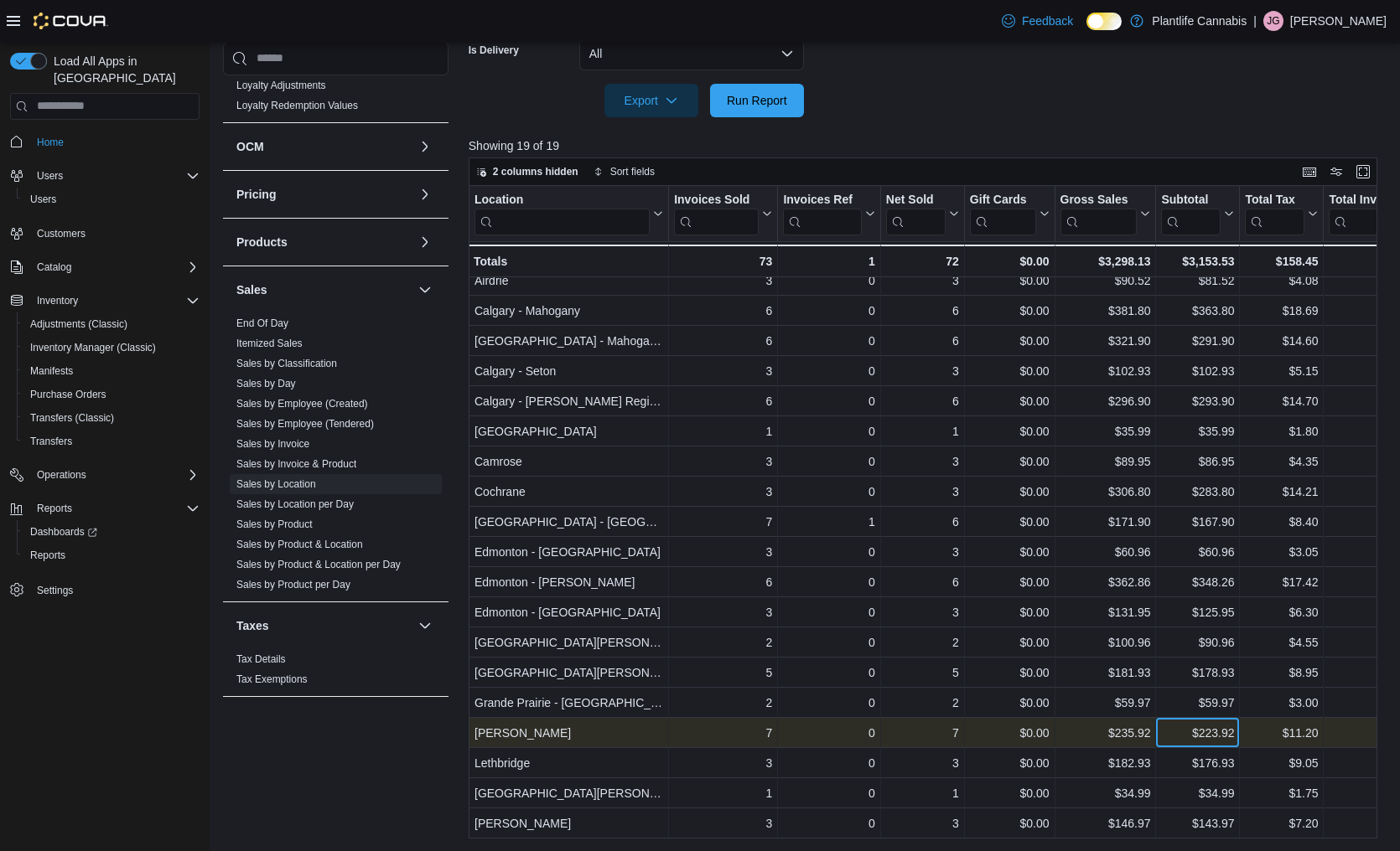
click at [1178, 730] on div "$223.92" at bounding box center [1197, 733] width 73 height 20
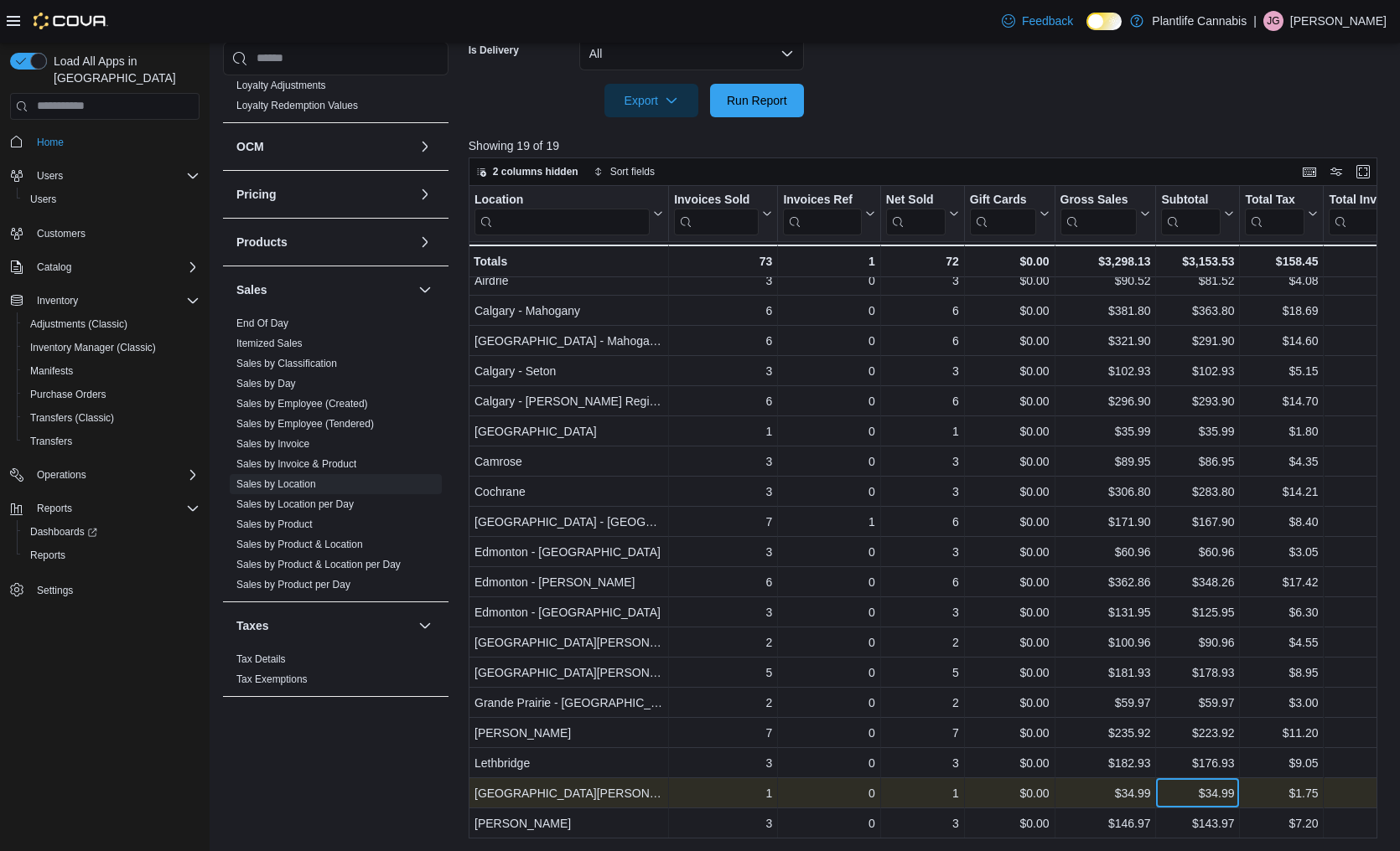
click at [1184, 801] on div "$34.99" at bounding box center [1197, 794] width 73 height 20
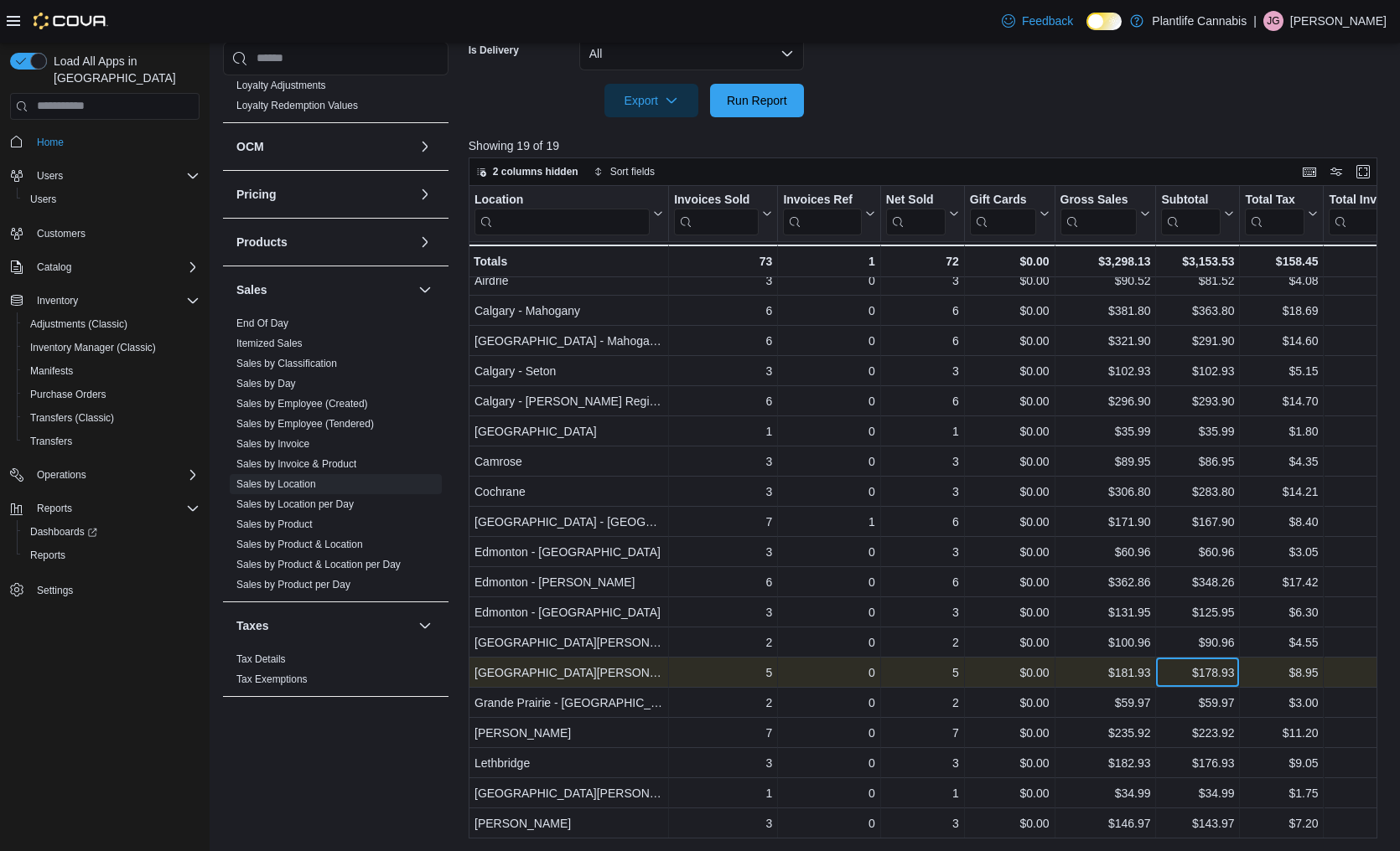
click at [1177, 672] on div "$178.93" at bounding box center [1197, 673] width 73 height 20
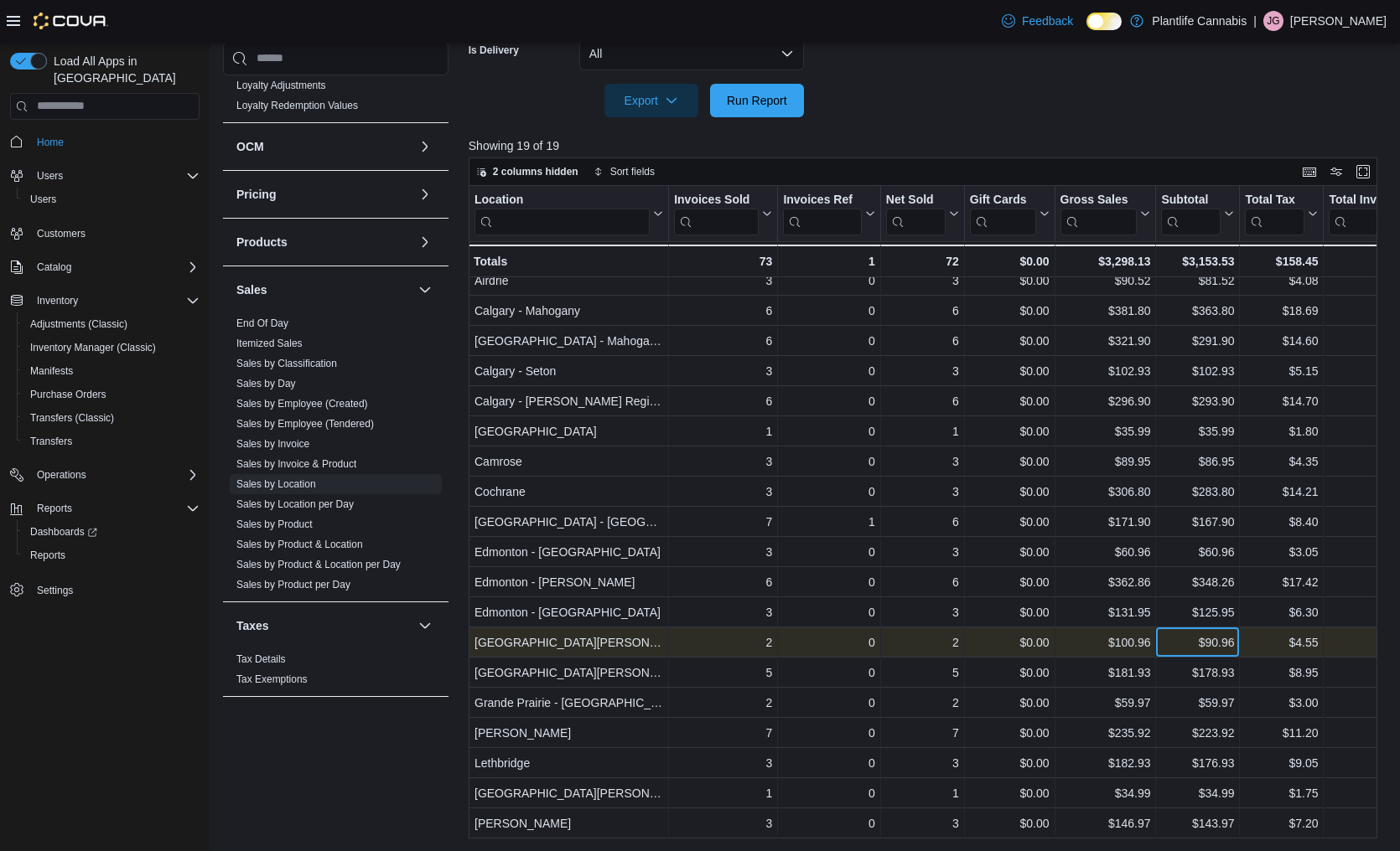
click at [1188, 645] on div "$90.96" at bounding box center [1197, 643] width 73 height 20
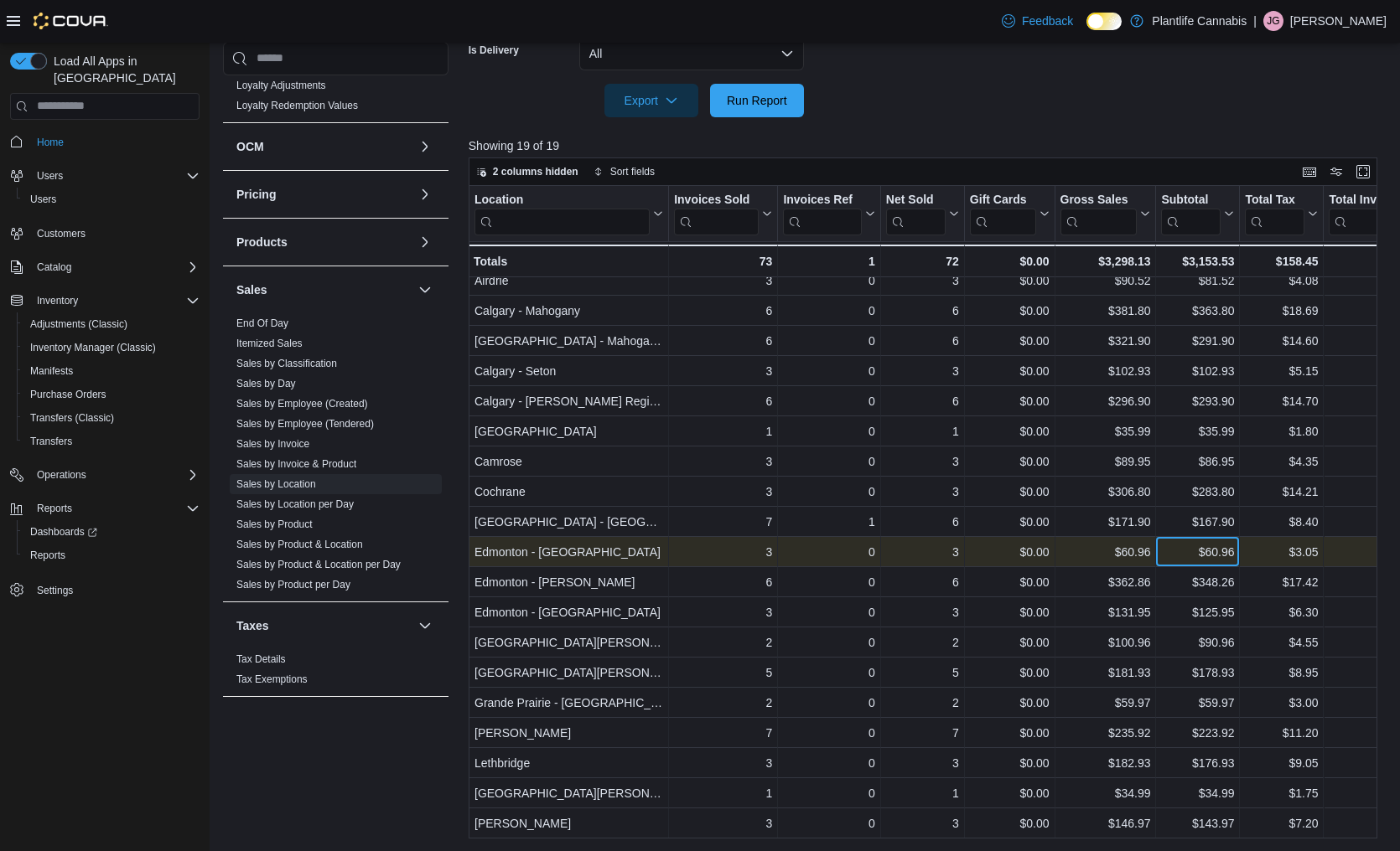
click at [1192, 550] on div "$60.96" at bounding box center [1197, 552] width 73 height 20
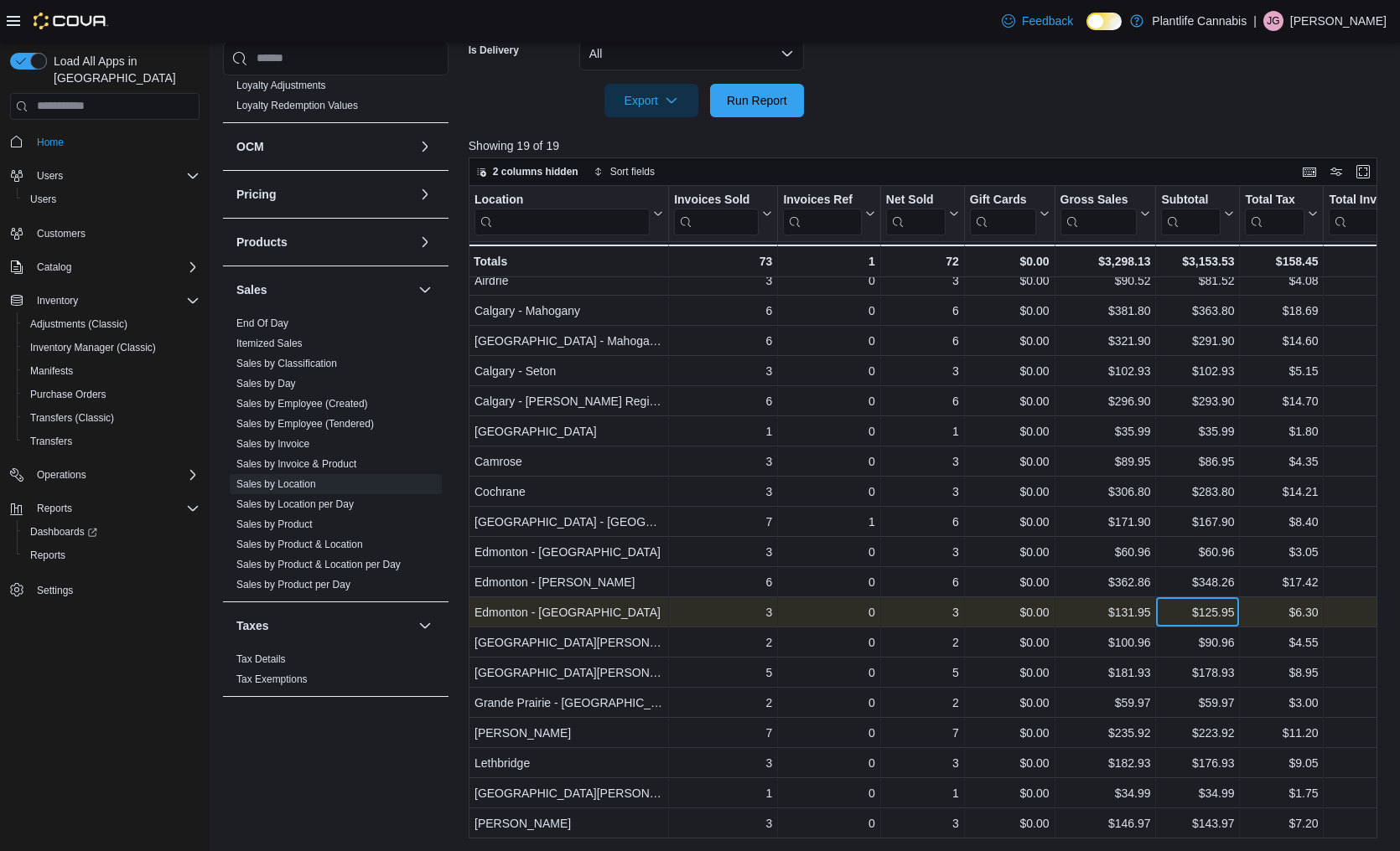
click at [1181, 615] on div "$125.95" at bounding box center [1197, 612] width 73 height 20
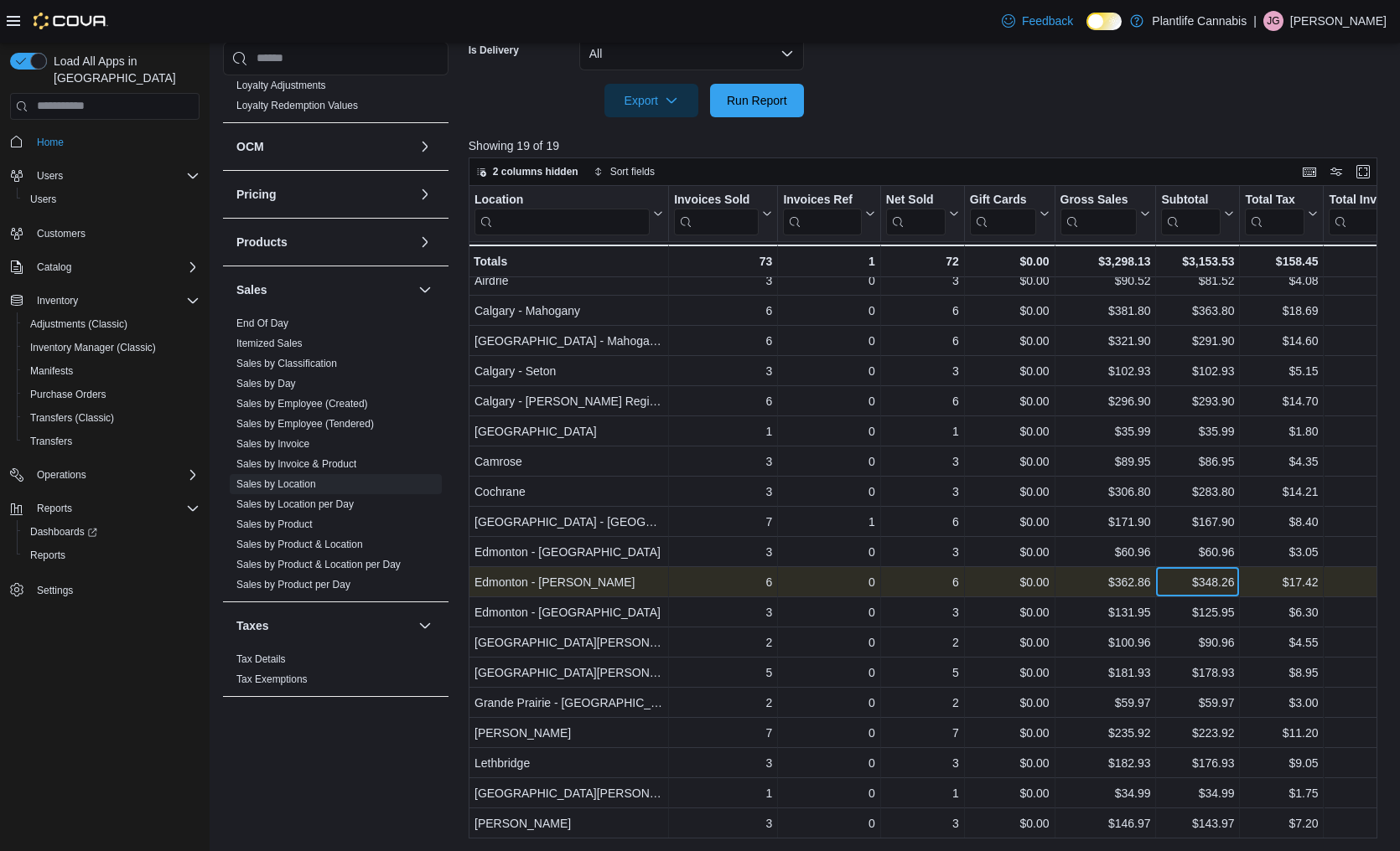
click at [1169, 583] on div "$348.26" at bounding box center [1197, 582] width 73 height 20
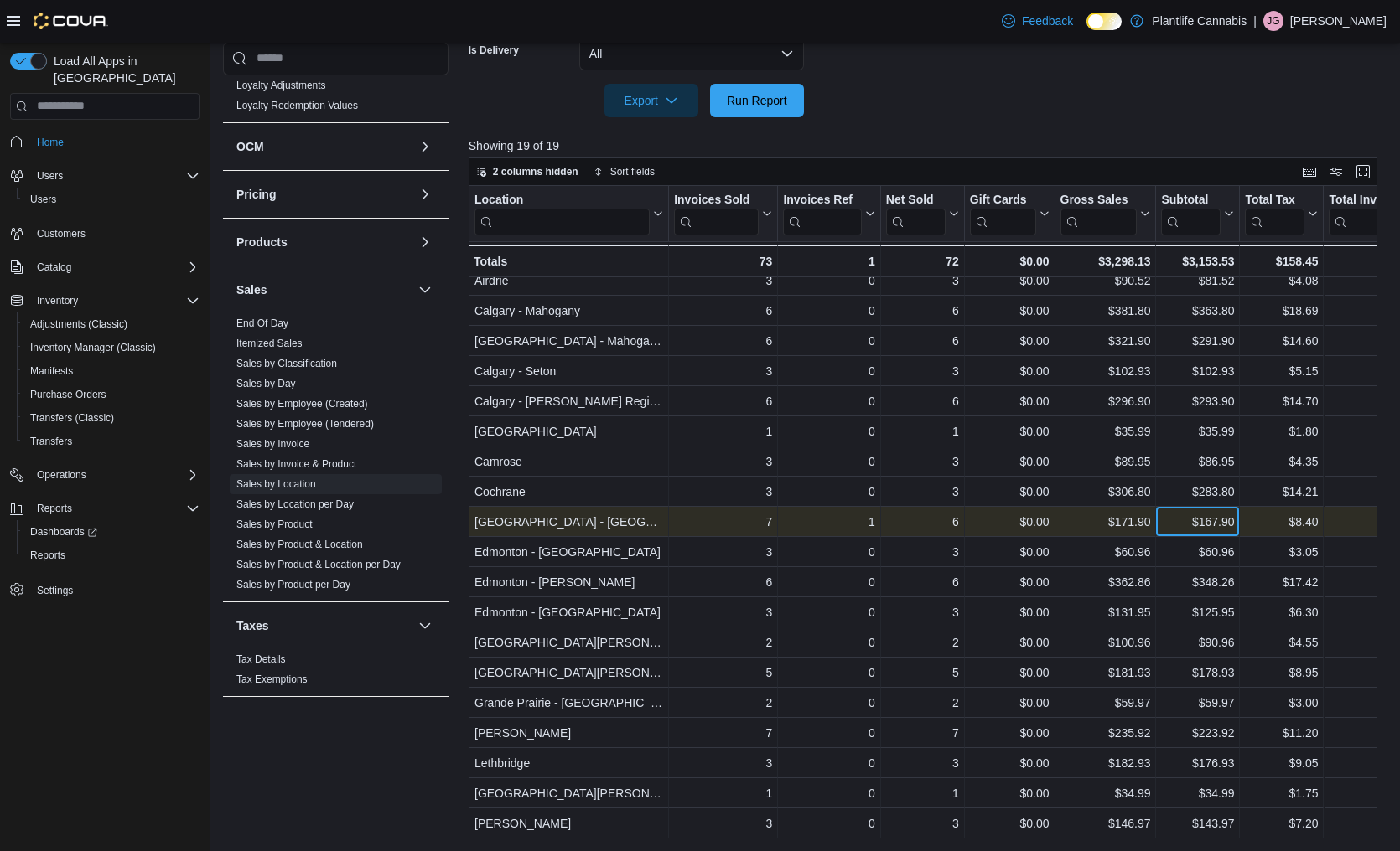
click at [1173, 525] on div "$167.90" at bounding box center [1197, 522] width 73 height 20
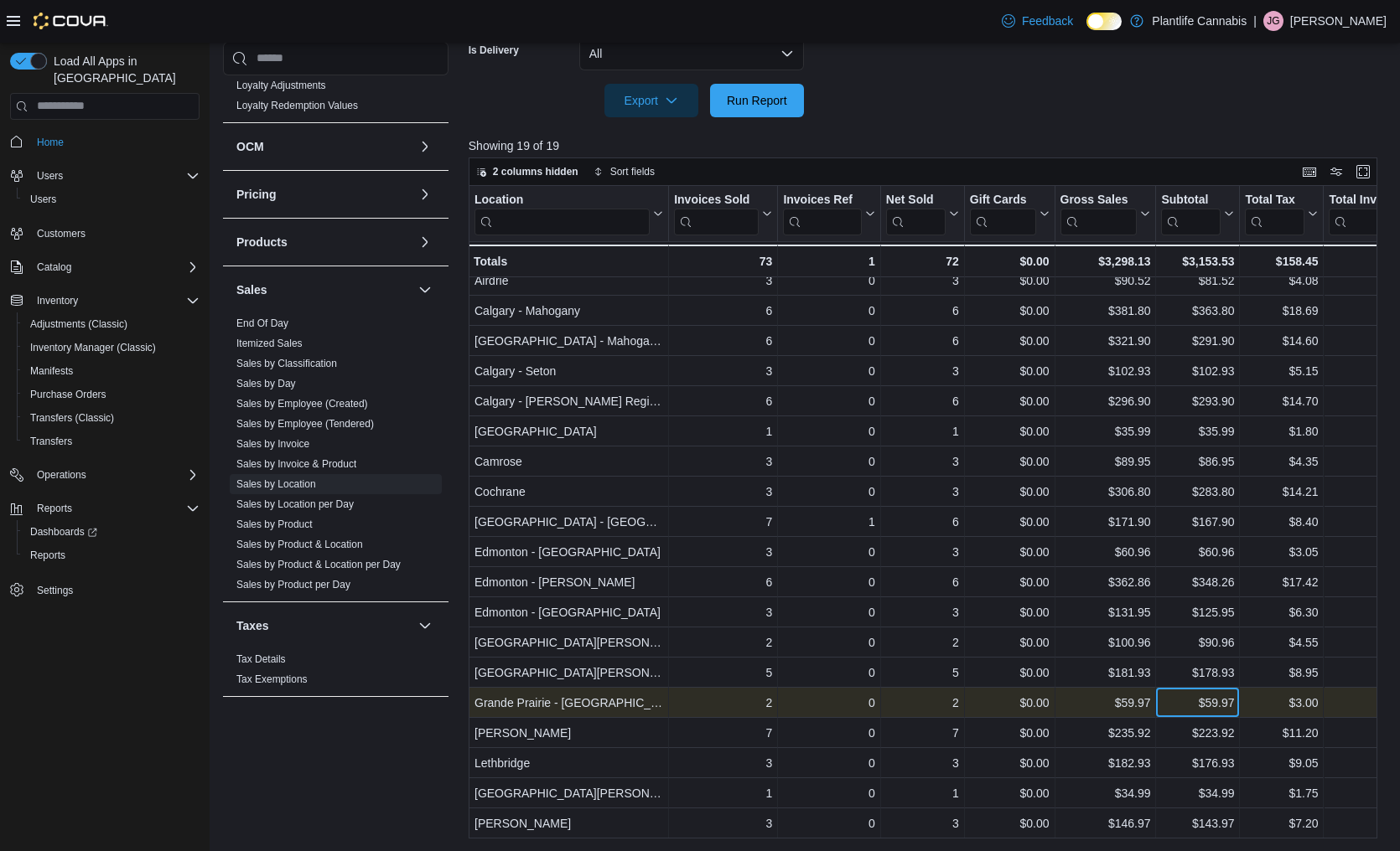
click at [1187, 707] on div "$59.97" at bounding box center [1197, 703] width 73 height 20
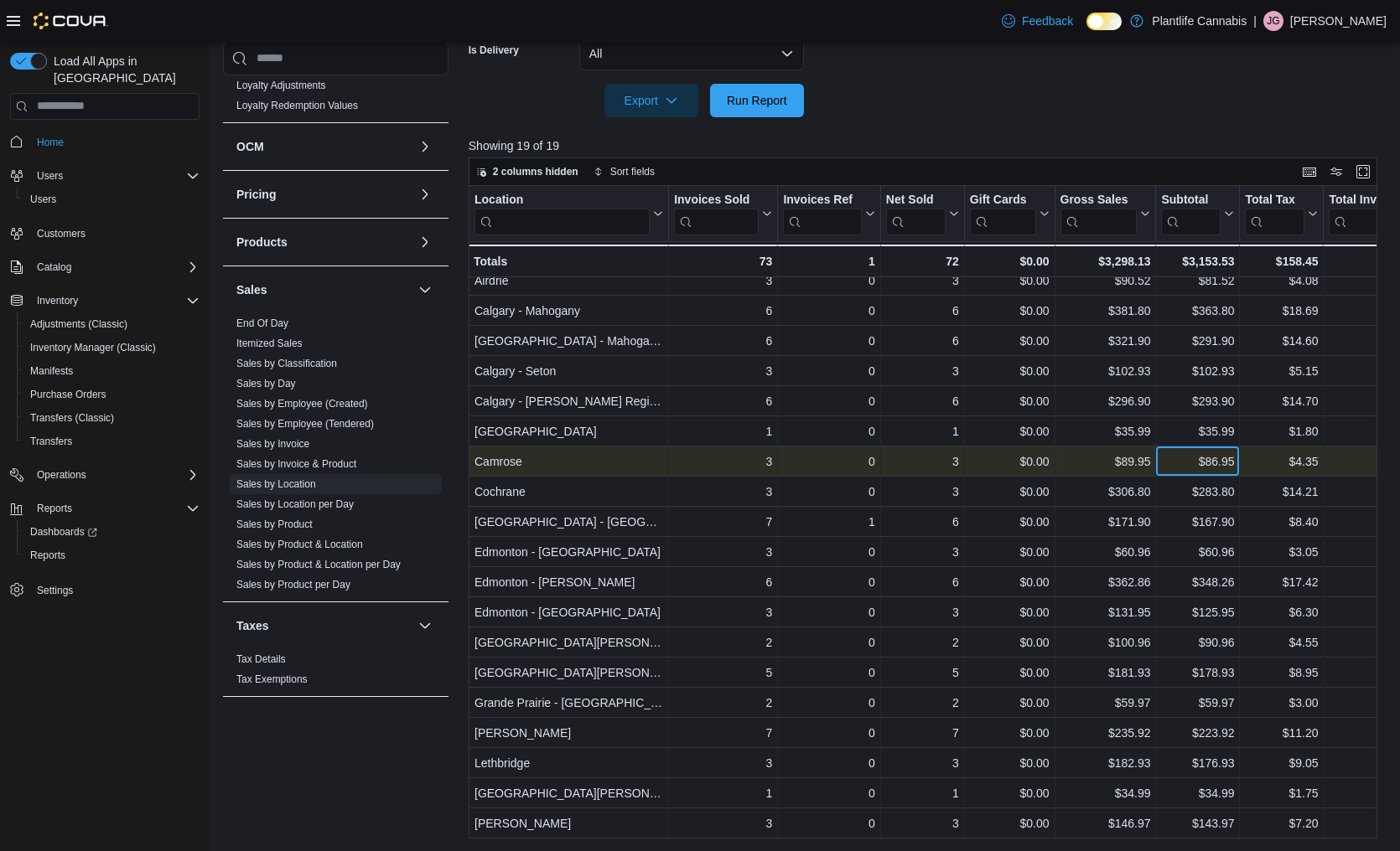
click at [1187, 468] on div "$86.95" at bounding box center [1197, 462] width 73 height 20
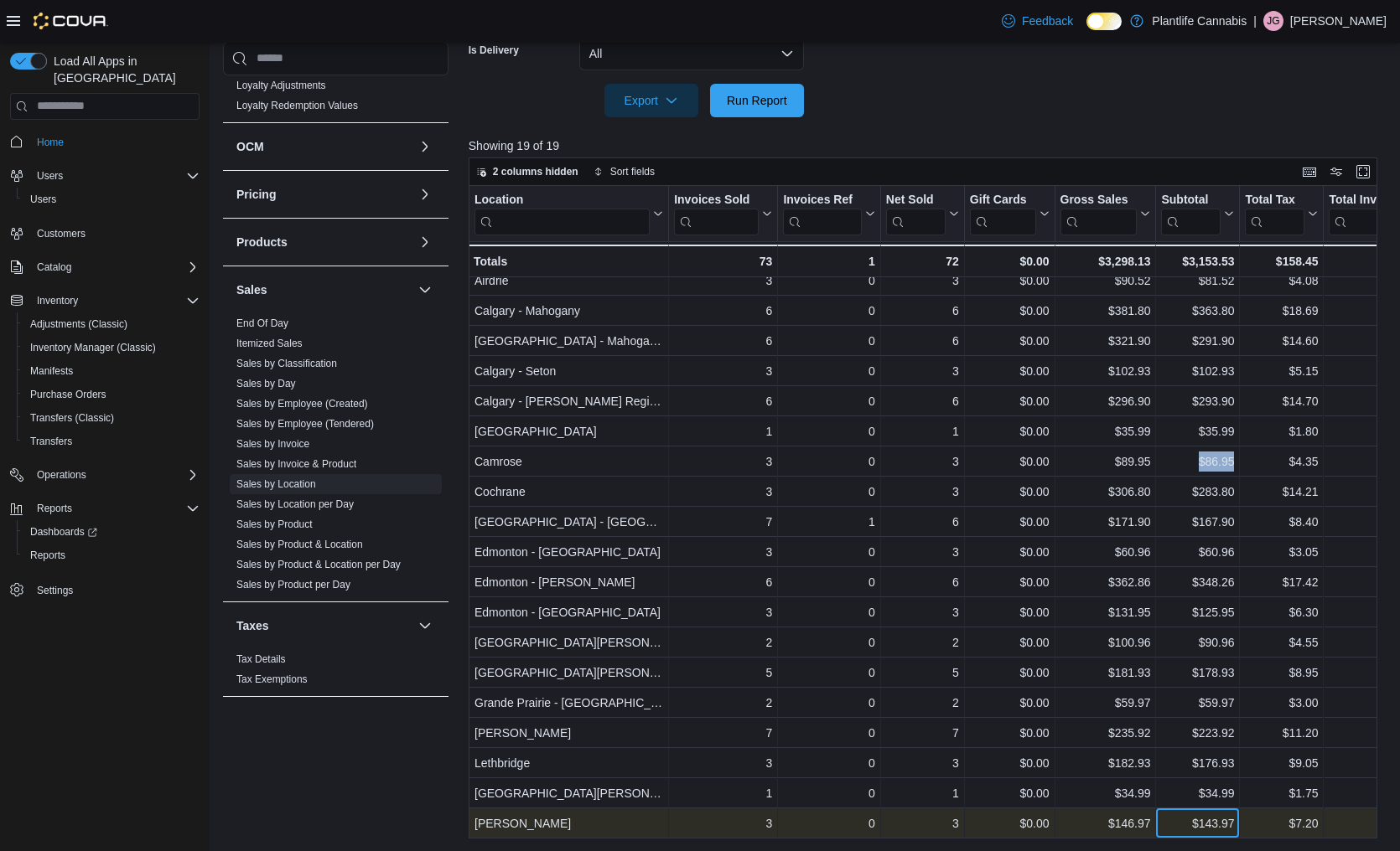
click at [1174, 826] on div "$143.97" at bounding box center [1197, 824] width 73 height 20
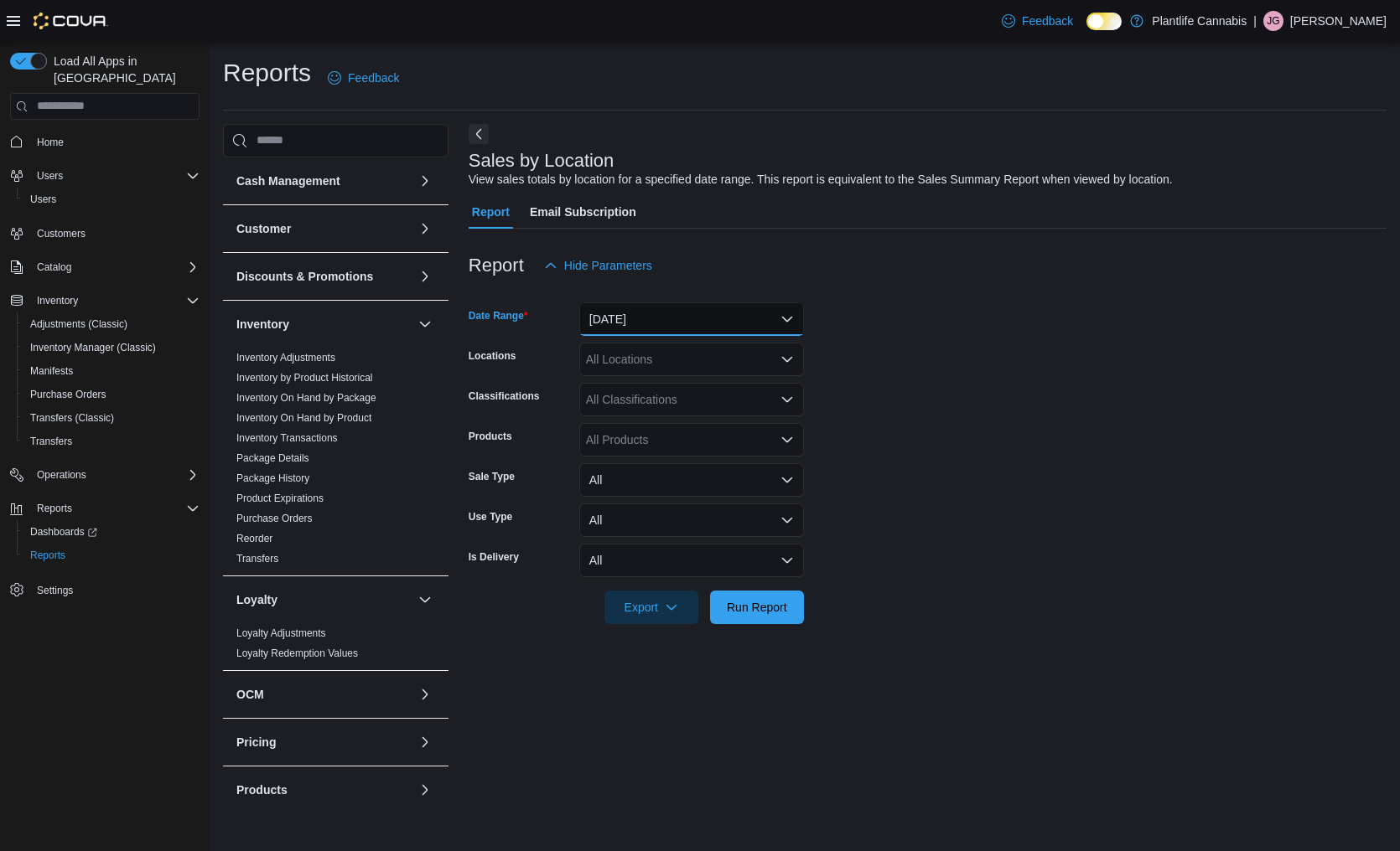
click at [621, 317] on button "[DATE]" at bounding box center [692, 319] width 225 height 33
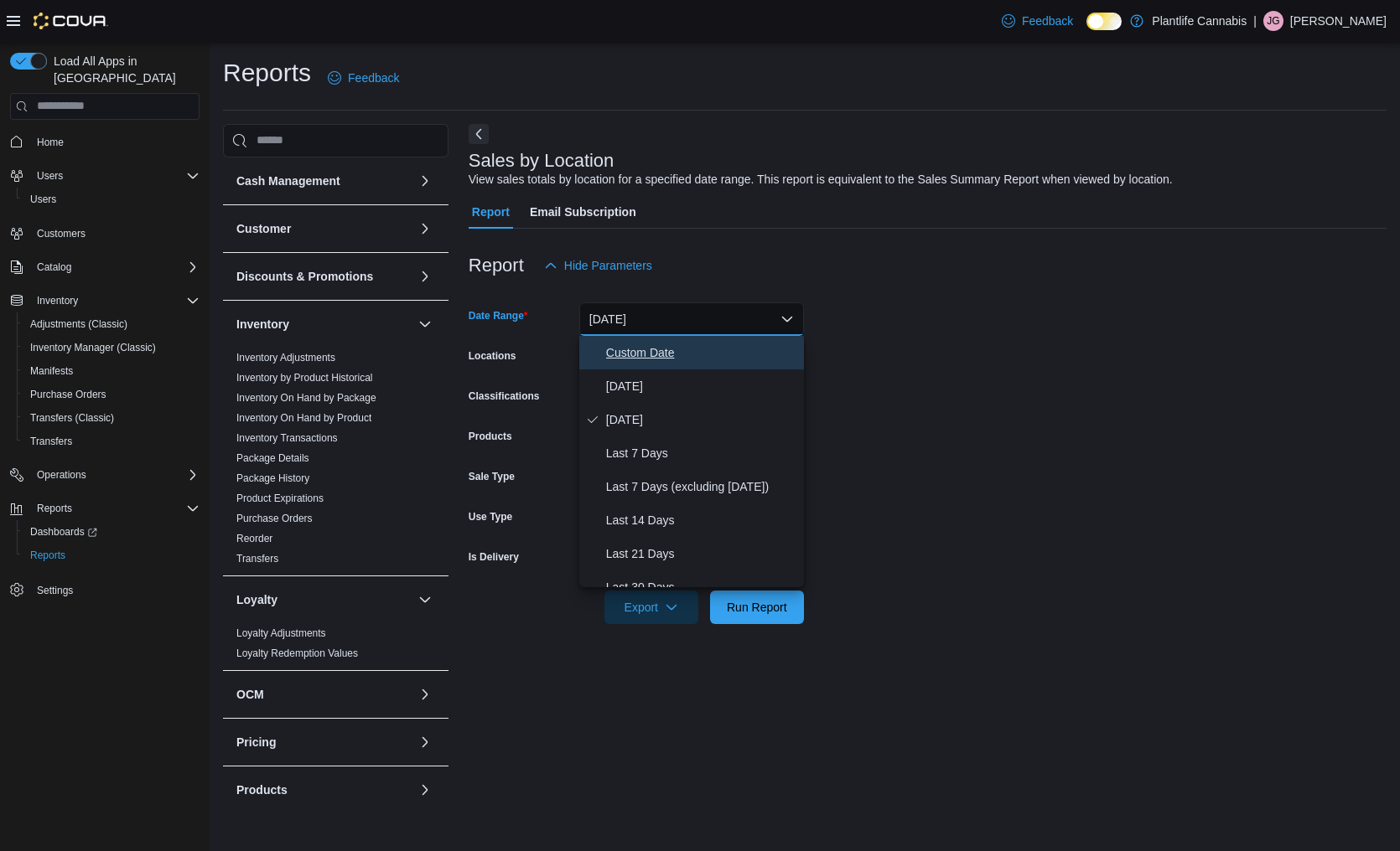
click at [626, 348] on span "Custom Date" at bounding box center [701, 352] width 191 height 20
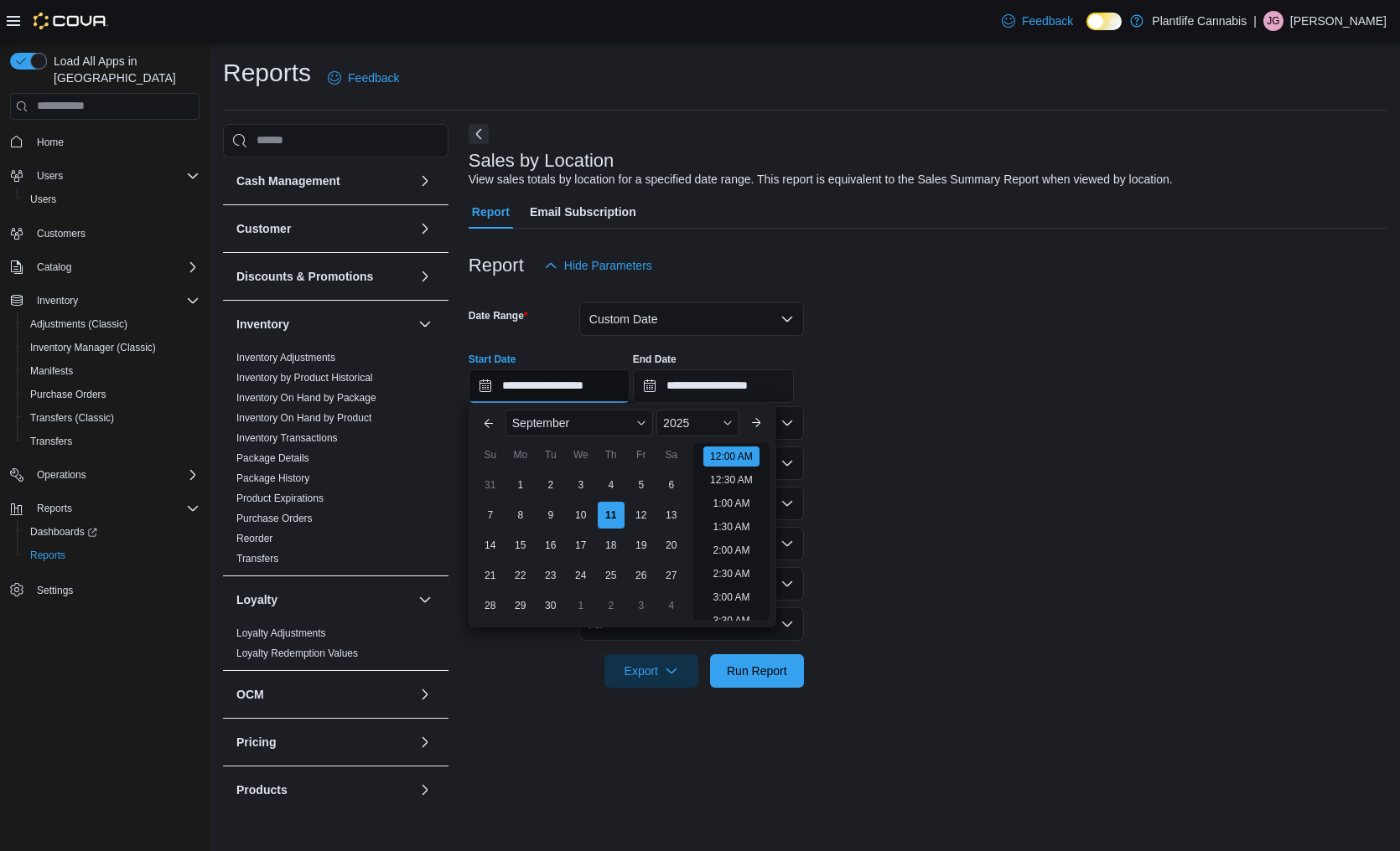
click at [536, 388] on input "**********" at bounding box center [549, 386] width 161 height 33
click at [569, 421] on span "September" at bounding box center [541, 424] width 57 height 14
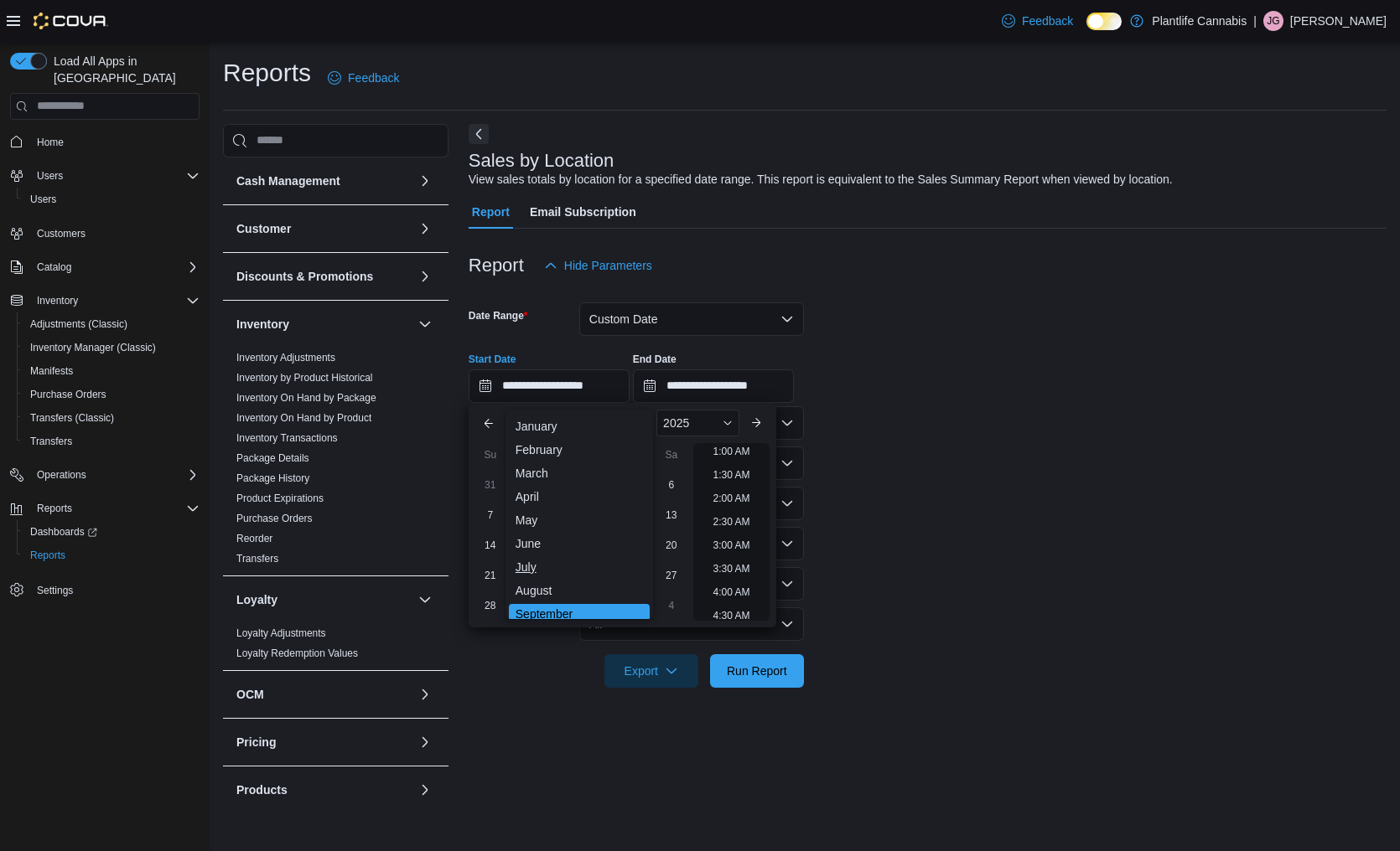
click at [526, 568] on div "July" at bounding box center [579, 567] width 141 height 20
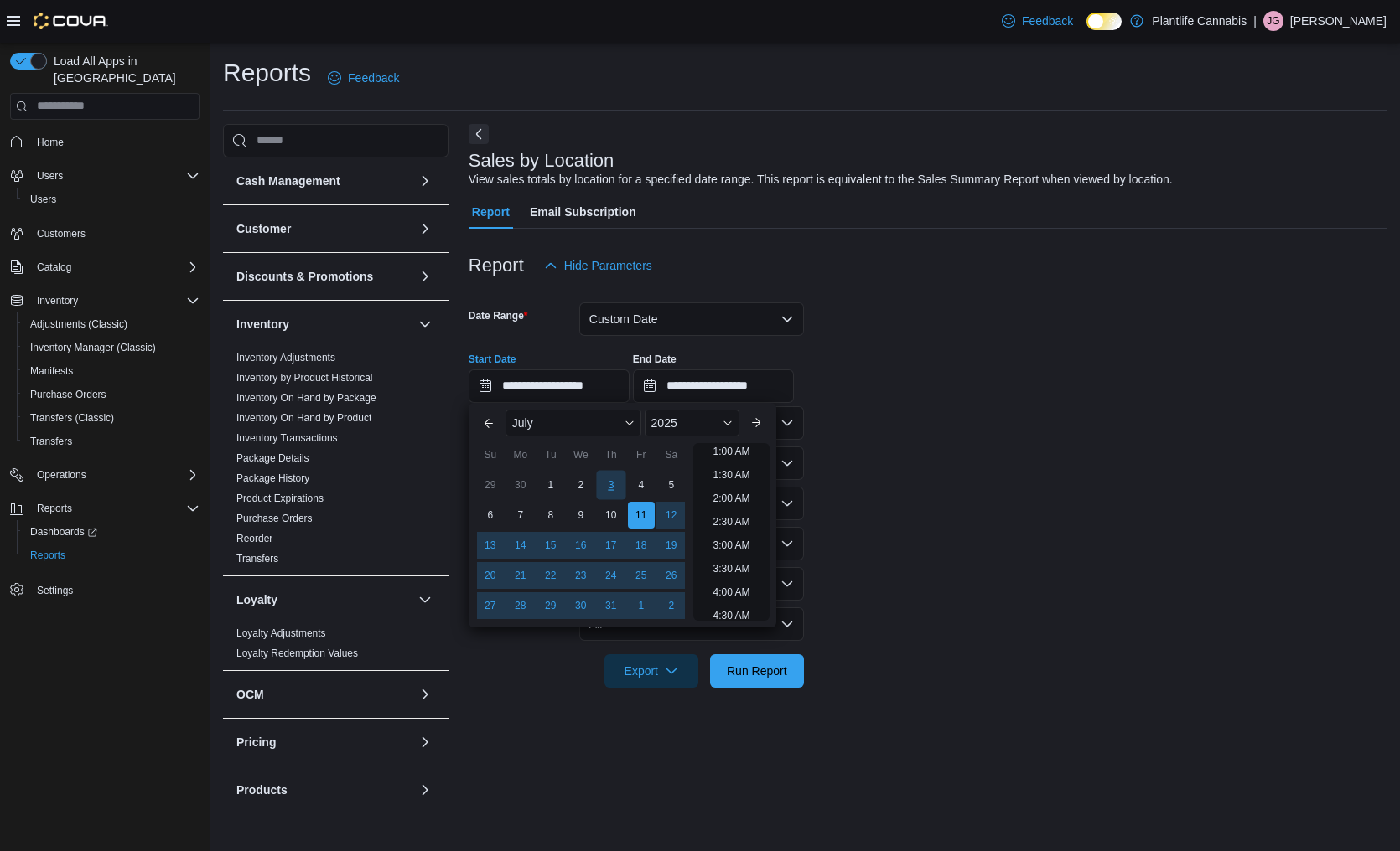
scroll to position [3, 0]
click at [493, 541] on div "13" at bounding box center [490, 545] width 29 height 29
click at [610, 385] on input "**********" at bounding box center [549, 386] width 161 height 33
click at [724, 614] on li "7:00 AM" at bounding box center [732, 618] width 51 height 20
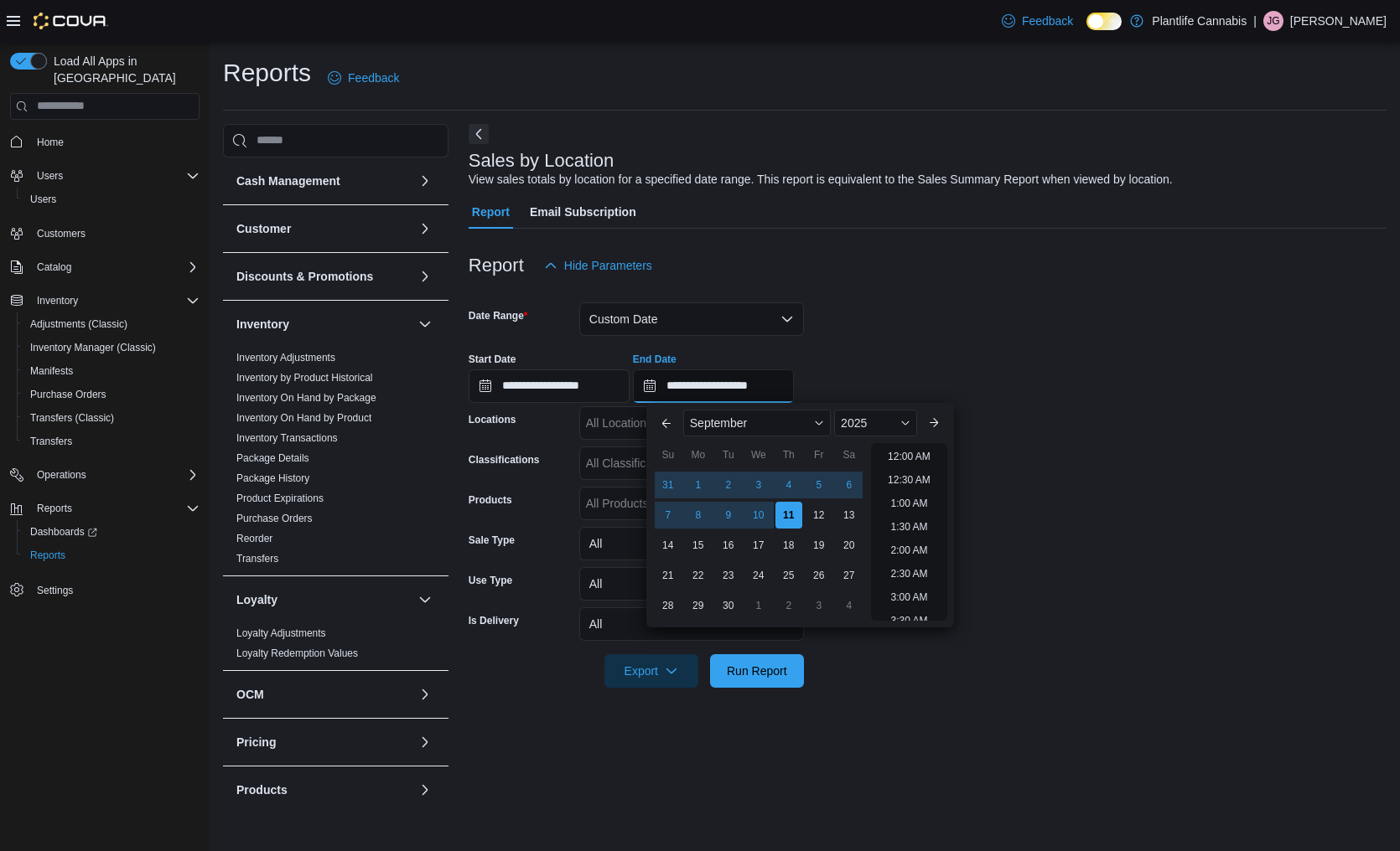
click at [710, 388] on input "**********" at bounding box center [713, 386] width 161 height 33
click at [710, 427] on span "September" at bounding box center [718, 424] width 57 height 14
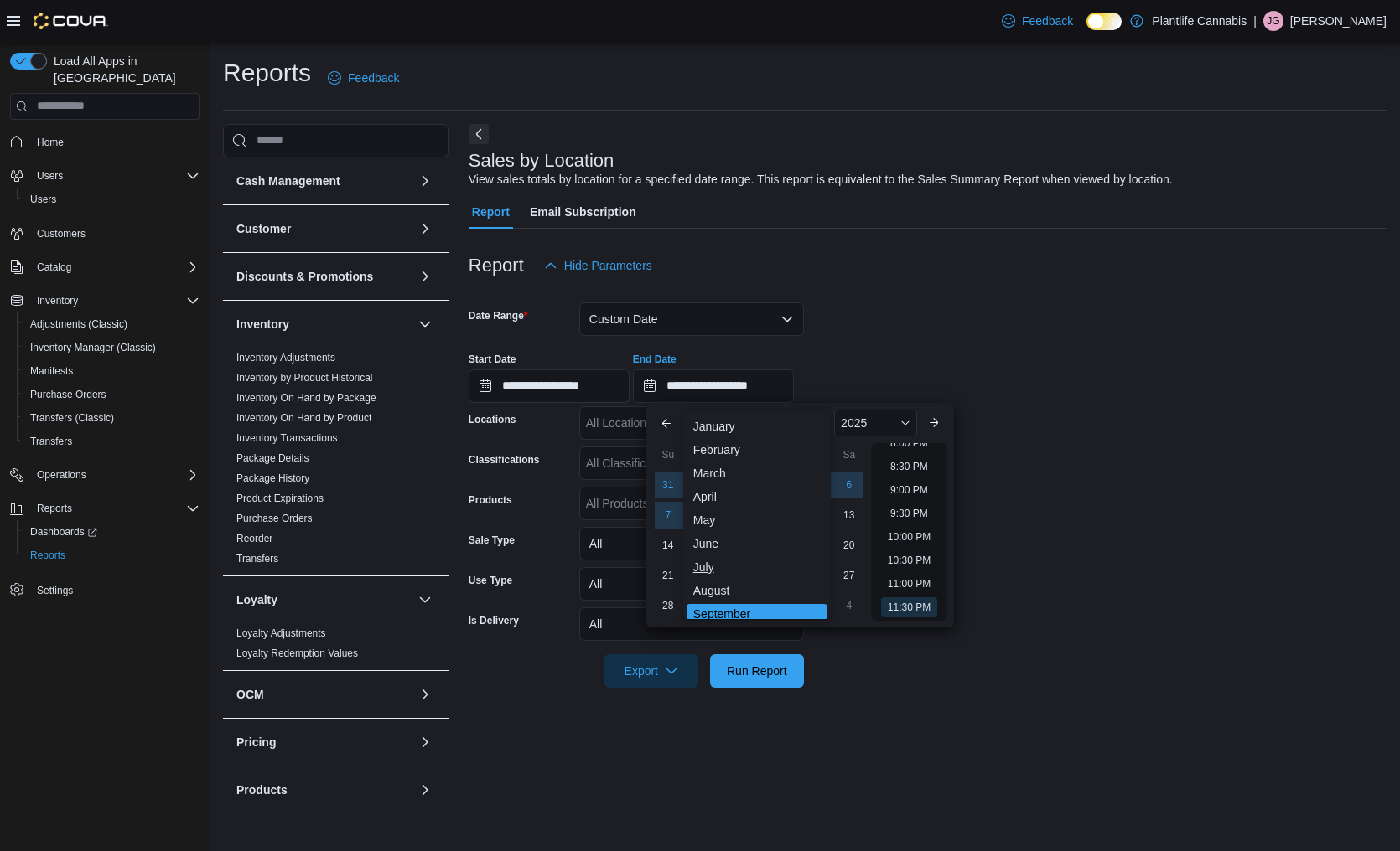
click at [700, 567] on div "July" at bounding box center [757, 567] width 141 height 20
type input "**********"
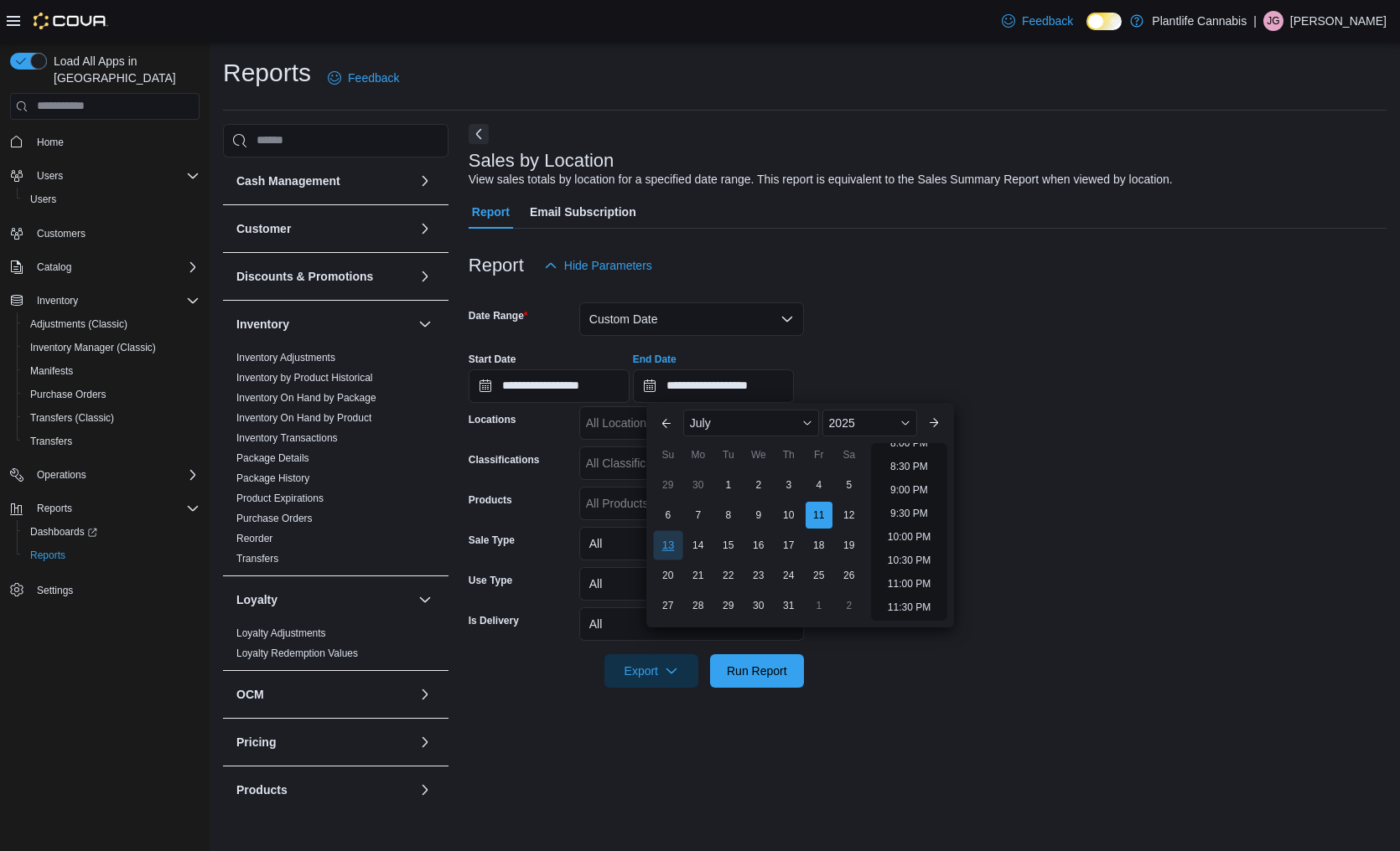
click at [670, 545] on div "13" at bounding box center [667, 545] width 29 height 29
click at [897, 466] on li "10:00 AM" at bounding box center [909, 465] width 57 height 20
type input "**********"
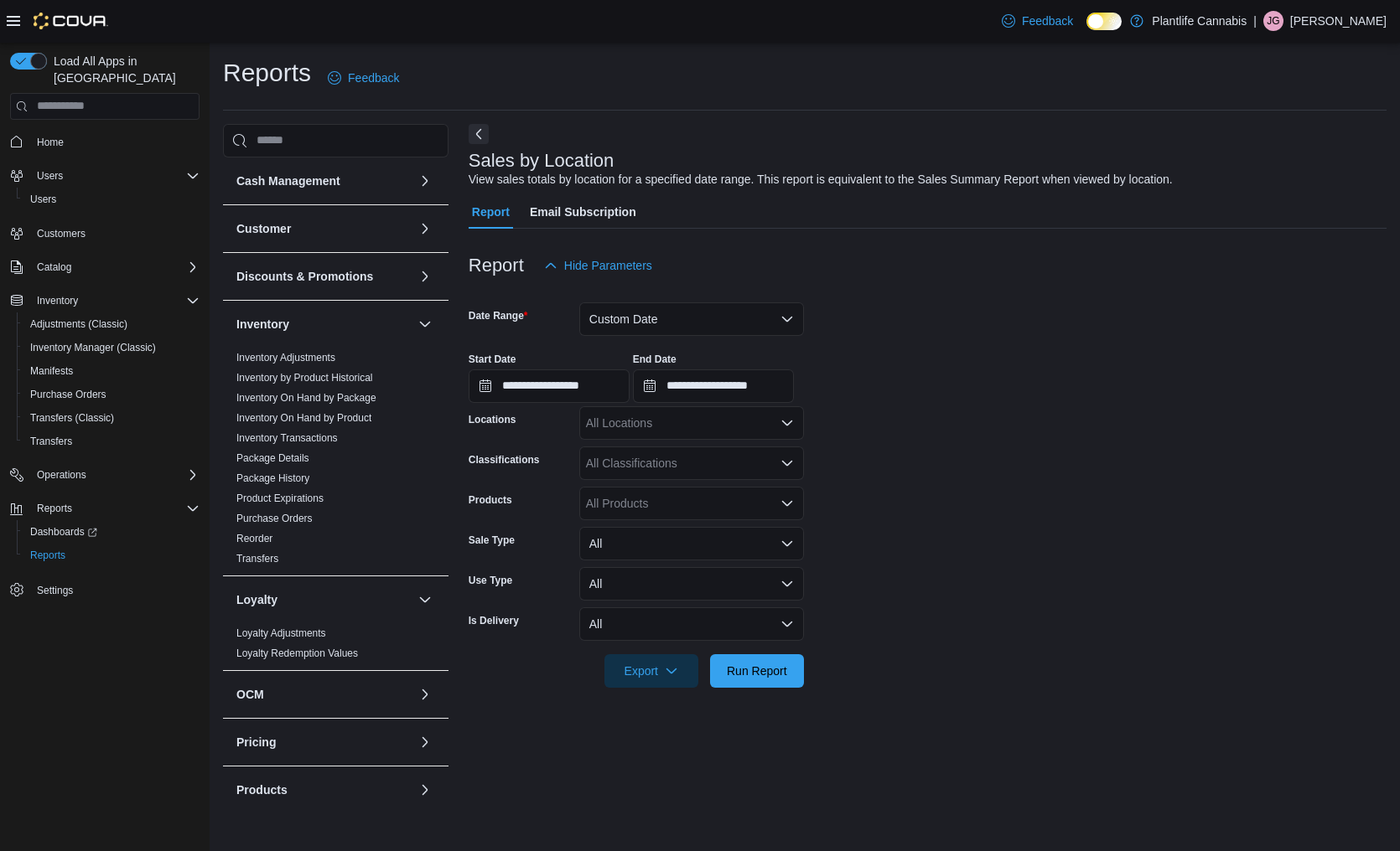
click at [897, 466] on form "**********" at bounding box center [927, 485] width 918 height 405
click at [792, 657] on span "Run Report" at bounding box center [757, 670] width 74 height 33
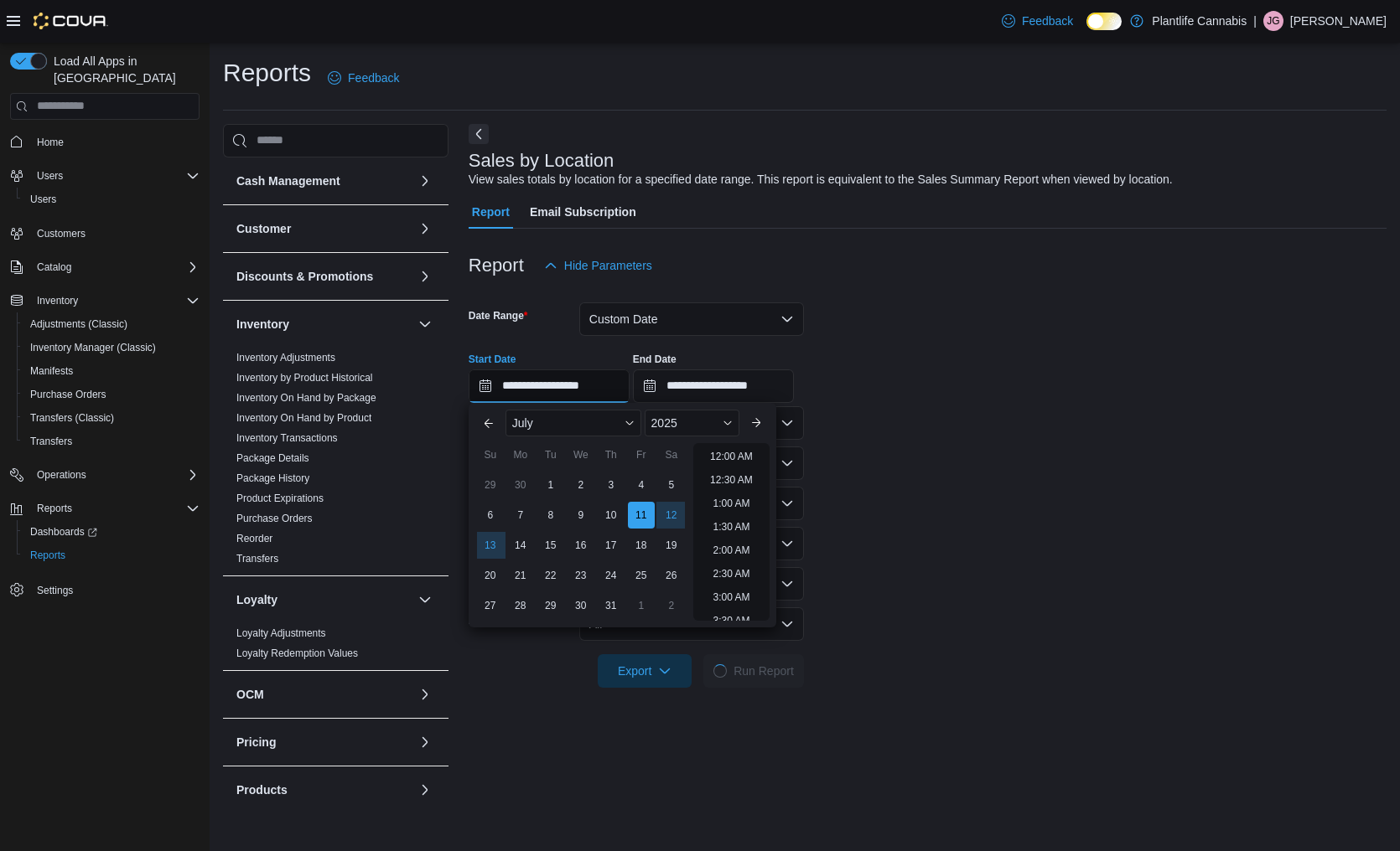
click at [545, 396] on input "**********" at bounding box center [549, 386] width 161 height 33
click at [494, 542] on div "13" at bounding box center [490, 545] width 29 height 29
click at [891, 479] on form "**********" at bounding box center [927, 485] width 918 height 405
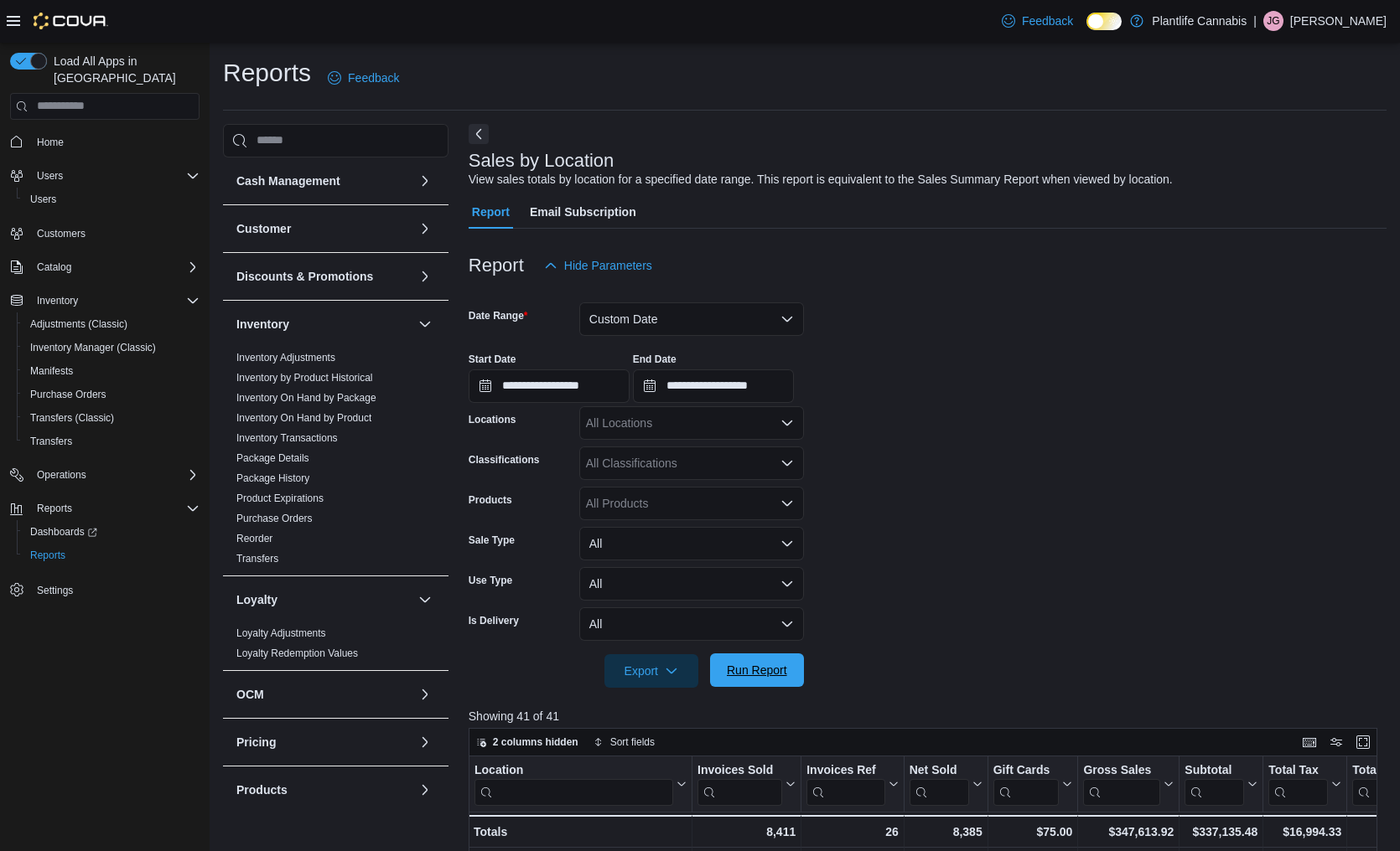
drag, startPoint x: 747, startPoint y: 684, endPoint x: 751, endPoint y: 670, distance: 14.6
click at [747, 684] on span "Run Report" at bounding box center [757, 670] width 74 height 33
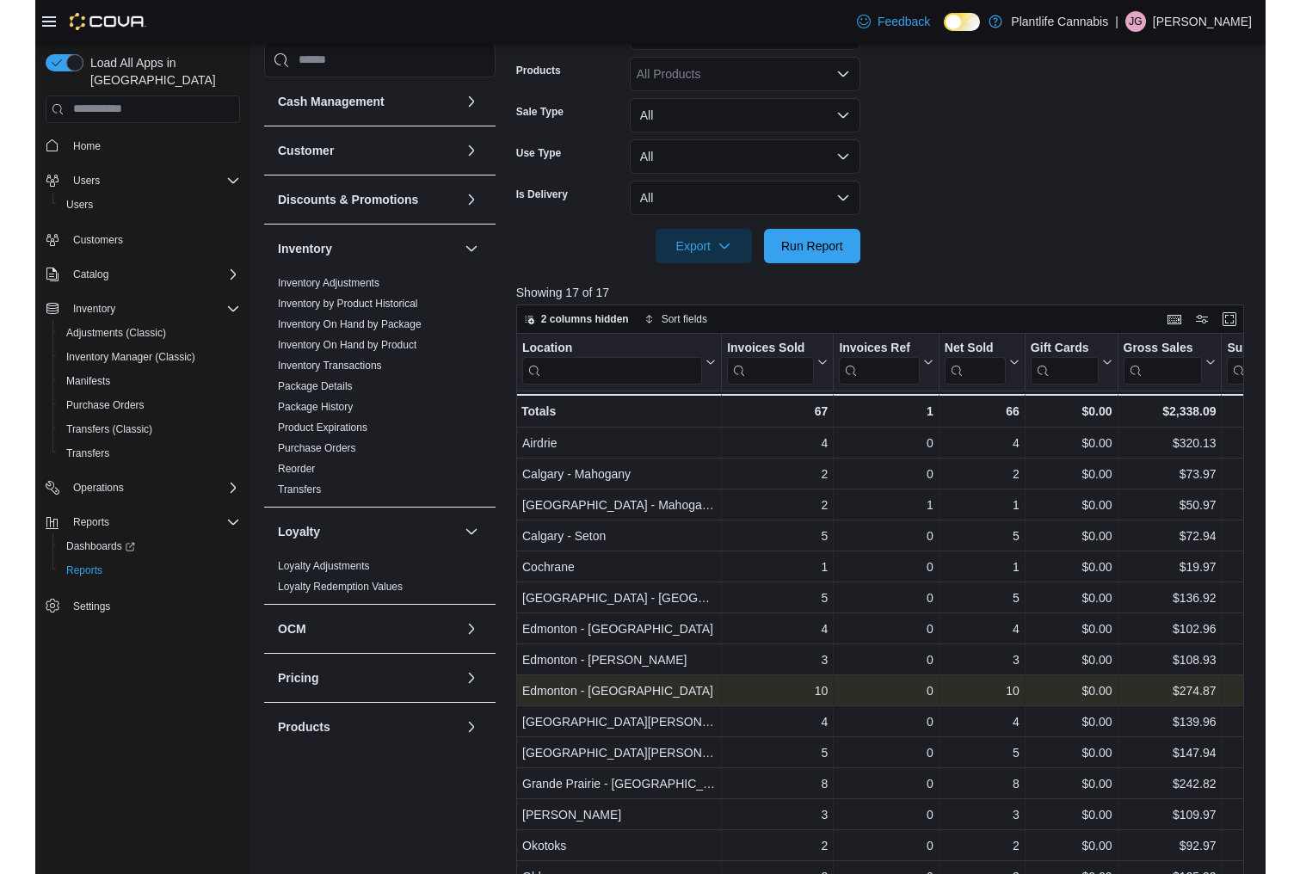
scroll to position [447, 0]
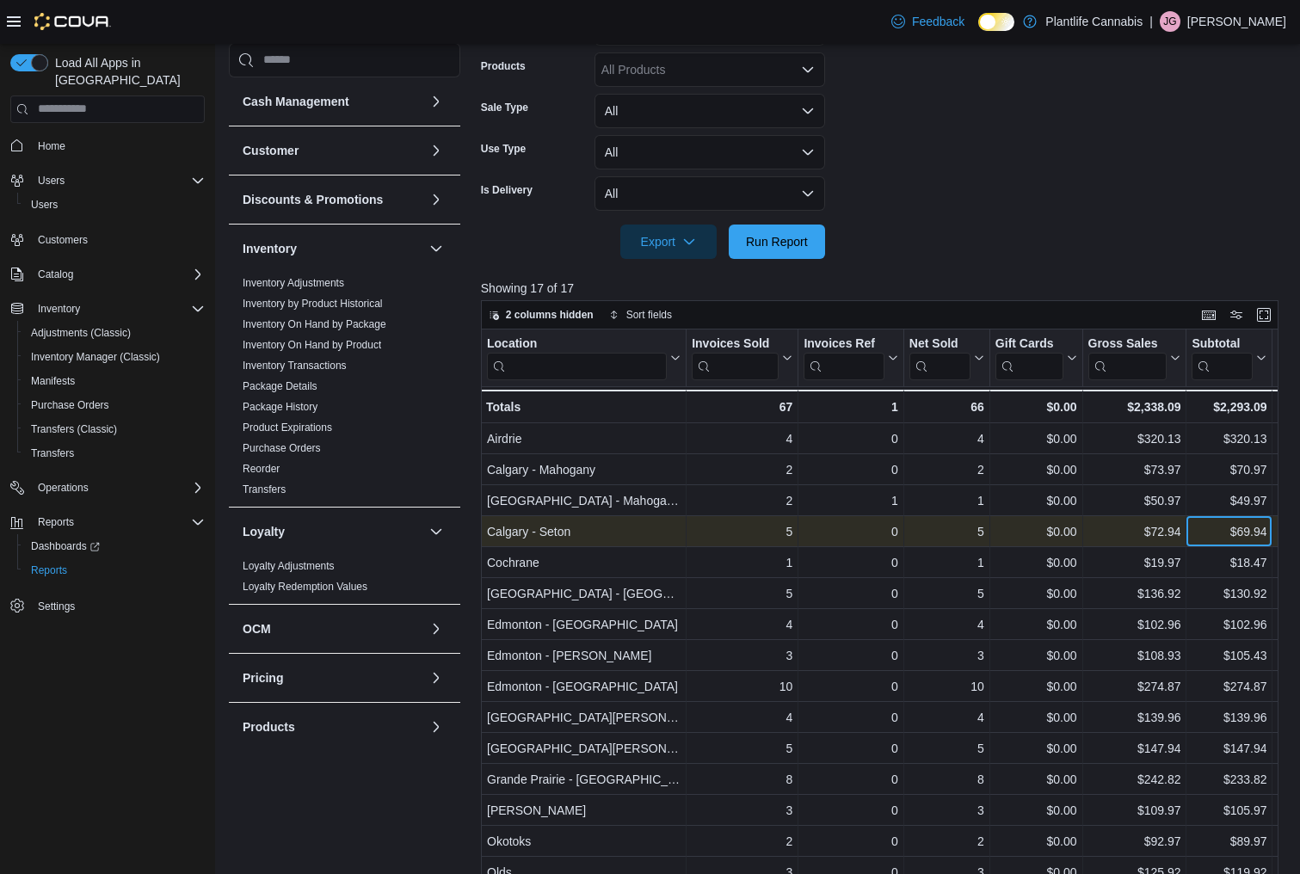
click at [1225, 533] on div "$69.94" at bounding box center [1229, 531] width 75 height 21
copy div "$69.94"
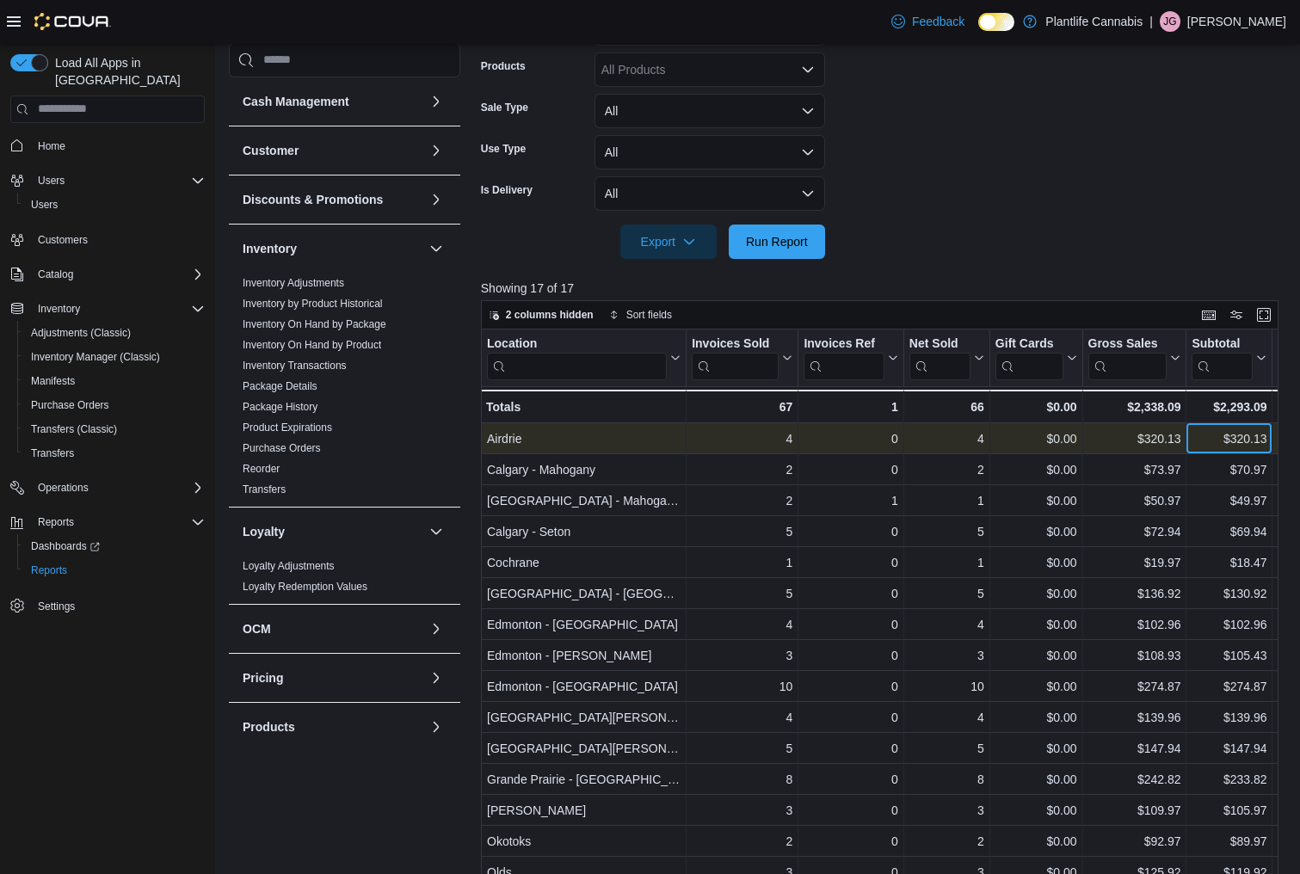
click at [1195, 441] on div "$320.13" at bounding box center [1229, 439] width 75 height 21
copy div "$320.13"
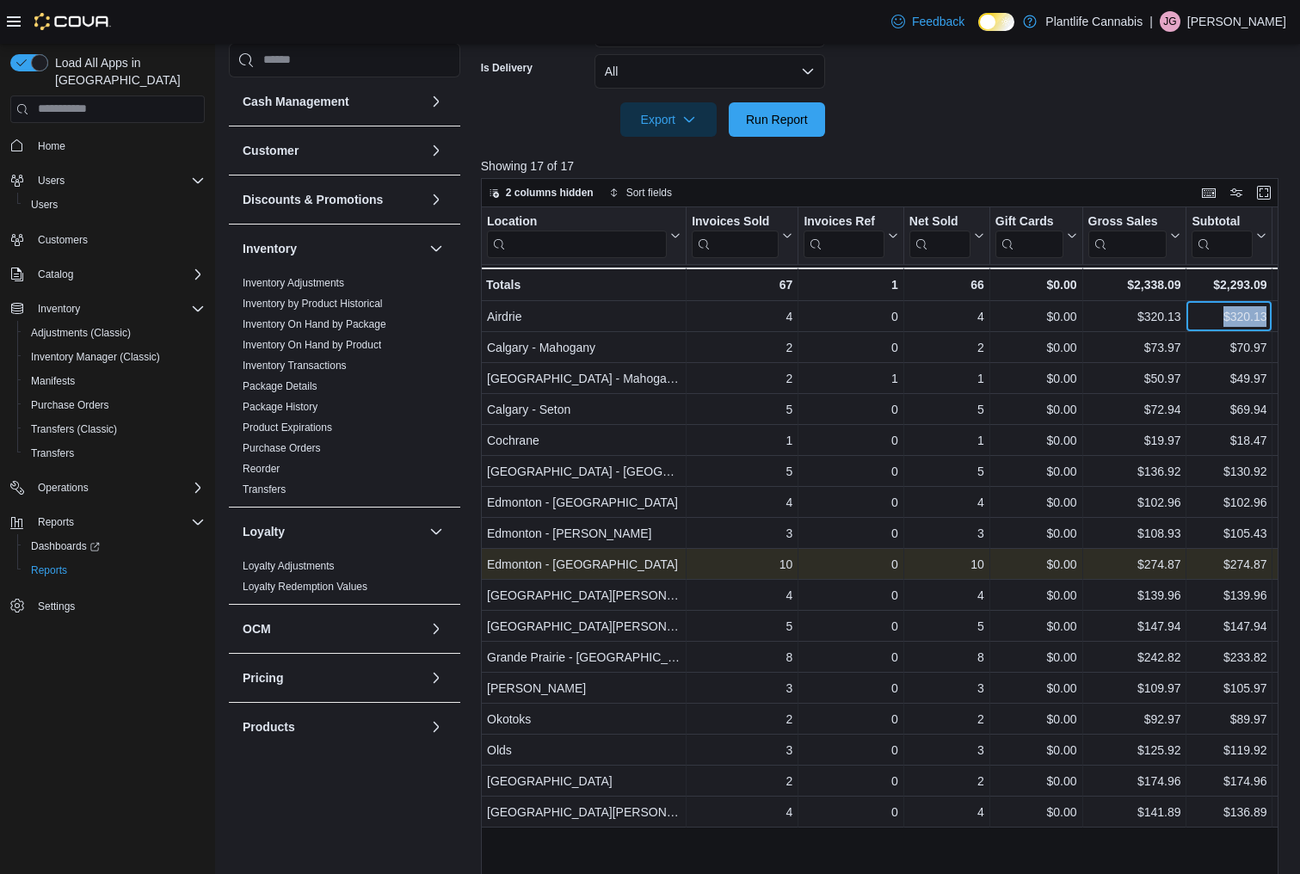
scroll to position [571, 0]
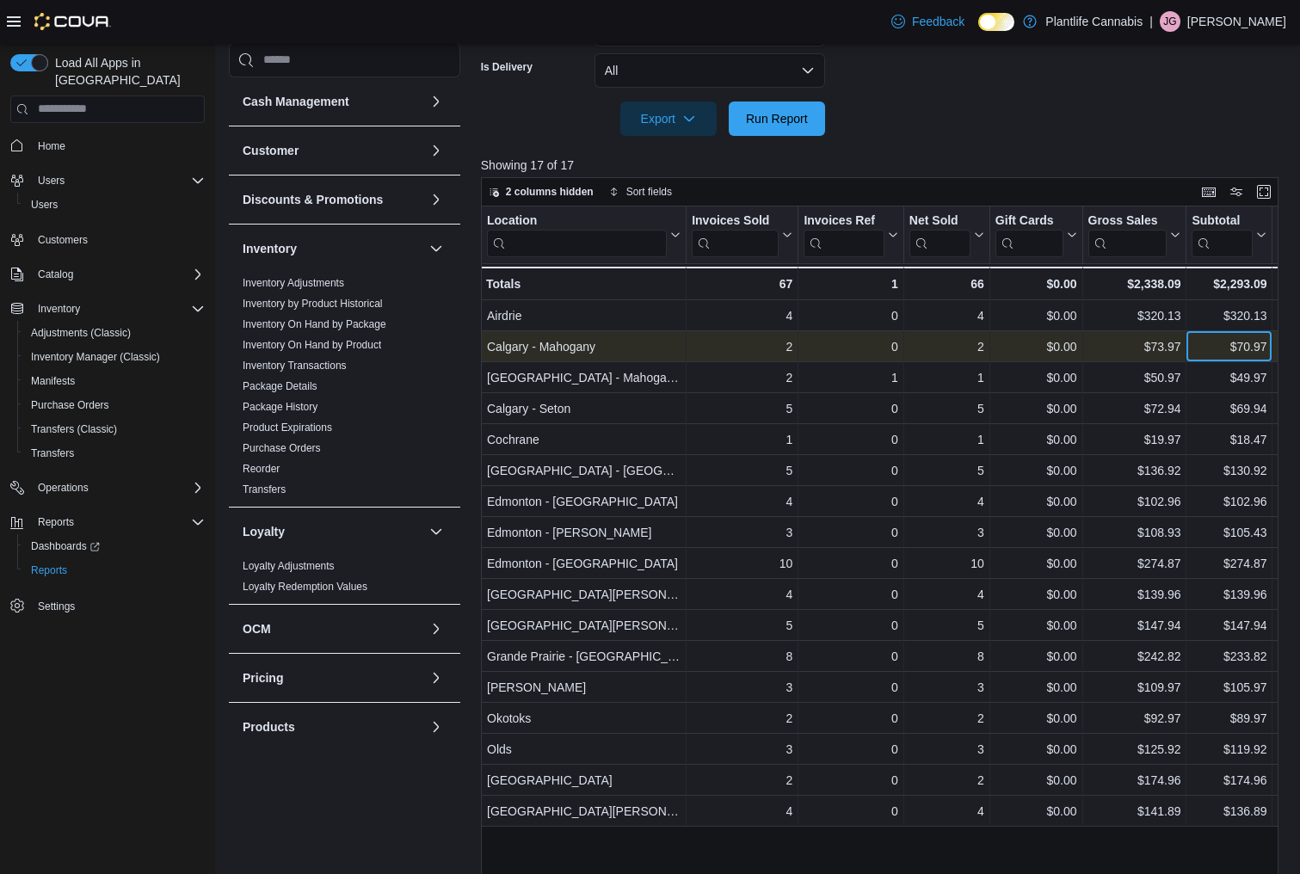
click at [1212, 352] on div "$70.97" at bounding box center [1229, 346] width 75 height 21
copy div "$70.97"
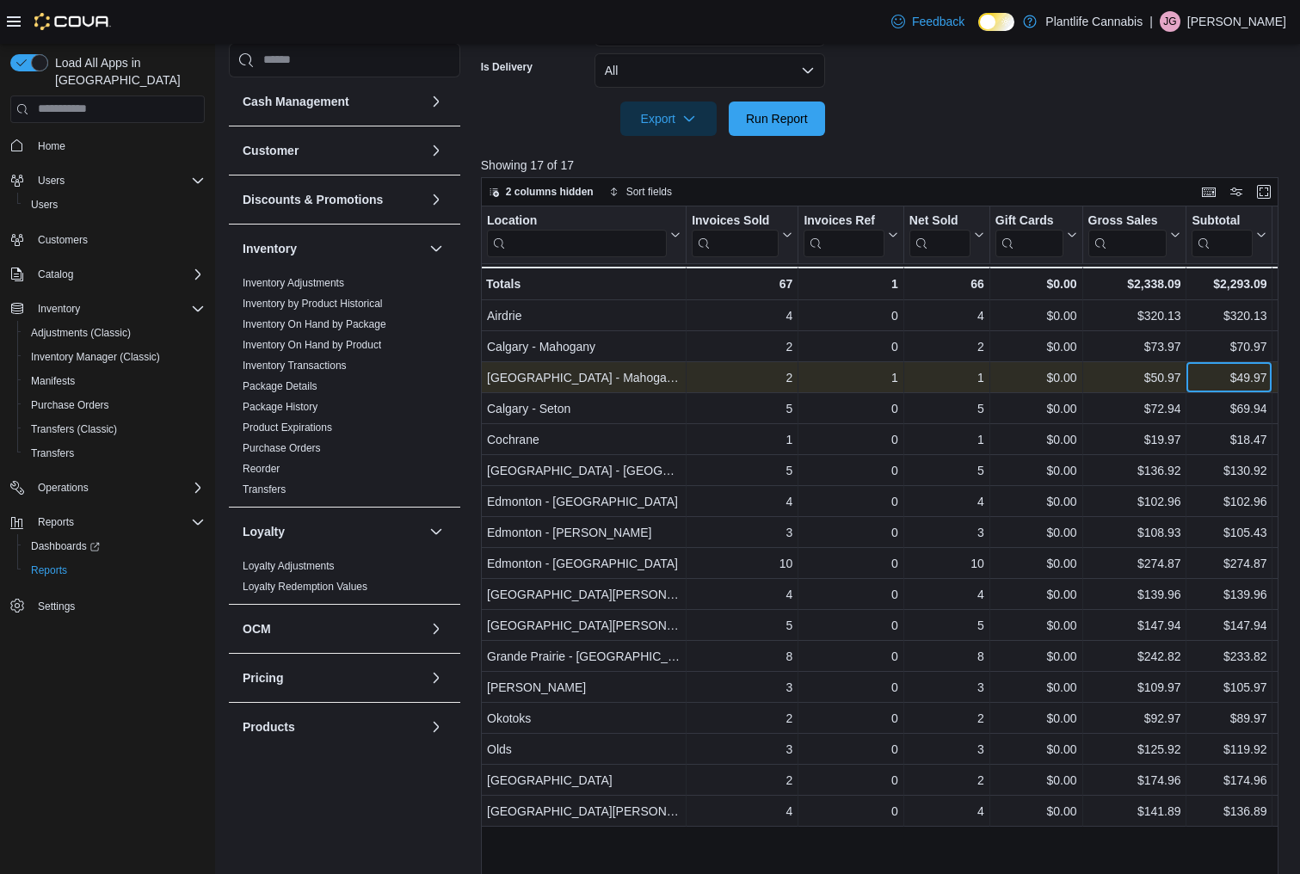
click at [1216, 378] on div "$49.97" at bounding box center [1229, 377] width 75 height 21
copy div "$49.97"
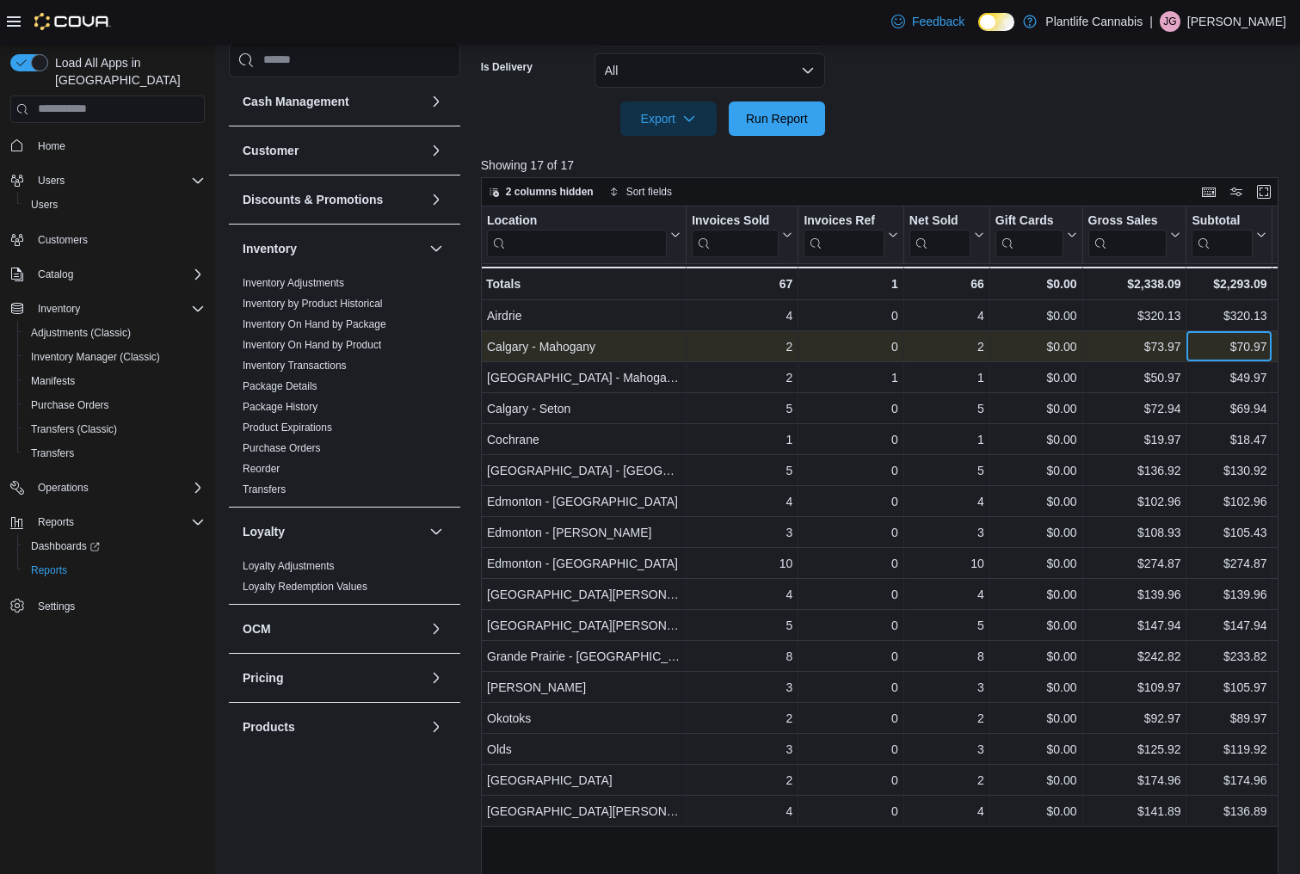
click at [1205, 344] on div "$70.97" at bounding box center [1229, 346] width 75 height 21
copy div "$70.97"
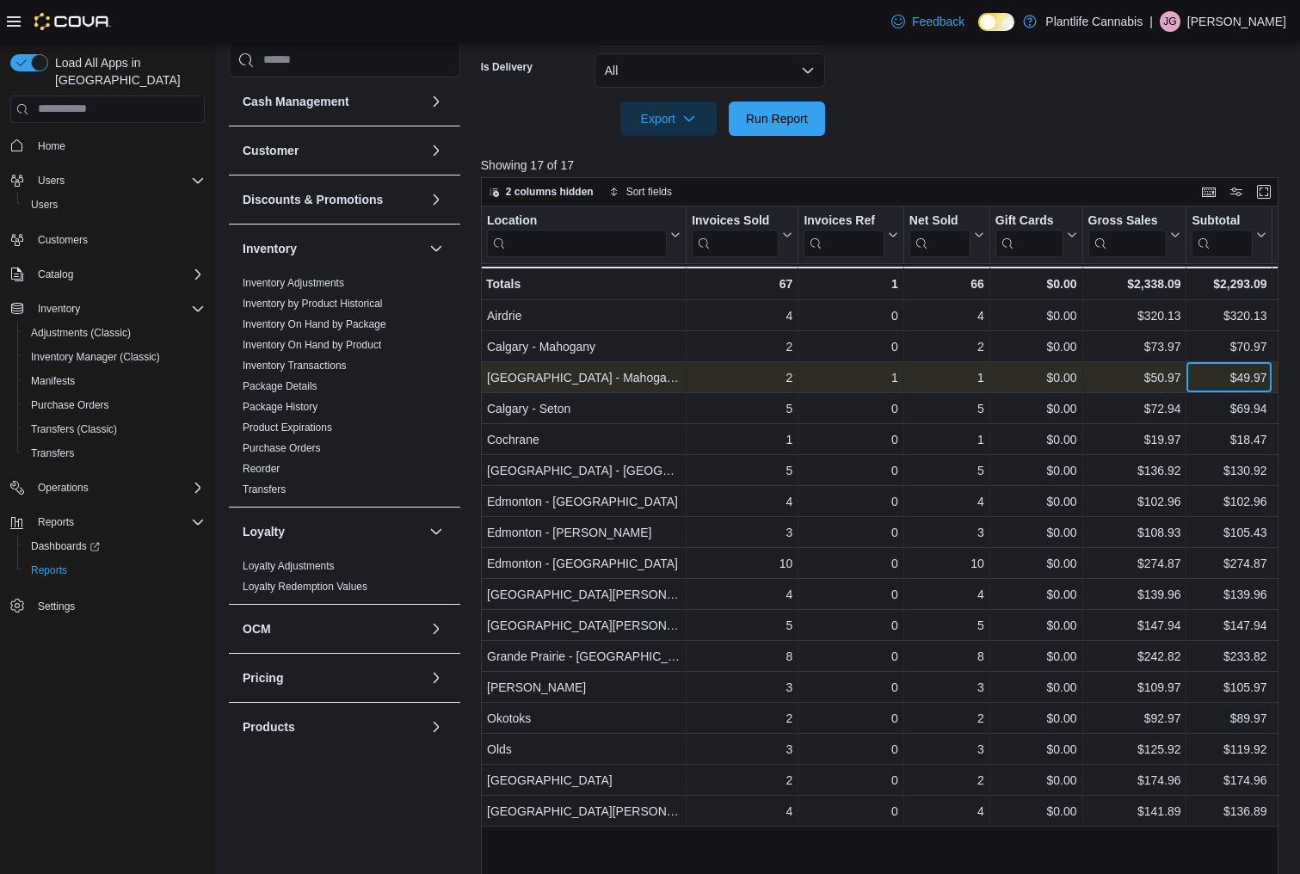
click at [1200, 379] on div "$49.97" at bounding box center [1229, 377] width 75 height 21
copy div "$49.97"
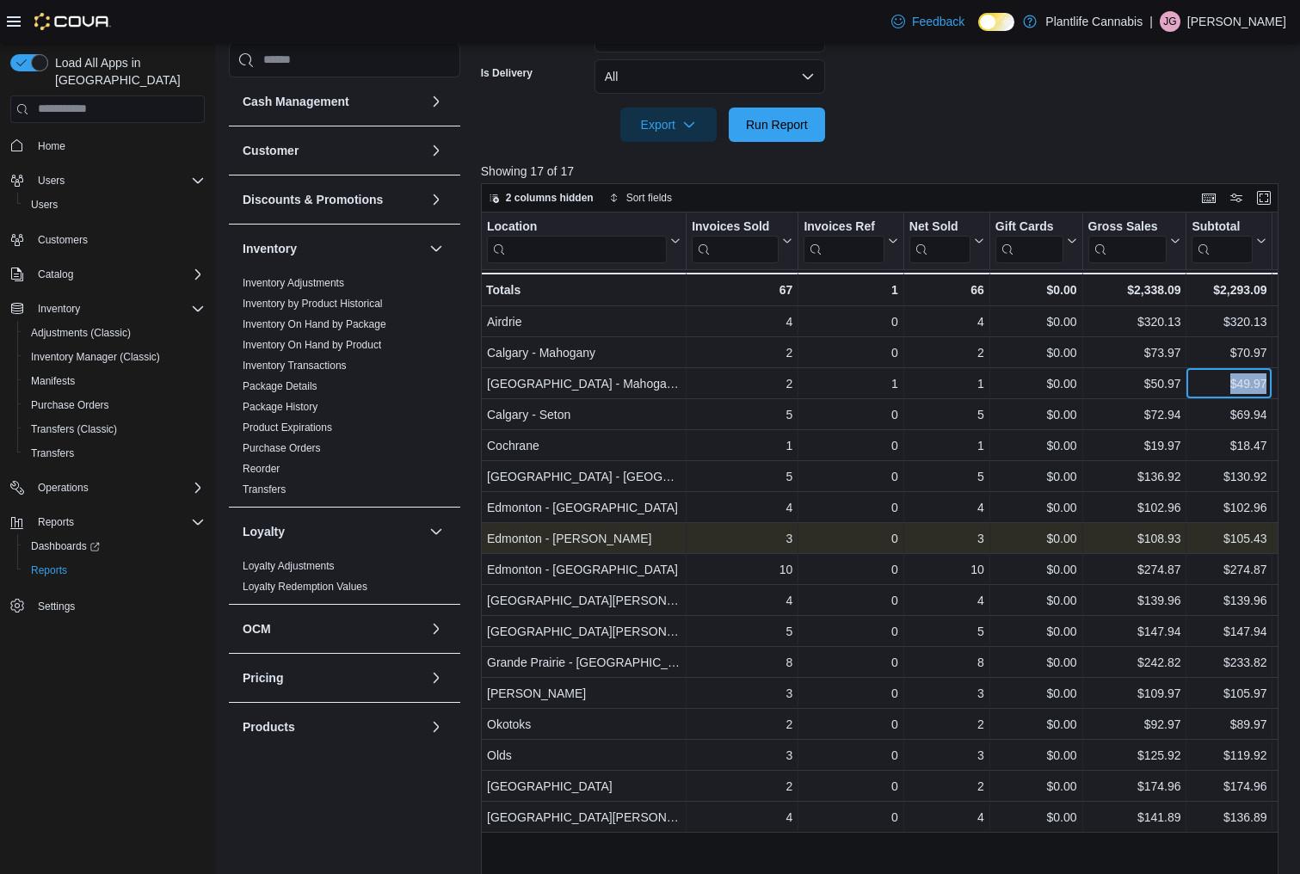
scroll to position [586, 0]
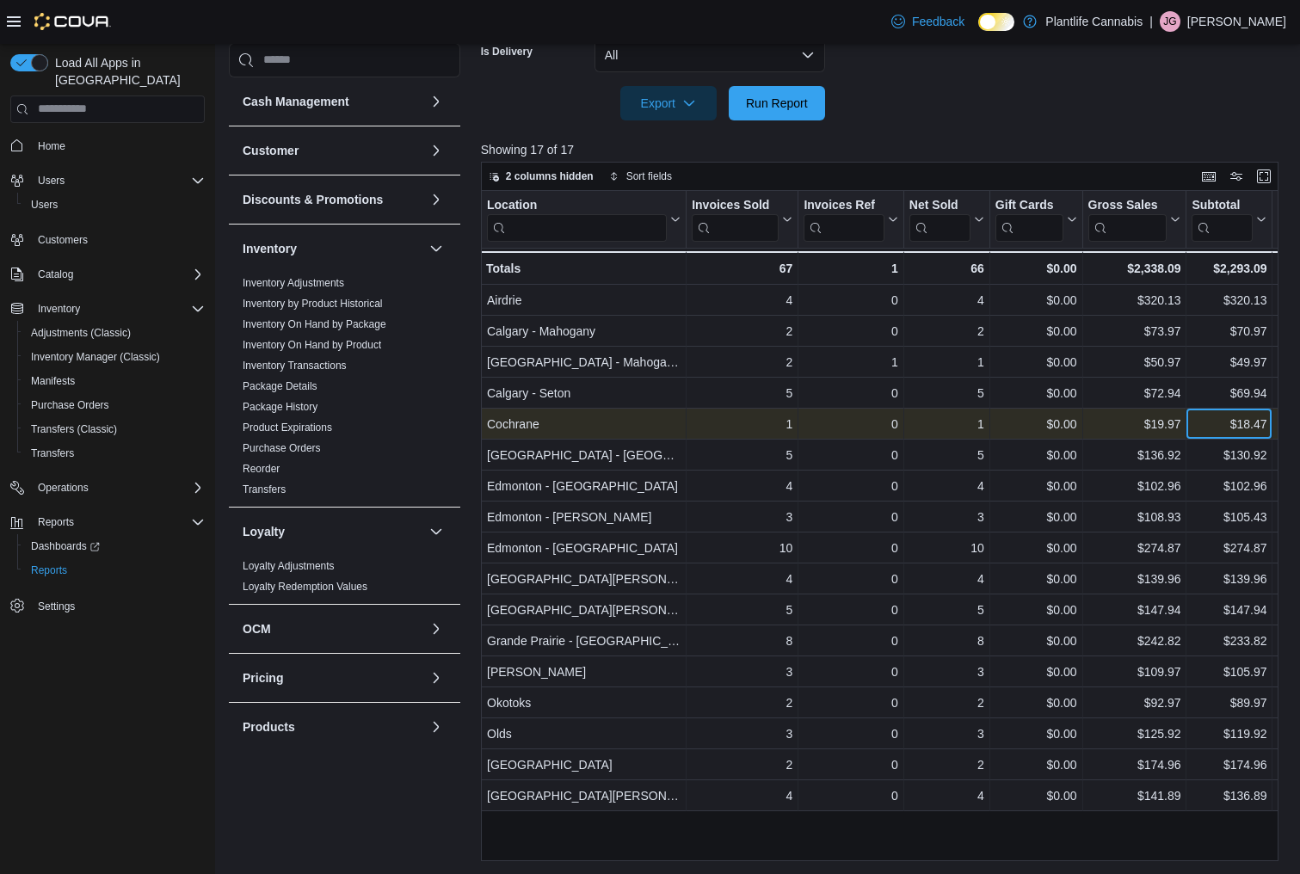
click at [1224, 430] on div "$18.47" at bounding box center [1229, 424] width 75 height 21
copy div "$18.47"
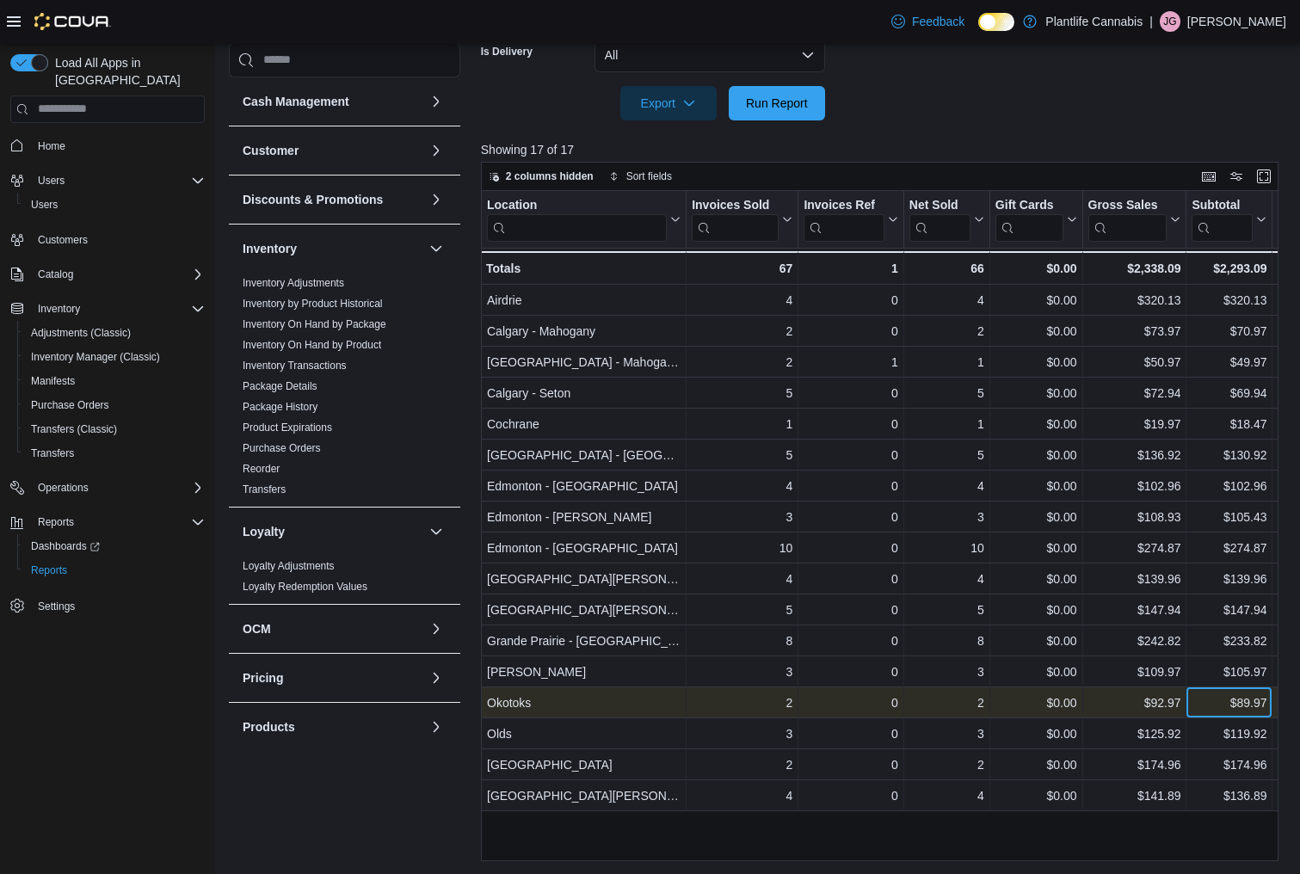
click at [1215, 708] on div "$89.97" at bounding box center [1229, 703] width 75 height 21
copy div "$89.97"
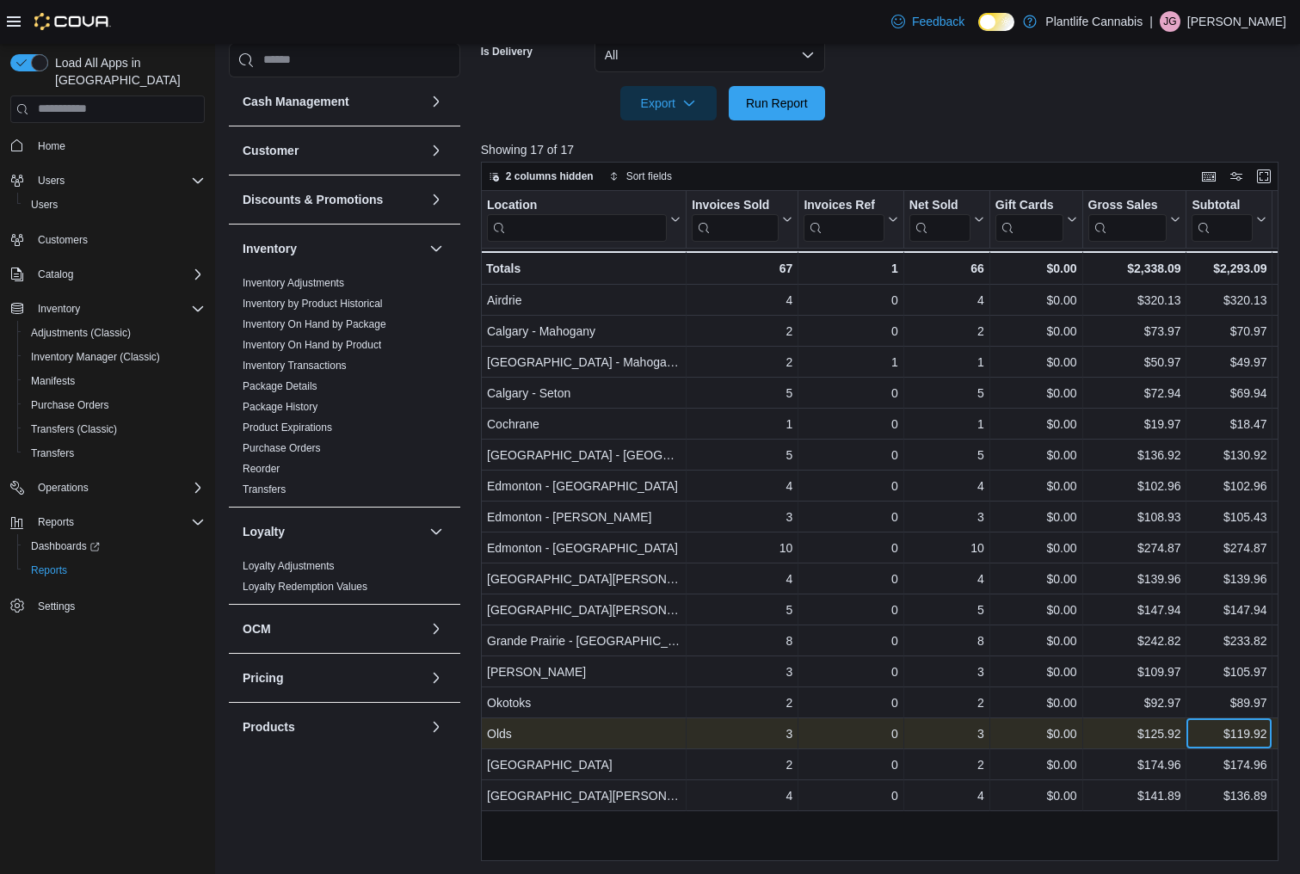
click at [1209, 735] on div "$119.92" at bounding box center [1229, 734] width 75 height 21
copy div "$119.92"
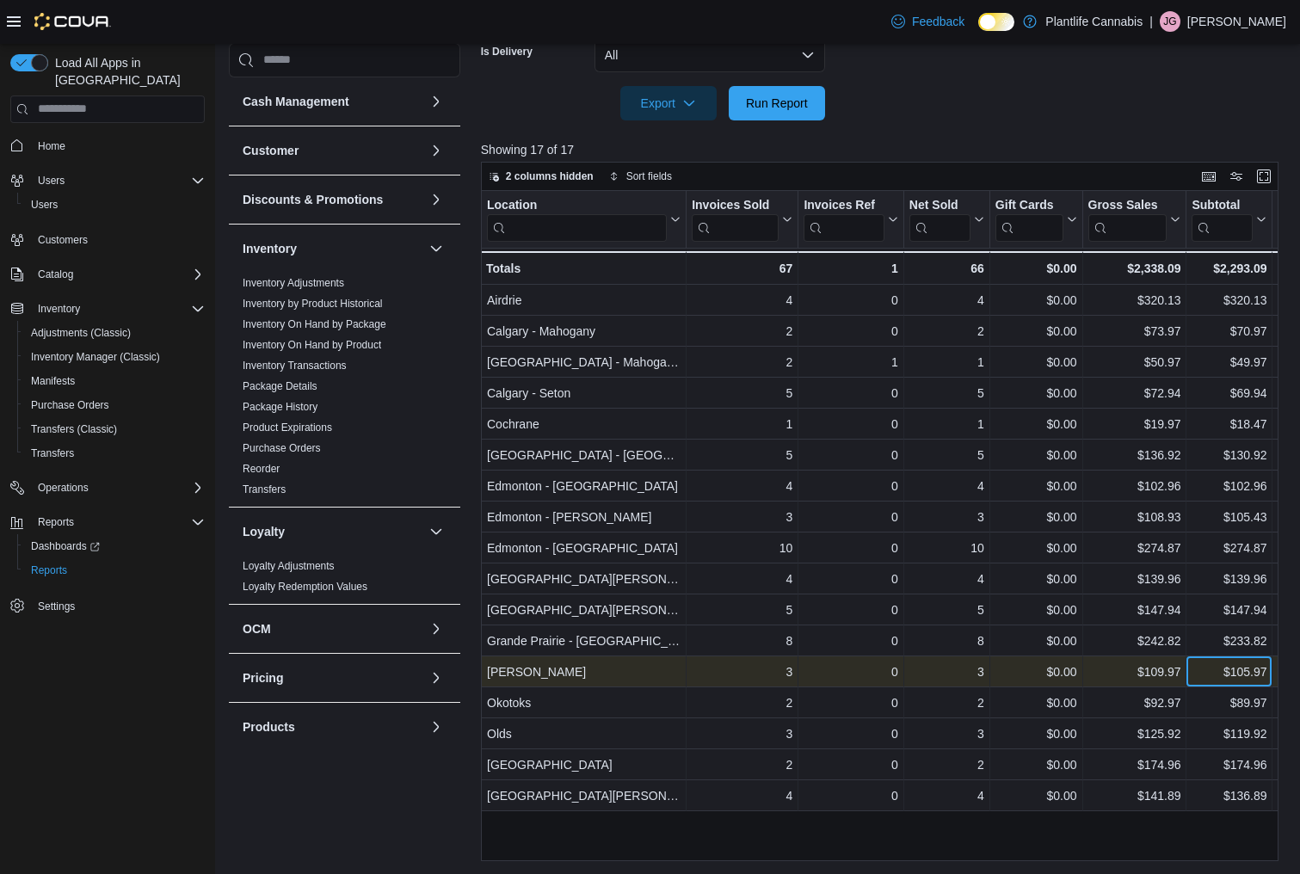
click at [1205, 676] on div "$105.97" at bounding box center [1229, 672] width 75 height 21
copy div "$105.97"
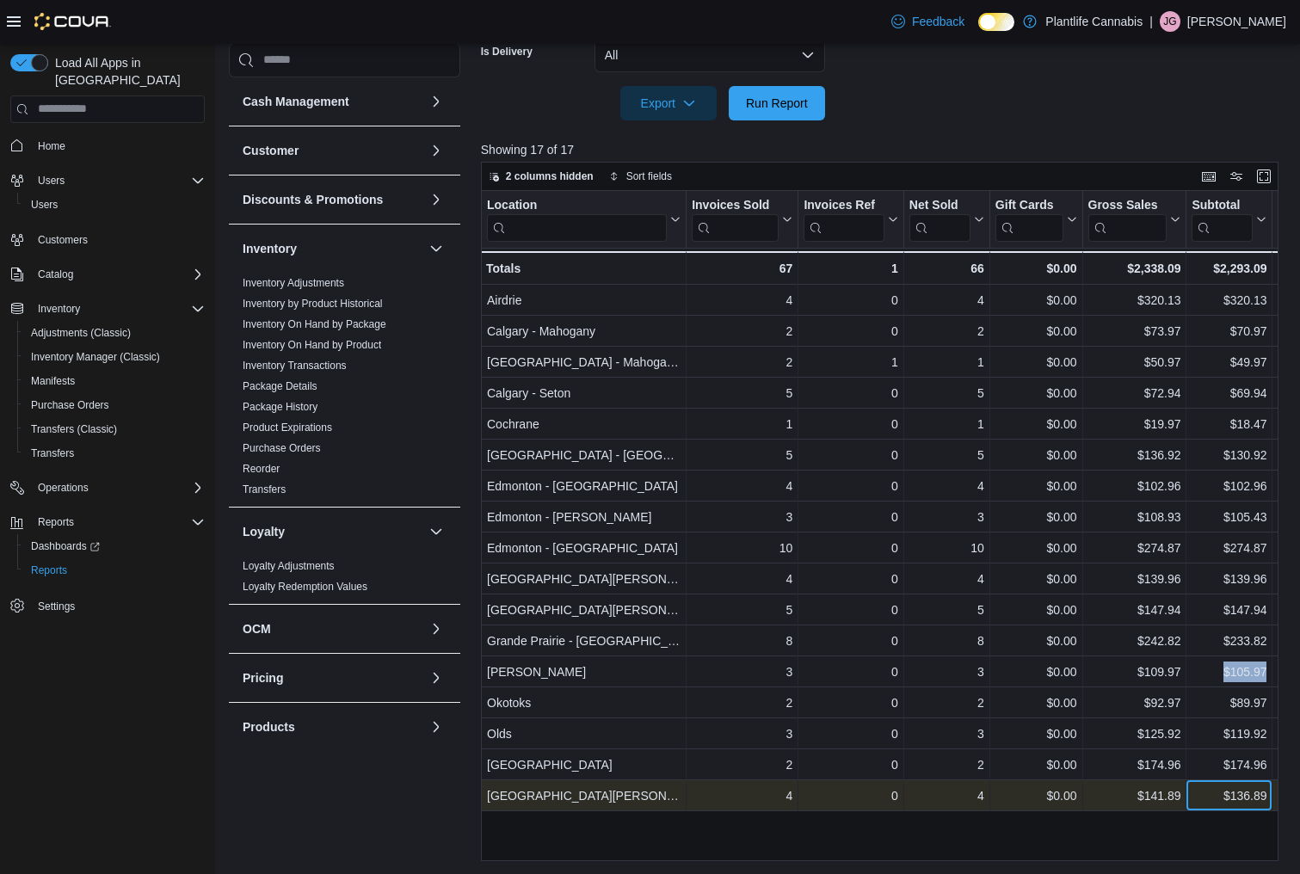
click at [1216, 797] on div "$136.89" at bounding box center [1229, 796] width 75 height 21
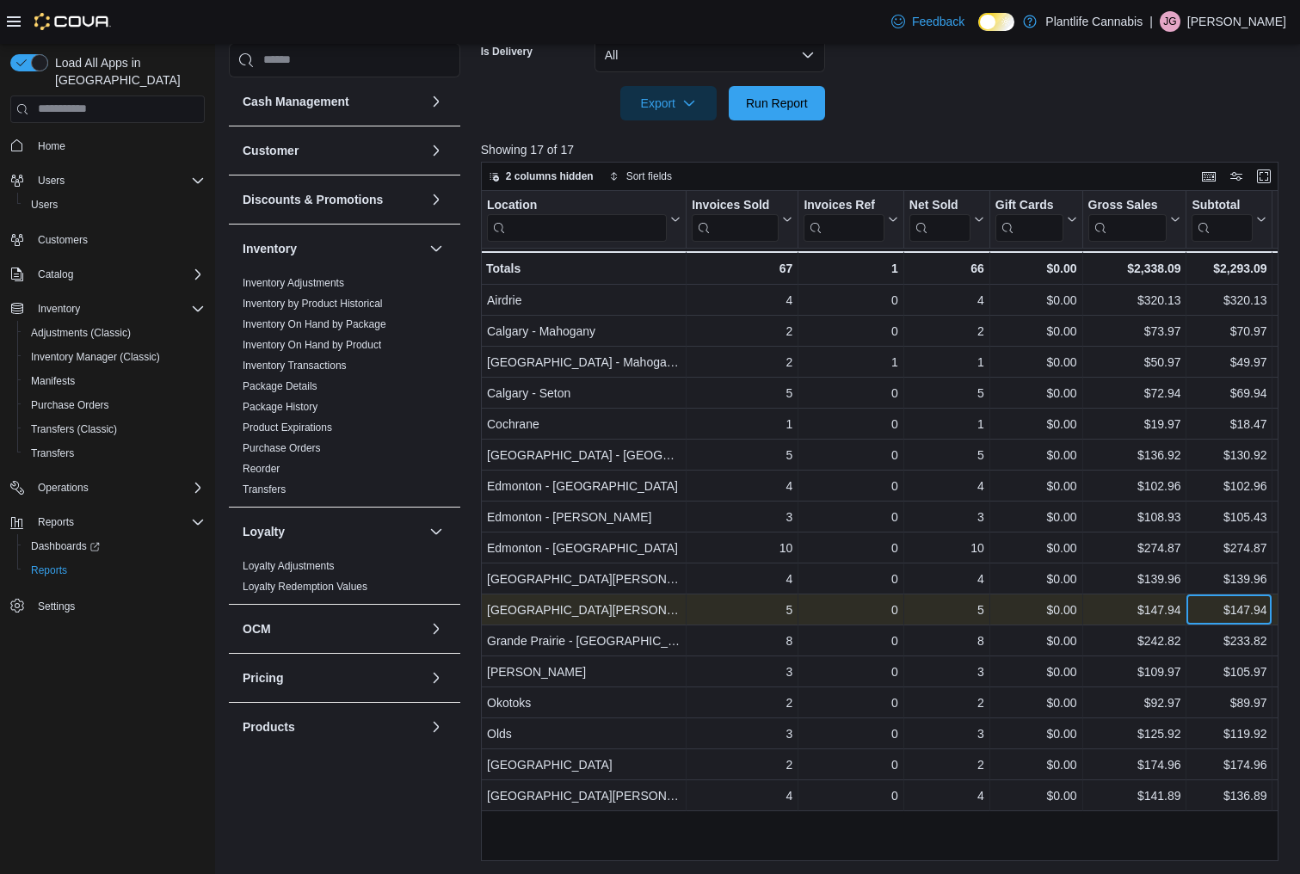
click at [1212, 614] on div "$147.94" at bounding box center [1229, 610] width 75 height 21
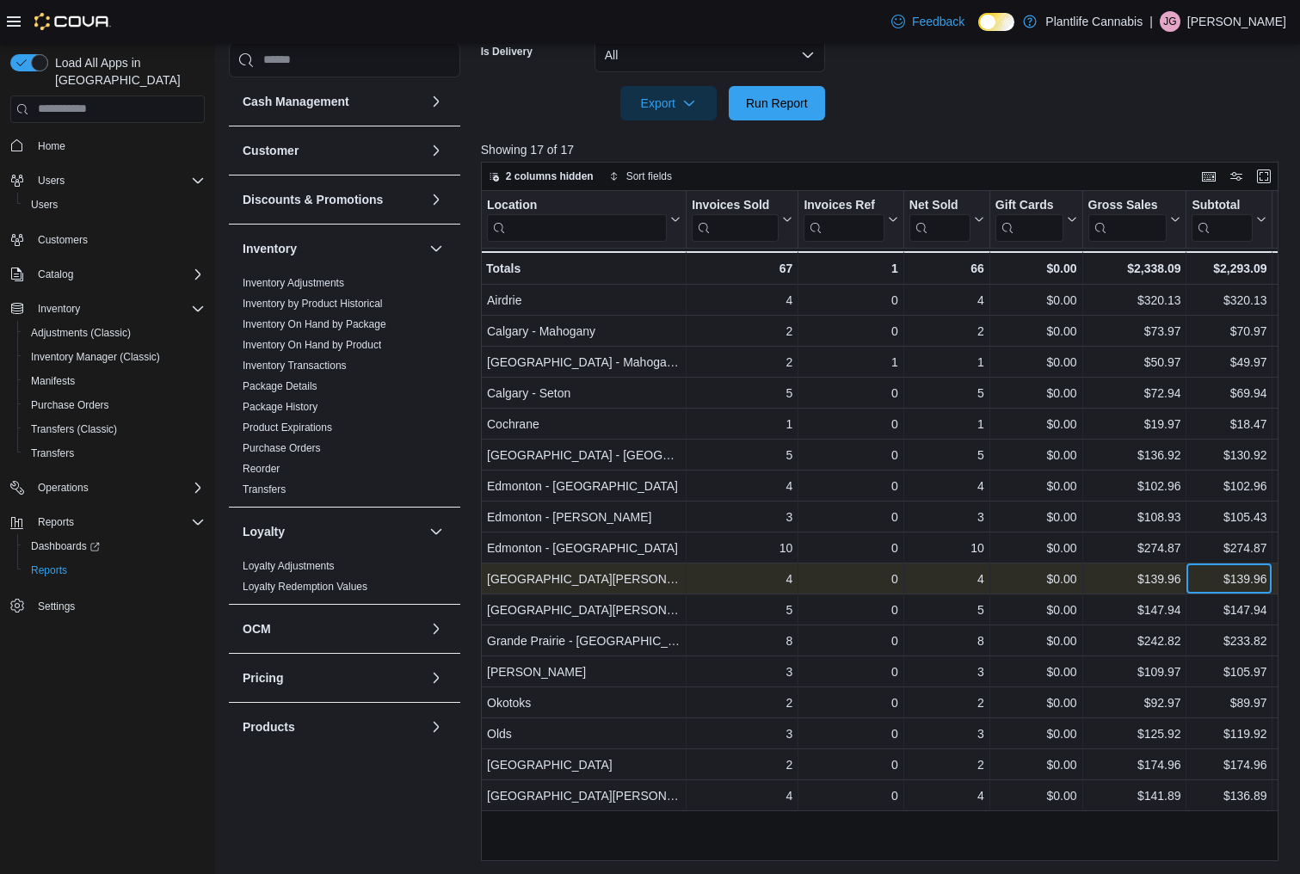
click at [1200, 576] on div "$139.96" at bounding box center [1229, 579] width 75 height 21
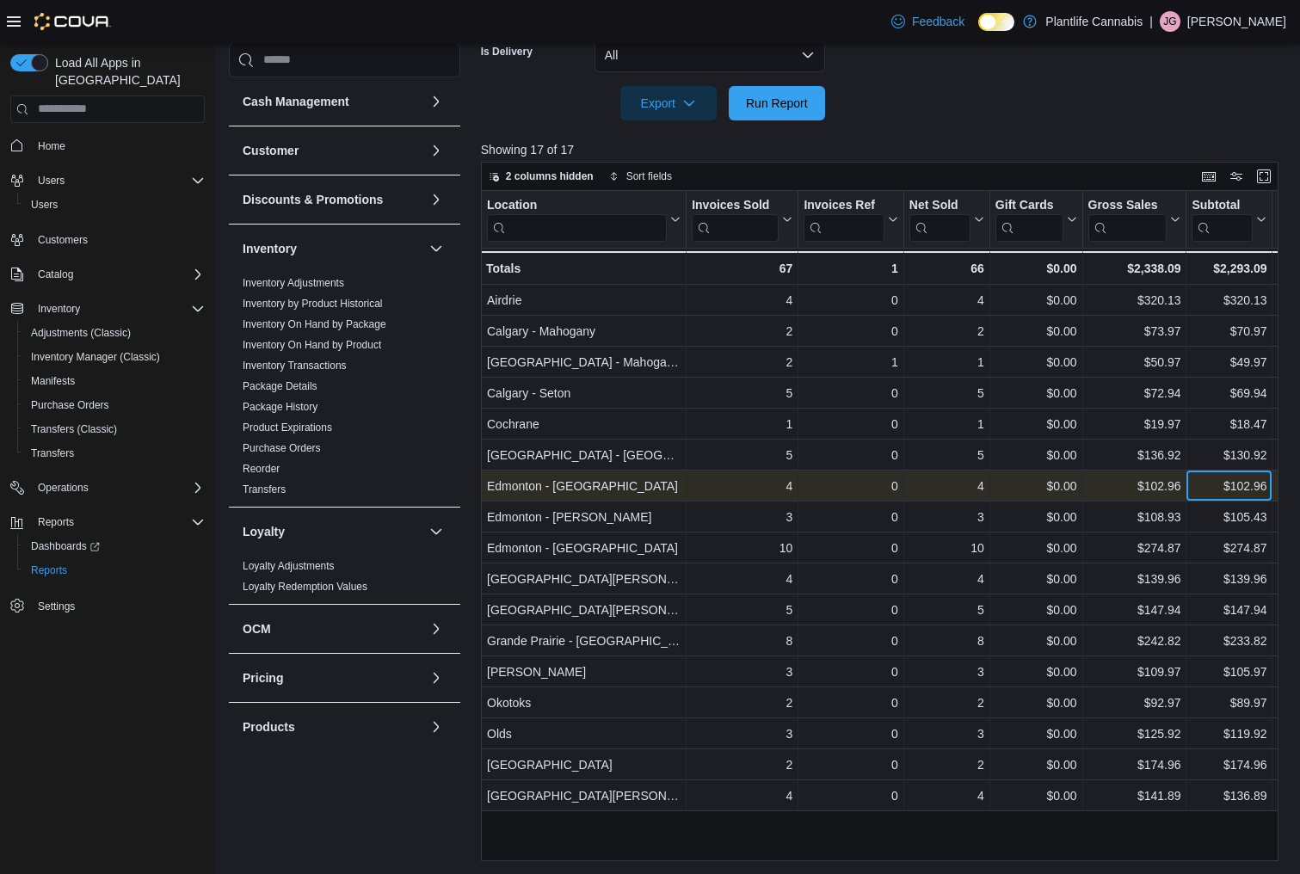
click at [1201, 486] on div "$102.96" at bounding box center [1229, 486] width 75 height 21
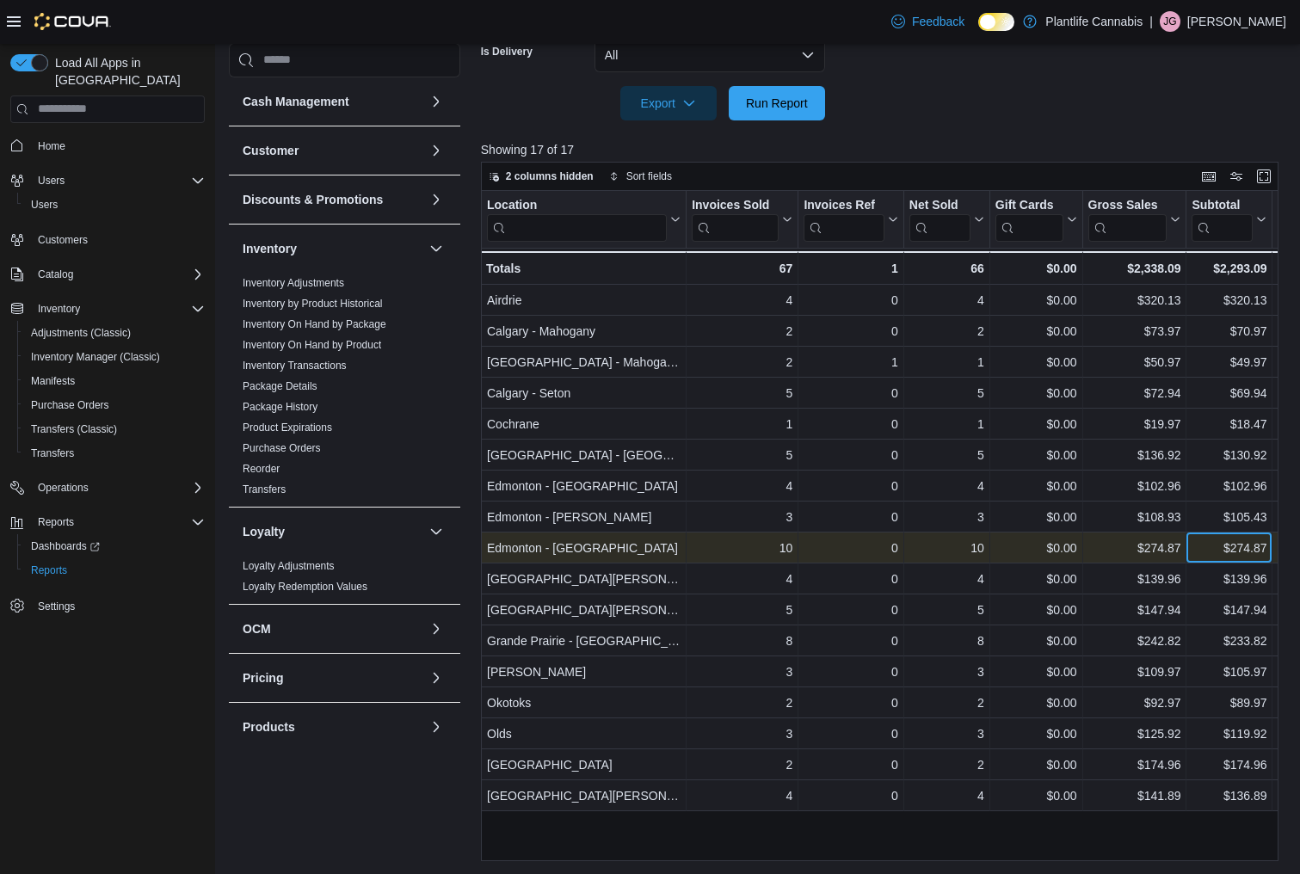
click at [1208, 547] on div "$274.87" at bounding box center [1229, 548] width 75 height 21
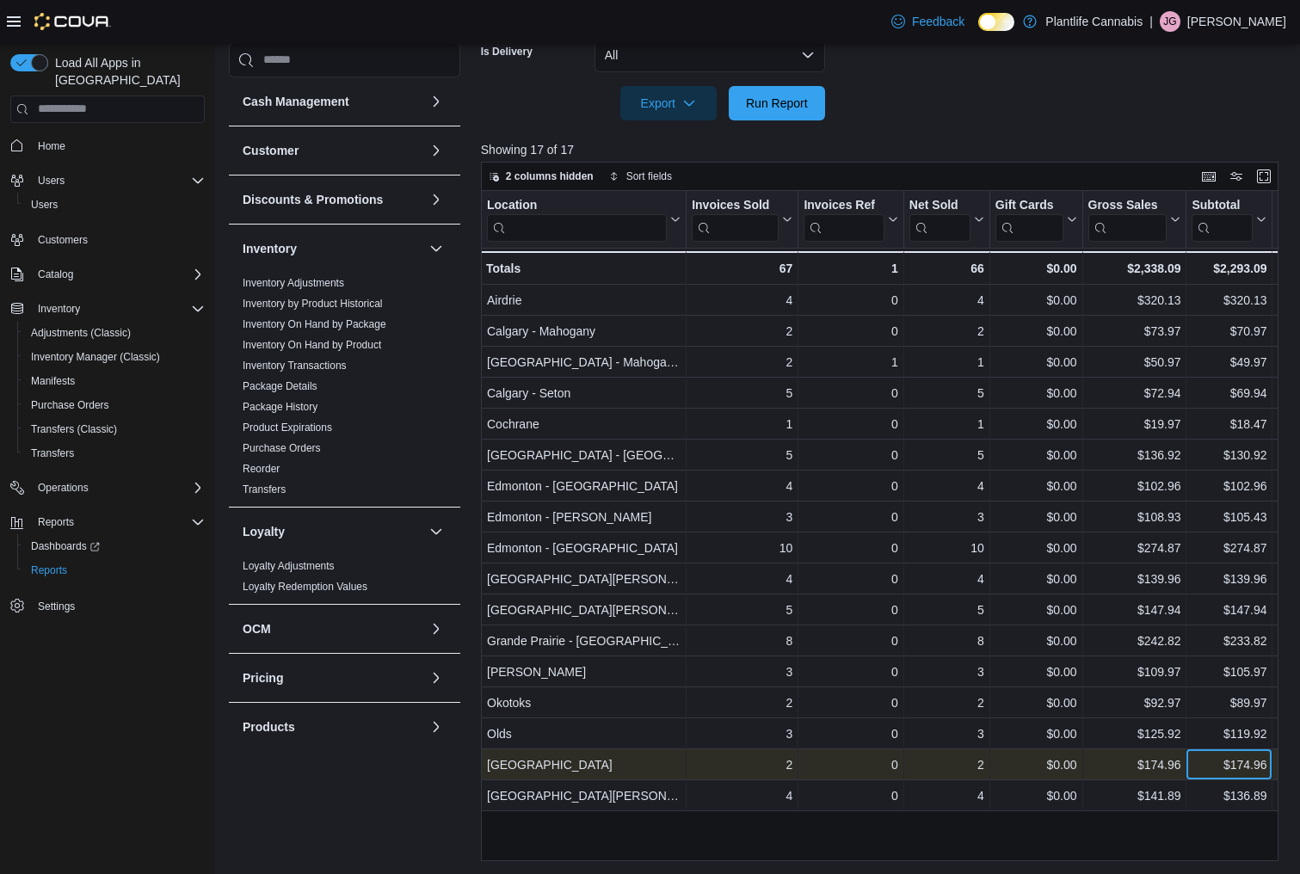
click at [1208, 768] on div "$174.96" at bounding box center [1229, 765] width 75 height 21
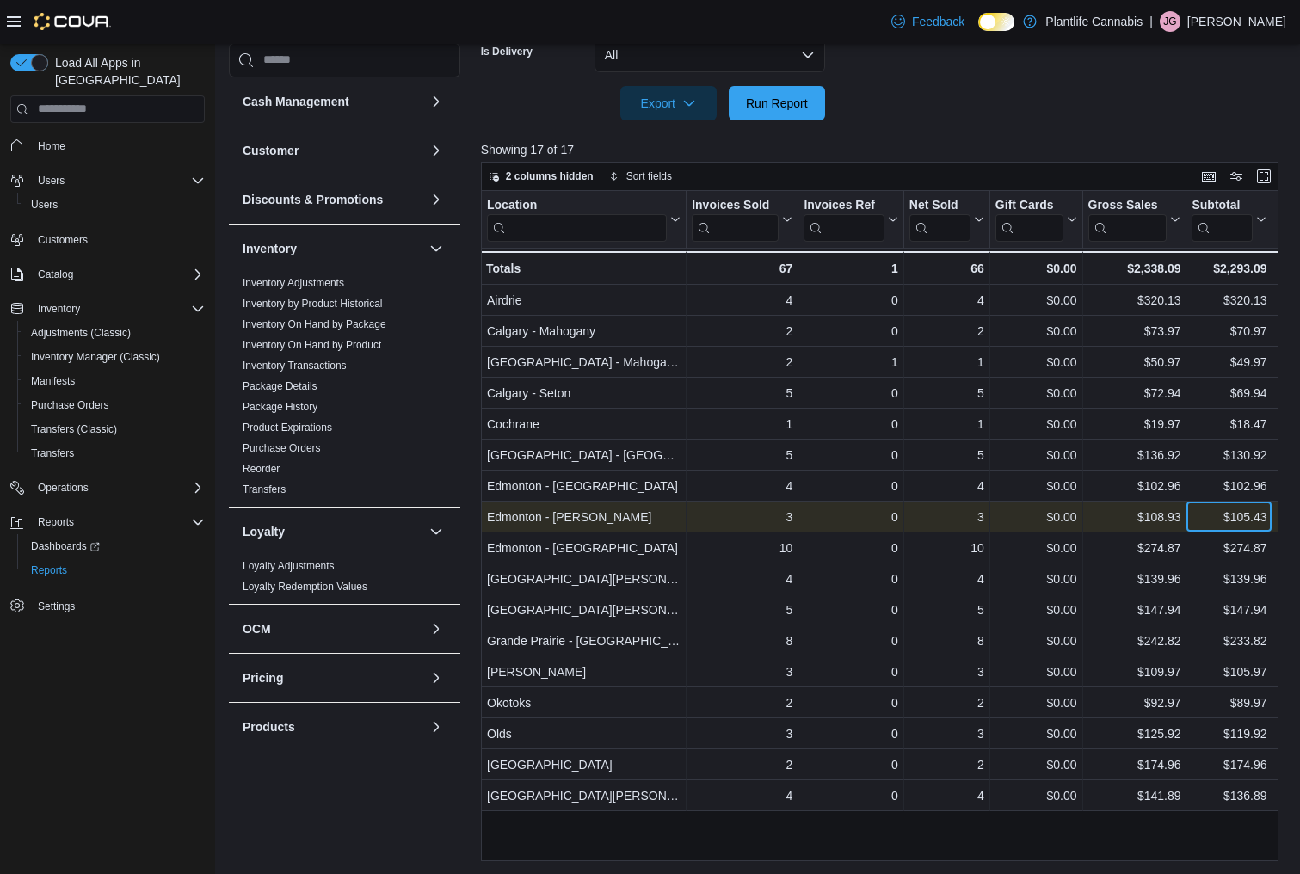
click at [1204, 516] on div "$105.43" at bounding box center [1229, 517] width 75 height 21
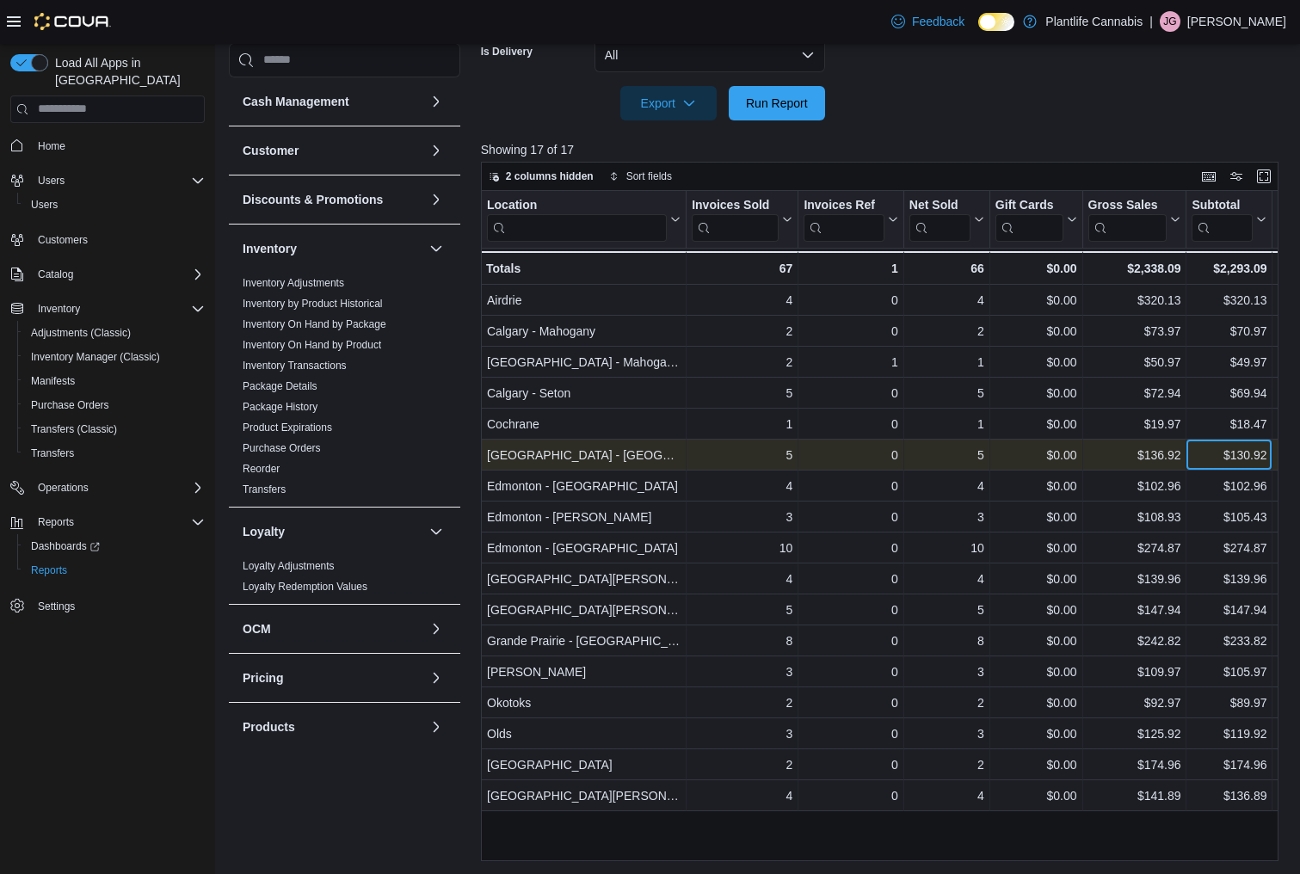
click at [1202, 455] on div "$130.92" at bounding box center [1229, 455] width 75 height 21
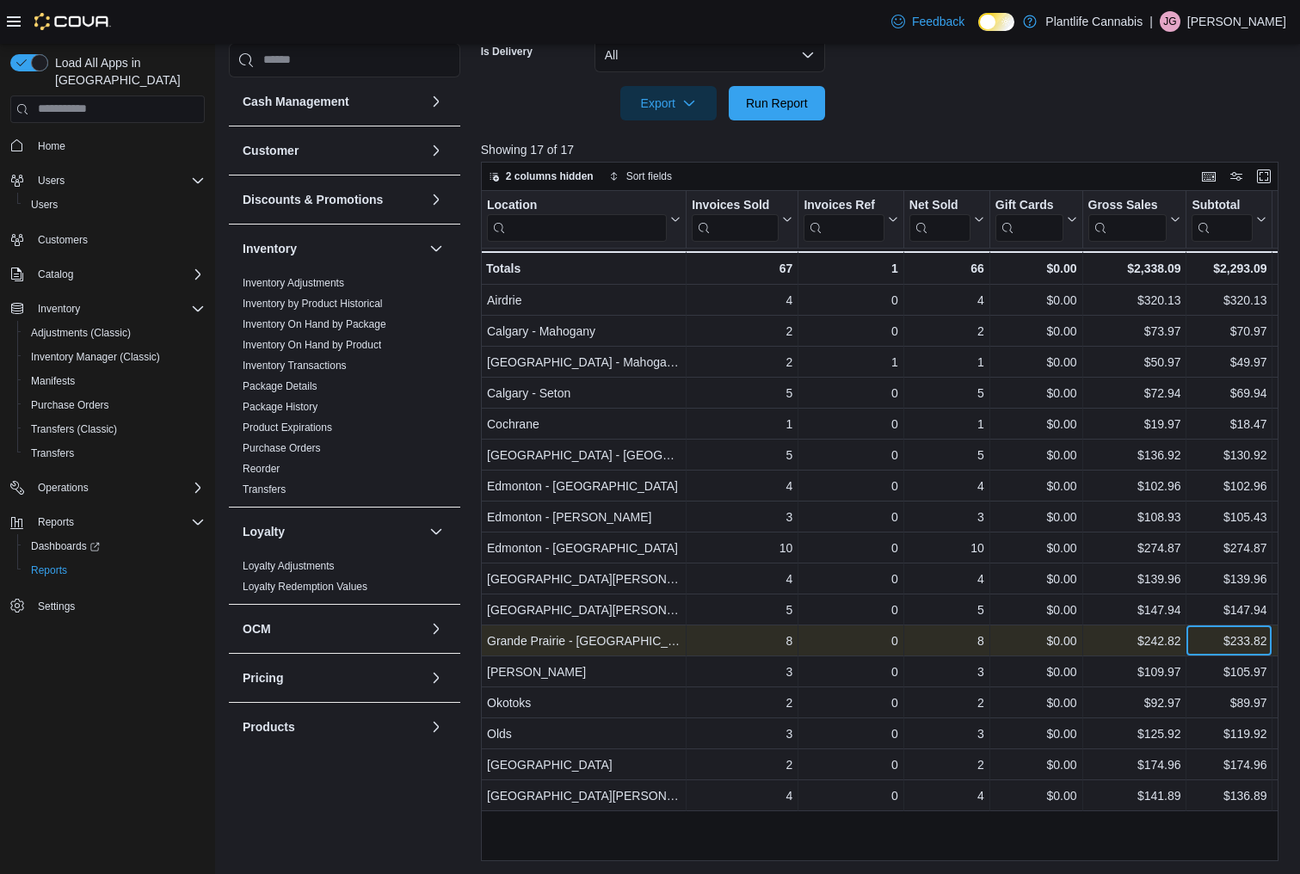
click at [1208, 638] on div "$233.82" at bounding box center [1229, 641] width 75 height 21
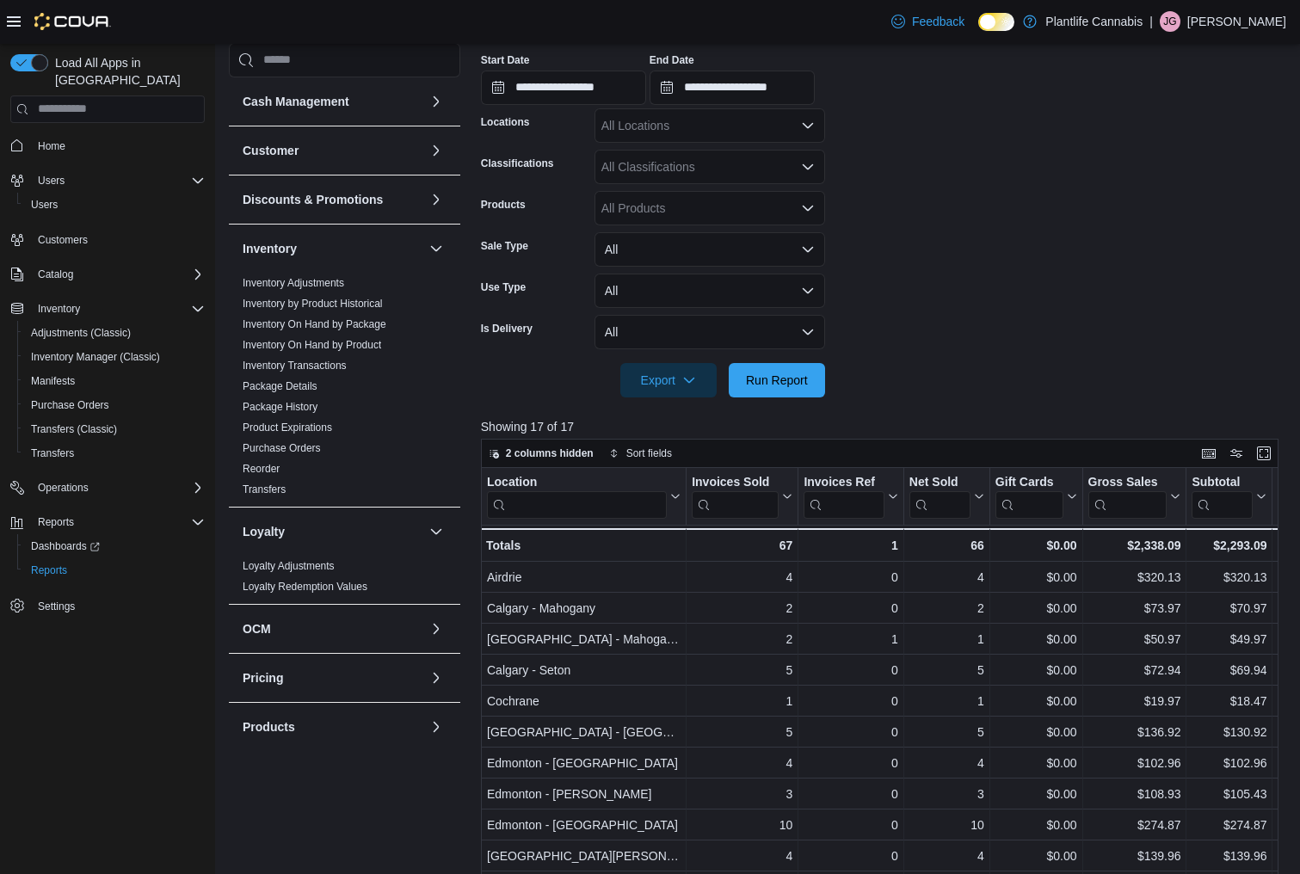
scroll to position [287, 0]
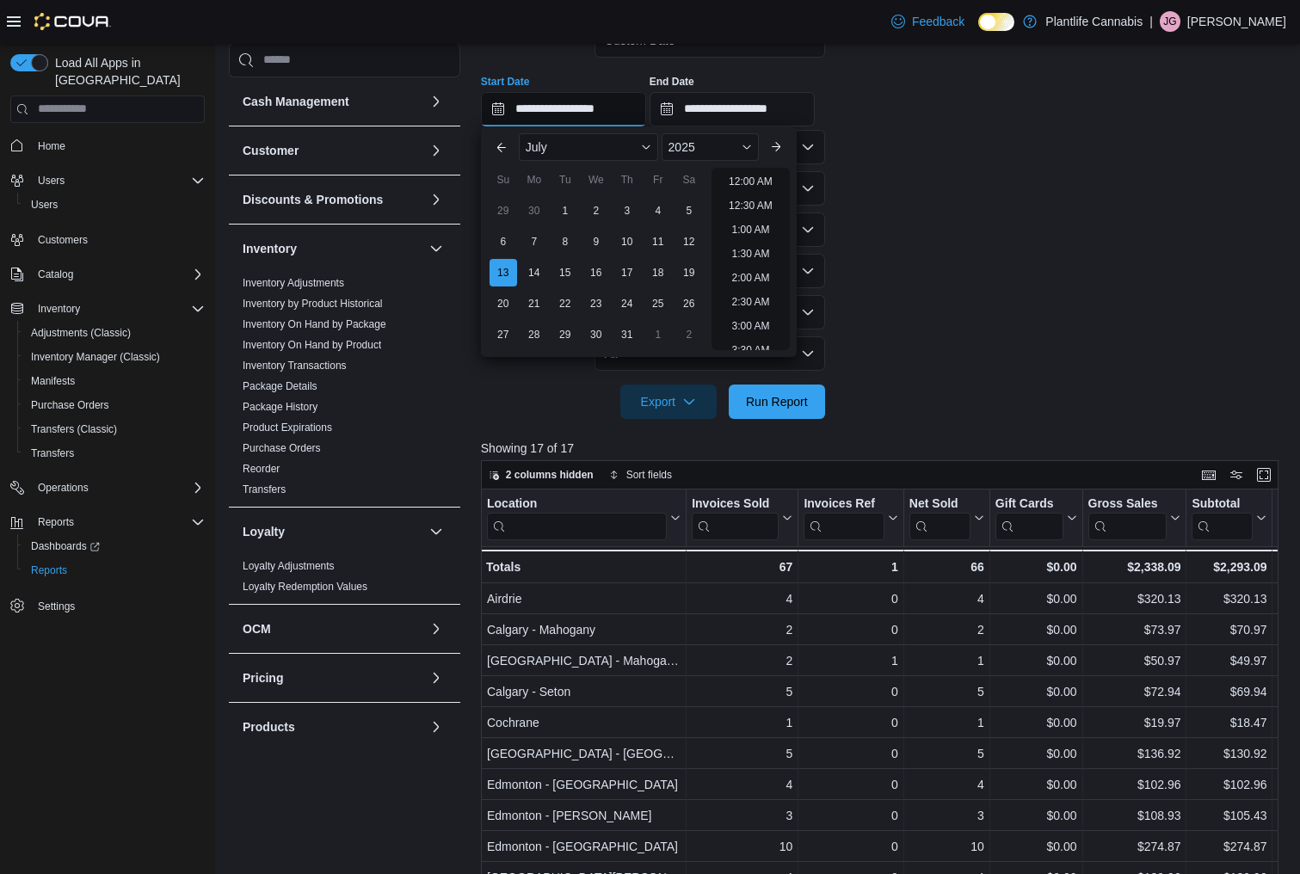
click at [542, 111] on input "**********" at bounding box center [563, 109] width 165 height 34
click at [533, 271] on div "14" at bounding box center [534, 272] width 30 height 30
type input "**********"
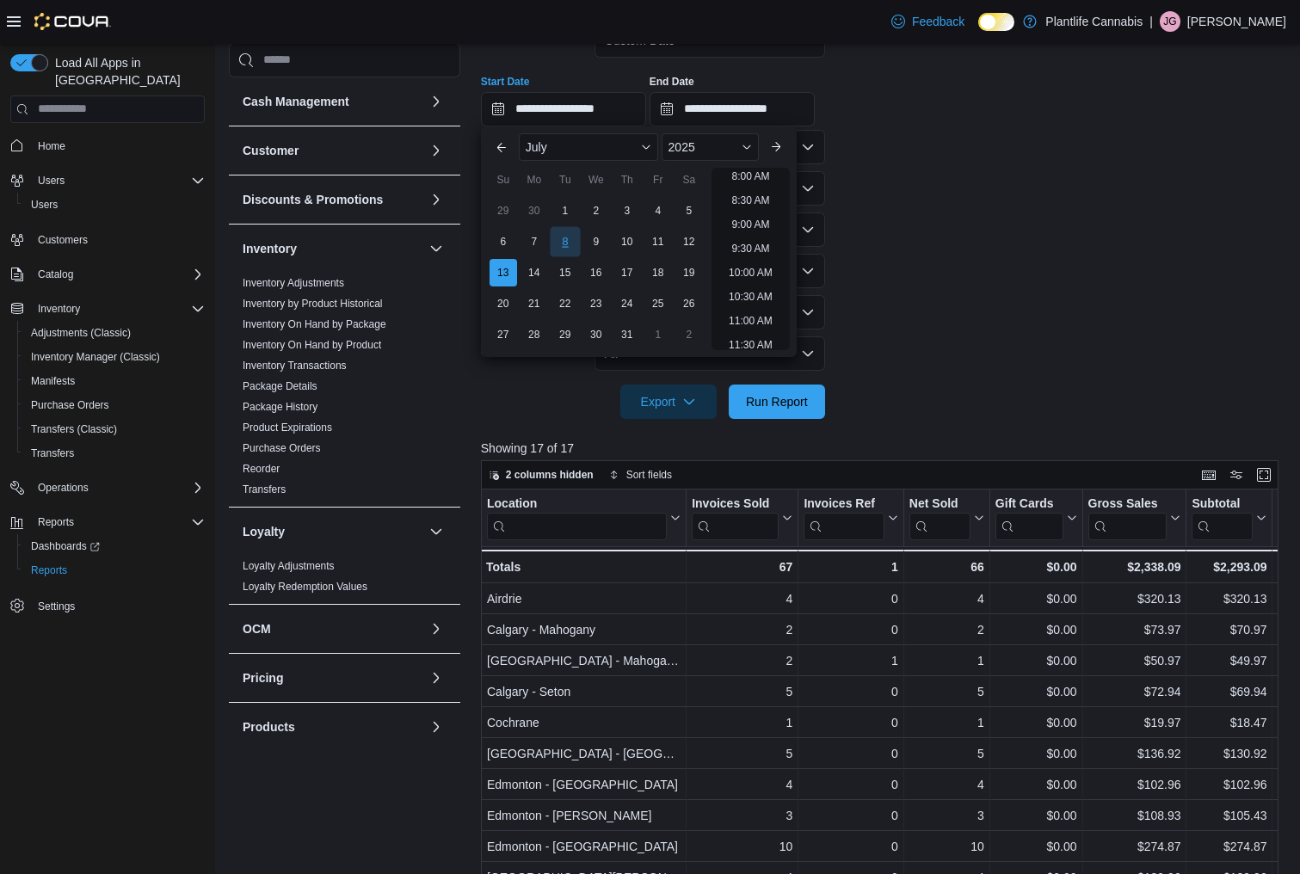
scroll to position [341, 0]
click at [720, 102] on input "**********" at bounding box center [732, 109] width 165 height 34
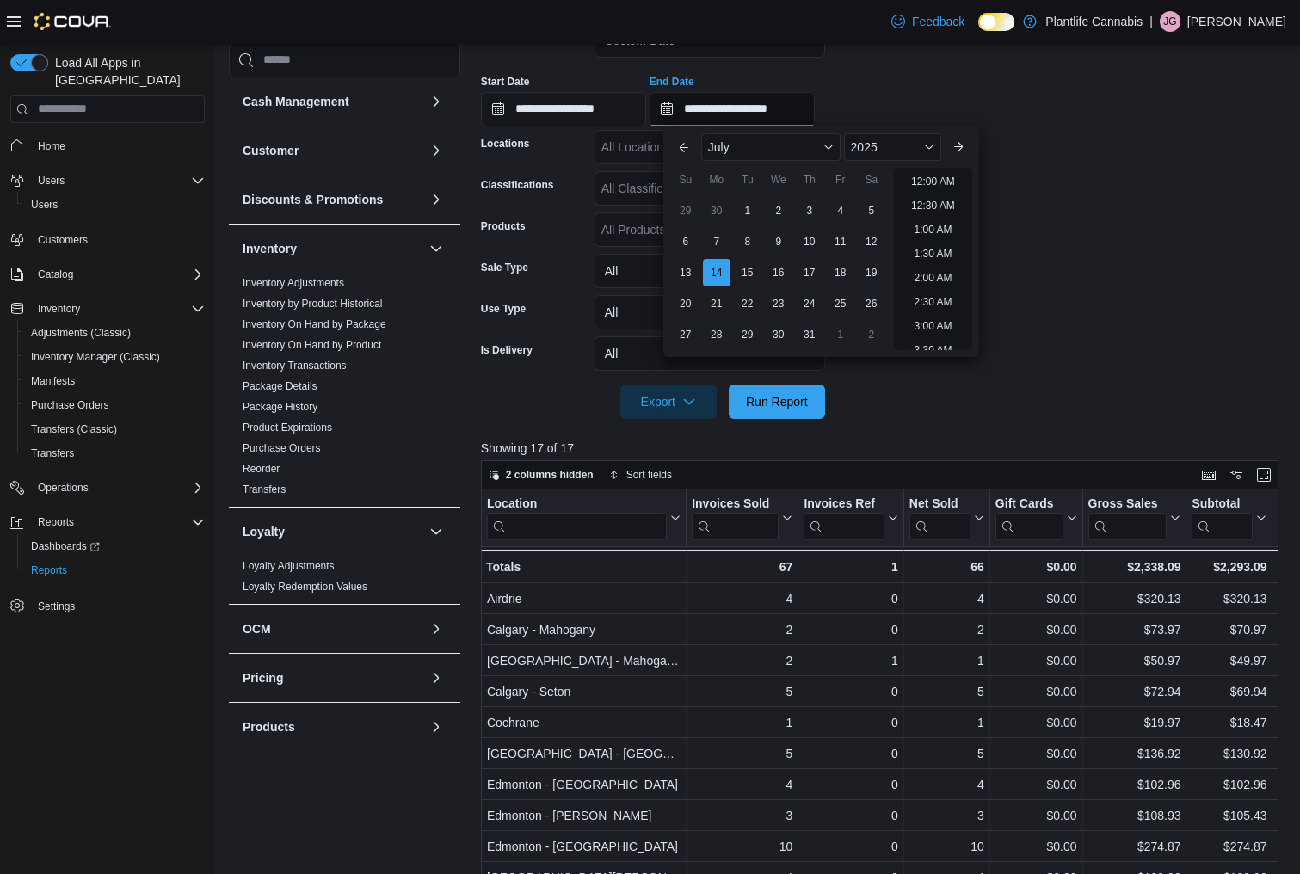
scroll to position [535, 0]
drag, startPoint x: 719, startPoint y: 266, endPoint x: 733, endPoint y: 256, distance: 17.2
click at [719, 266] on div "14" at bounding box center [717, 273] width 28 height 28
click at [949, 71] on div "**********" at bounding box center [883, 93] width 805 height 65
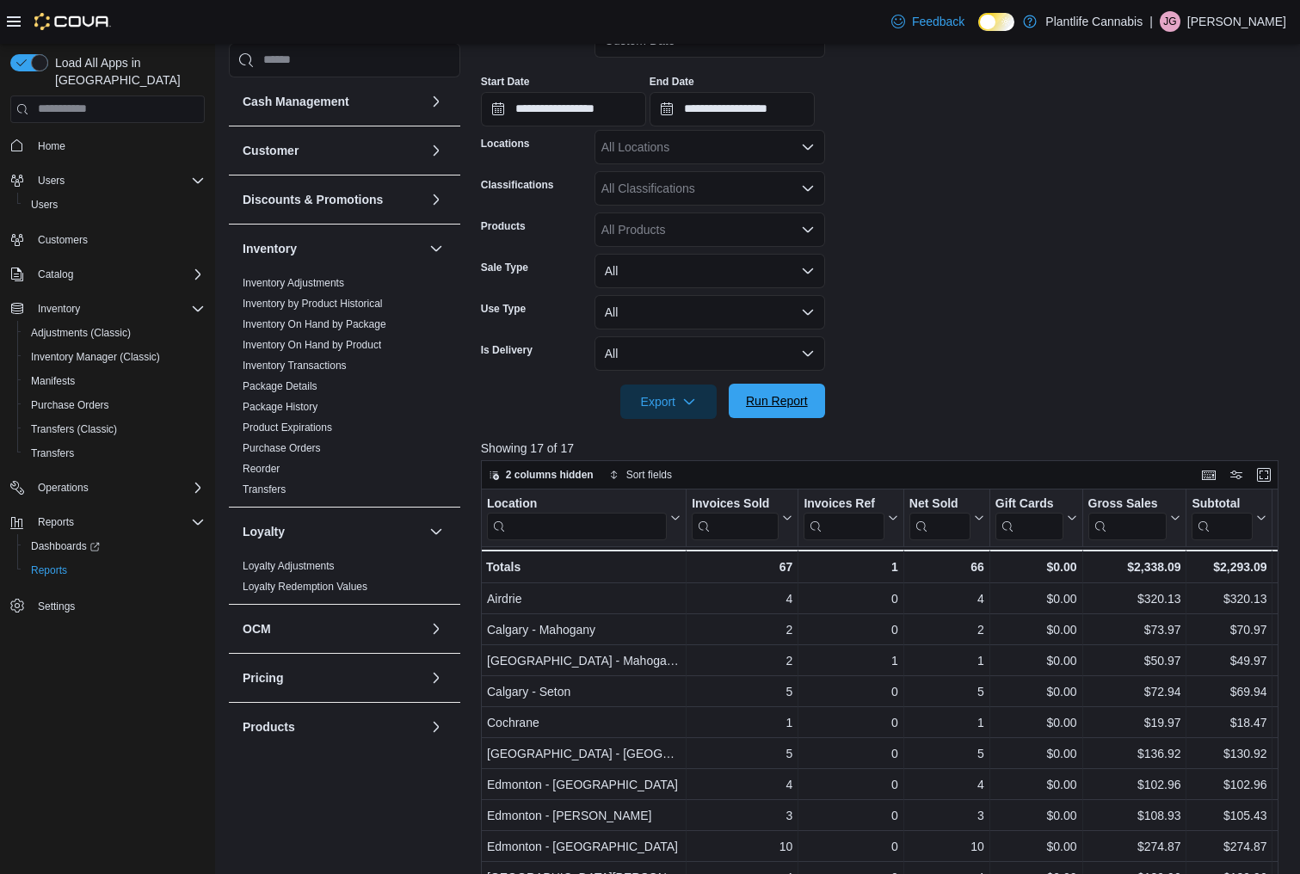
click at [778, 398] on span "Run Report" at bounding box center [777, 400] width 62 height 17
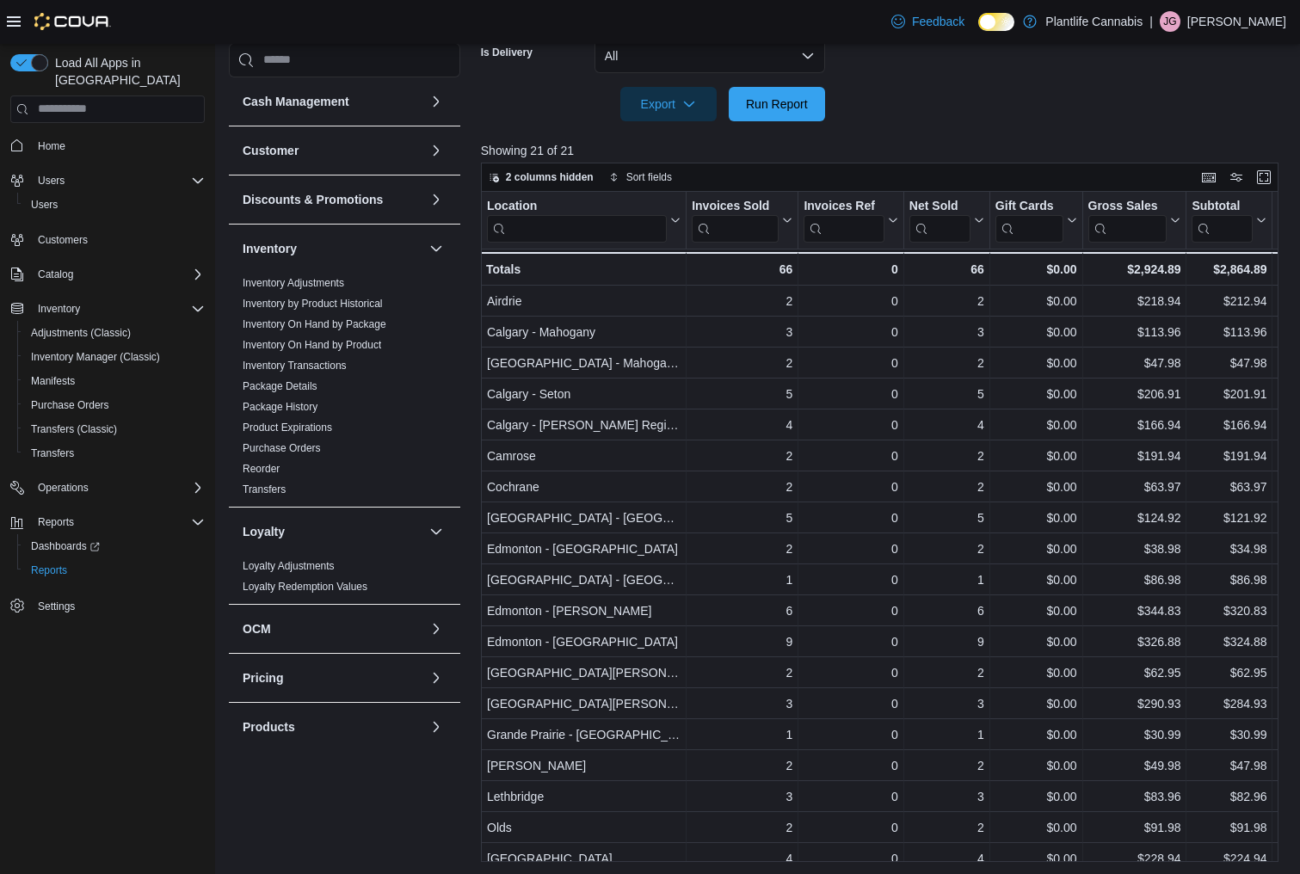
scroll to position [586, 0]
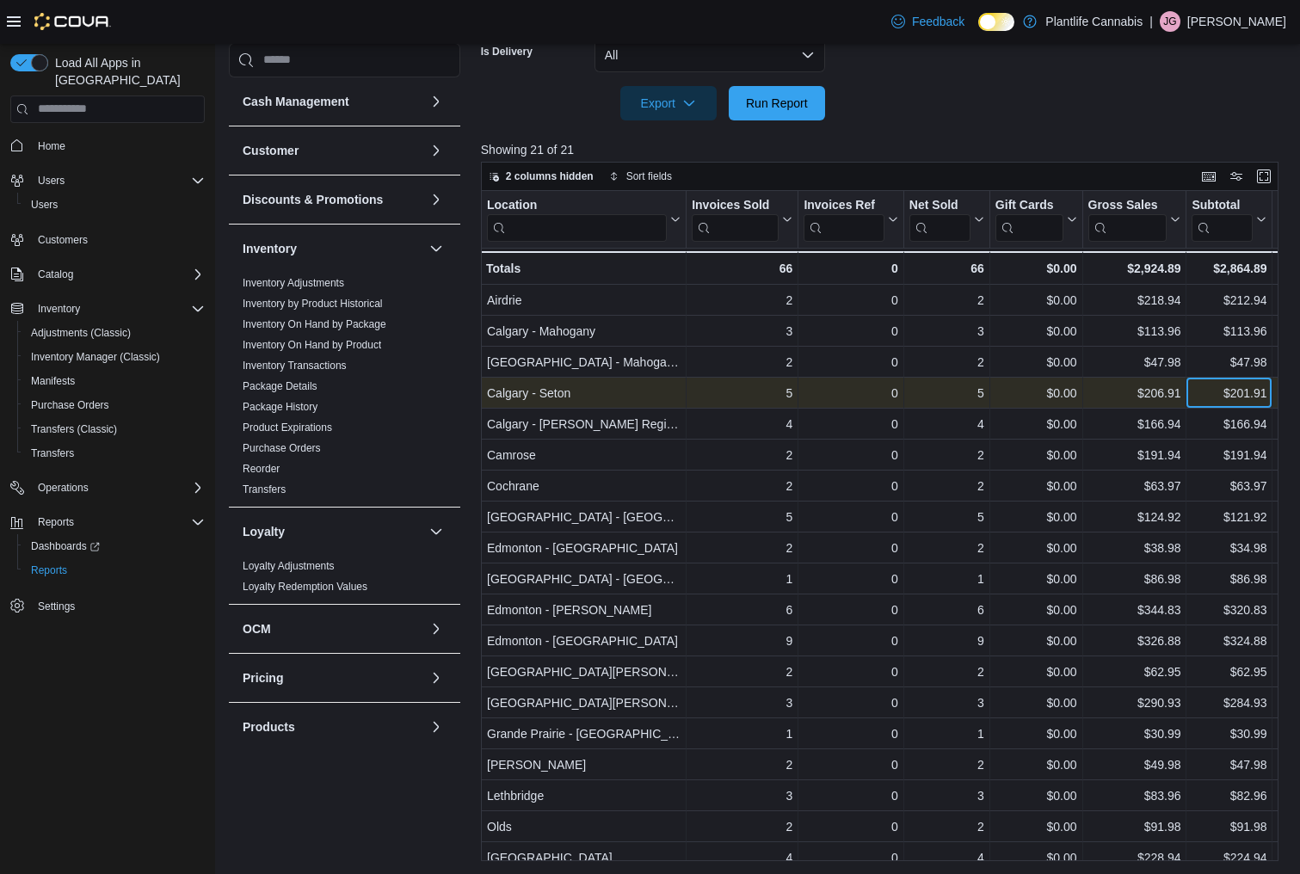
click at [1217, 394] on div "$201.91" at bounding box center [1229, 393] width 75 height 21
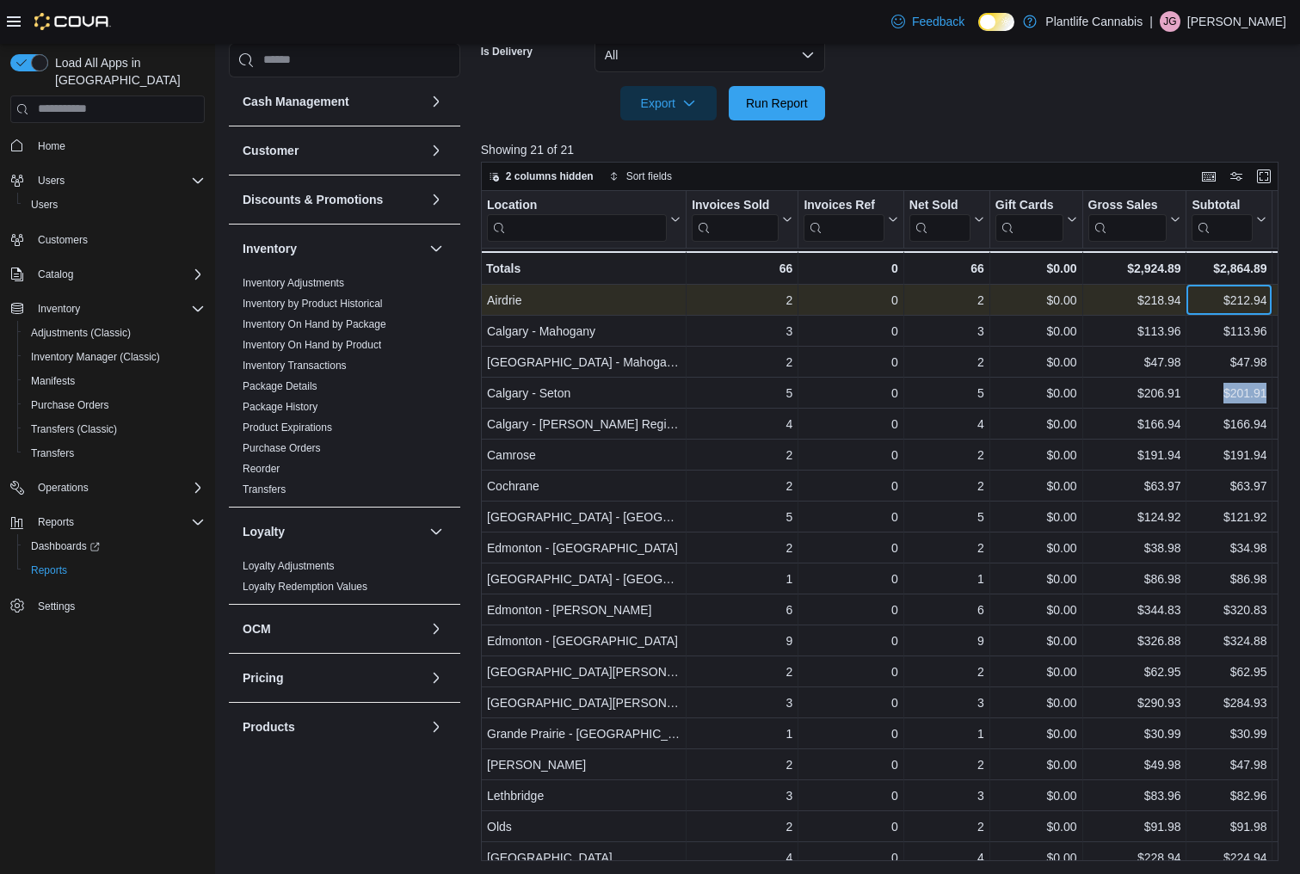
click at [1212, 303] on div "$212.94" at bounding box center [1229, 300] width 75 height 21
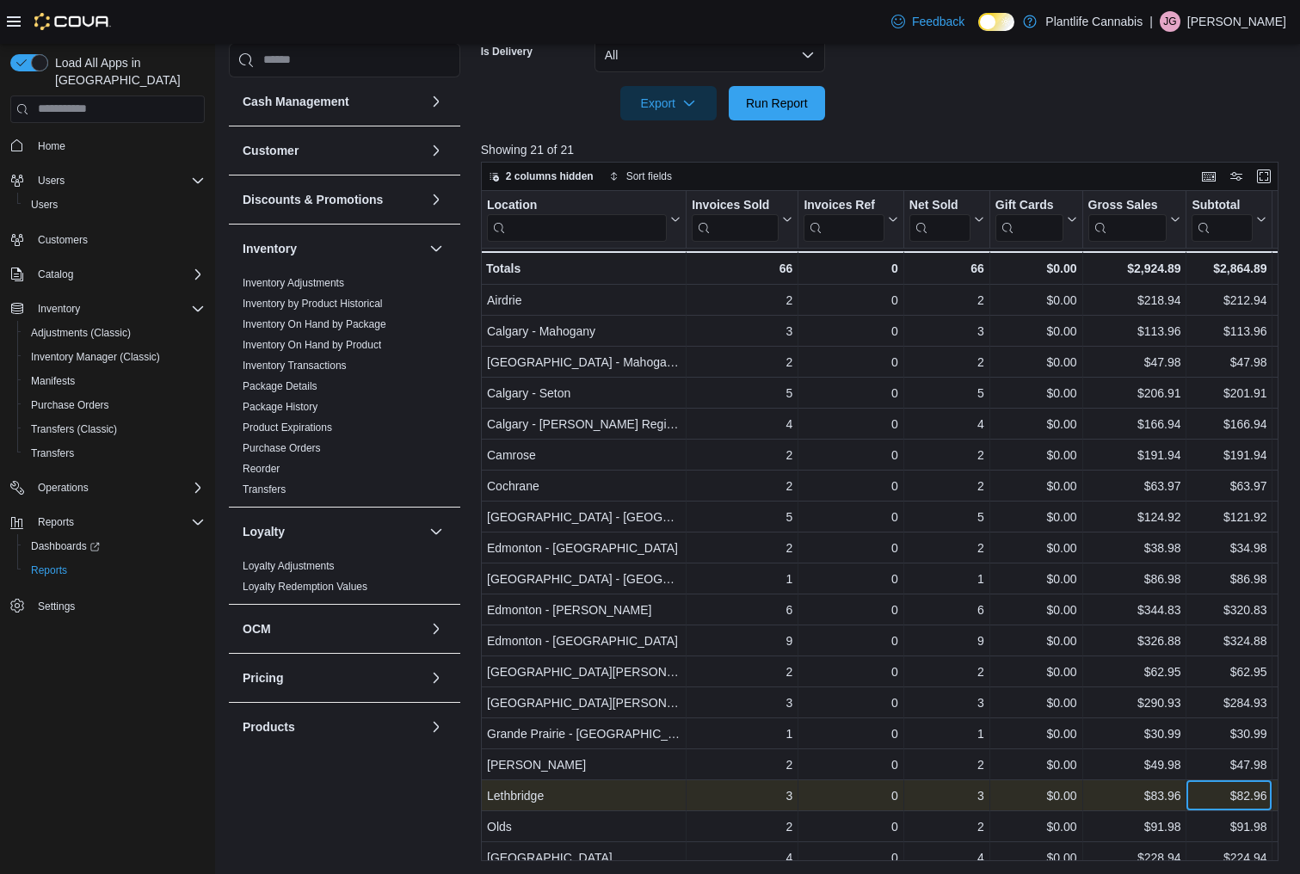
click at [1224, 801] on div "$82.96" at bounding box center [1229, 796] width 75 height 21
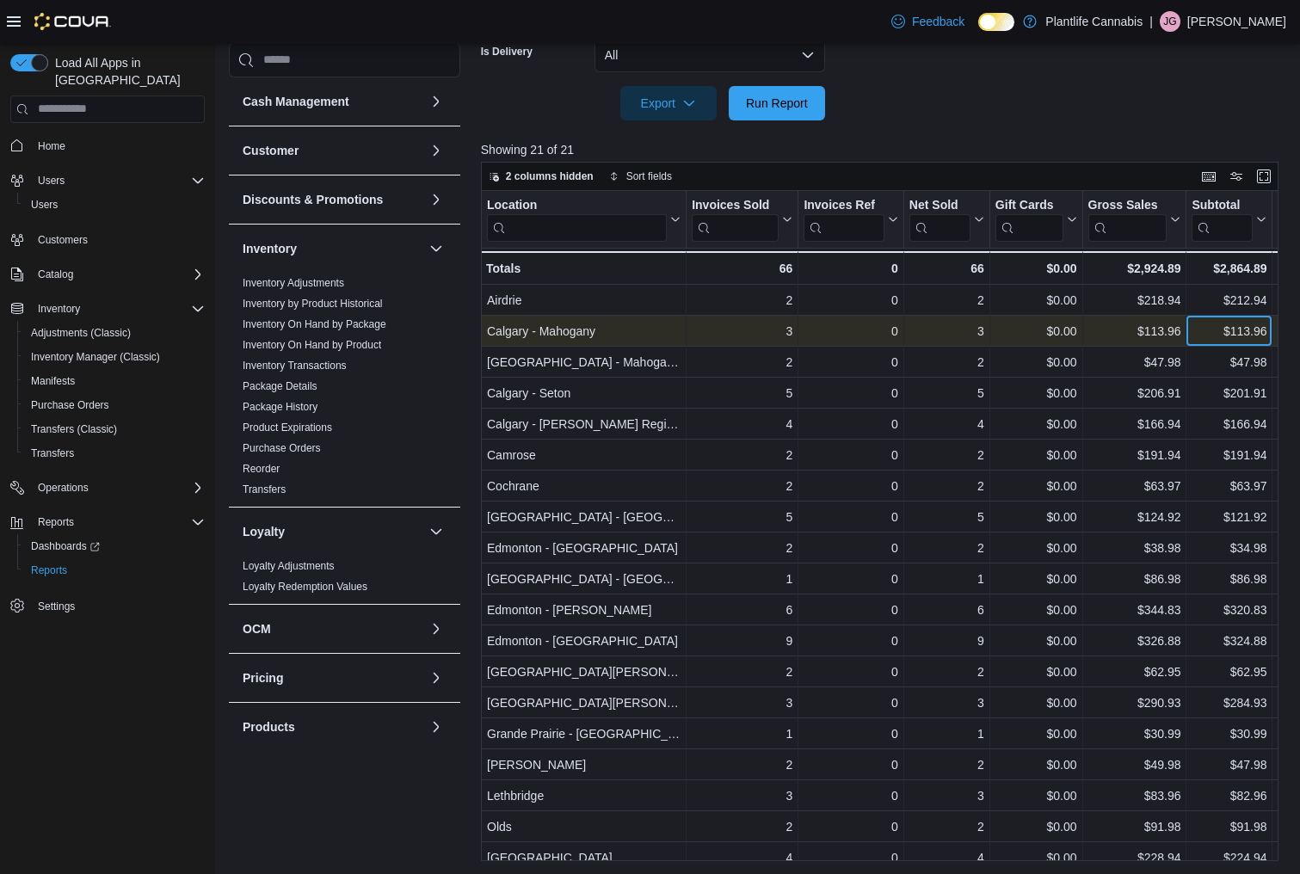
click at [1214, 333] on div "$113.96" at bounding box center [1229, 331] width 75 height 21
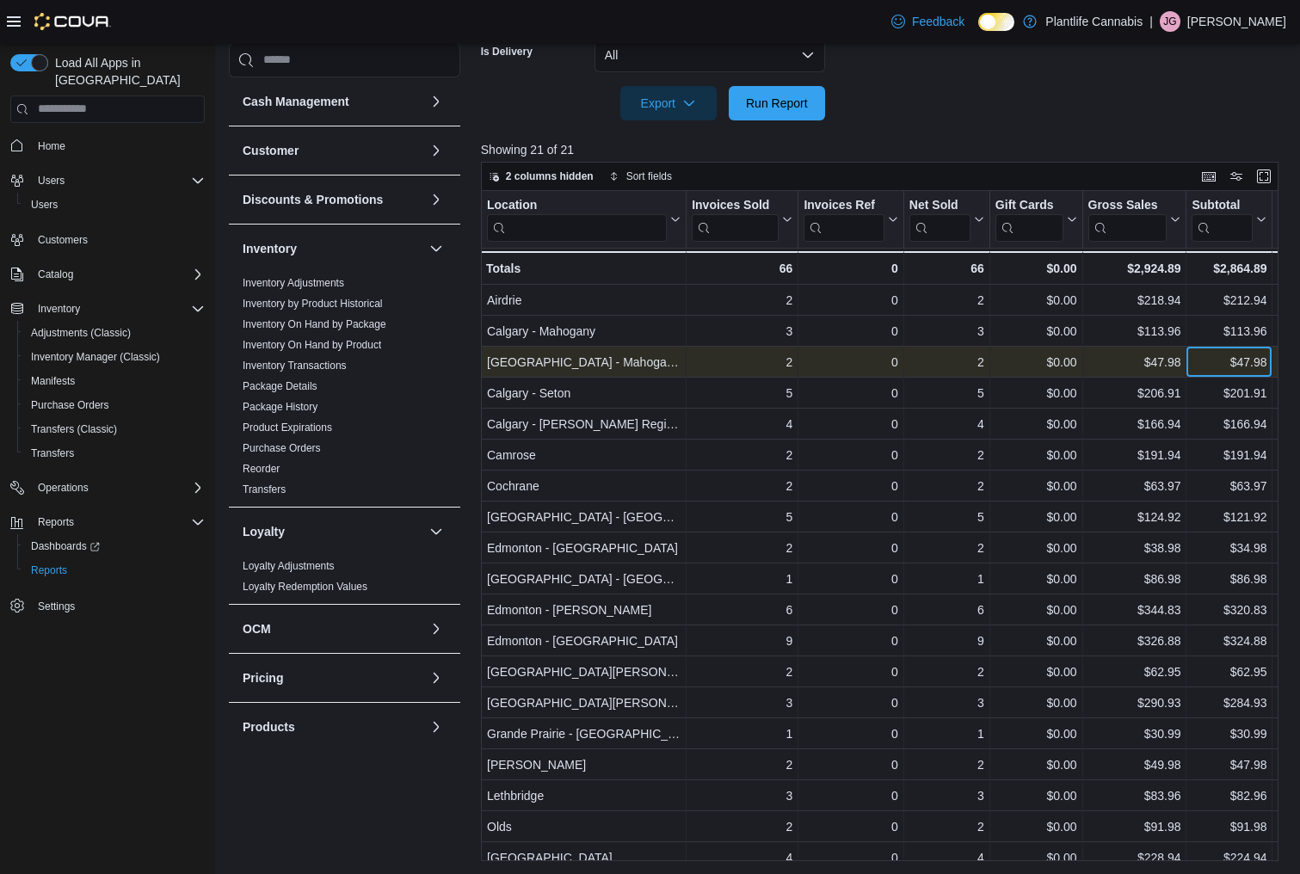
click at [1212, 357] on div "$47.98" at bounding box center [1229, 362] width 75 height 21
click at [1204, 361] on div "$47.98" at bounding box center [1229, 362] width 75 height 21
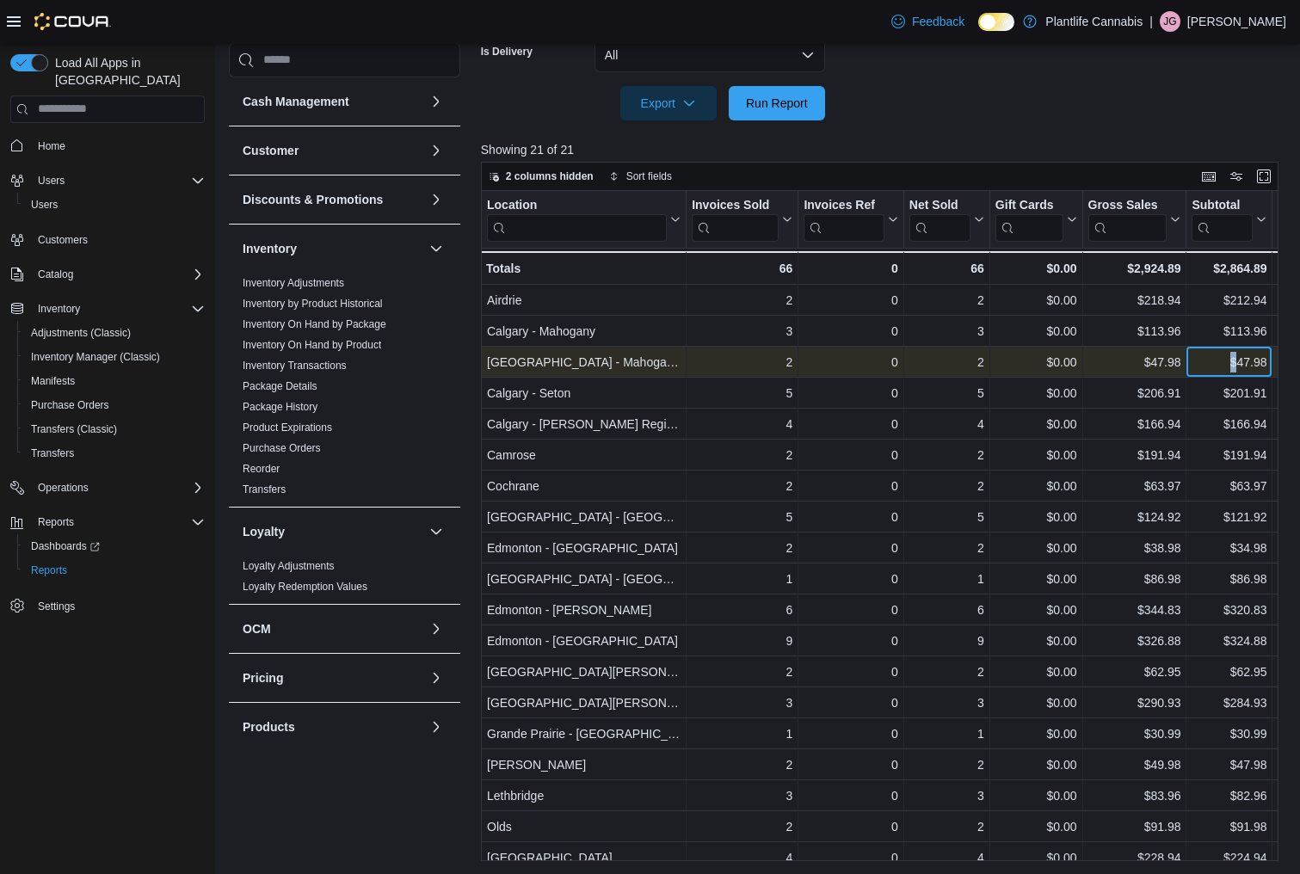
click at [1204, 361] on div "$47.98" at bounding box center [1229, 362] width 75 height 21
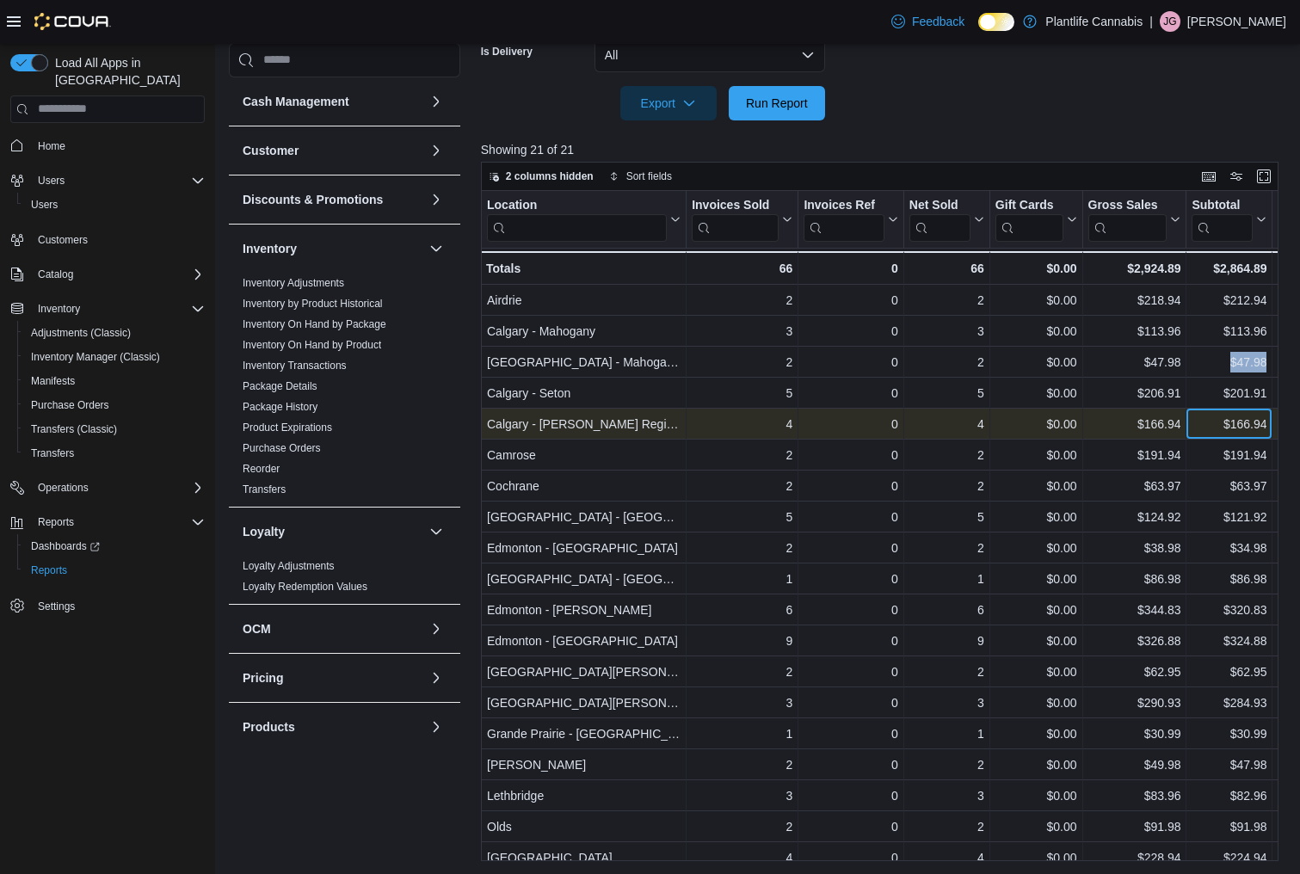
click at [1209, 432] on div "$166.94" at bounding box center [1229, 424] width 75 height 21
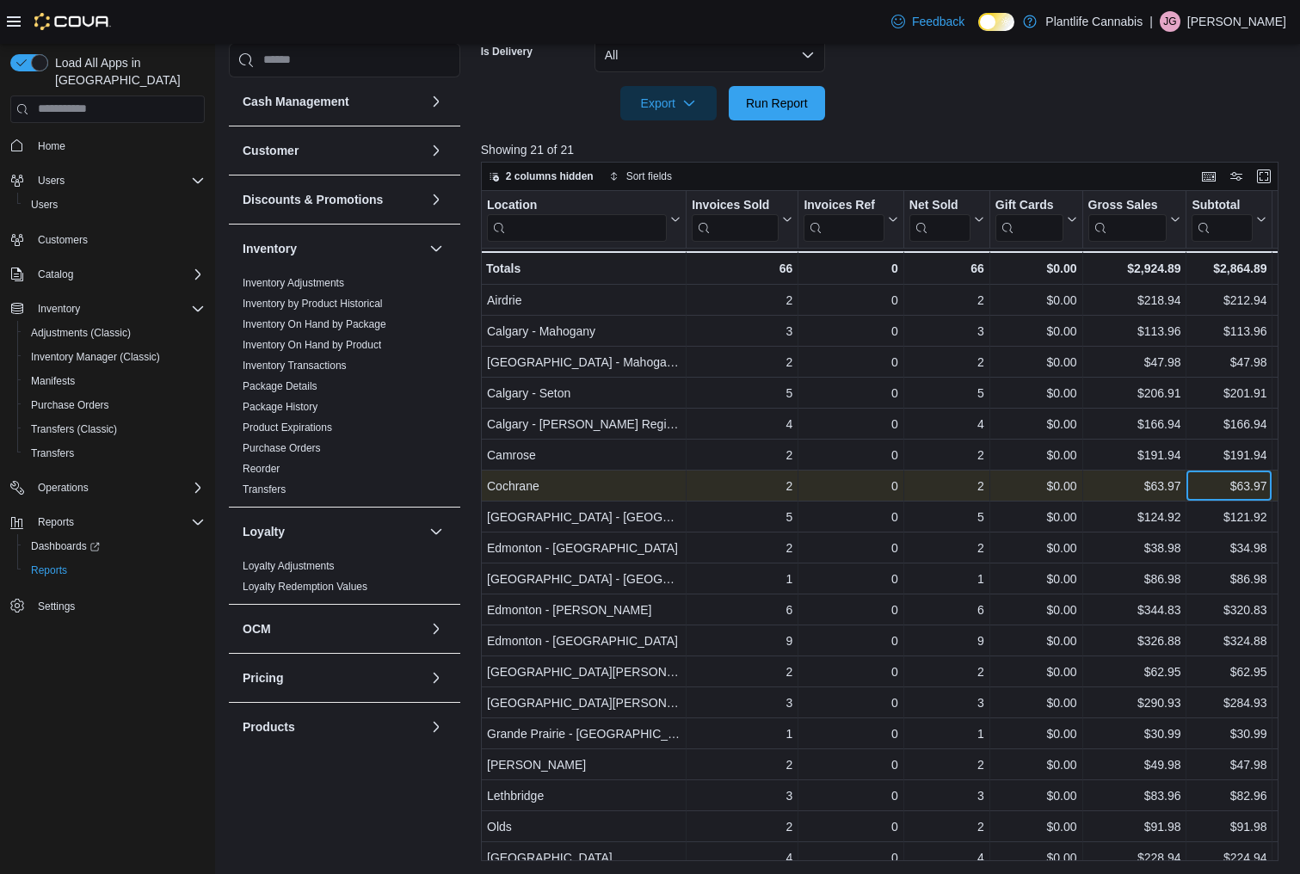
click at [1204, 493] on div "$63.97" at bounding box center [1229, 486] width 75 height 21
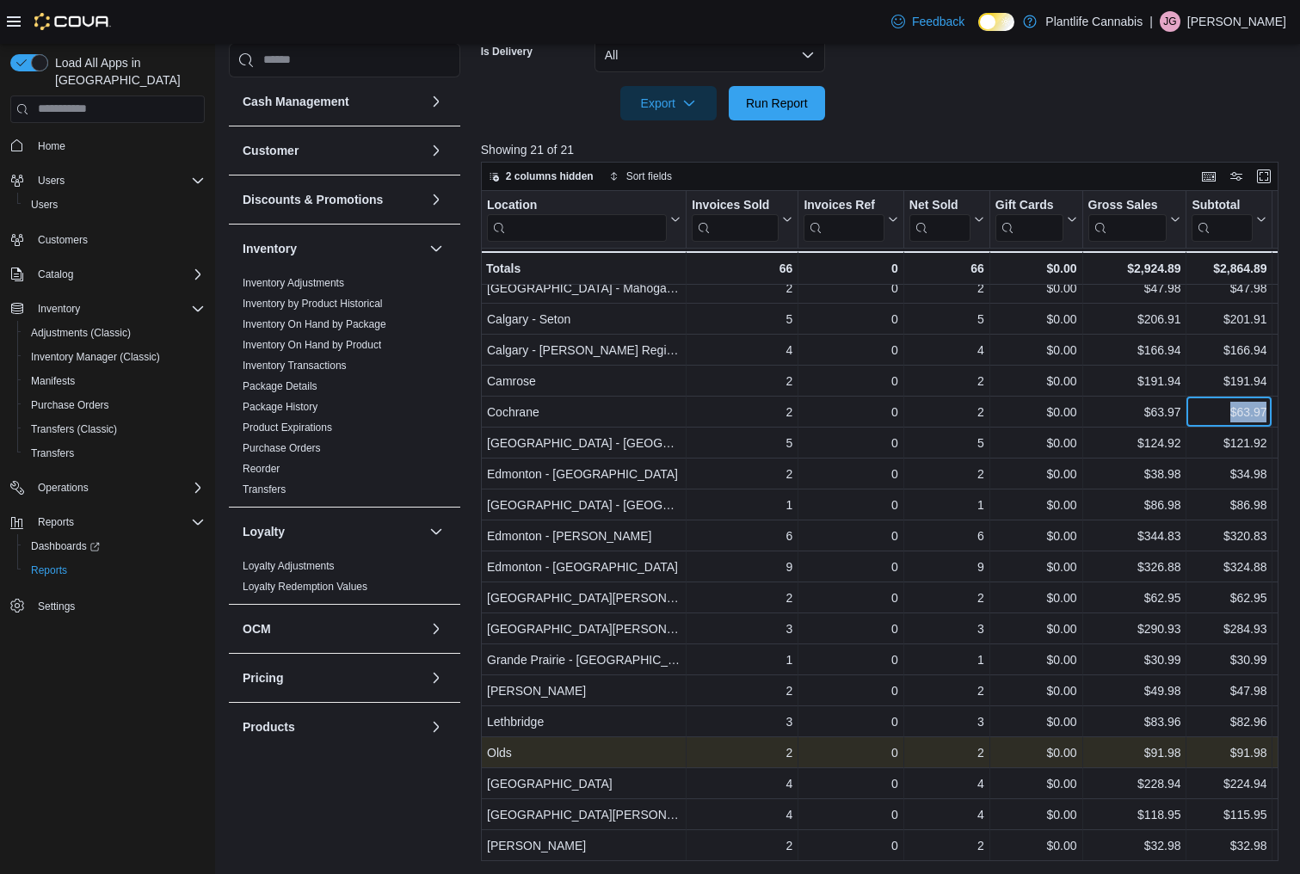
scroll to position [71, 0]
click at [1213, 761] on div "$91.98" at bounding box center [1229, 755] width 75 height 21
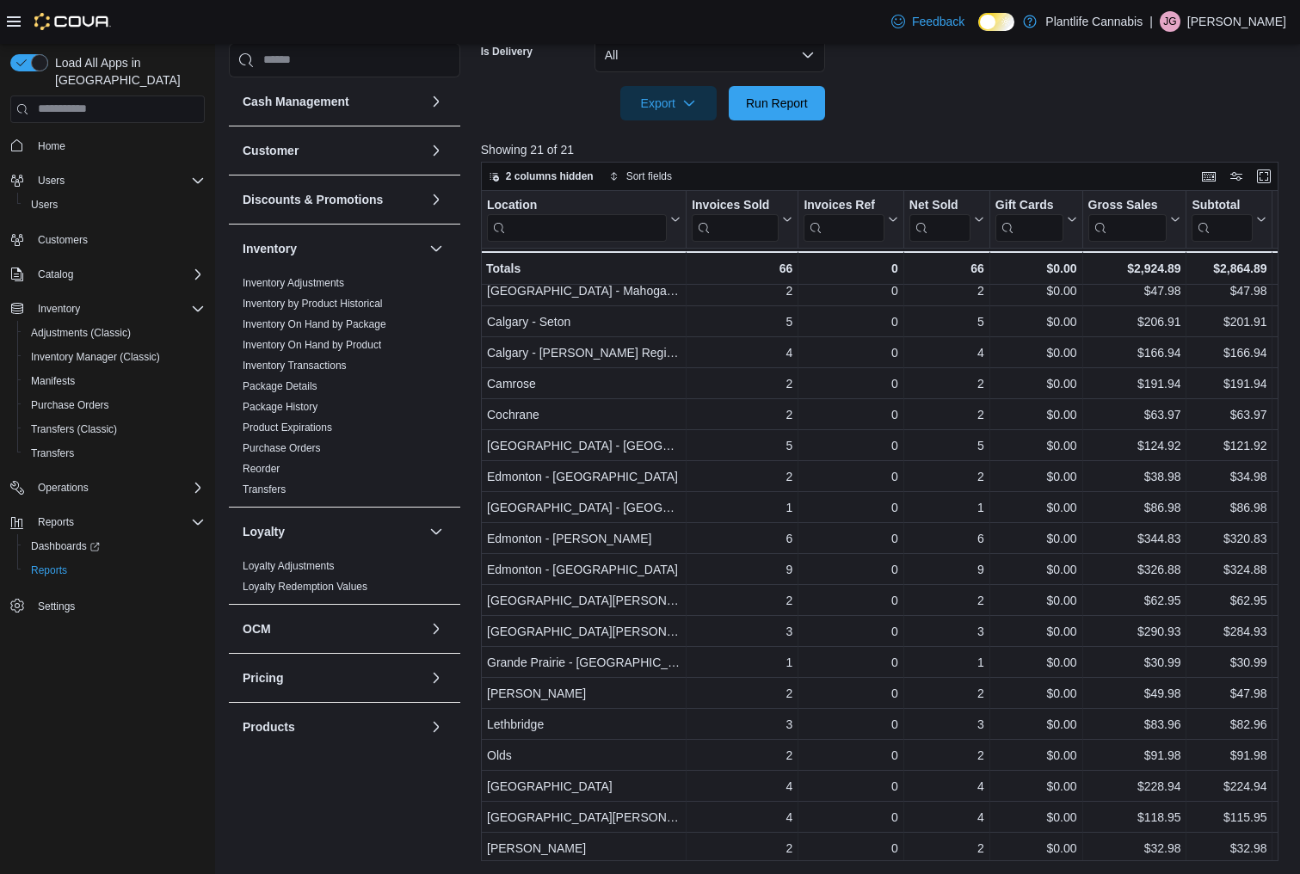
click at [1045, 131] on div at bounding box center [883, 130] width 805 height 21
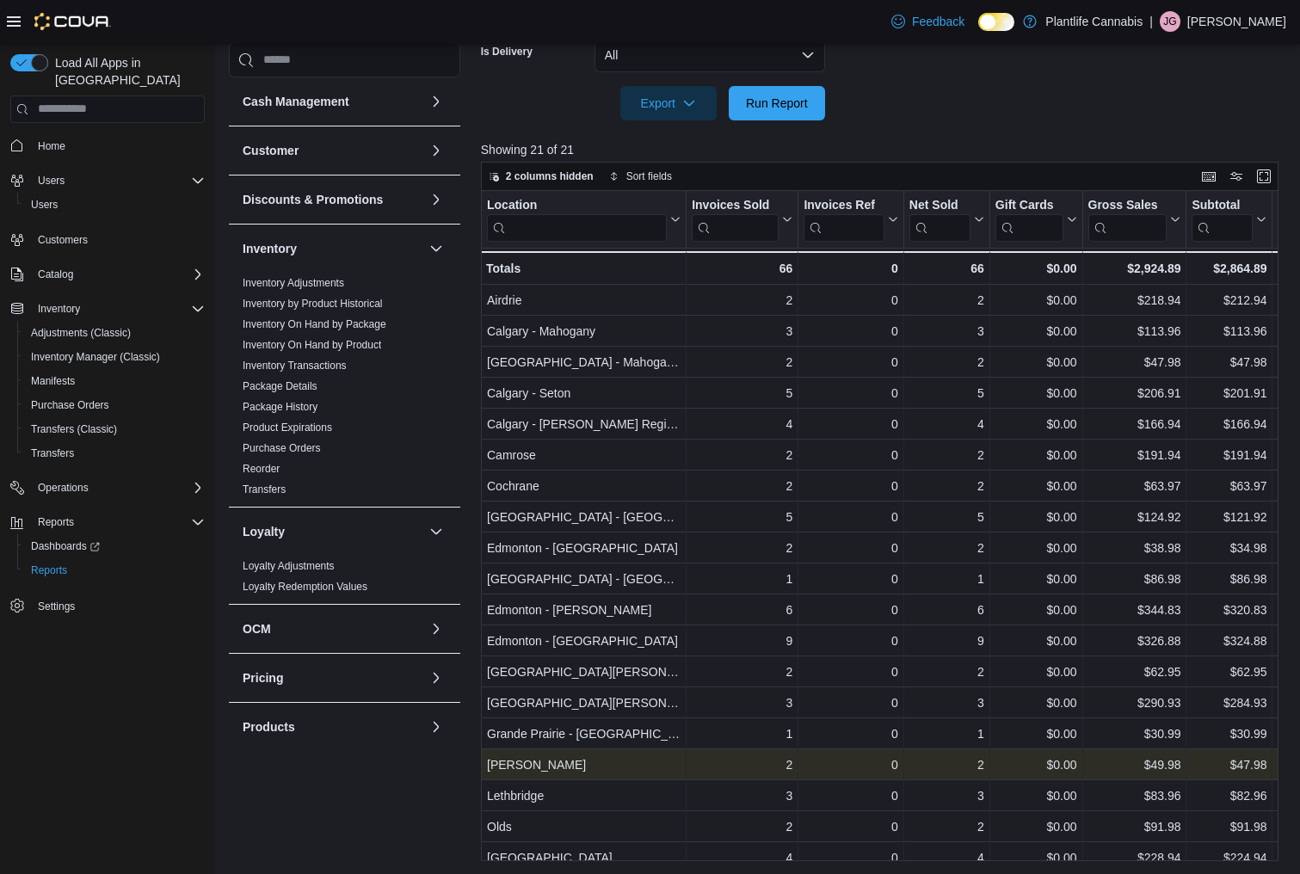
scroll to position [74, 0]
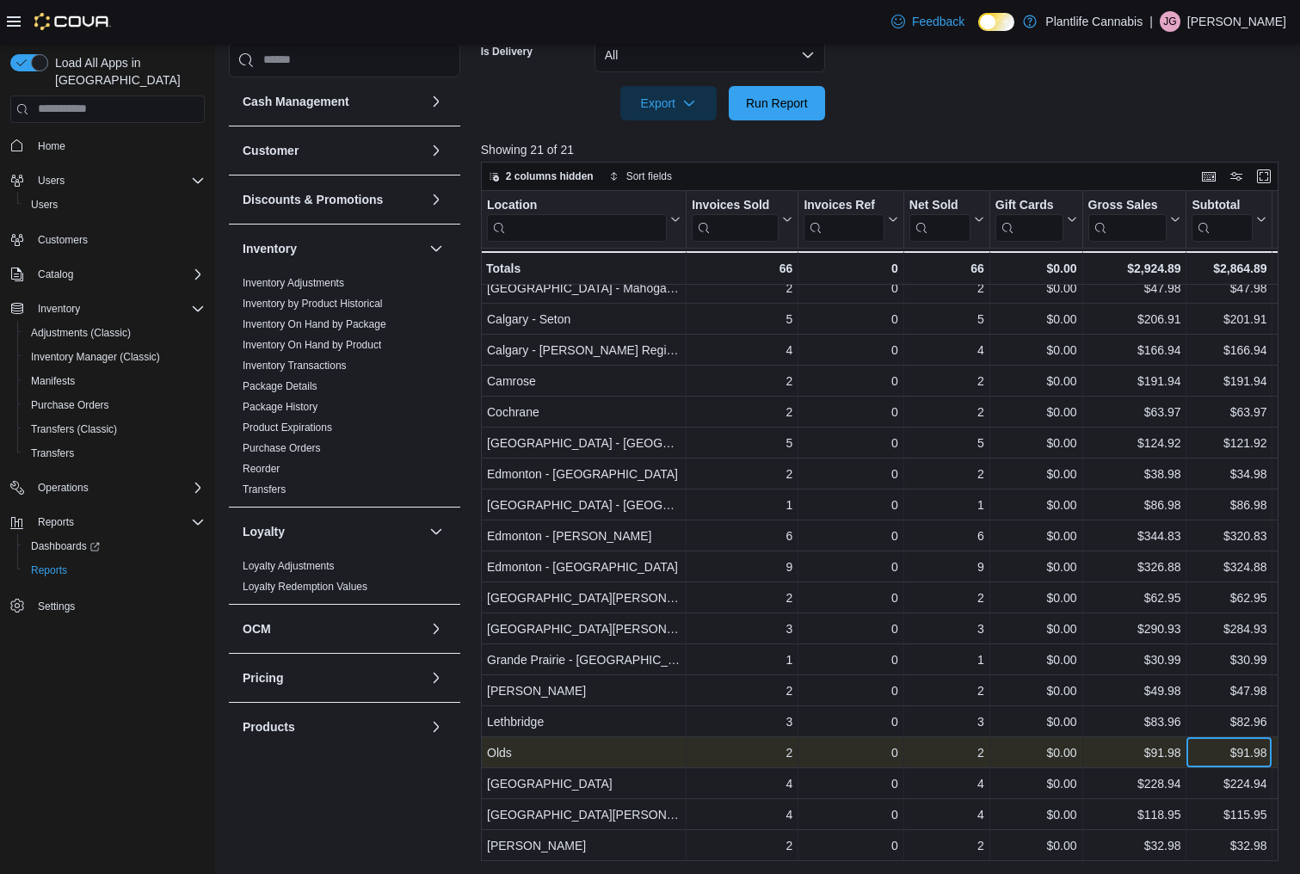
click at [1203, 759] on div "$91.98" at bounding box center [1229, 753] width 75 height 21
click at [1204, 759] on div "$91.98" at bounding box center [1229, 753] width 75 height 21
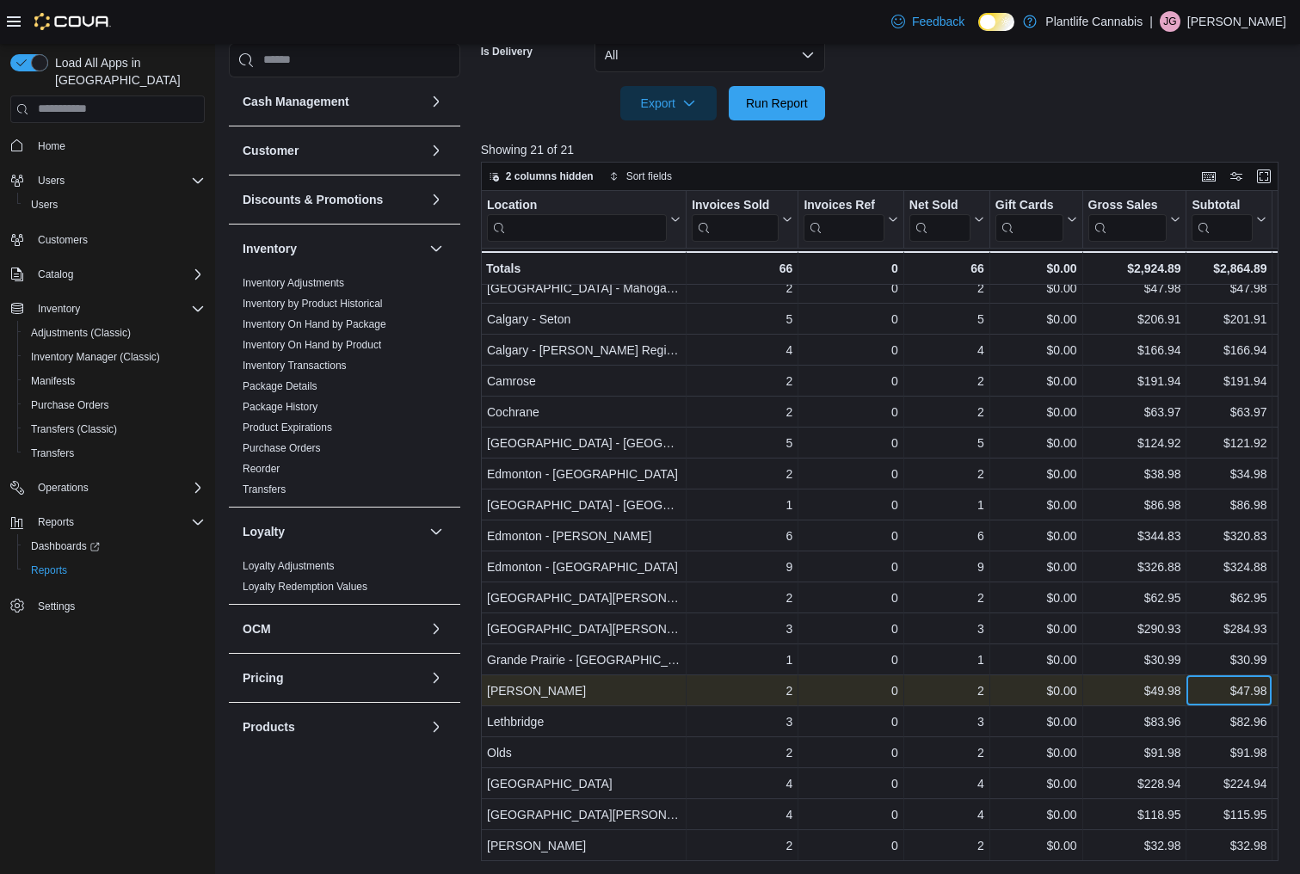
click at [1200, 692] on div "$47.98" at bounding box center [1229, 691] width 75 height 21
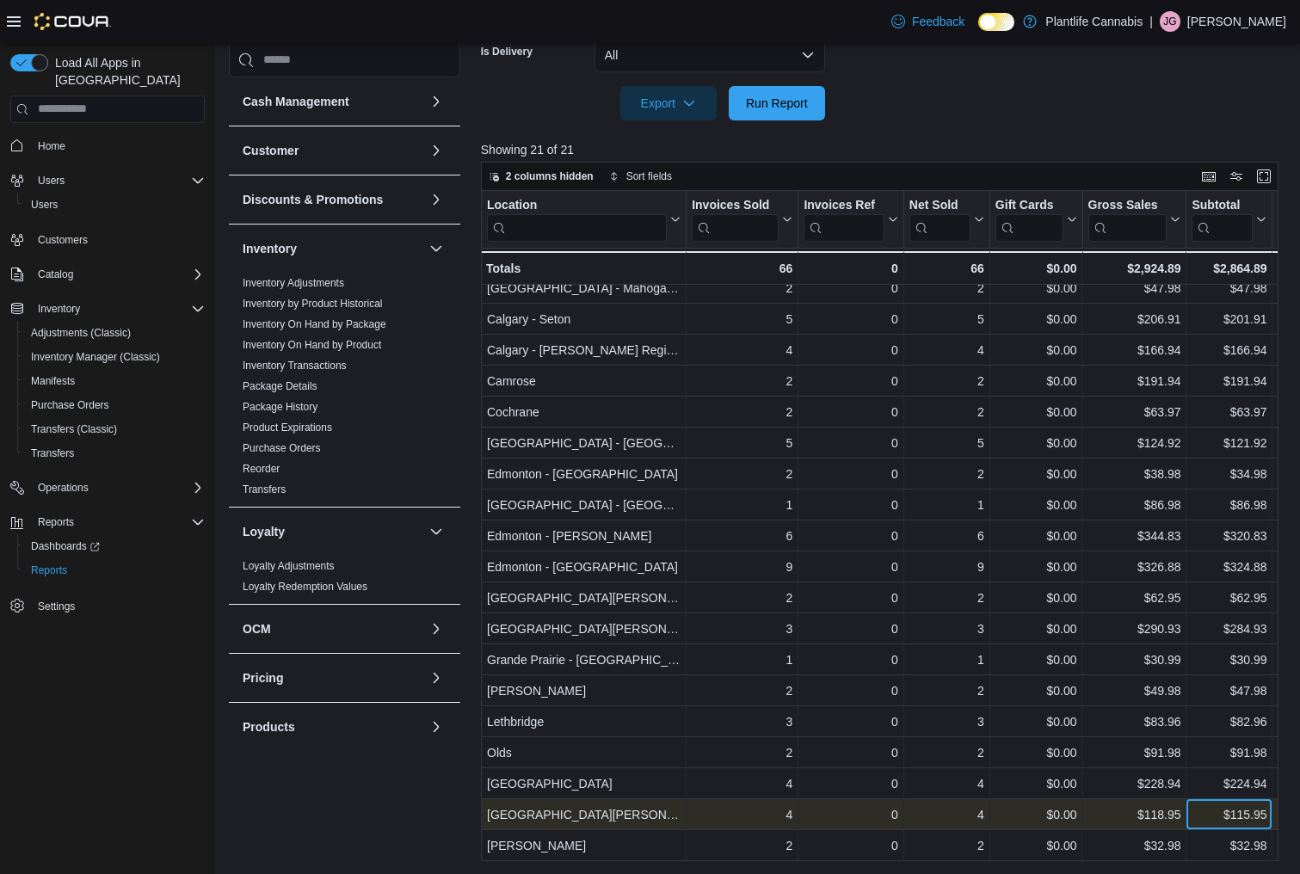
click at [1204, 819] on div "$115.95" at bounding box center [1229, 815] width 75 height 21
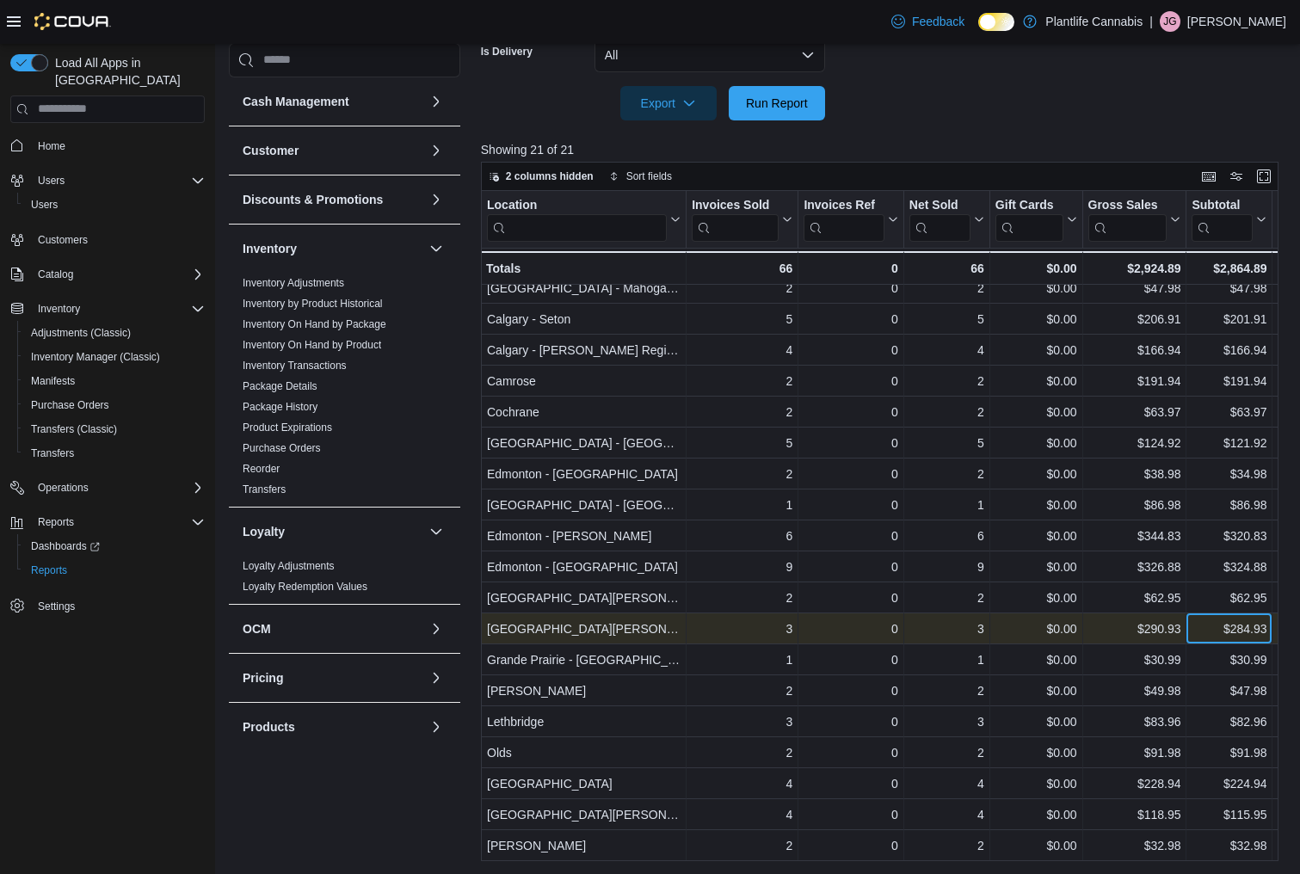
click at [1219, 635] on div "$284.93" at bounding box center [1229, 629] width 75 height 21
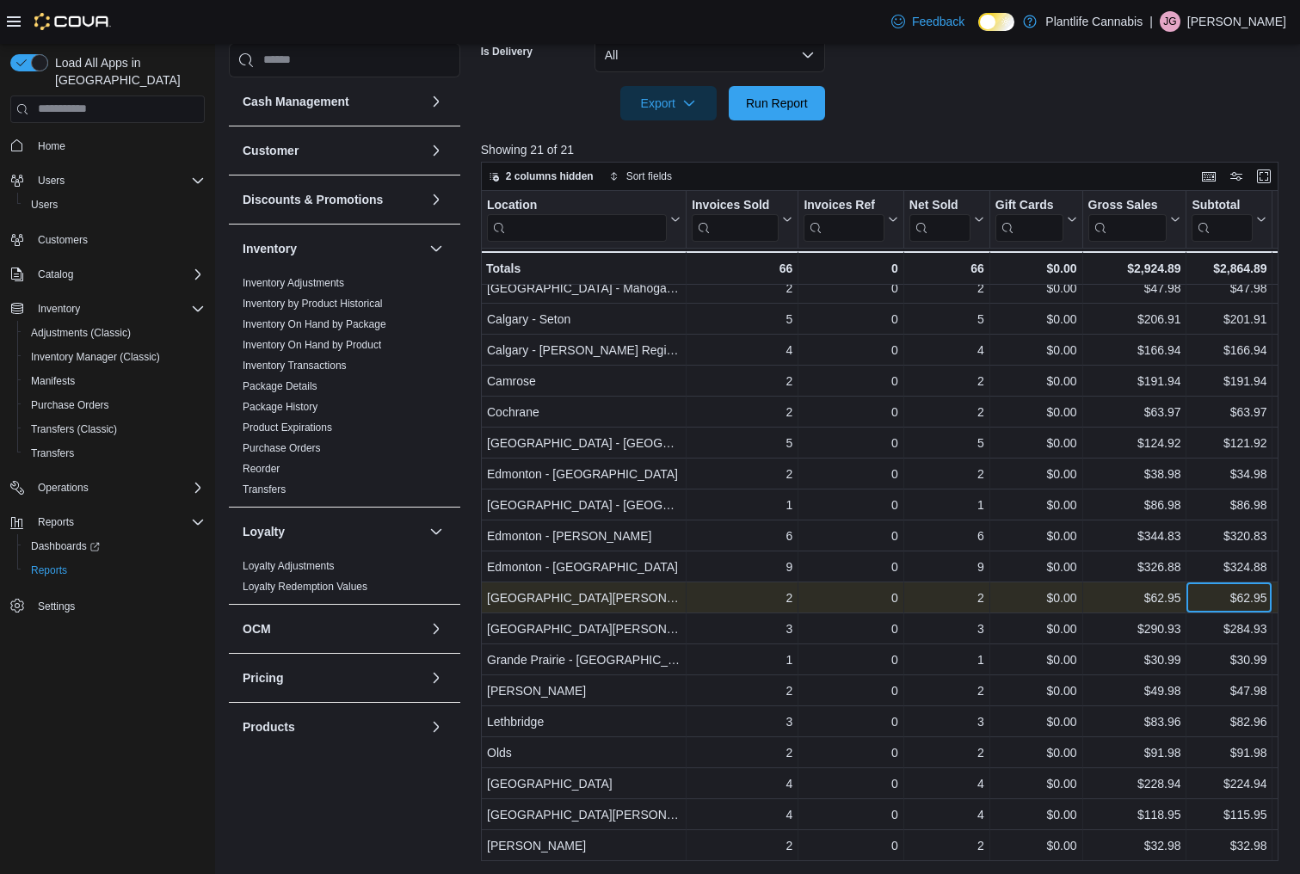
click at [1208, 595] on div "$62.95" at bounding box center [1229, 598] width 75 height 21
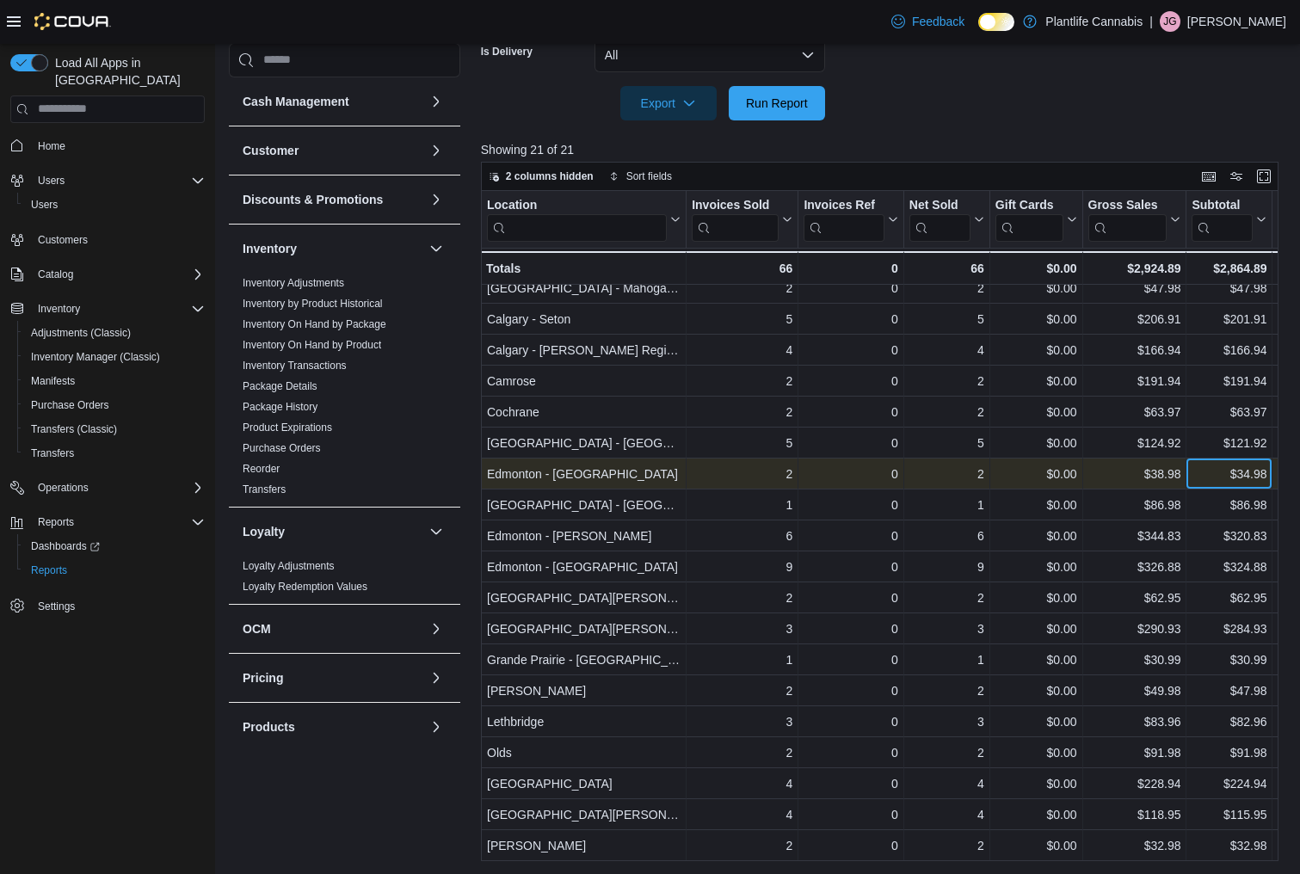
click at [1207, 474] on div "$34.98" at bounding box center [1229, 474] width 75 height 21
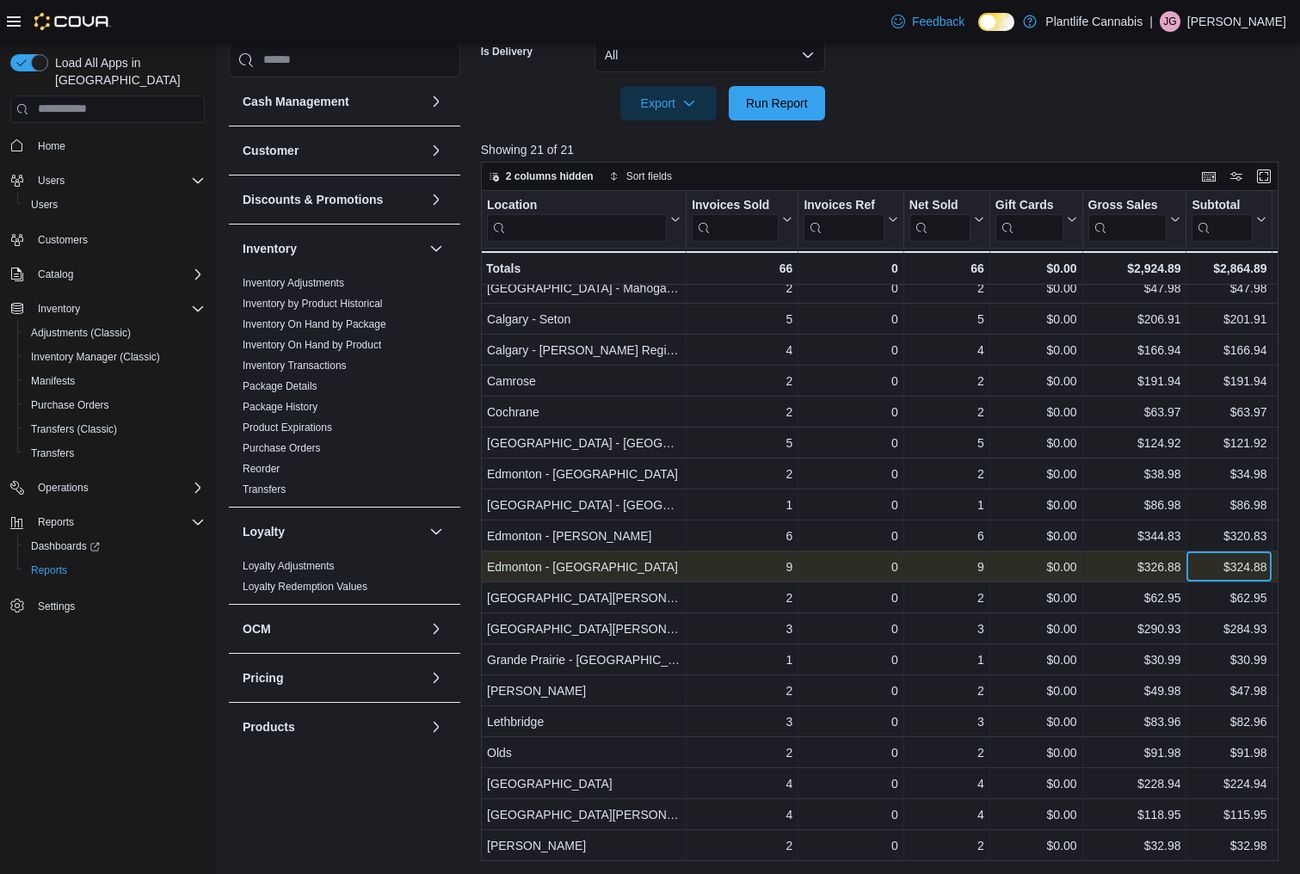
click at [1212, 567] on div "$324.88" at bounding box center [1229, 567] width 75 height 21
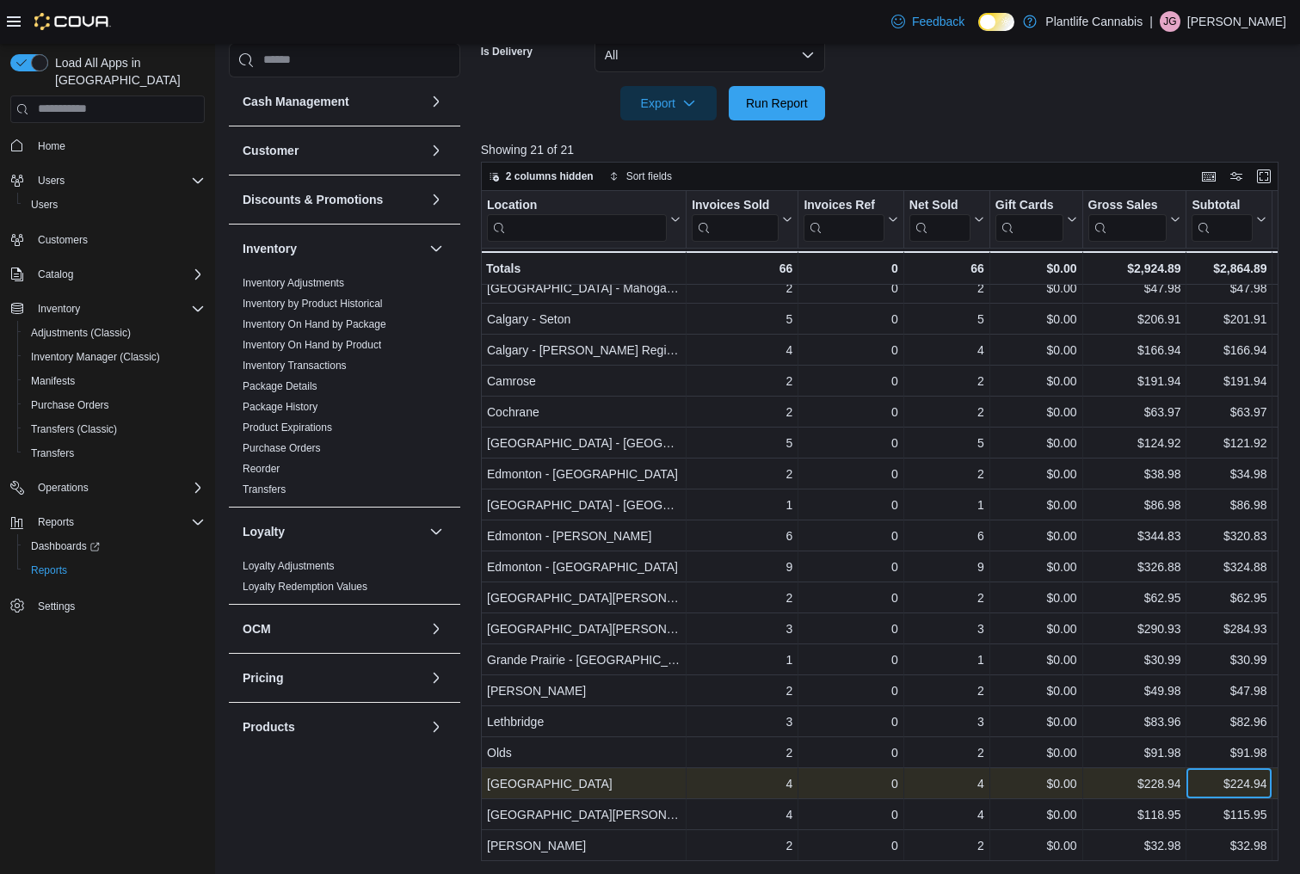
click at [1209, 788] on div "$224.94" at bounding box center [1229, 784] width 75 height 21
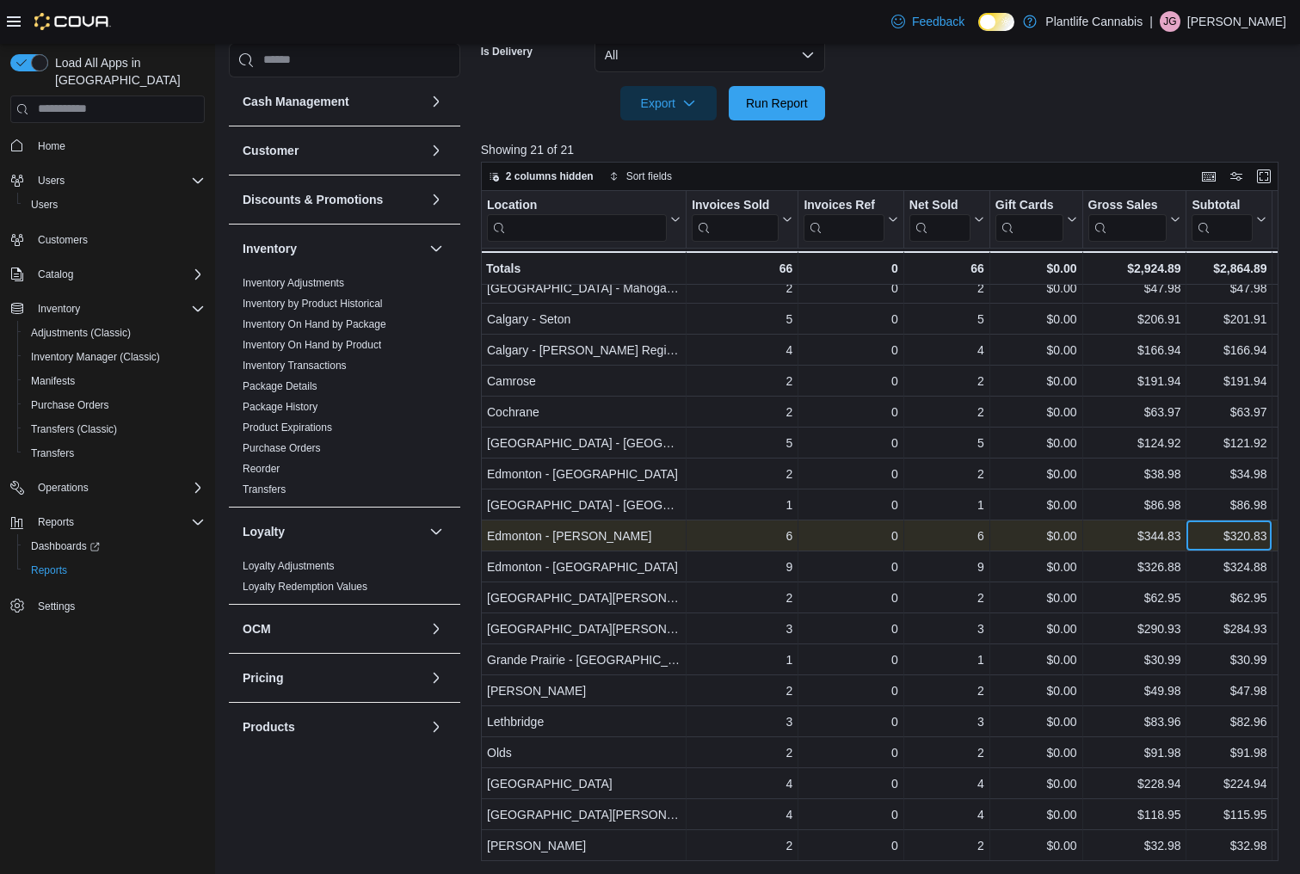
click at [1212, 534] on div "$320.83" at bounding box center [1229, 536] width 75 height 21
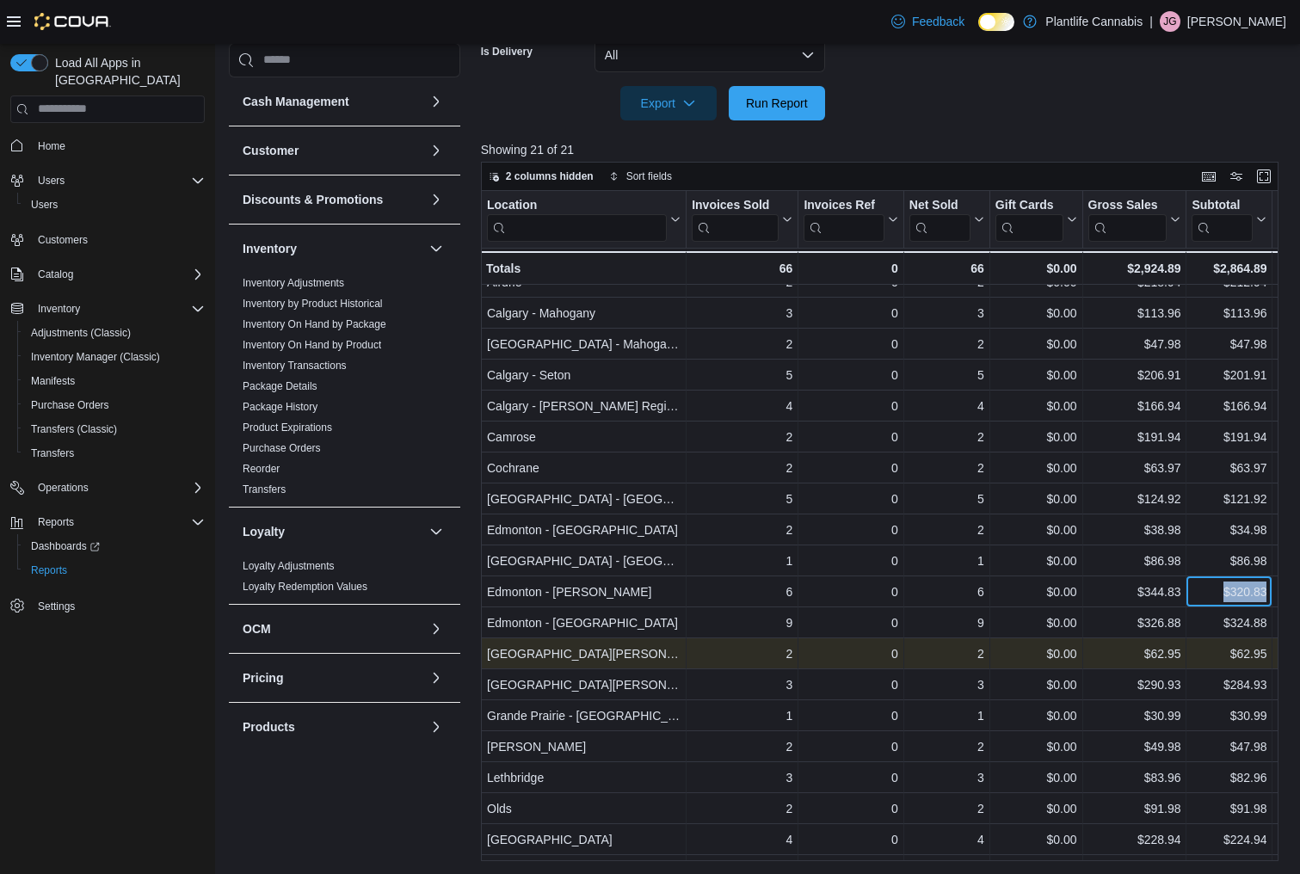
scroll to position [0, 0]
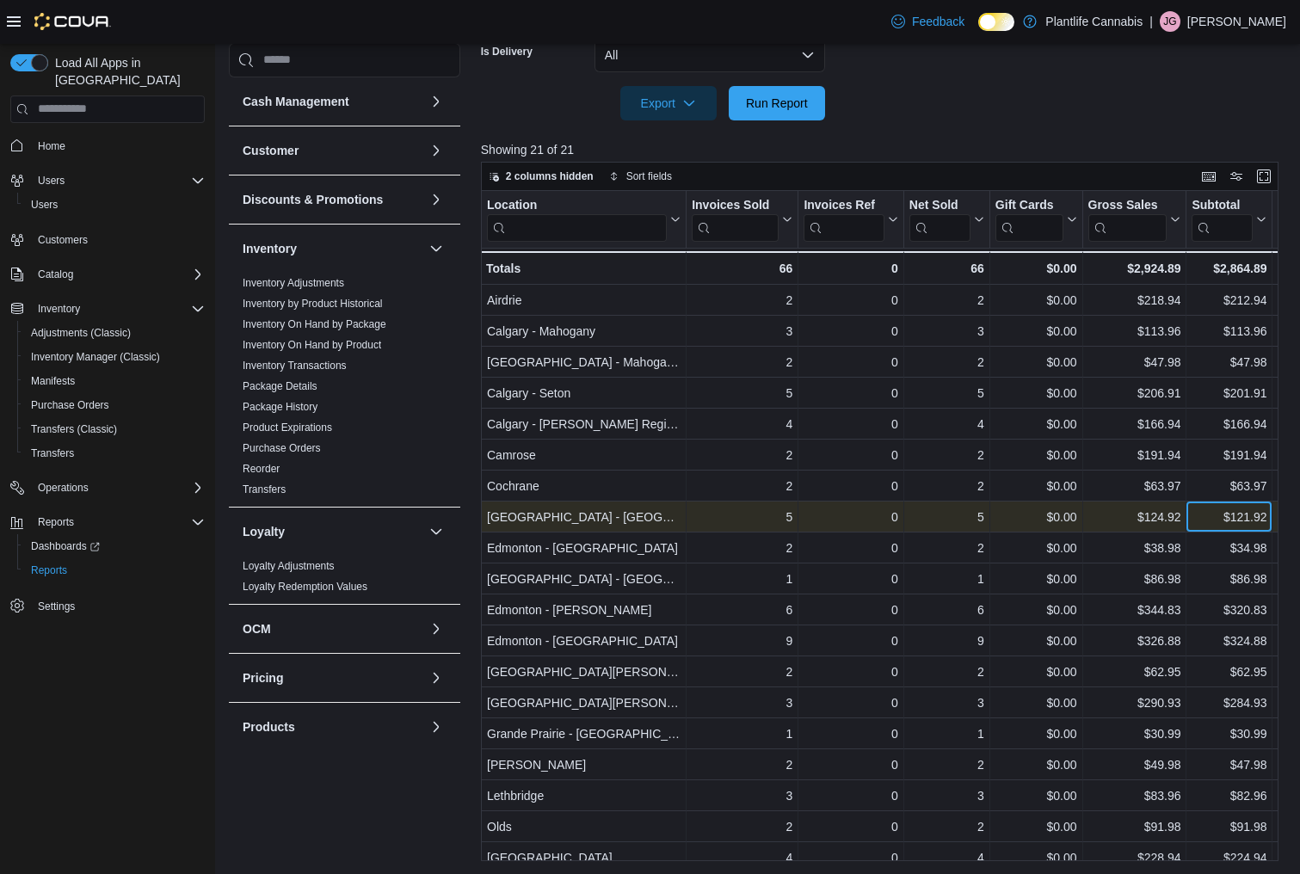
click at [1203, 517] on div "$121.92" at bounding box center [1229, 517] width 75 height 21
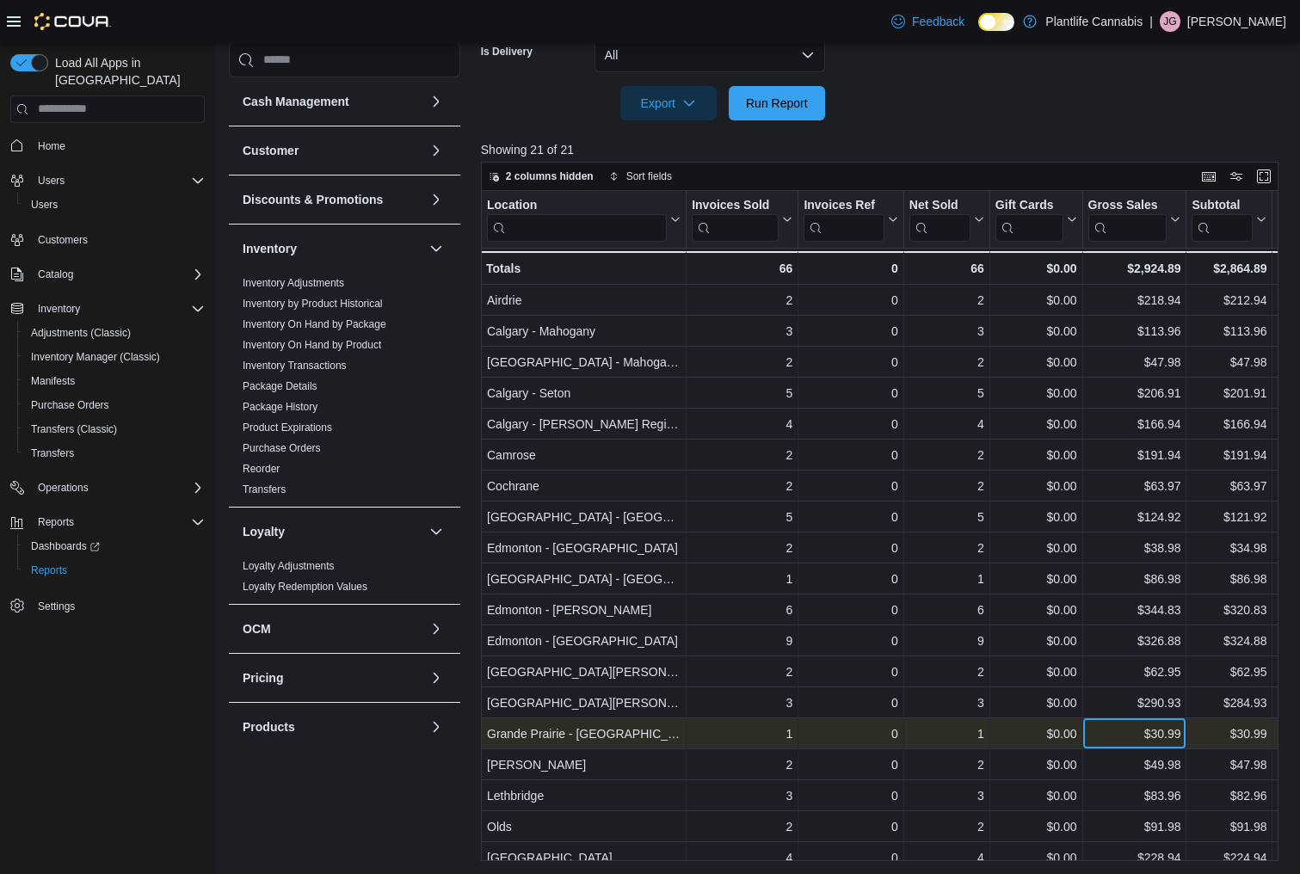
click at [1133, 732] on div "$30.99" at bounding box center [1134, 734] width 93 height 21
click at [1206, 737] on div "$30.99" at bounding box center [1229, 734] width 75 height 21
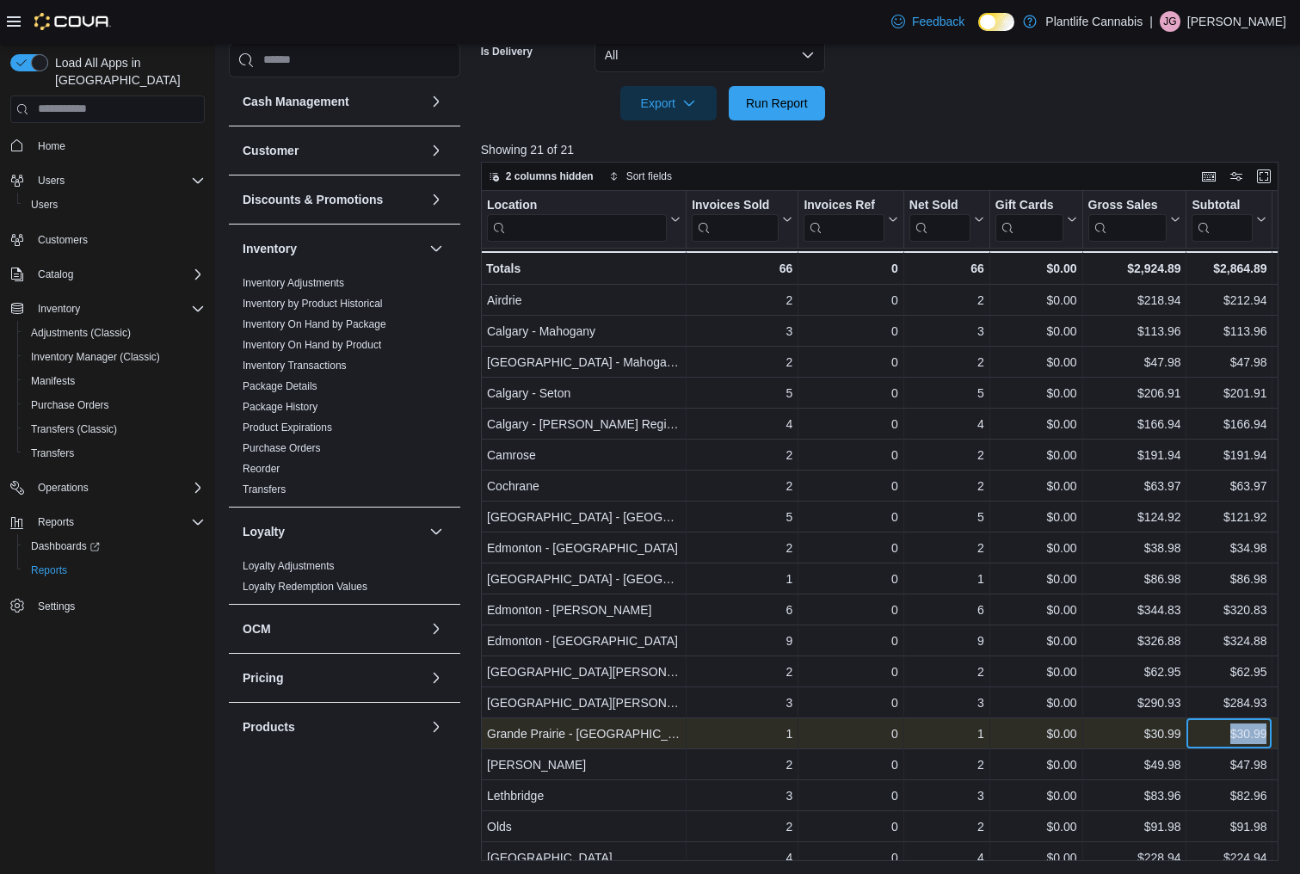
click at [1206, 737] on div "$30.99" at bounding box center [1229, 734] width 75 height 21
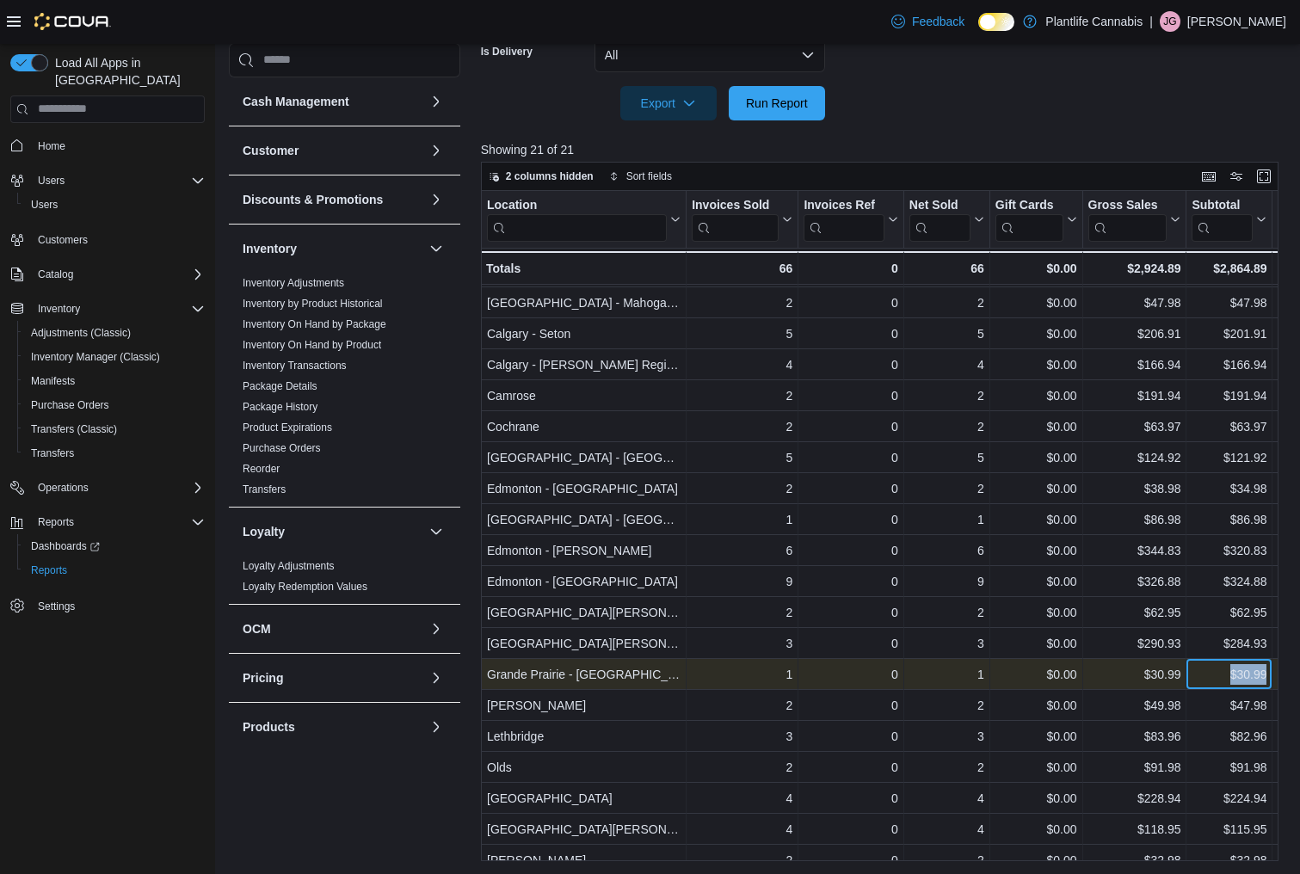
scroll to position [74, 0]
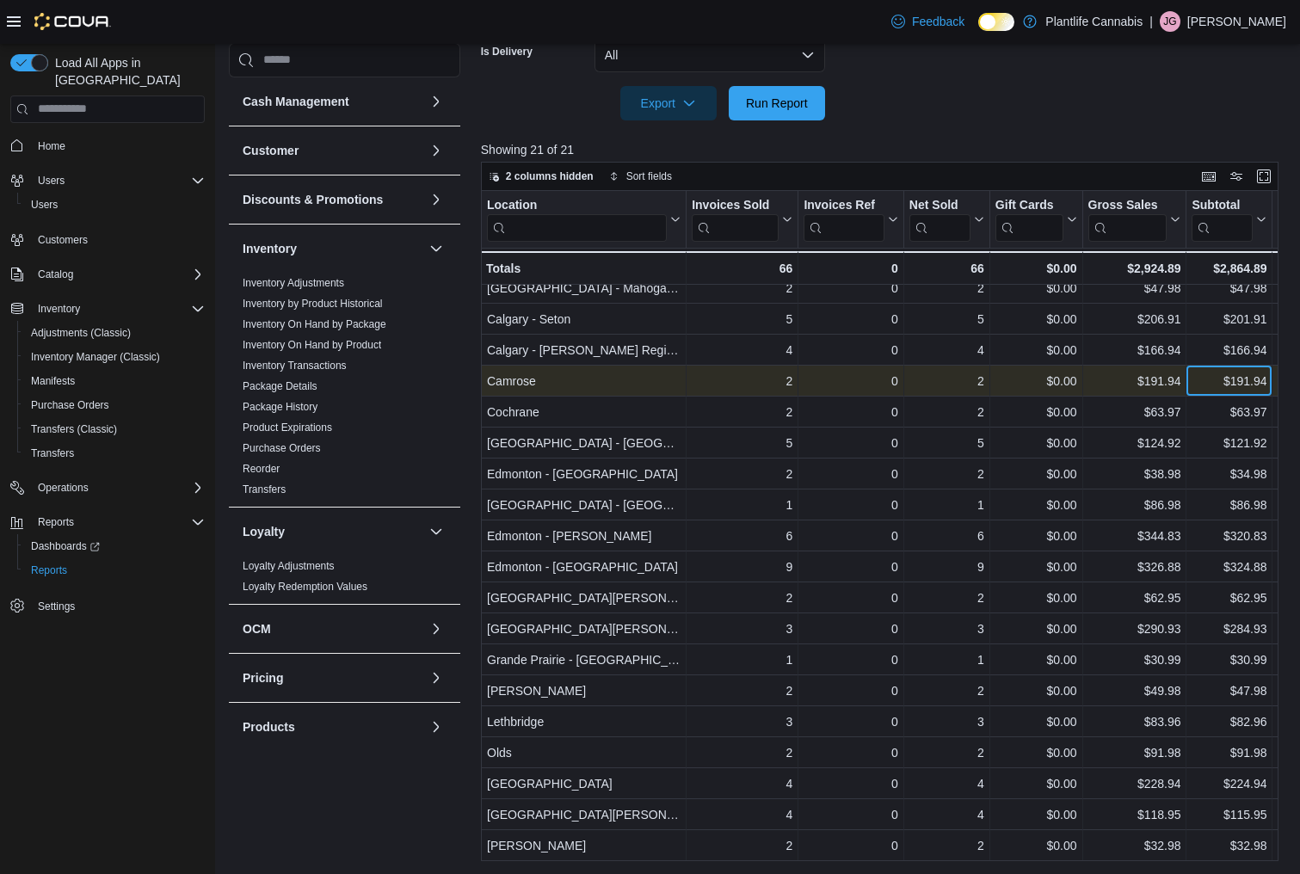
click at [1218, 385] on div "$191.94" at bounding box center [1229, 381] width 75 height 21
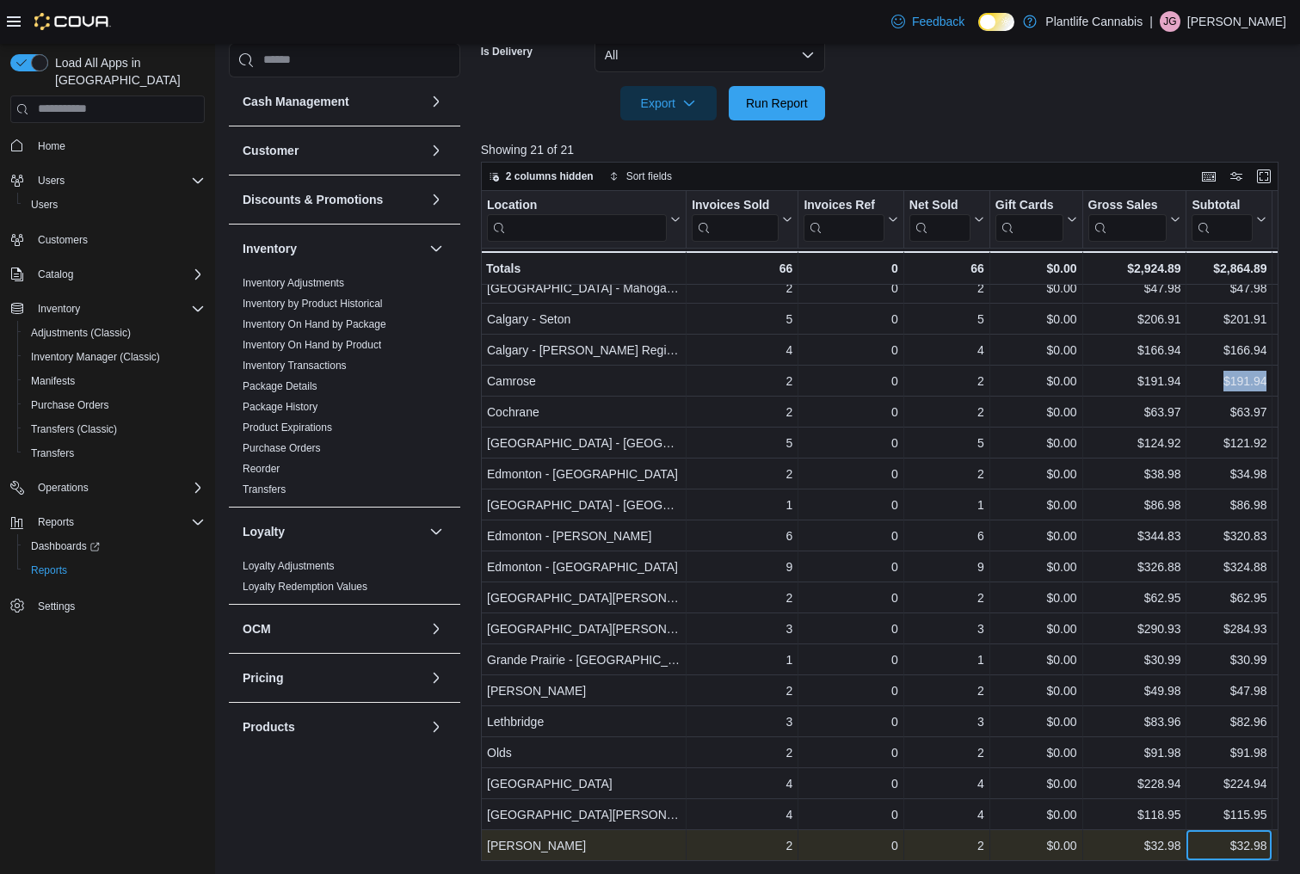
click at [1215, 848] on div "$32.98" at bounding box center [1229, 846] width 75 height 21
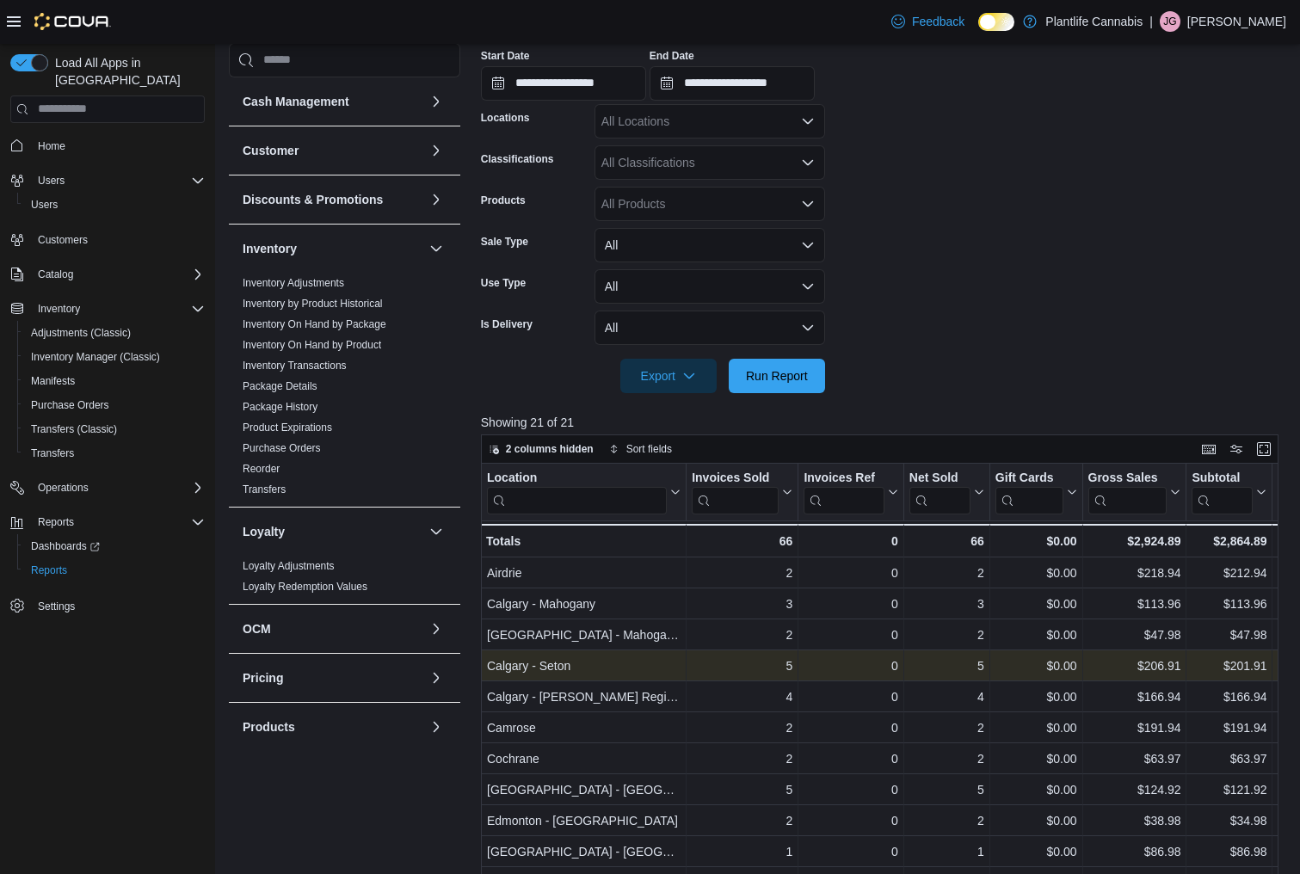
scroll to position [302, 0]
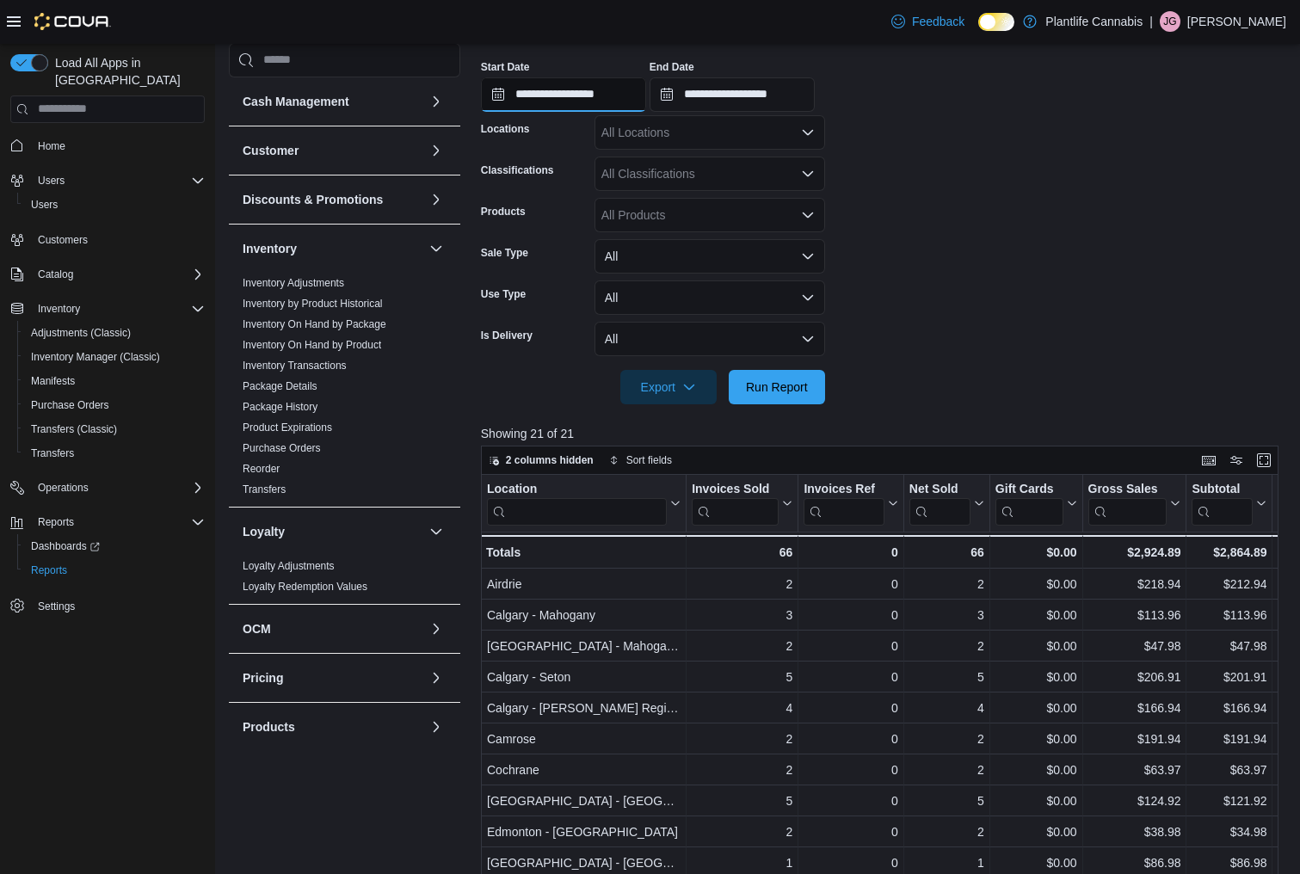
click at [558, 96] on input "**********" at bounding box center [563, 94] width 165 height 34
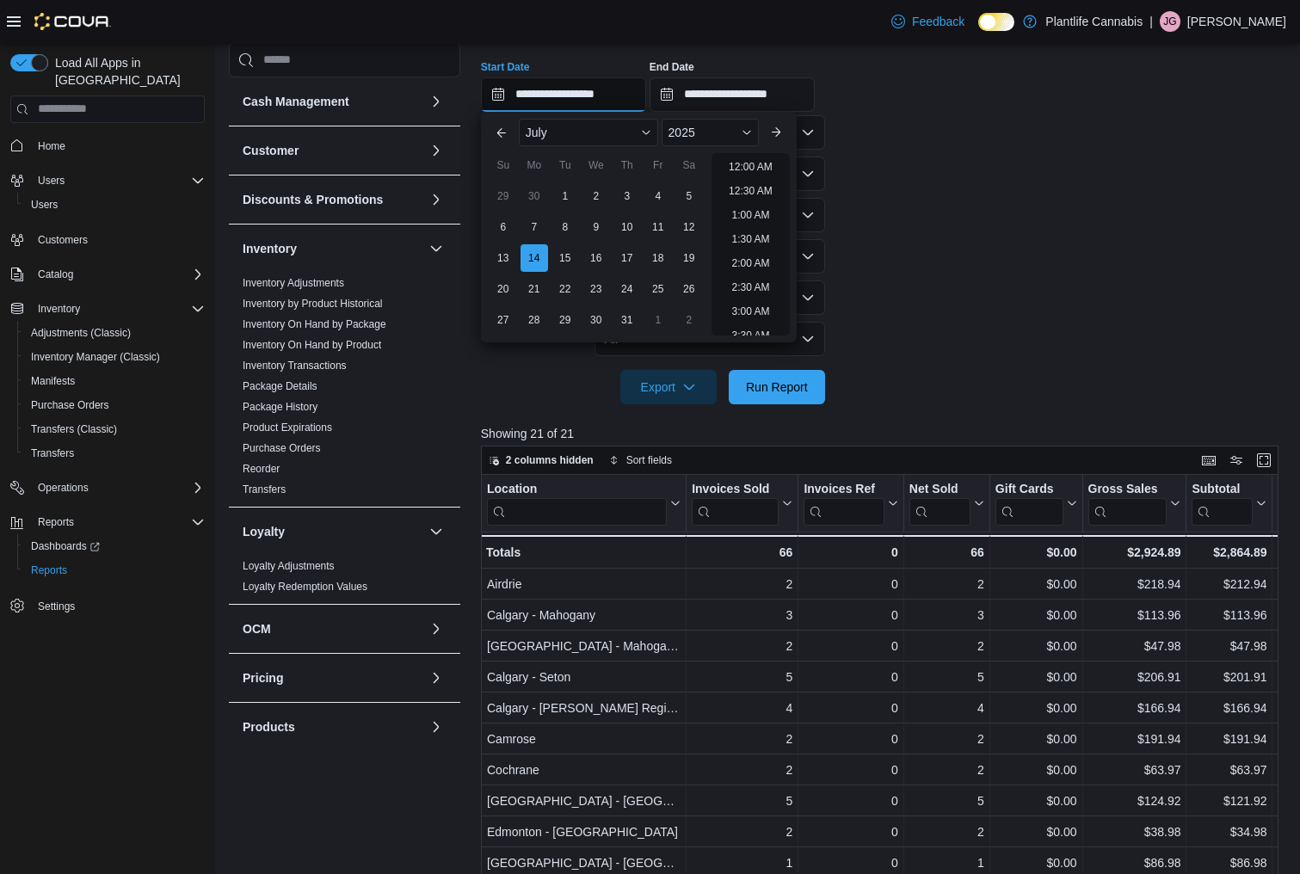
scroll to position [391, 0]
click at [565, 256] on div "15" at bounding box center [565, 258] width 30 height 30
type input "**********"
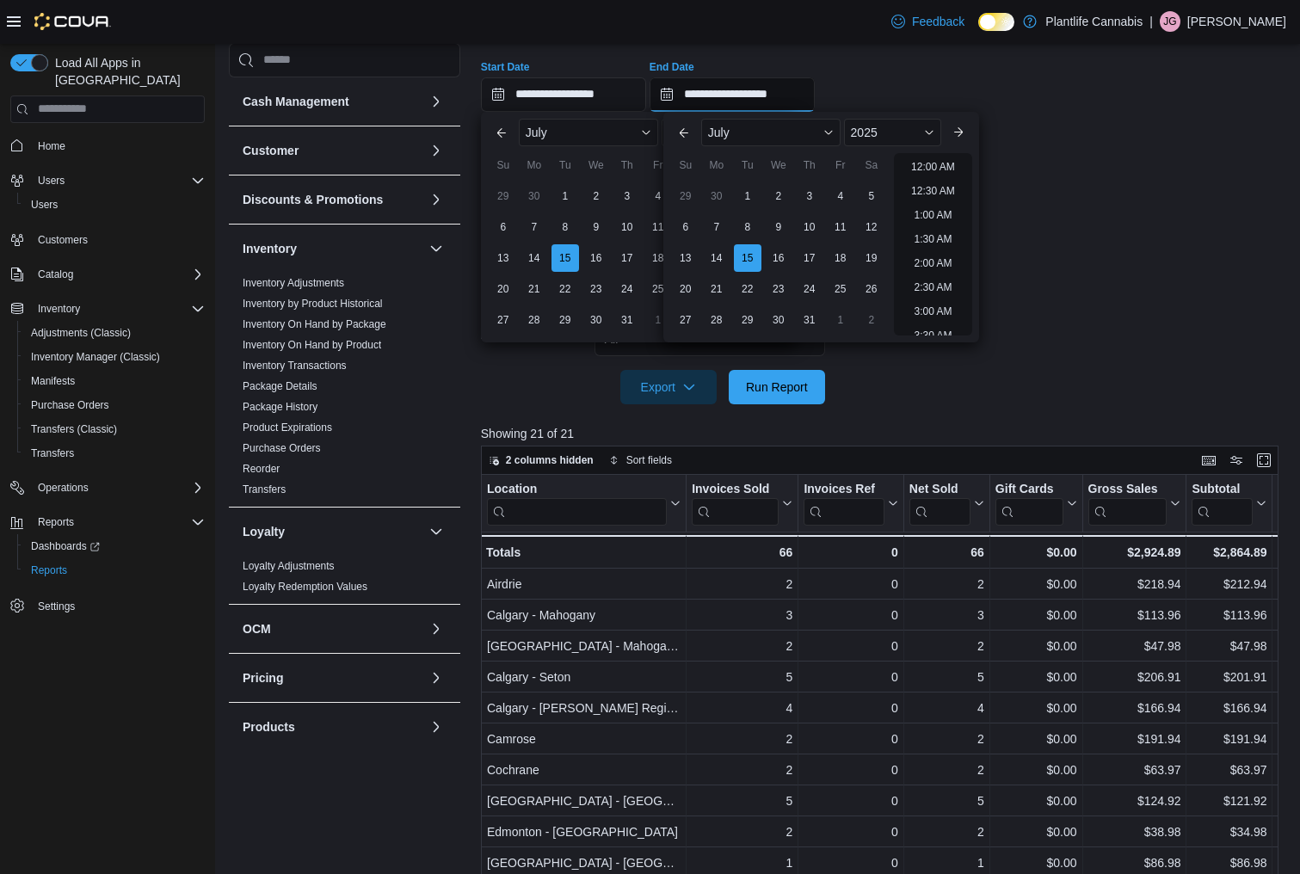
click at [756, 84] on input "**********" at bounding box center [732, 94] width 165 height 34
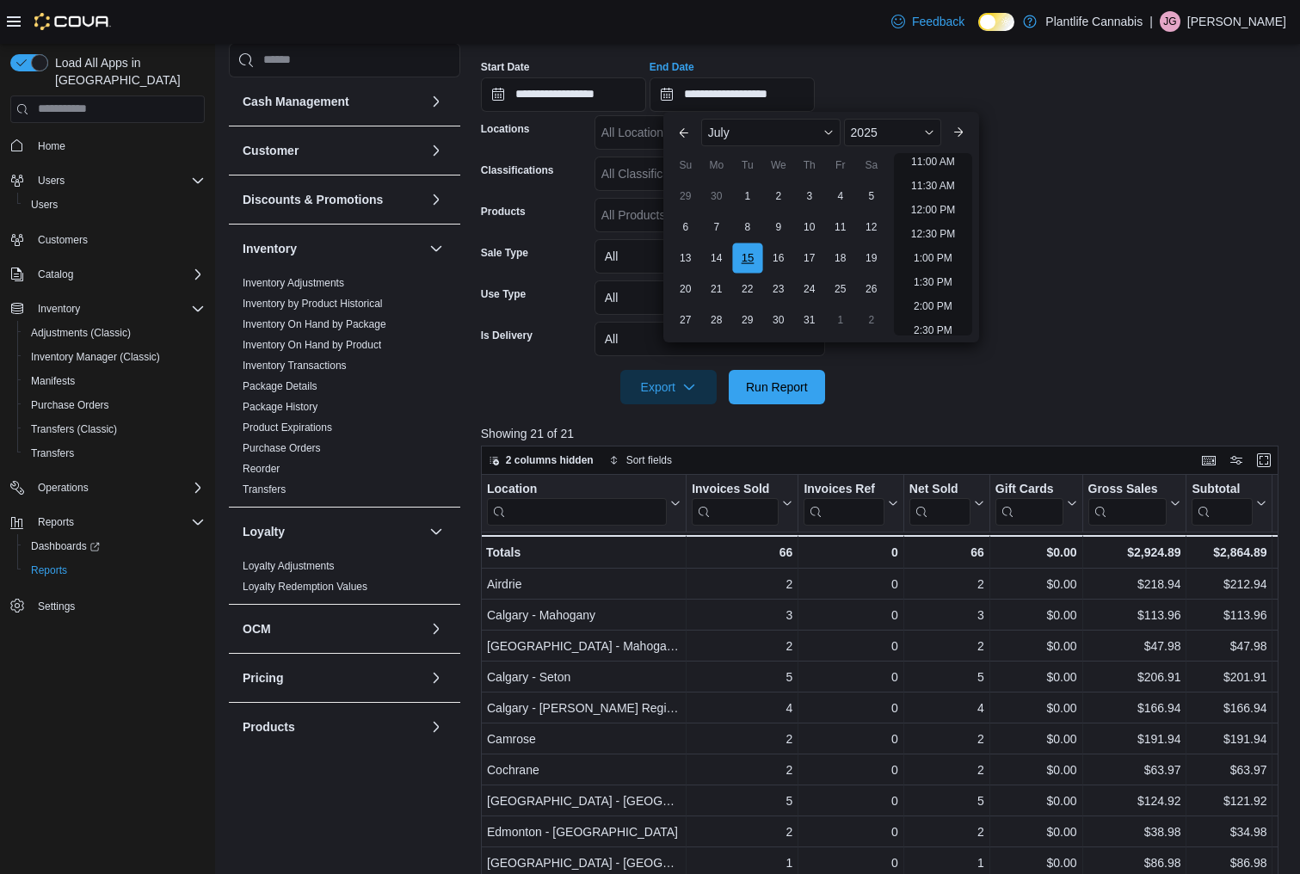
click at [740, 262] on div "15" at bounding box center [747, 258] width 30 height 30
click at [801, 401] on span "Run Report" at bounding box center [777, 386] width 76 height 34
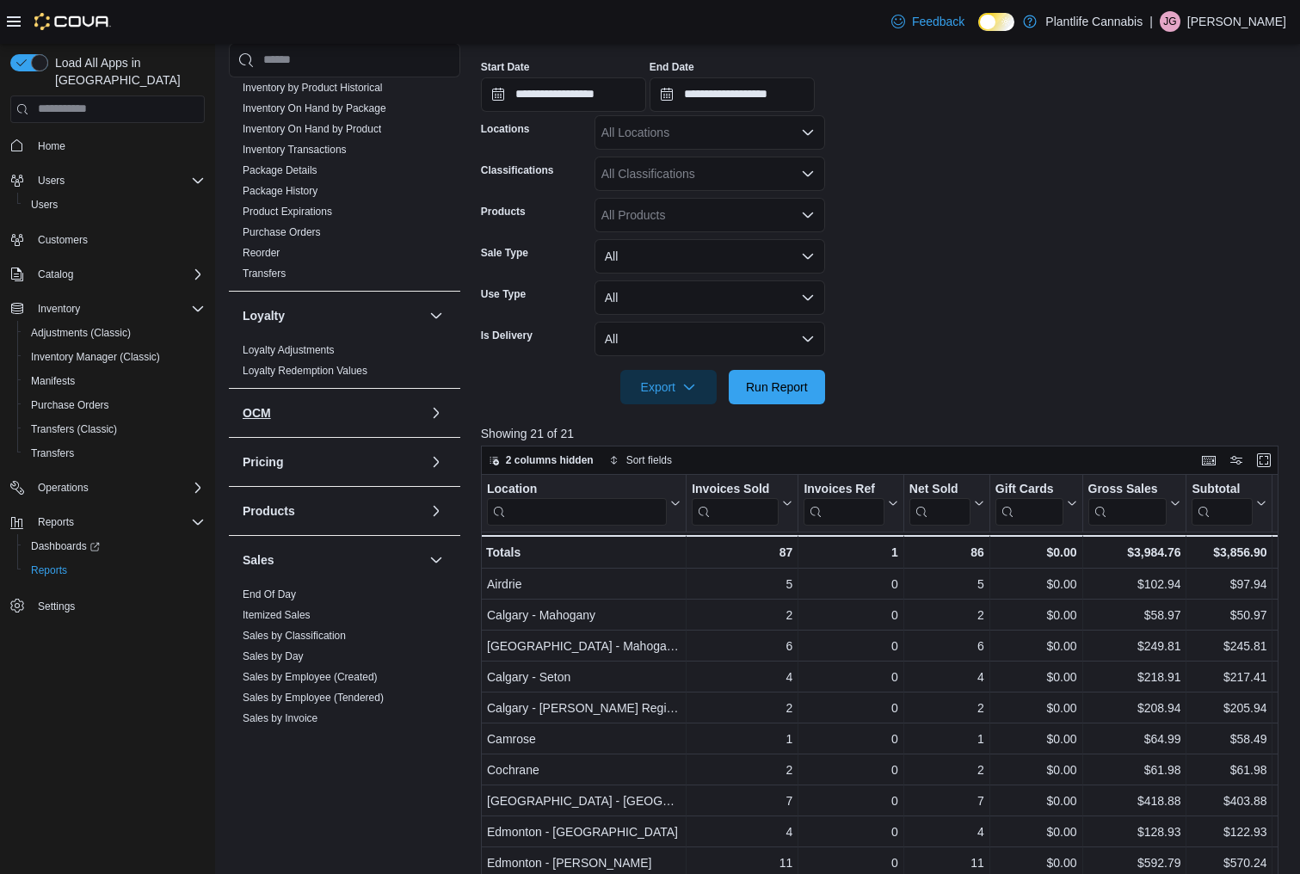
scroll to position [217, 0]
click at [264, 676] on link "Sales by Employee (Created)" at bounding box center [310, 676] width 135 height 12
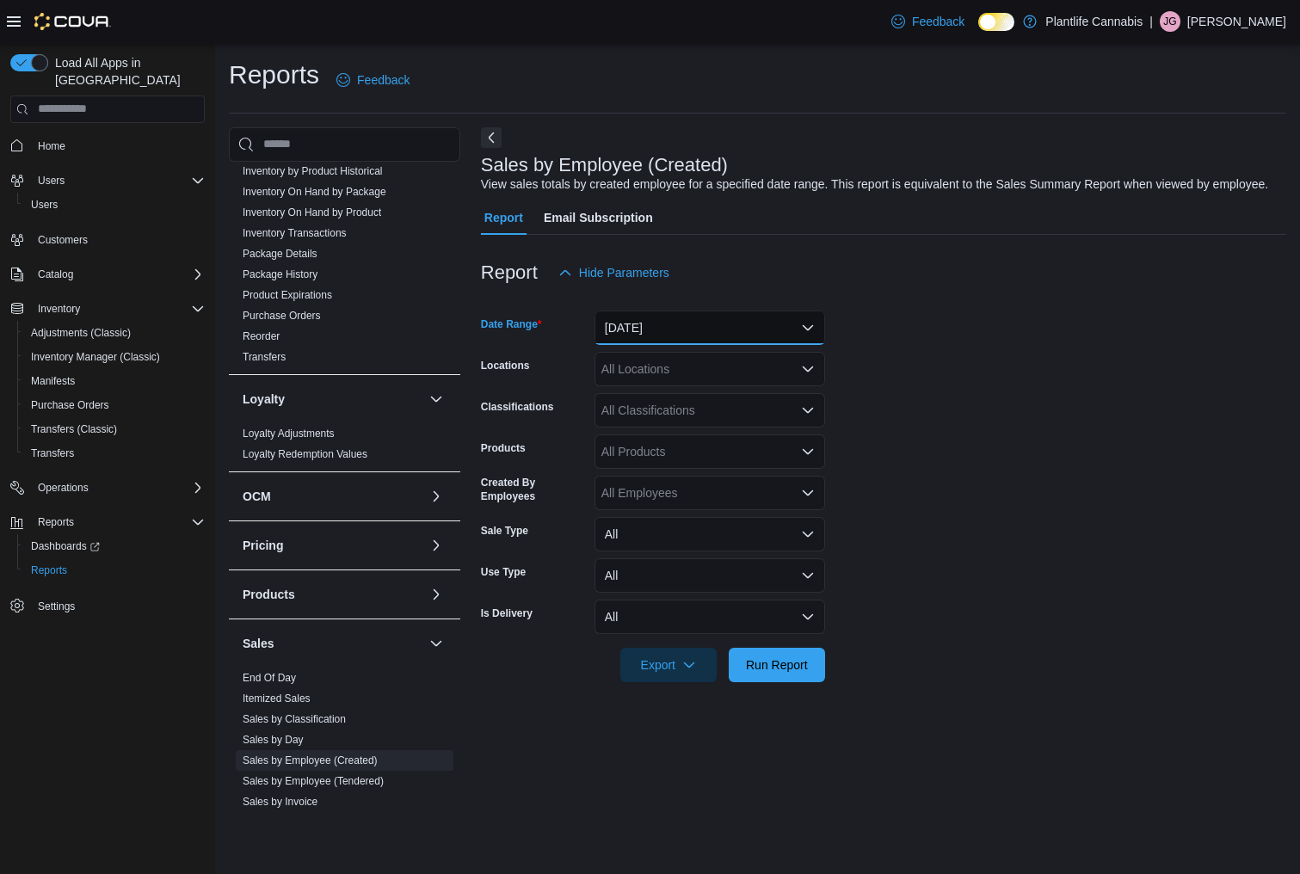
click at [647, 345] on button "[DATE]" at bounding box center [710, 328] width 231 height 34
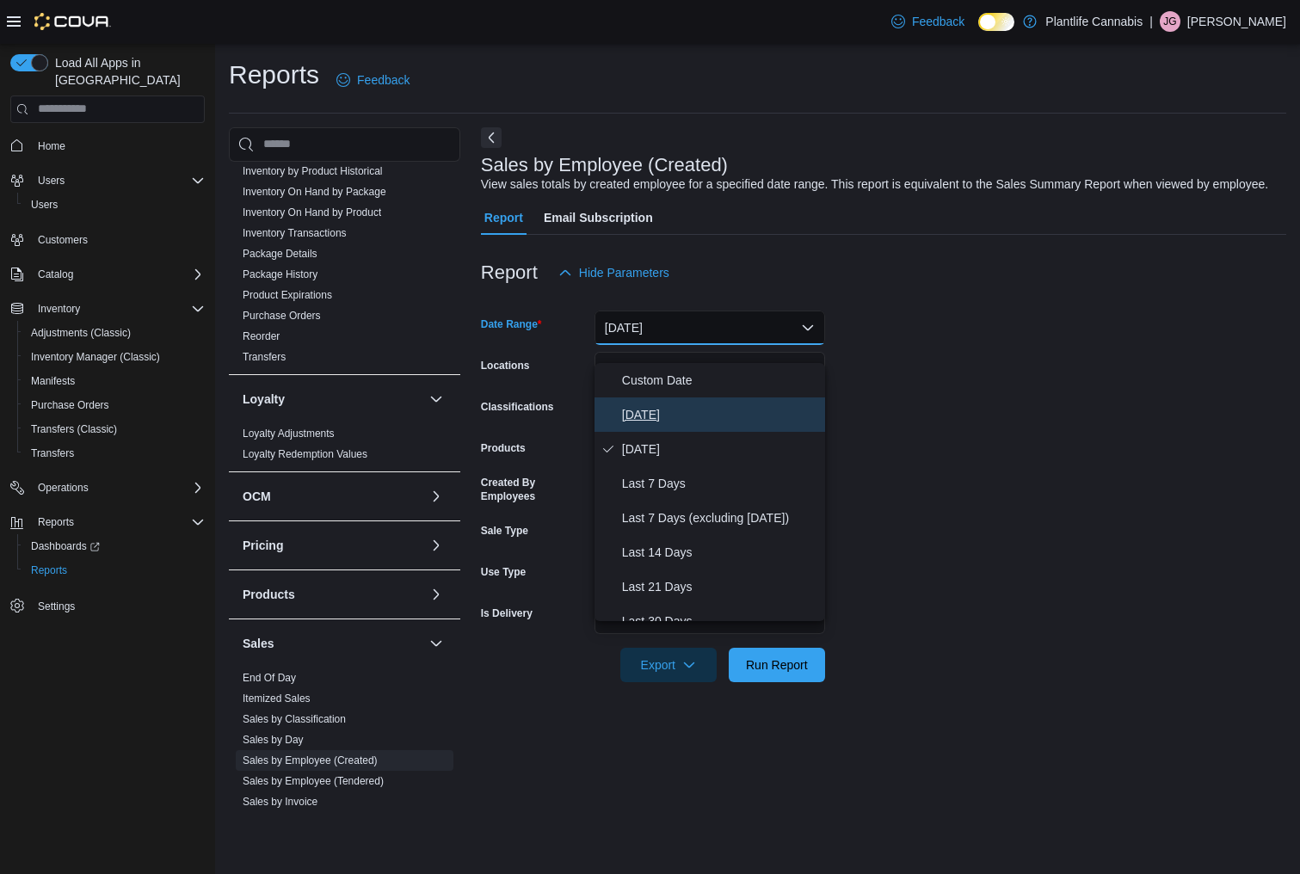
click at [641, 415] on span "[DATE]" at bounding box center [720, 414] width 196 height 21
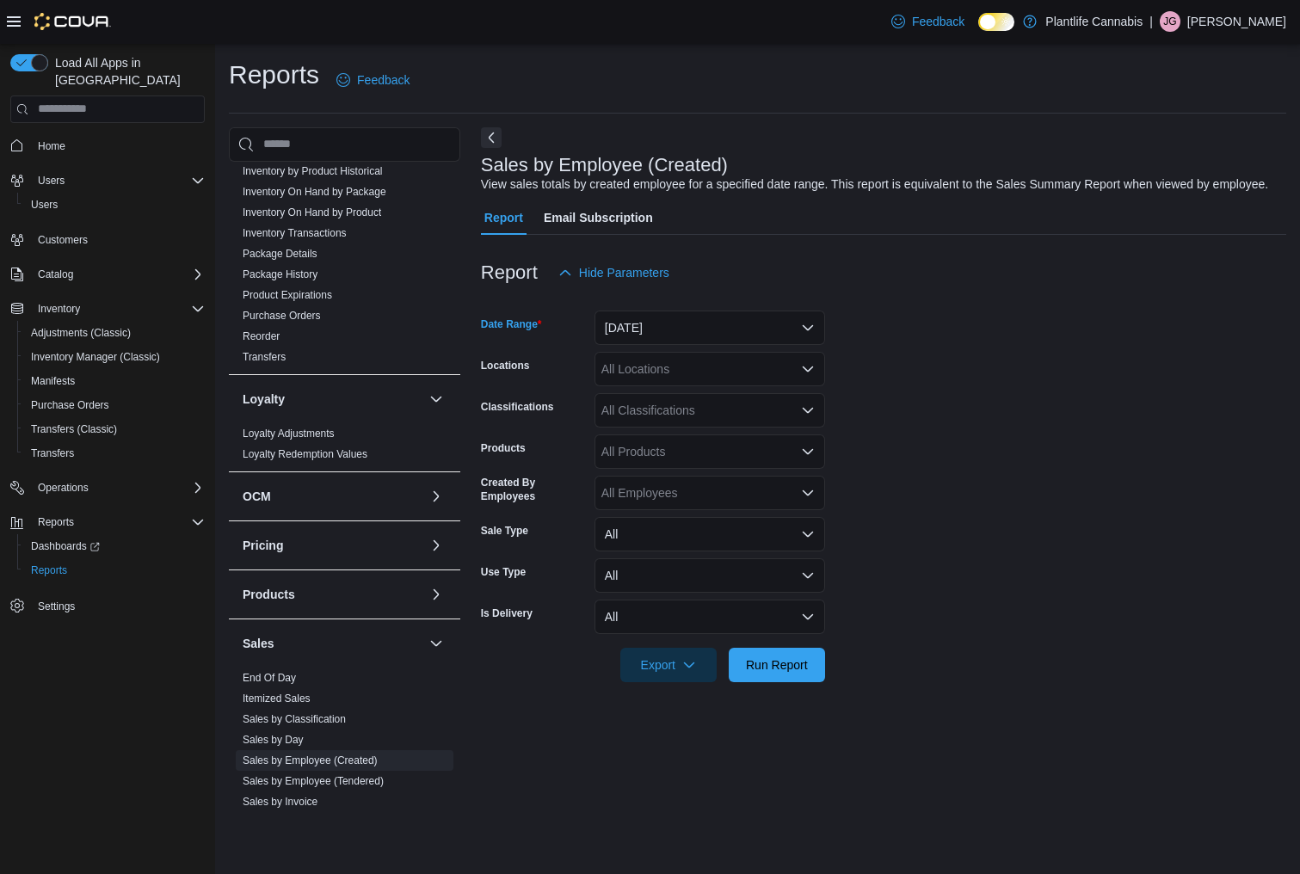
click at [646, 386] on div "All Locations" at bounding box center [710, 369] width 231 height 34
type input "****"
click at [758, 421] on span "Grande Prairie - [GEOGRAPHIC_DATA]" at bounding box center [747, 416] width 214 height 17
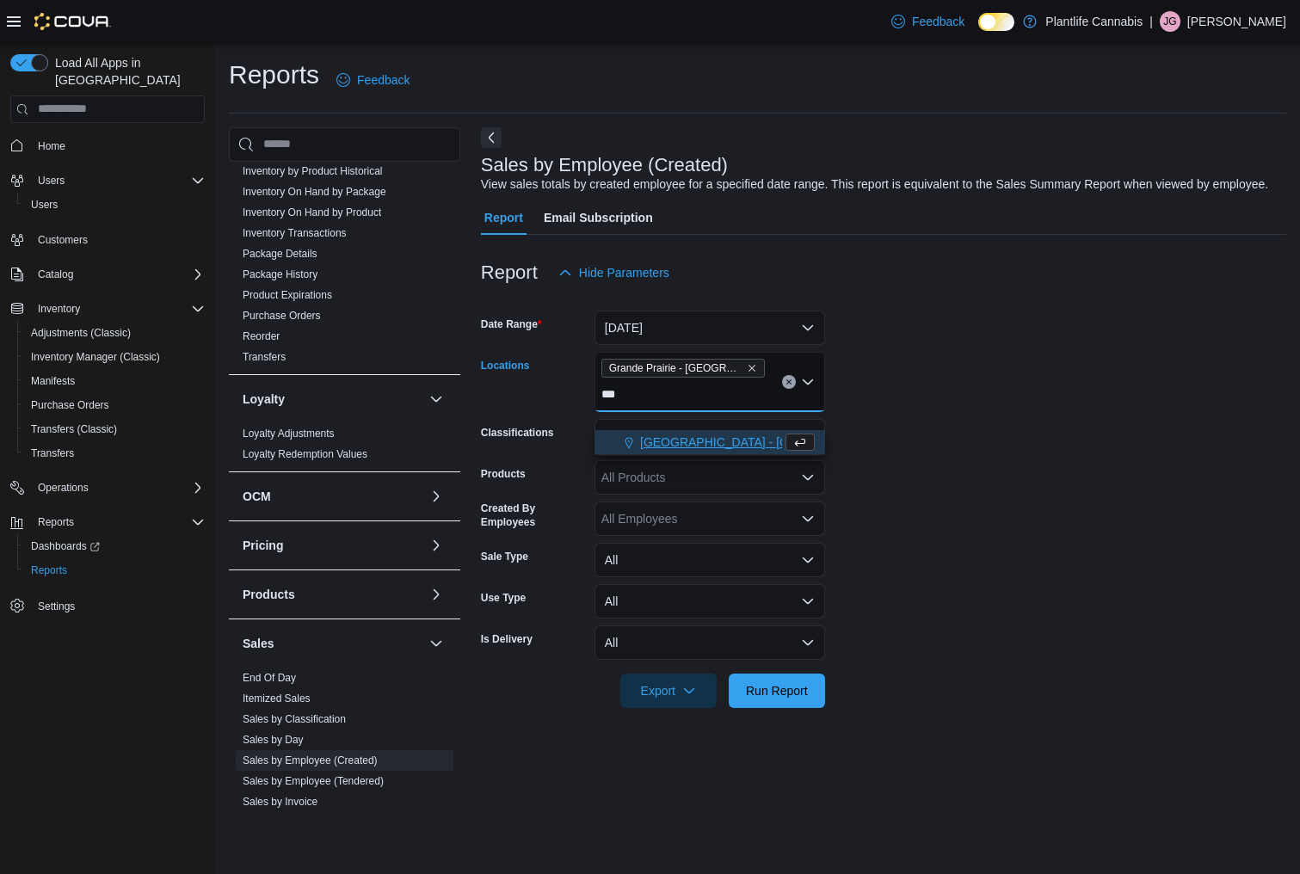
type input "***"
click at [743, 445] on span "[GEOGRAPHIC_DATA] - [GEOGRAPHIC_DATA]" at bounding box center [771, 442] width 262 height 17
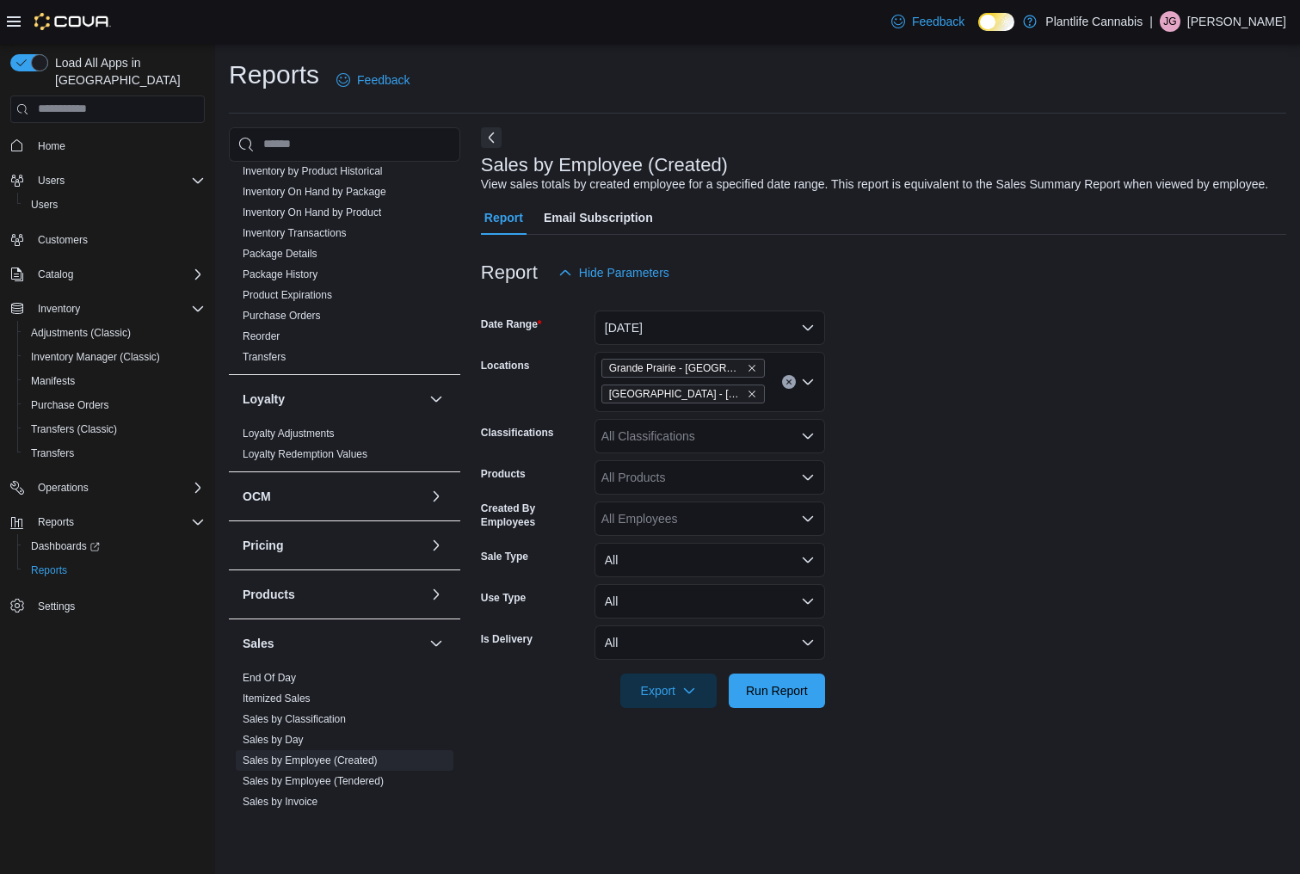
drag, startPoint x: 986, startPoint y: 469, endPoint x: 854, endPoint y: 571, distance: 166.9
click at [985, 470] on form "Date Range [DATE] Locations [GEOGRAPHIC_DATA] - [GEOGRAPHIC_DATA] - [GEOGRAPHIC…" at bounding box center [883, 499] width 805 height 418
drag, startPoint x: 788, startPoint y: 693, endPoint x: 848, endPoint y: 689, distance: 59.5
click at [788, 694] on span "Run Report" at bounding box center [777, 691] width 76 height 34
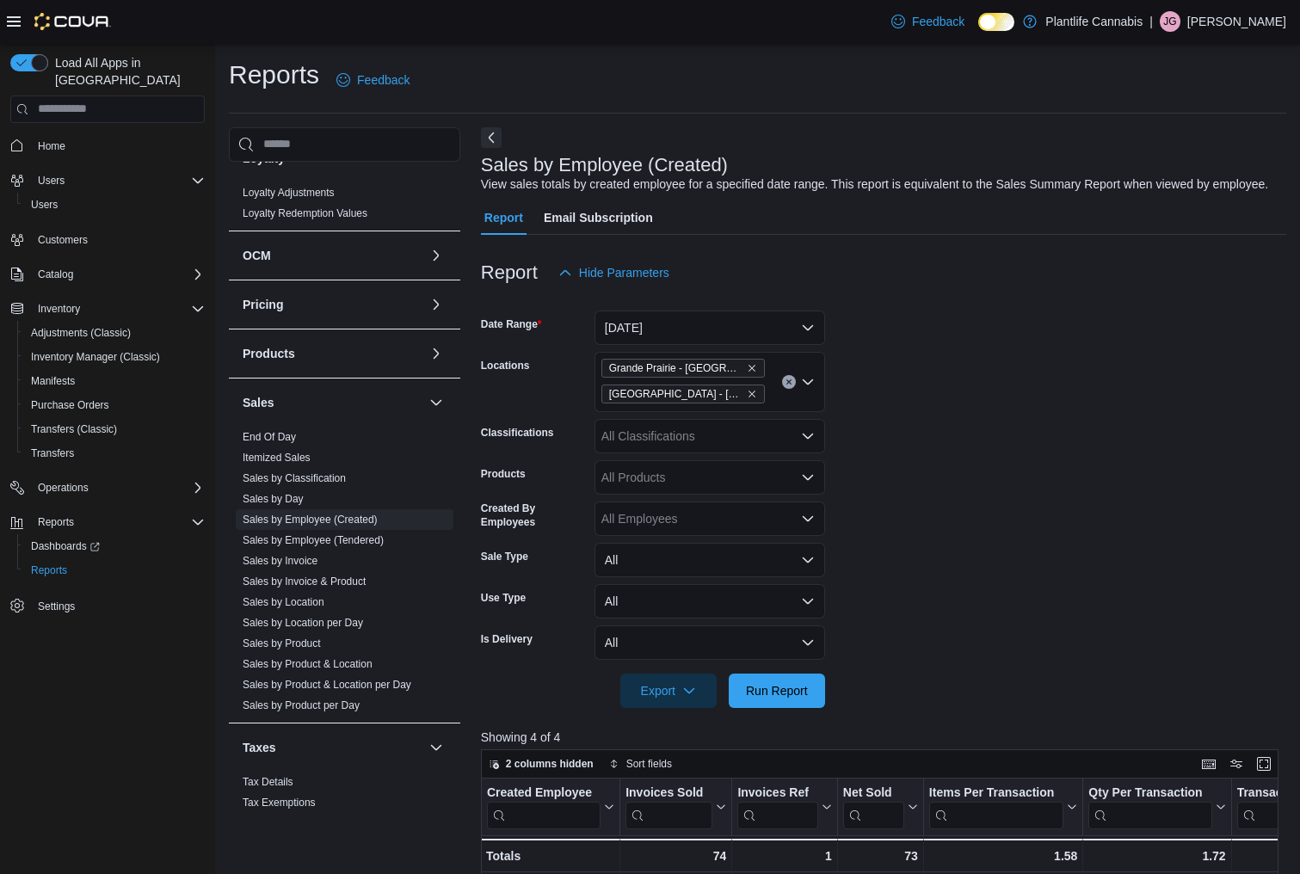
scroll to position [462, 0]
click at [293, 516] on link "Sales by Employee (Created)" at bounding box center [310, 515] width 135 height 12
click at [749, 398] on icon "Remove Grande Prairie - Westgate from selection in this group" at bounding box center [752, 394] width 7 height 7
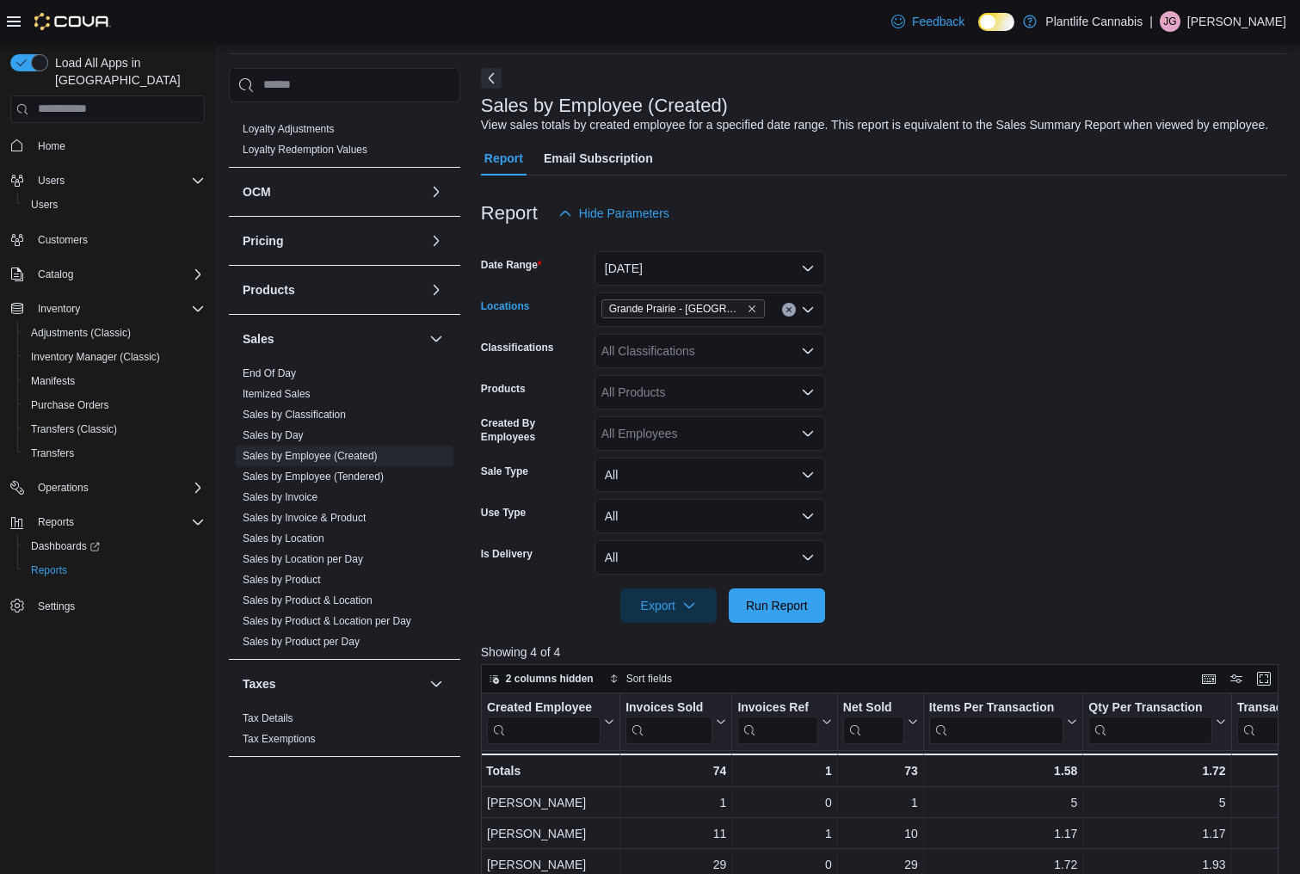
scroll to position [69, 0]
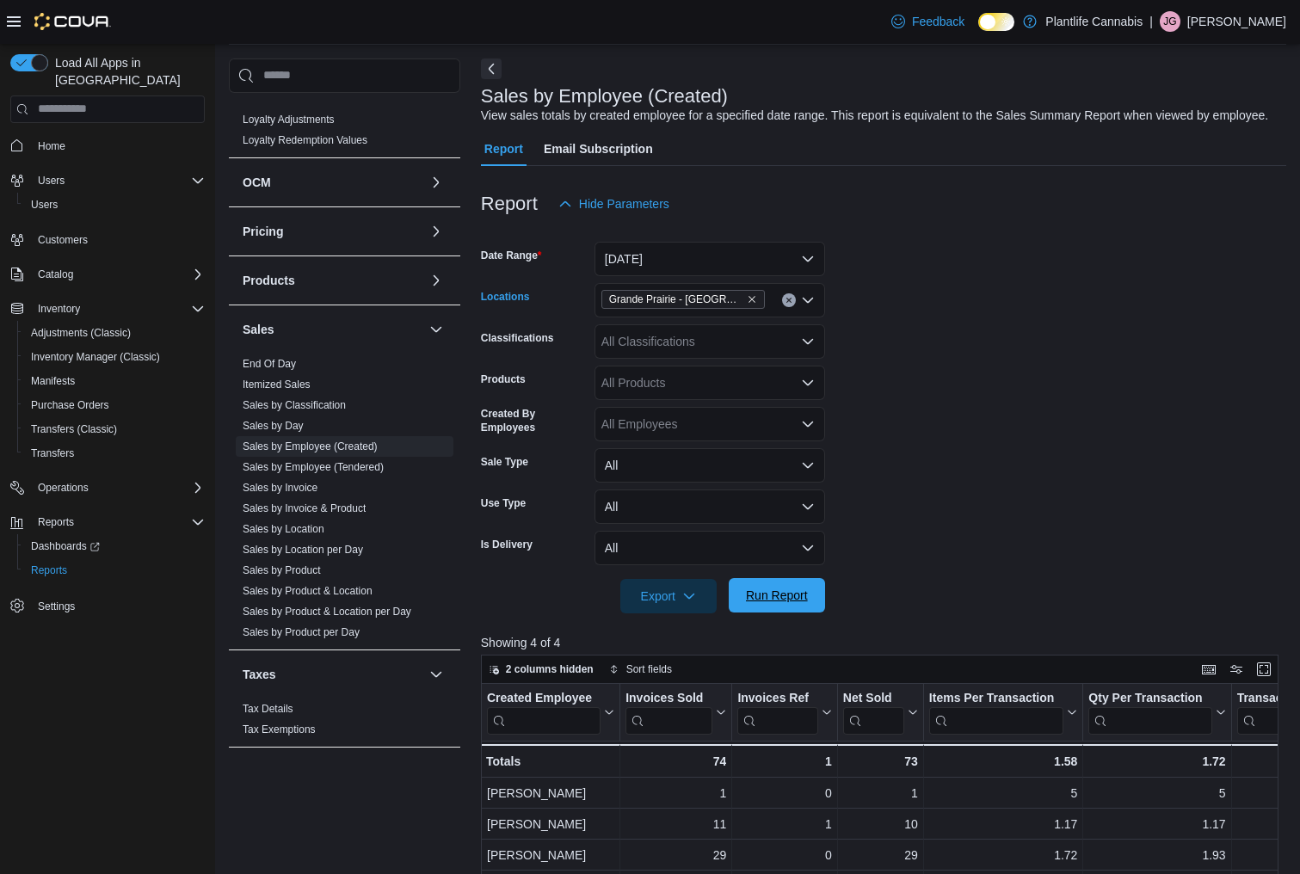
click at [793, 604] on span "Run Report" at bounding box center [777, 595] width 62 height 17
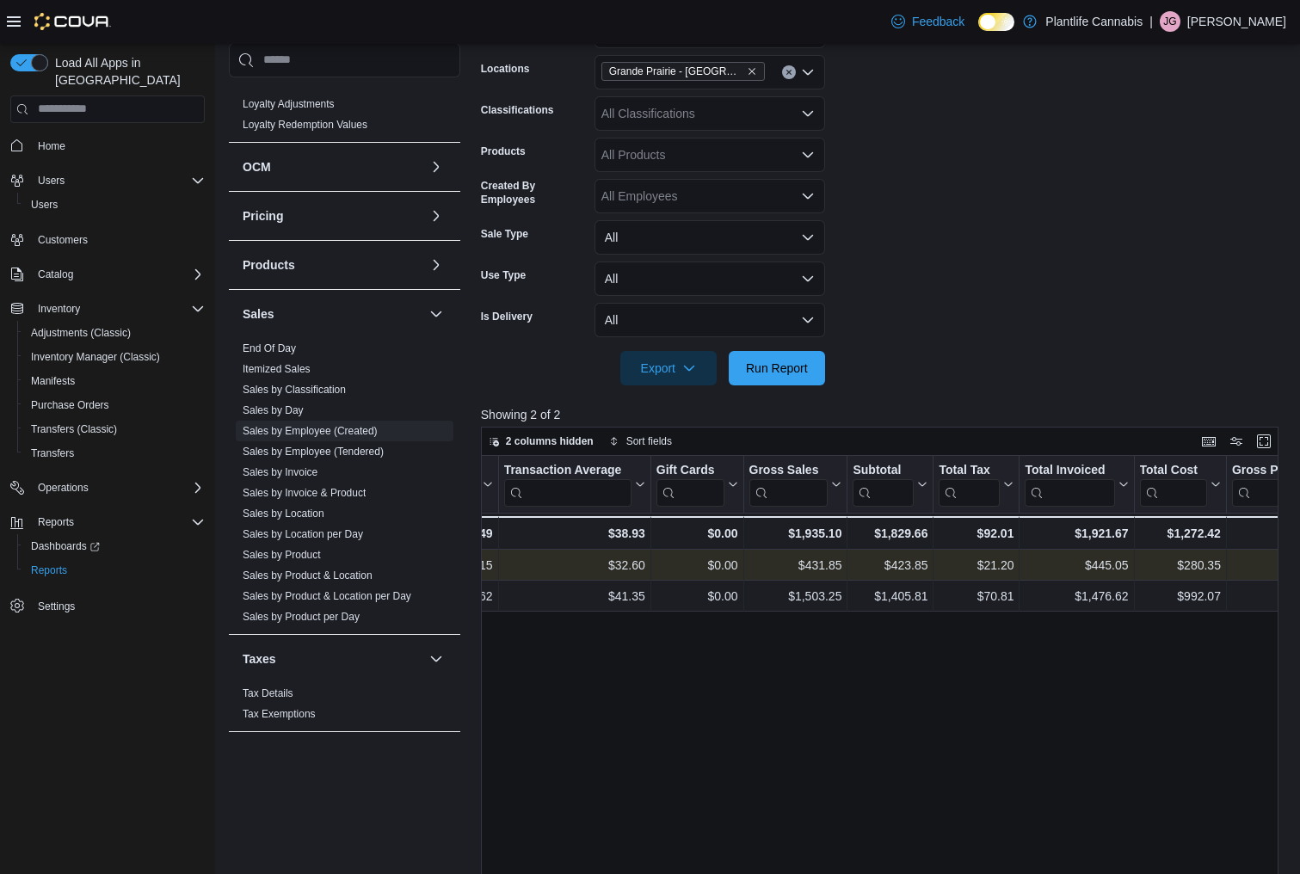
scroll to position [293, 0]
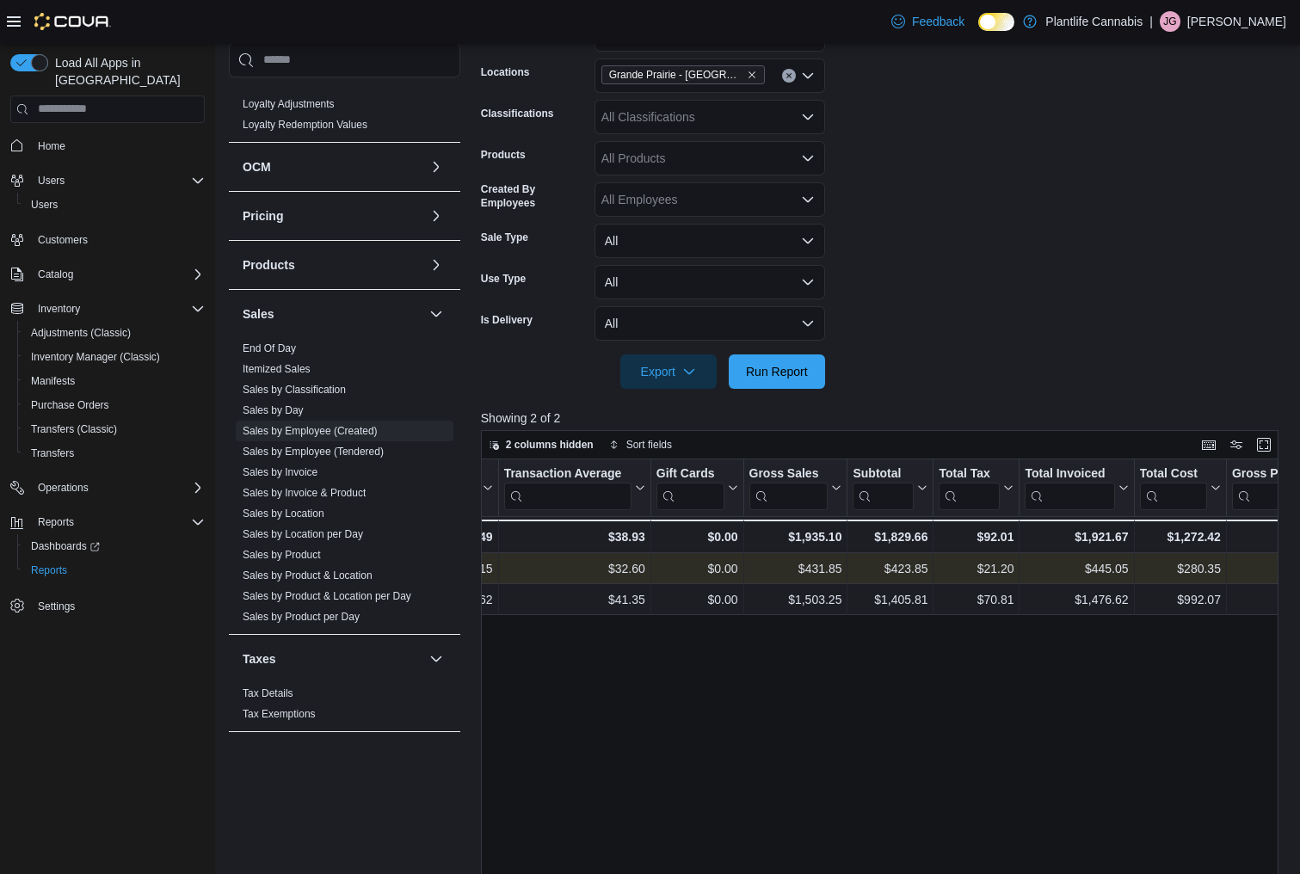
click at [748, 127] on div "All Classifications" at bounding box center [710, 117] width 231 height 34
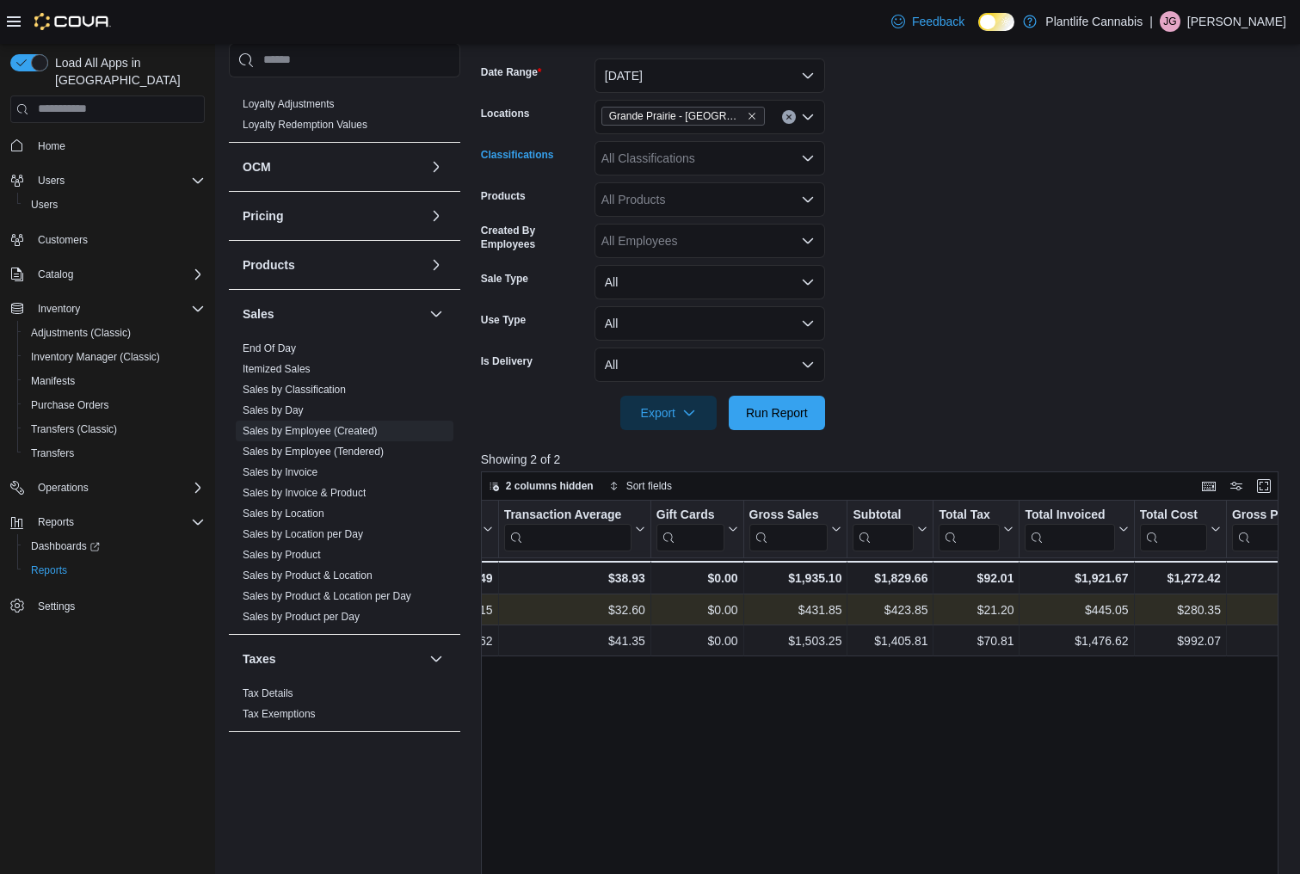
scroll to position [262, 0]
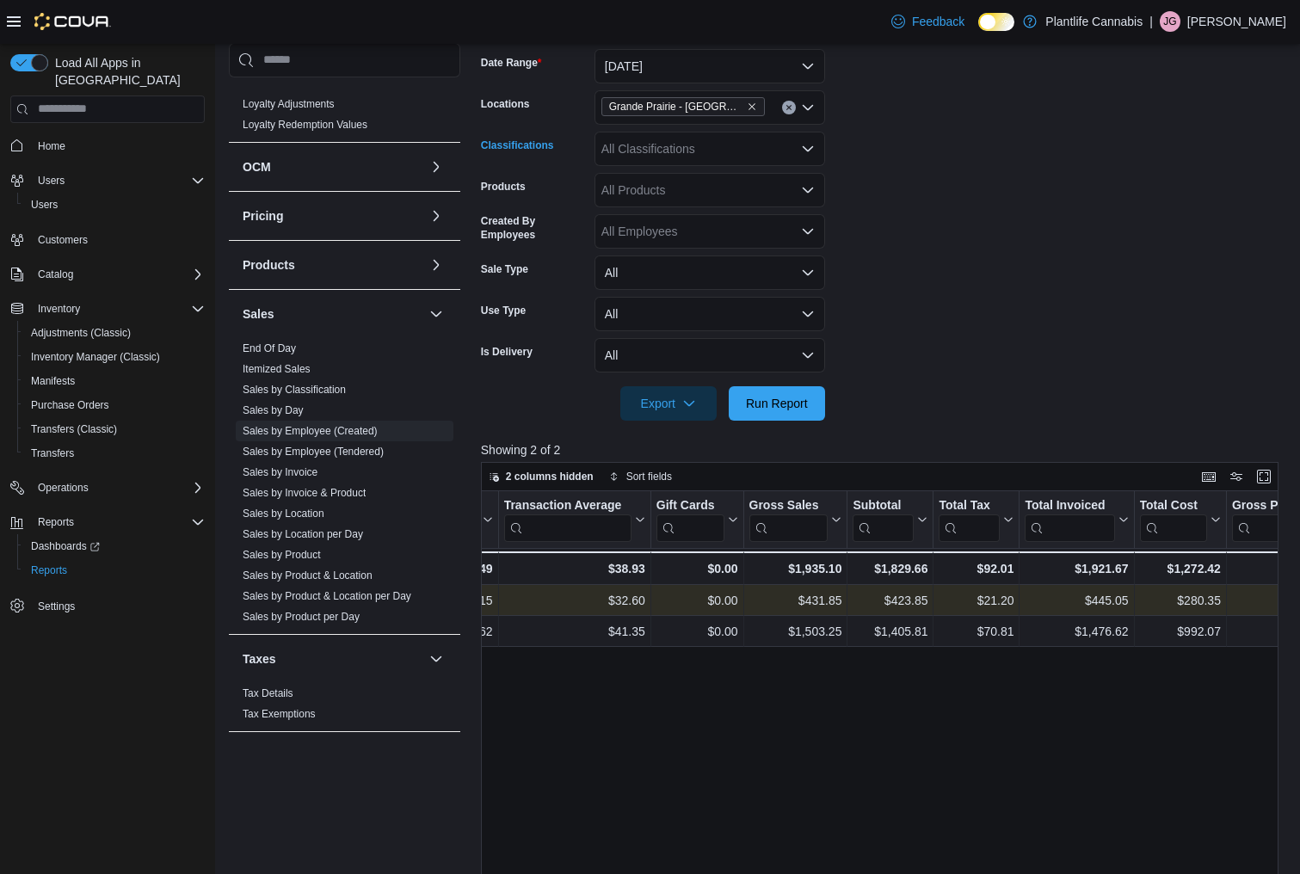
click at [767, 166] on div "All Classifications Combo box. Selected. Combo box input. All Classifications. …" at bounding box center [710, 149] width 231 height 34
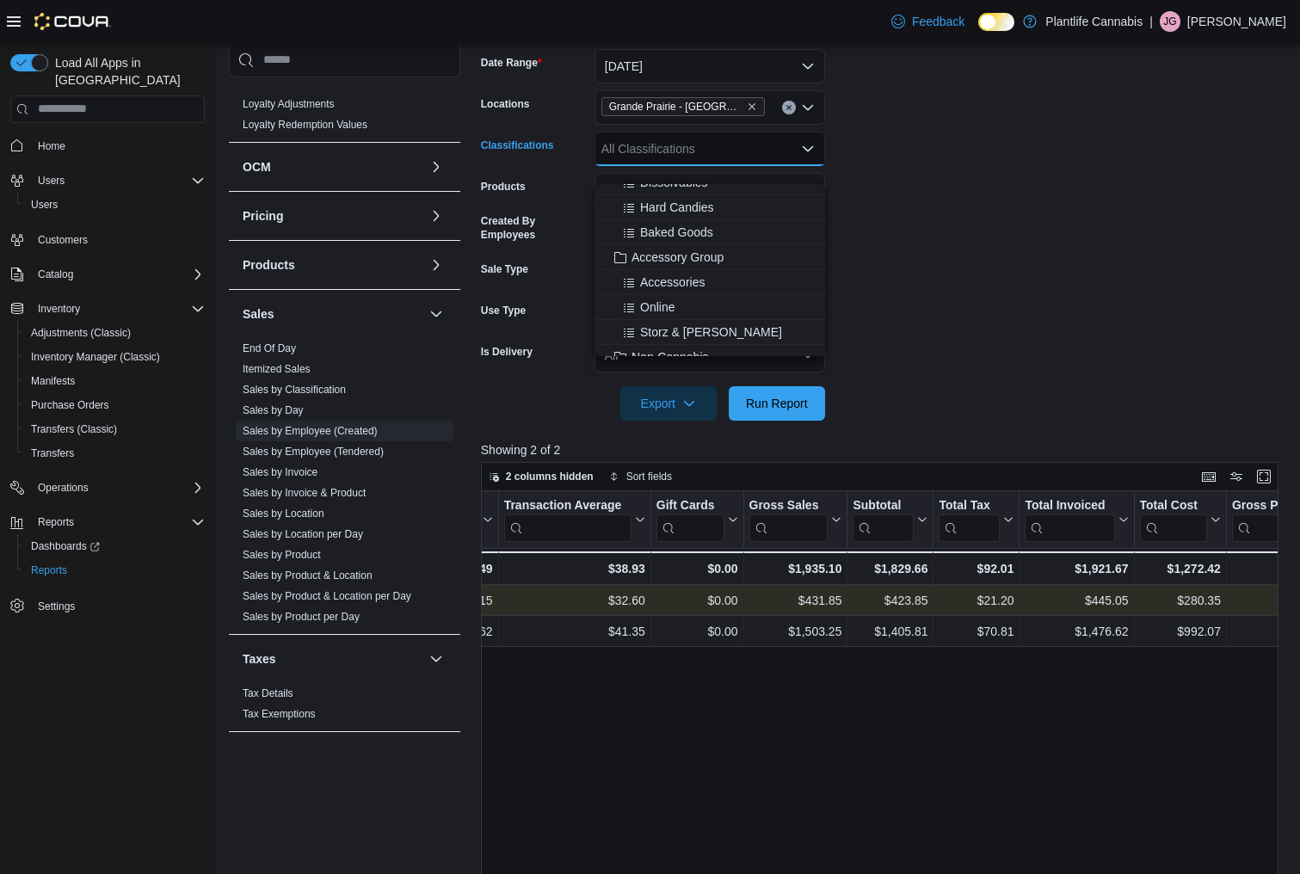
scroll to position [189, 0]
click at [720, 248] on span "Accessory Group" at bounding box center [678, 256] width 92 height 17
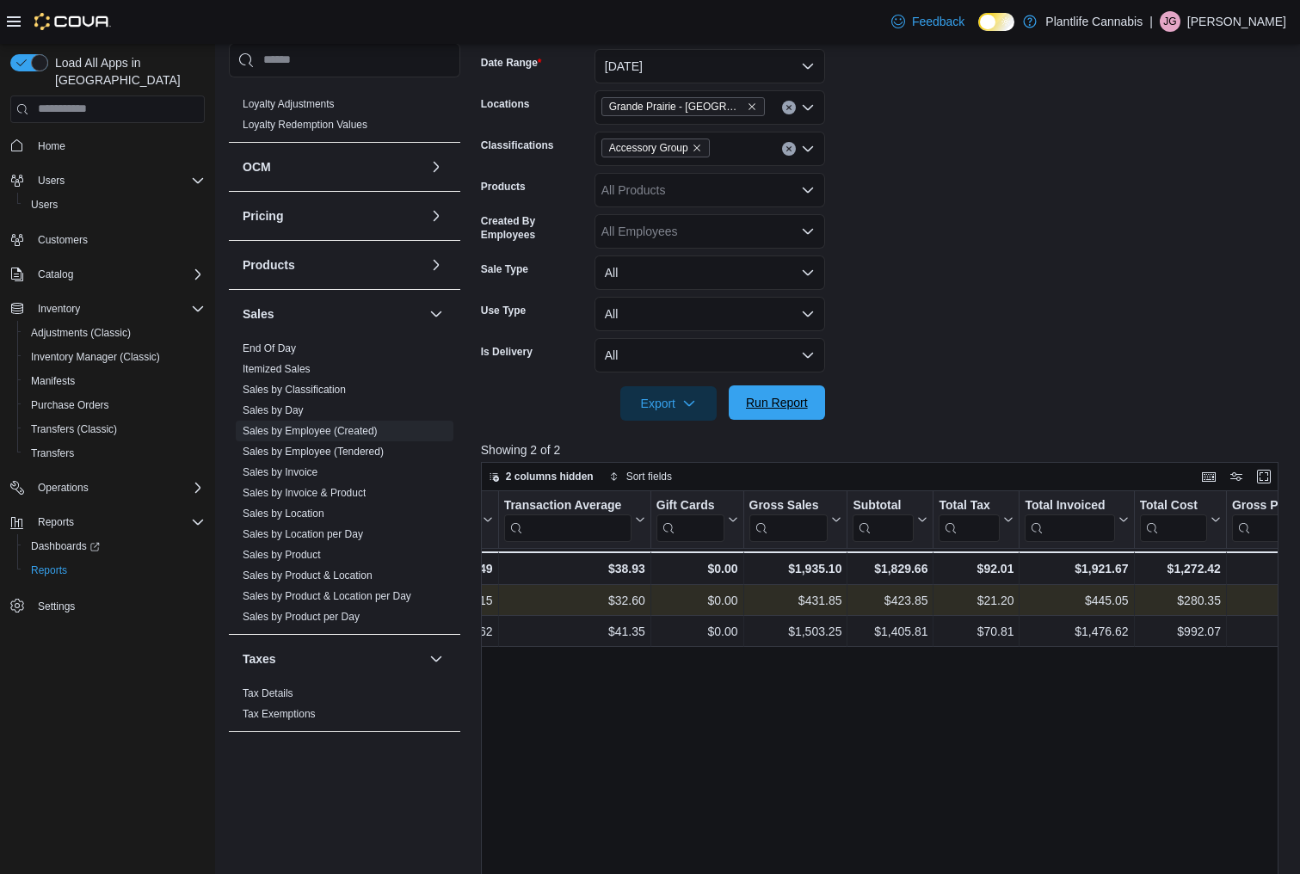
click at [759, 420] on span "Run Report" at bounding box center [777, 402] width 76 height 34
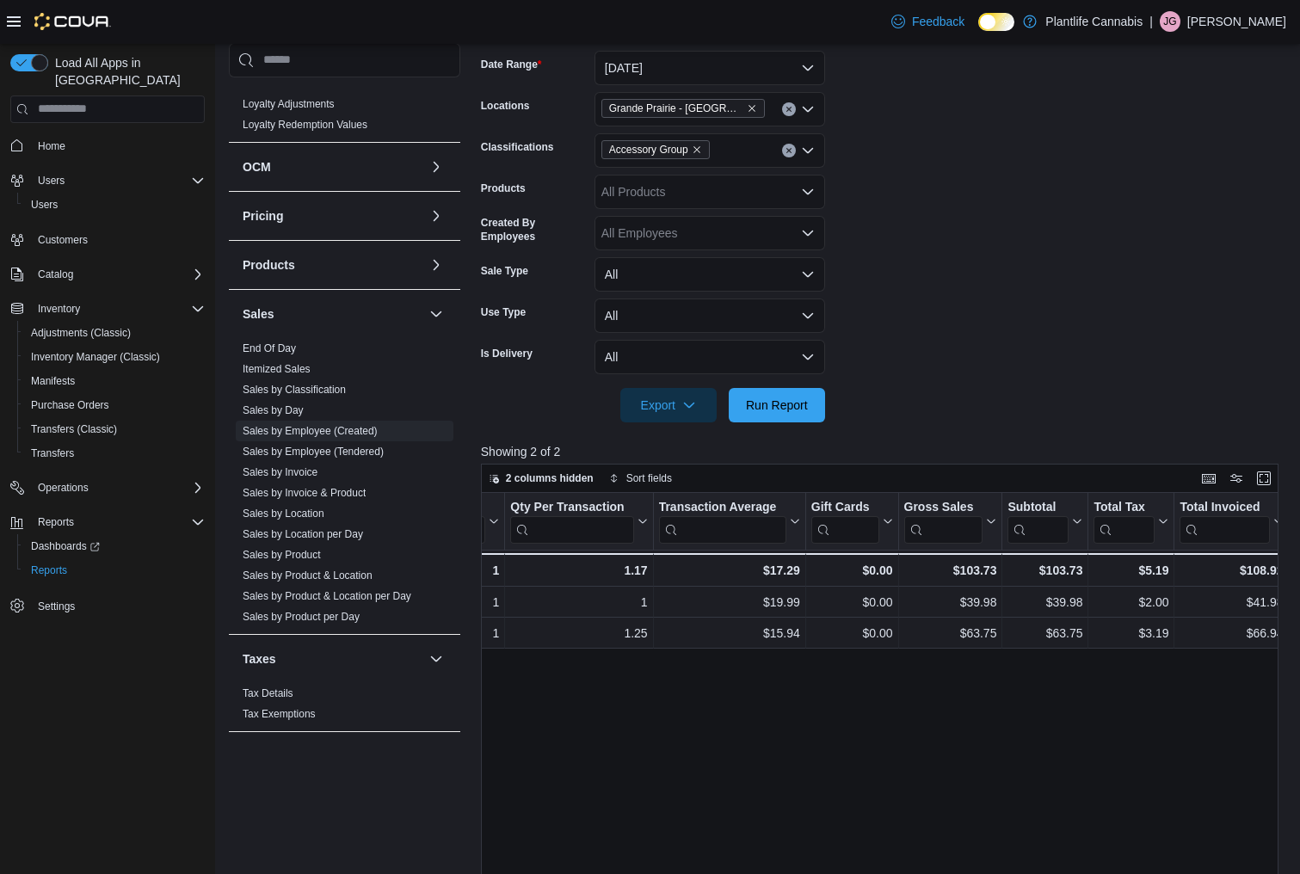
scroll to position [0, 582]
click at [289, 472] on link "Sales by Invoice" at bounding box center [280, 472] width 75 height 12
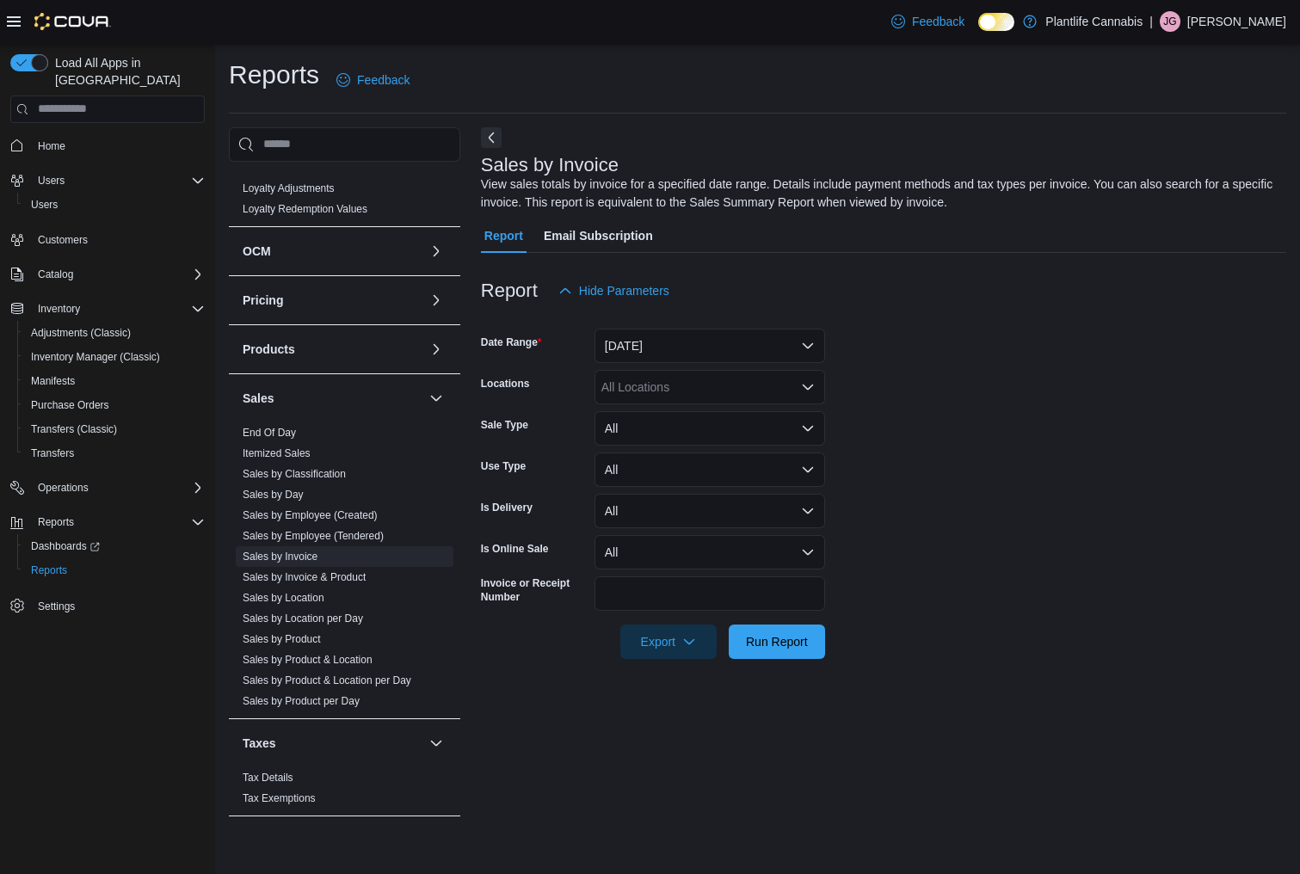
click at [710, 365] on form "Date Range [DATE] Locations All Locations Sale Type All Use Type All Is Deliver…" at bounding box center [883, 483] width 805 height 351
click at [710, 362] on button "[DATE]" at bounding box center [710, 346] width 231 height 34
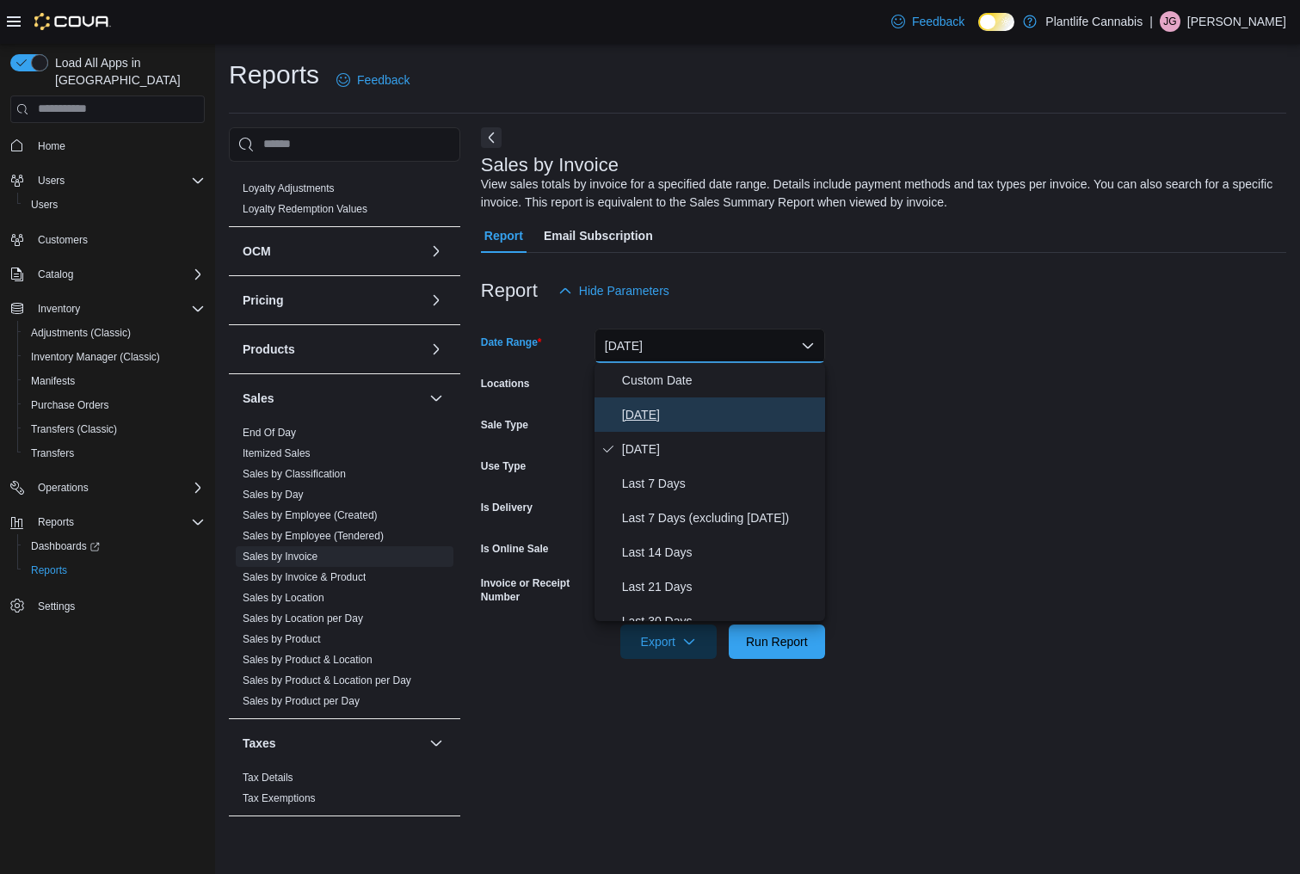
click at [683, 404] on span "[DATE]" at bounding box center [720, 414] width 196 height 21
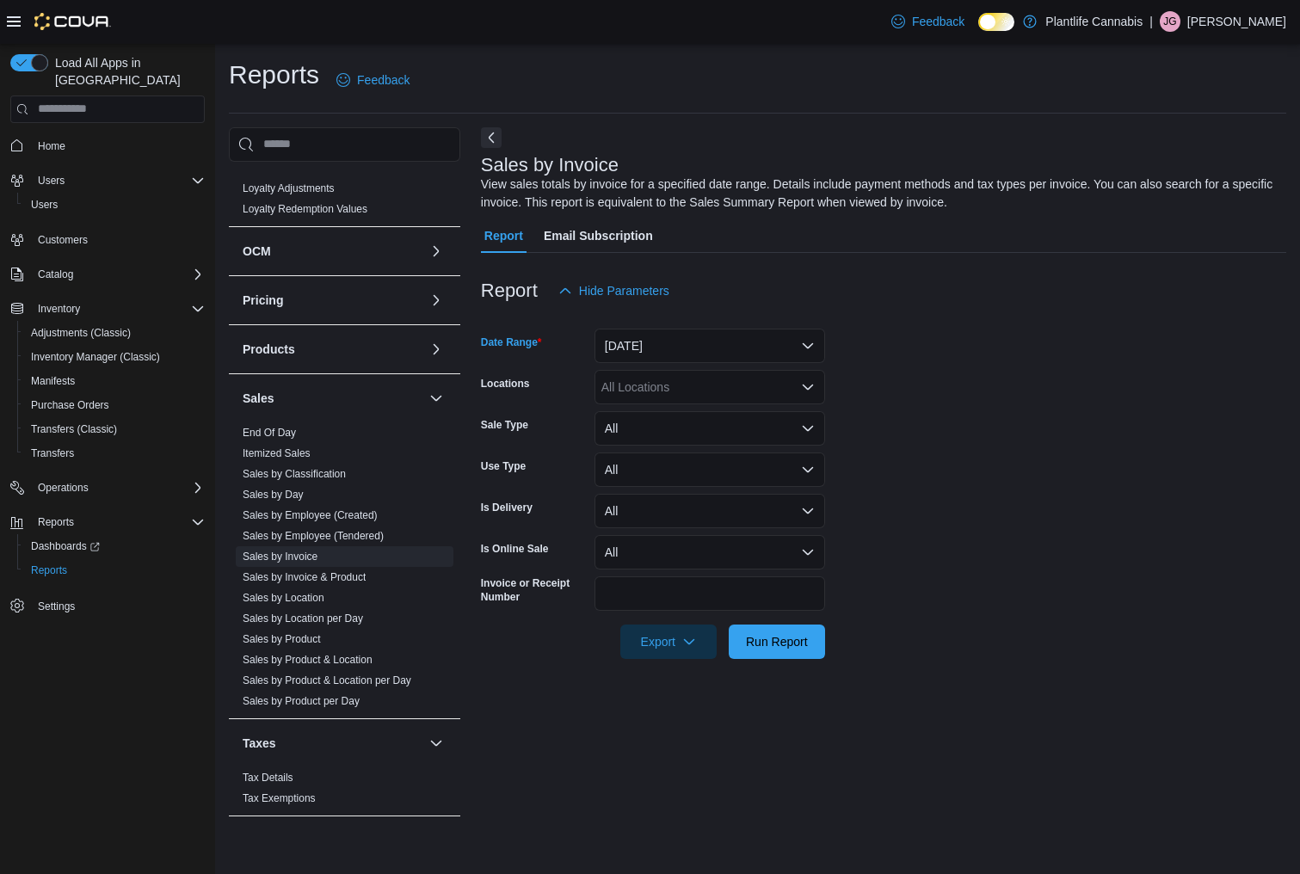
click at [810, 393] on icon "Open list of options" at bounding box center [808, 387] width 14 height 14
type input "**"
click at [752, 434] on span "Grande Prairie - [GEOGRAPHIC_DATA]" at bounding box center [747, 441] width 214 height 17
click at [651, 631] on span "Export" at bounding box center [669, 641] width 76 height 34
click at [654, 670] on span "Export to Excel" at bounding box center [669, 676] width 77 height 14
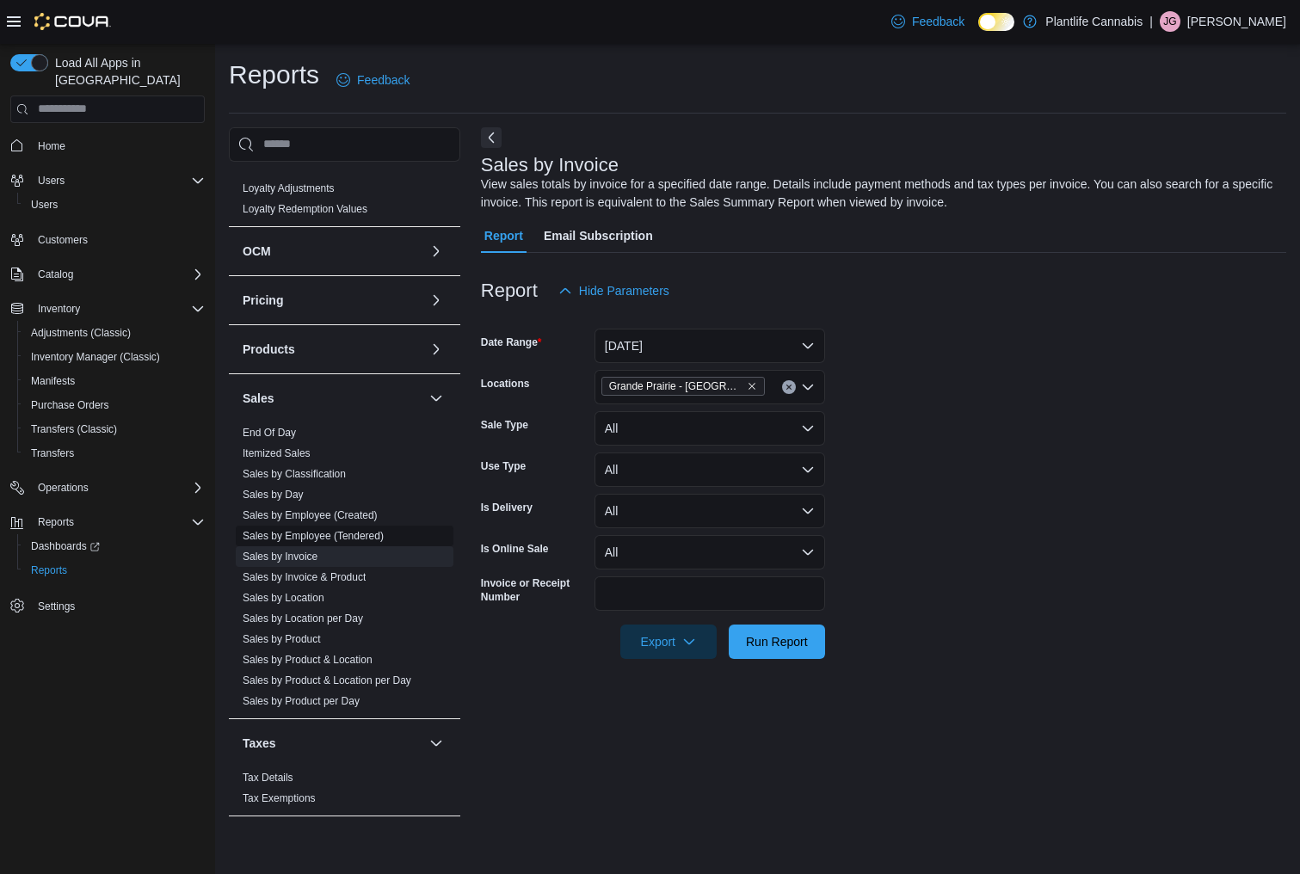
click at [317, 539] on link "Sales by Employee (Tendered)" at bounding box center [313, 536] width 141 height 12
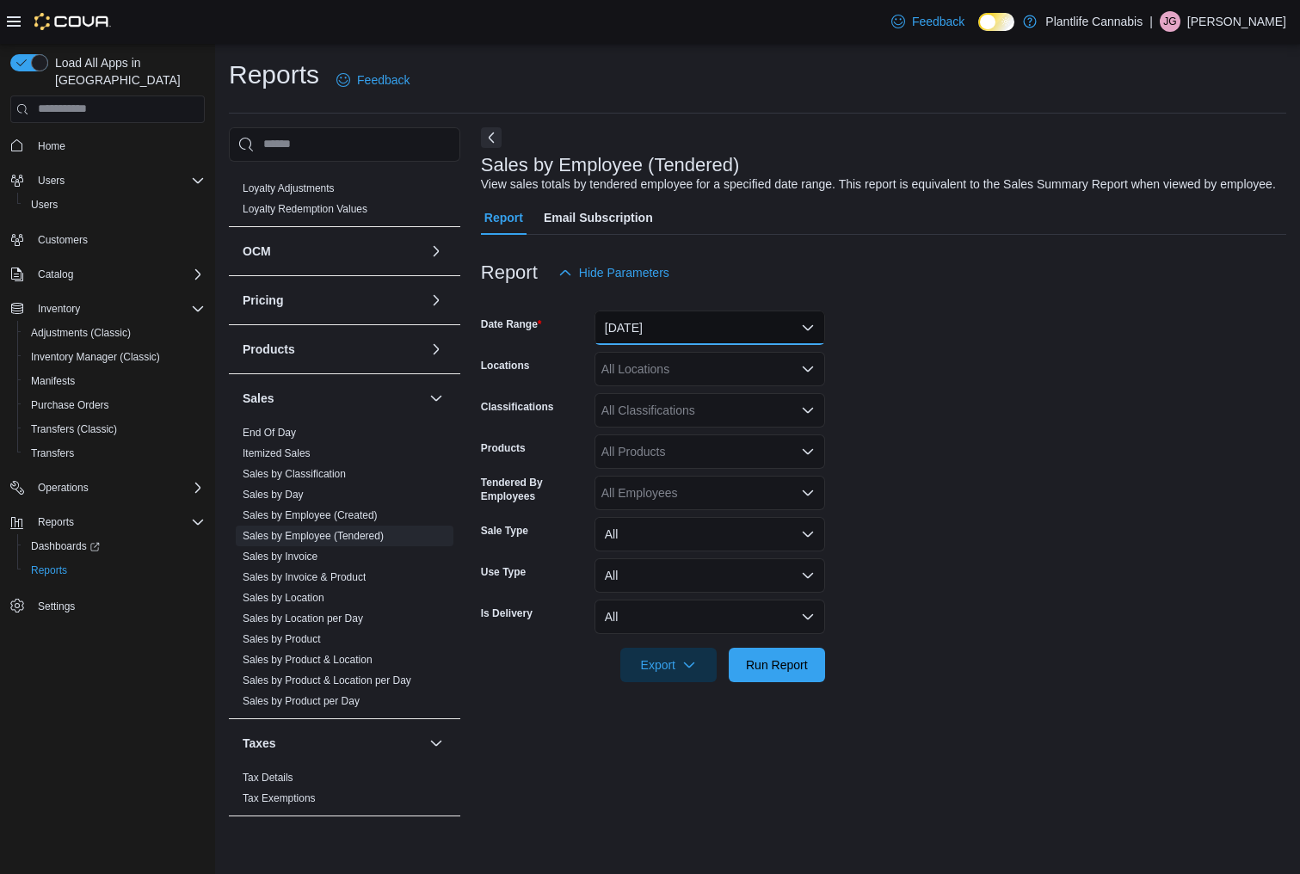
click at [673, 340] on button "[DATE]" at bounding box center [710, 328] width 231 height 34
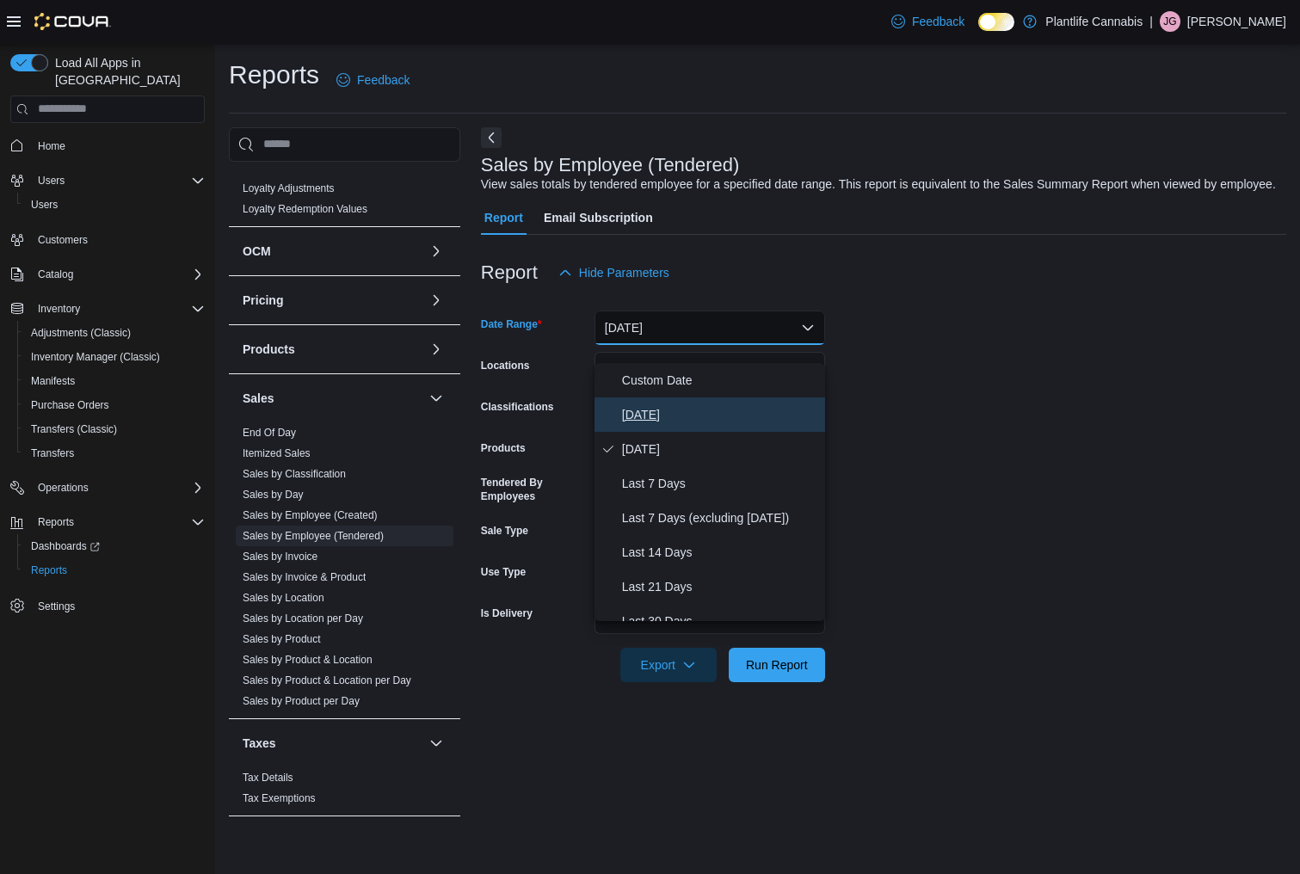
click at [641, 415] on span "[DATE]" at bounding box center [720, 414] width 196 height 21
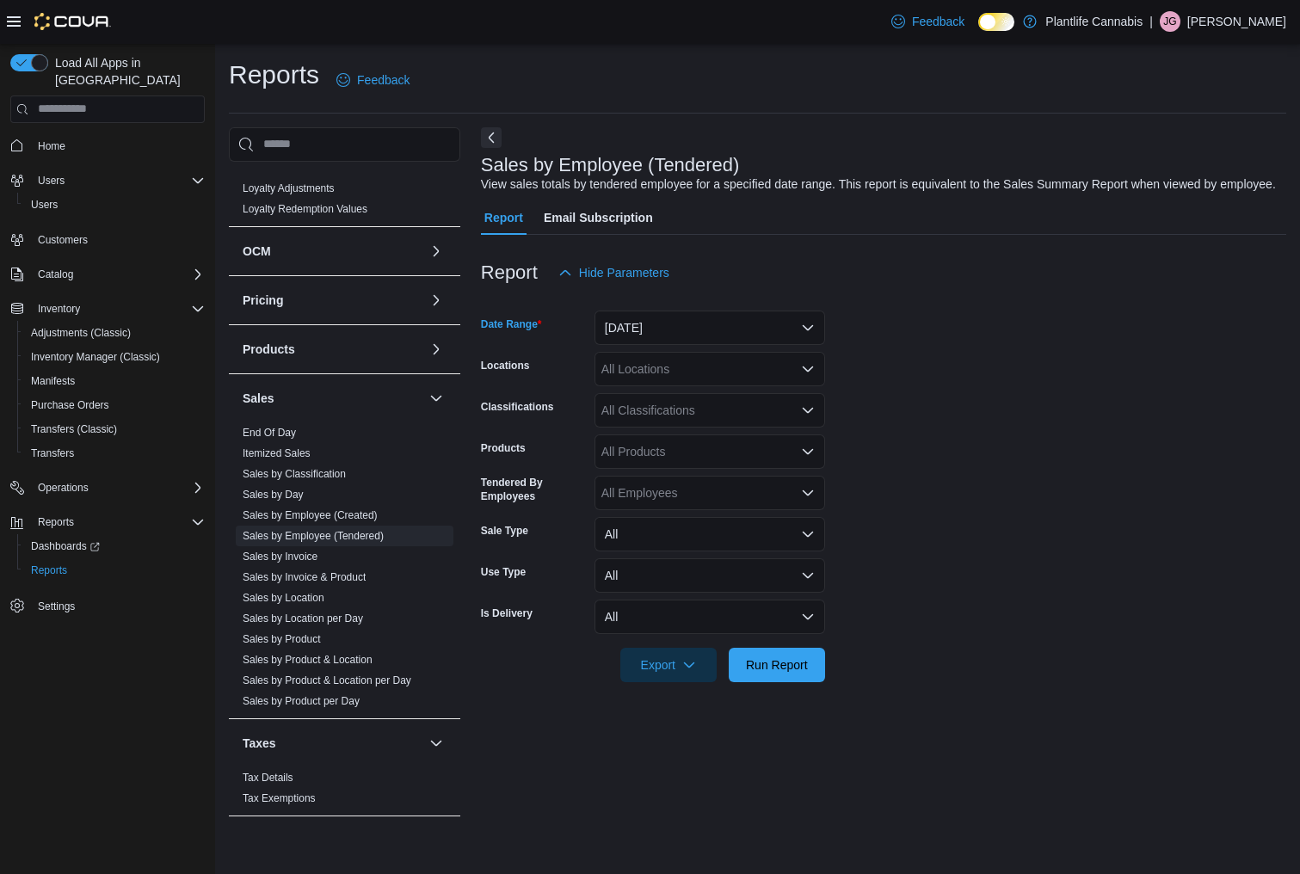
click at [665, 386] on div "All Locations" at bounding box center [710, 369] width 231 height 34
type input "****"
click at [759, 415] on span "Grande Prairie - [GEOGRAPHIC_DATA]" at bounding box center [747, 416] width 214 height 17
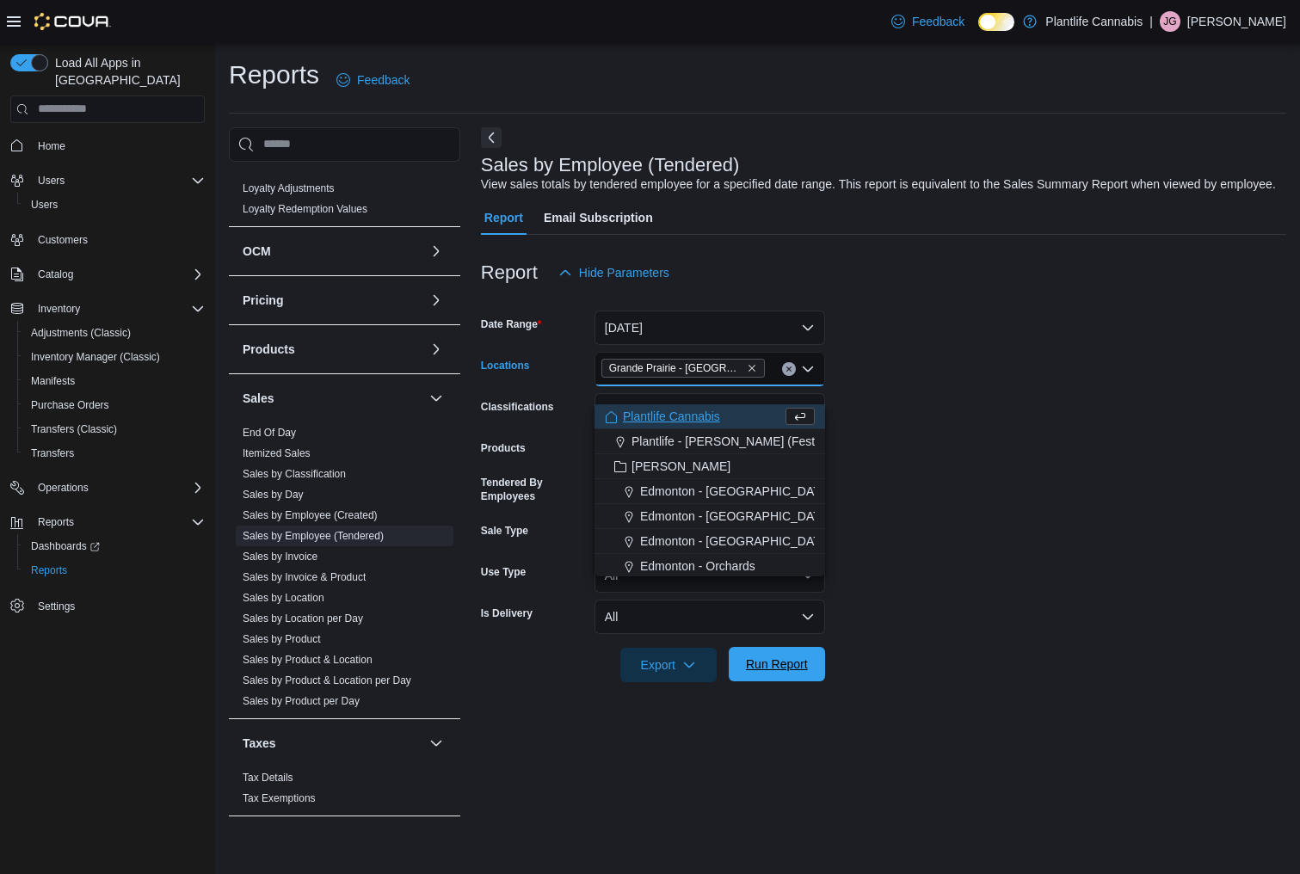
click at [773, 682] on span "Run Report" at bounding box center [777, 664] width 76 height 34
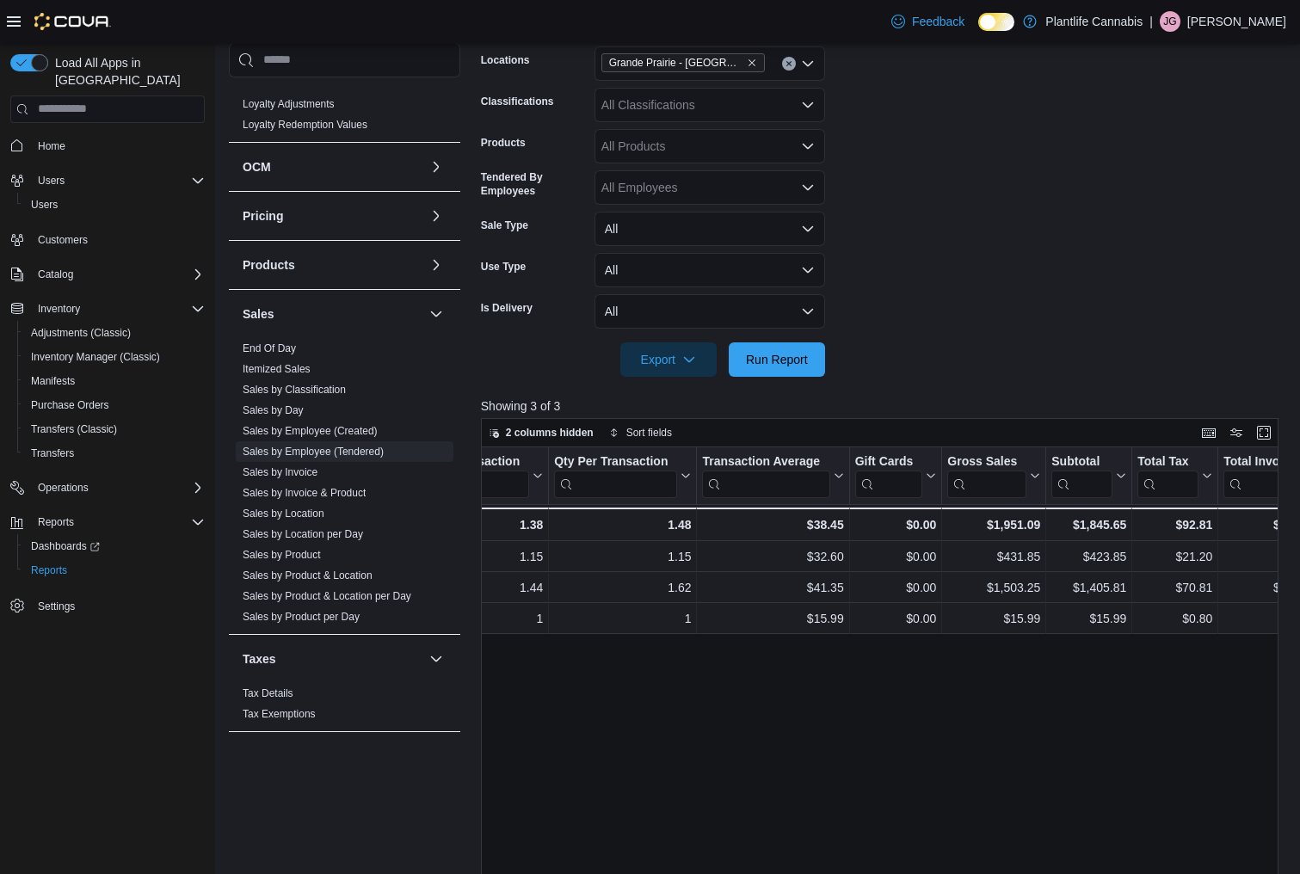
scroll to position [278, 0]
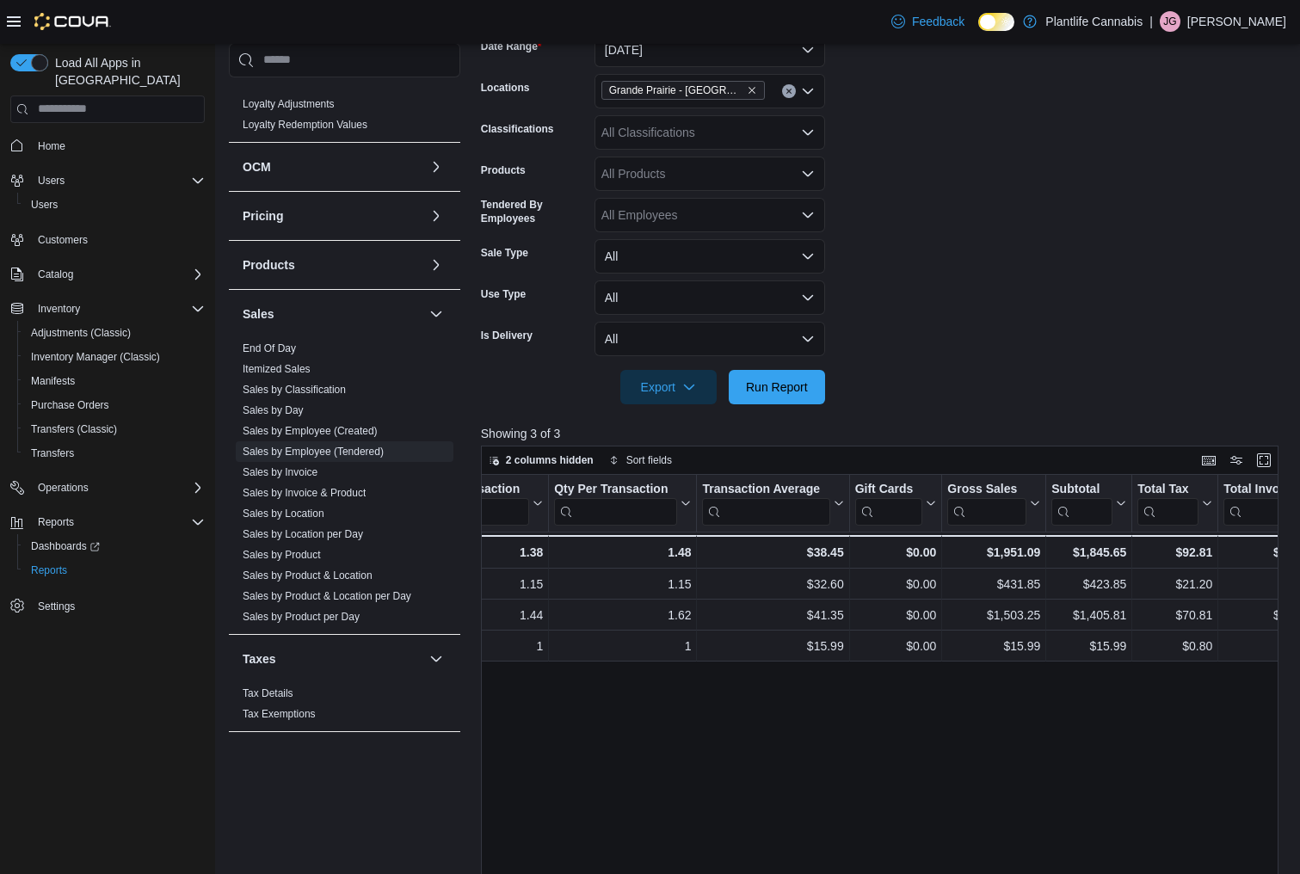
click at [645, 150] on div "All Classifications" at bounding box center [710, 132] width 231 height 34
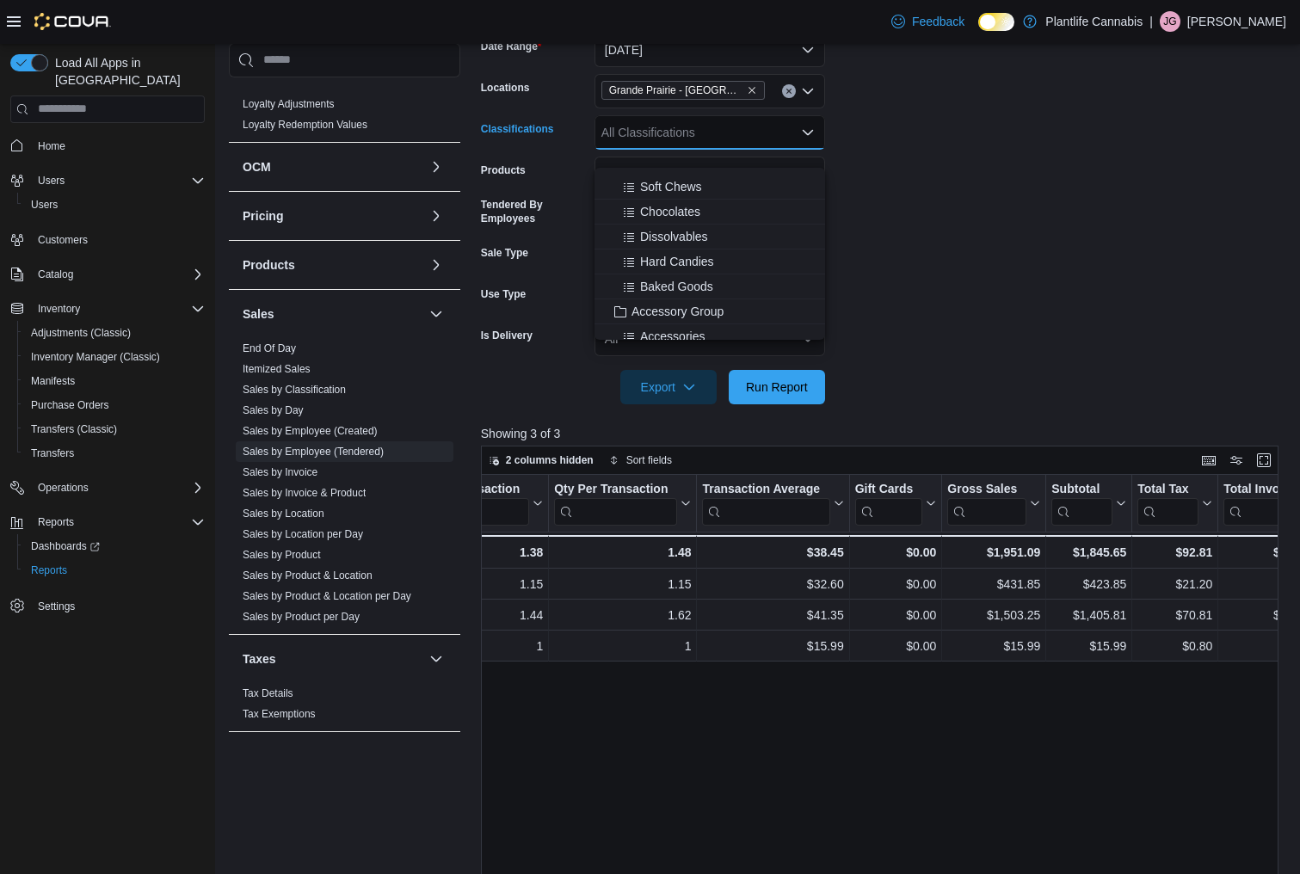
scroll to position [172, 0]
click at [666, 258] on span "Accessory Group" at bounding box center [678, 257] width 92 height 17
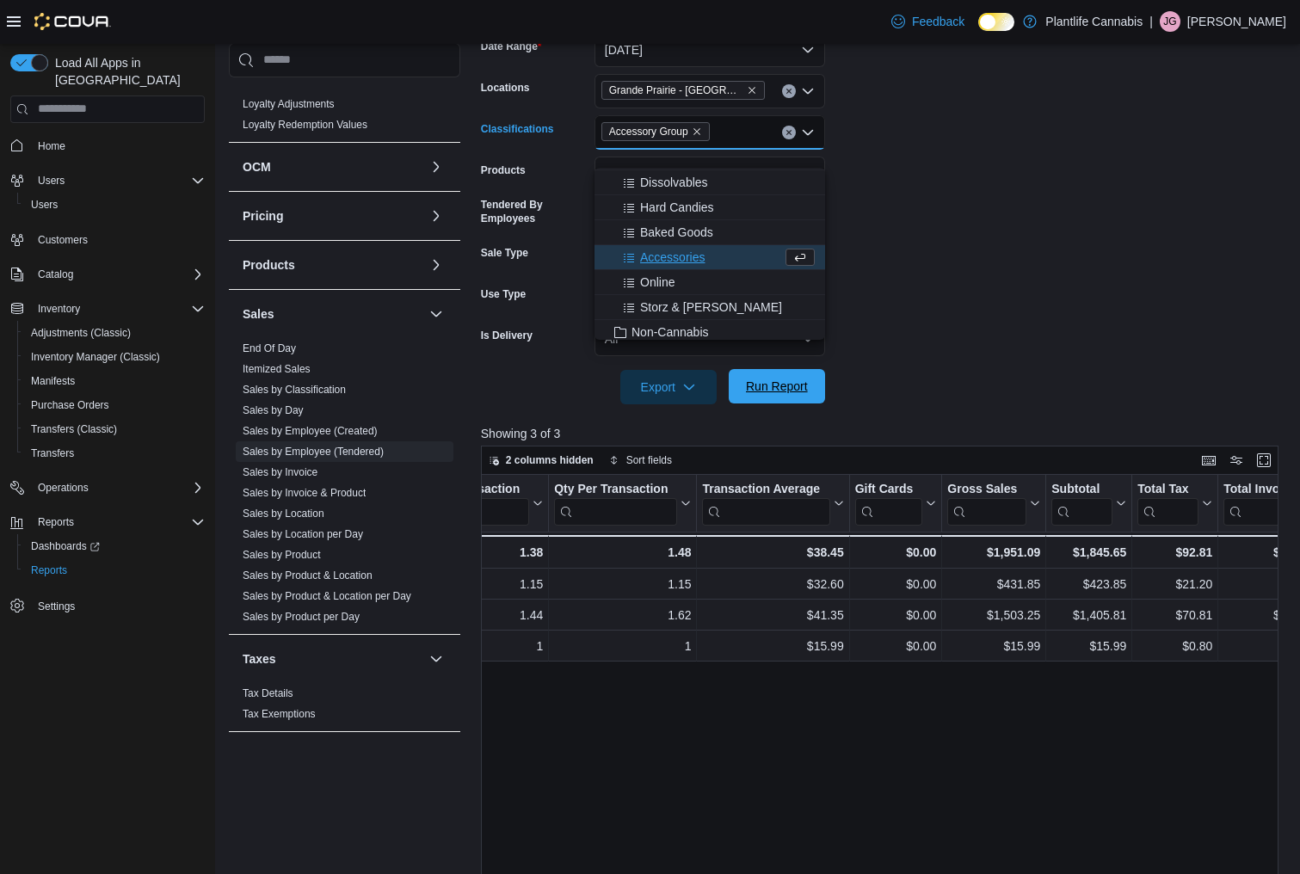
click at [770, 395] on span "Run Report" at bounding box center [777, 386] width 62 height 17
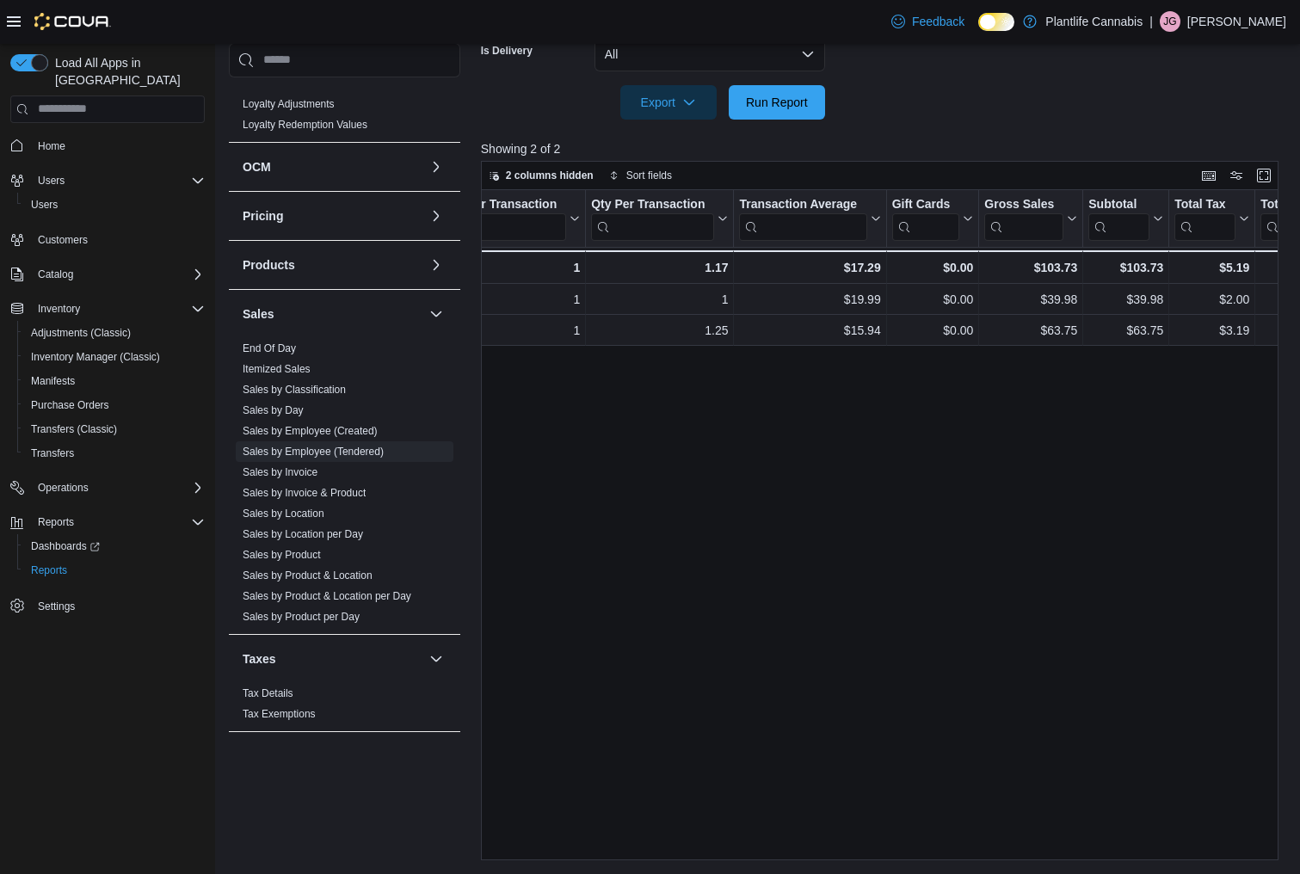
scroll to position [0, 509]
